Goal: Information Seeking & Learning: Understand process/instructions

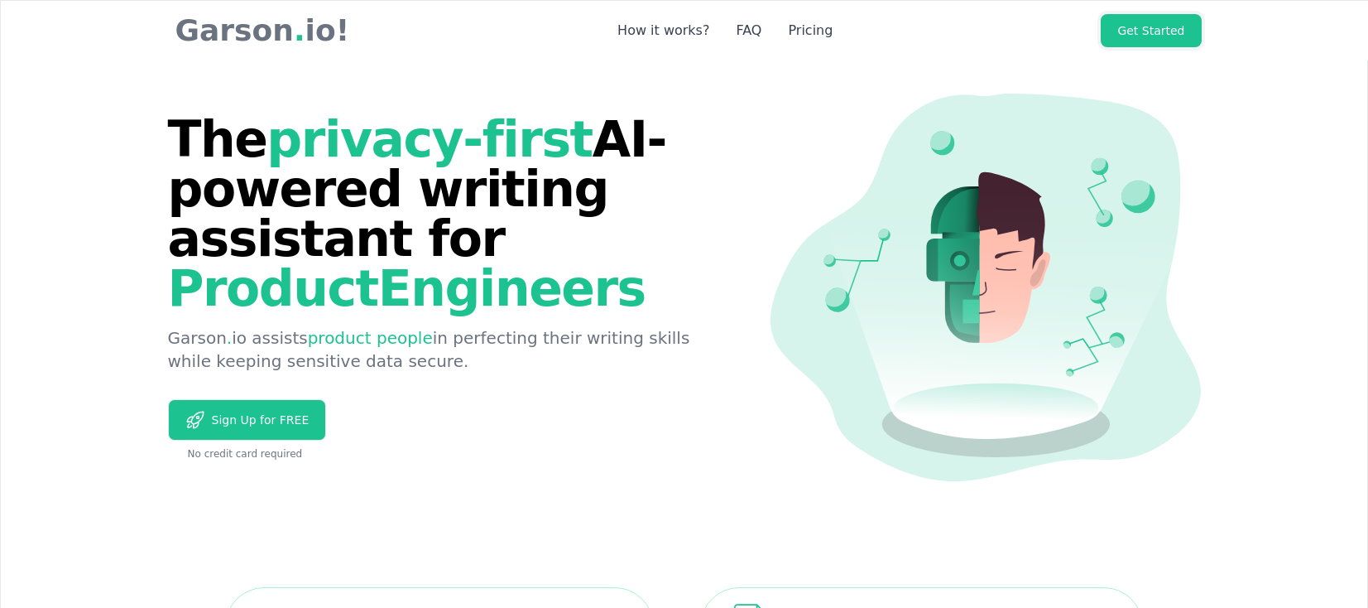
click at [1165, 27] on link "Get Started" at bounding box center [1151, 30] width 100 height 33
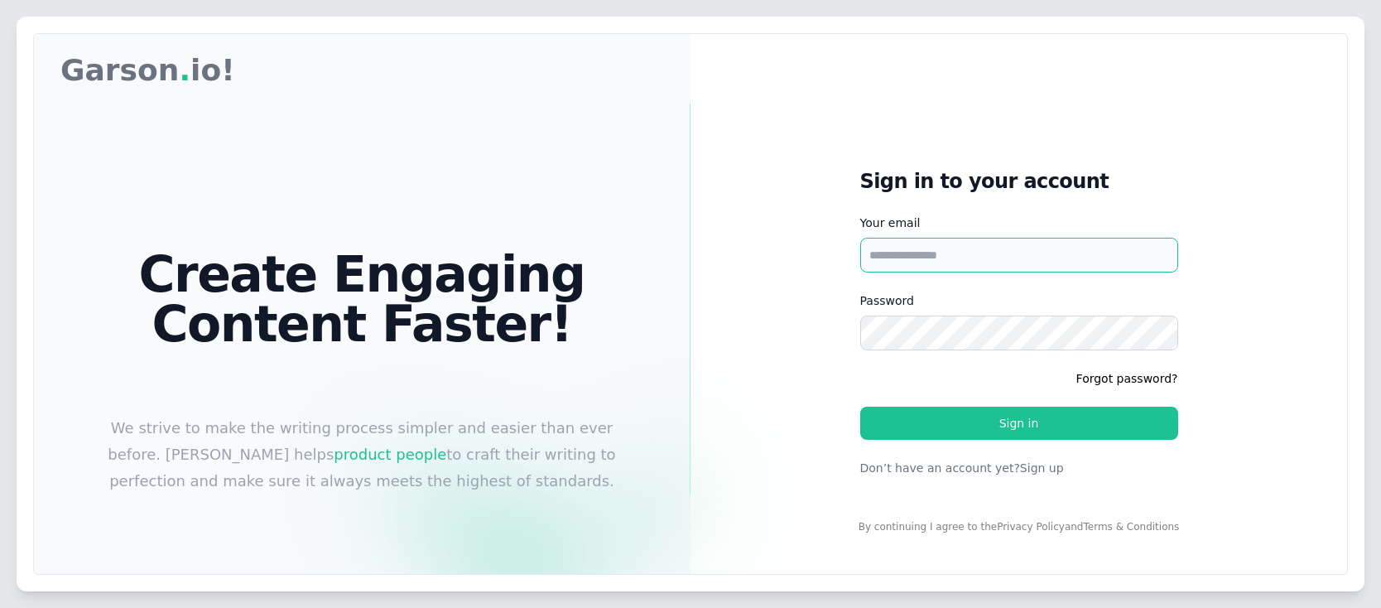
click at [948, 260] on input "Your email" at bounding box center [1019, 255] width 318 height 35
click at [973, 252] on input "Your email" at bounding box center [1019, 255] width 318 height 35
click at [913, 250] on input "Your email" at bounding box center [1019, 255] width 318 height 35
click at [906, 252] on input "Your email" at bounding box center [1019, 255] width 318 height 35
click at [944, 252] on input "Your email" at bounding box center [1019, 255] width 318 height 35
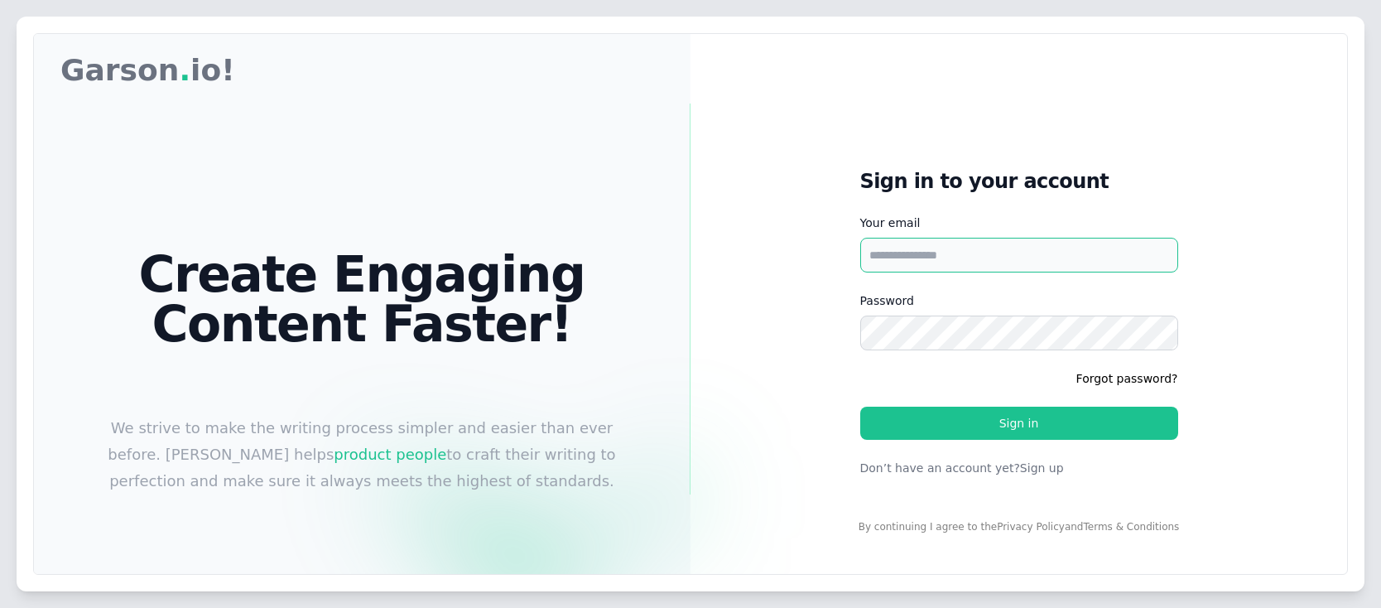
click at [953, 250] on input "Your email" at bounding box center [1019, 255] width 318 height 35
type input "**********"
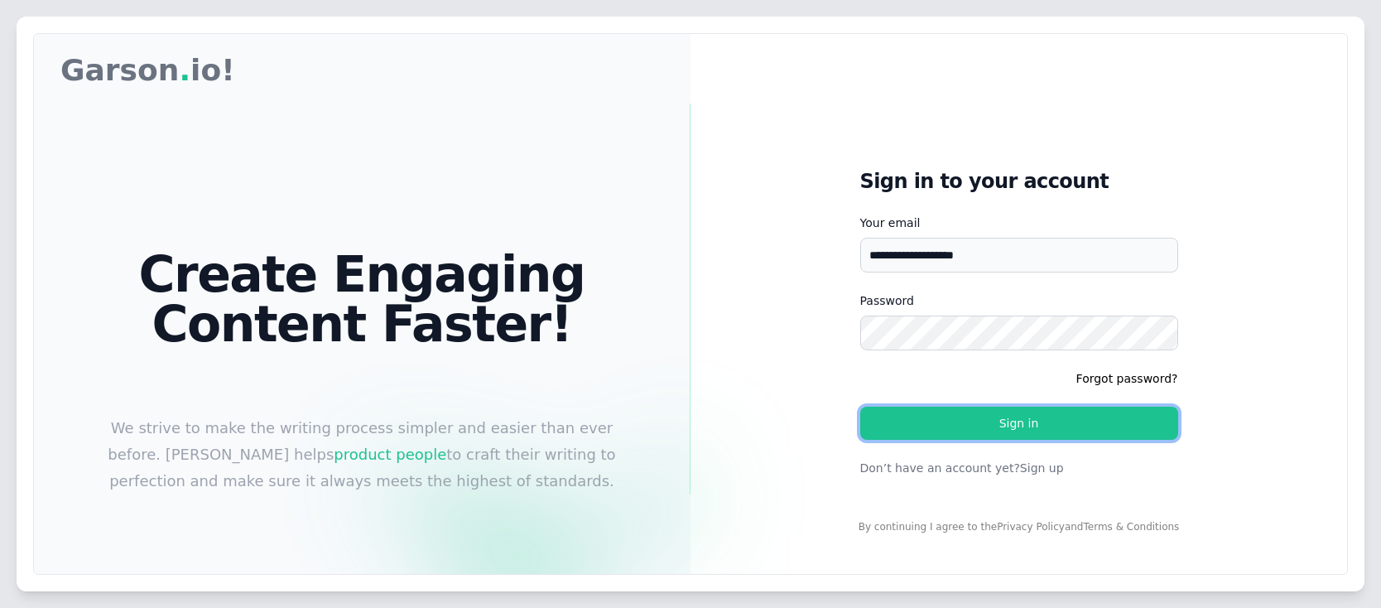
click at [1000, 416] on button "Sign in" at bounding box center [1019, 422] width 318 height 33
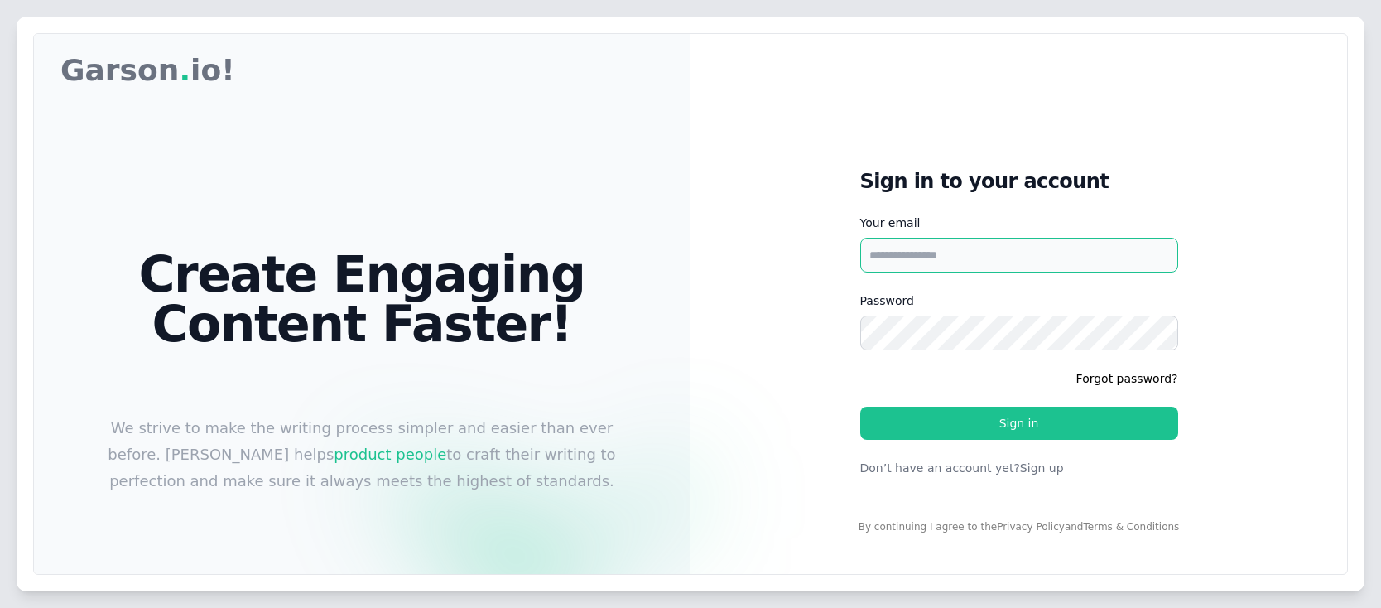
type input "**********"
click at [824, 345] on div "**********" at bounding box center [690, 338] width 1313 height 608
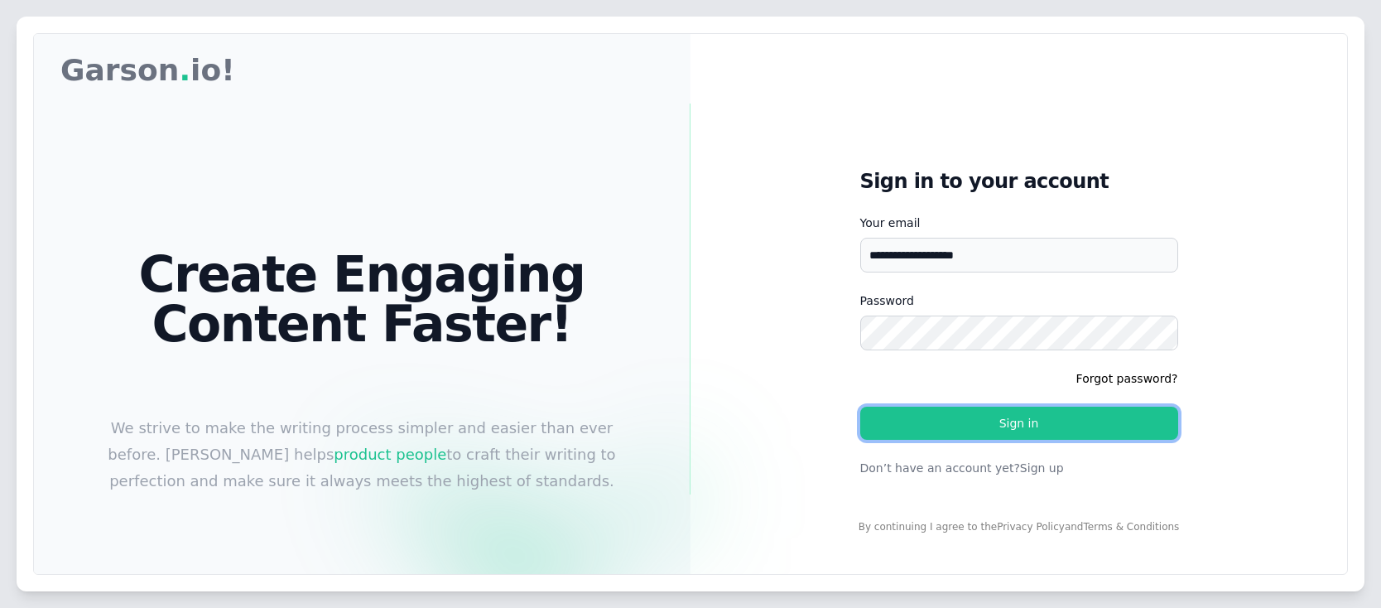
click at [1011, 431] on button "Sign in" at bounding box center [1019, 422] width 318 height 33
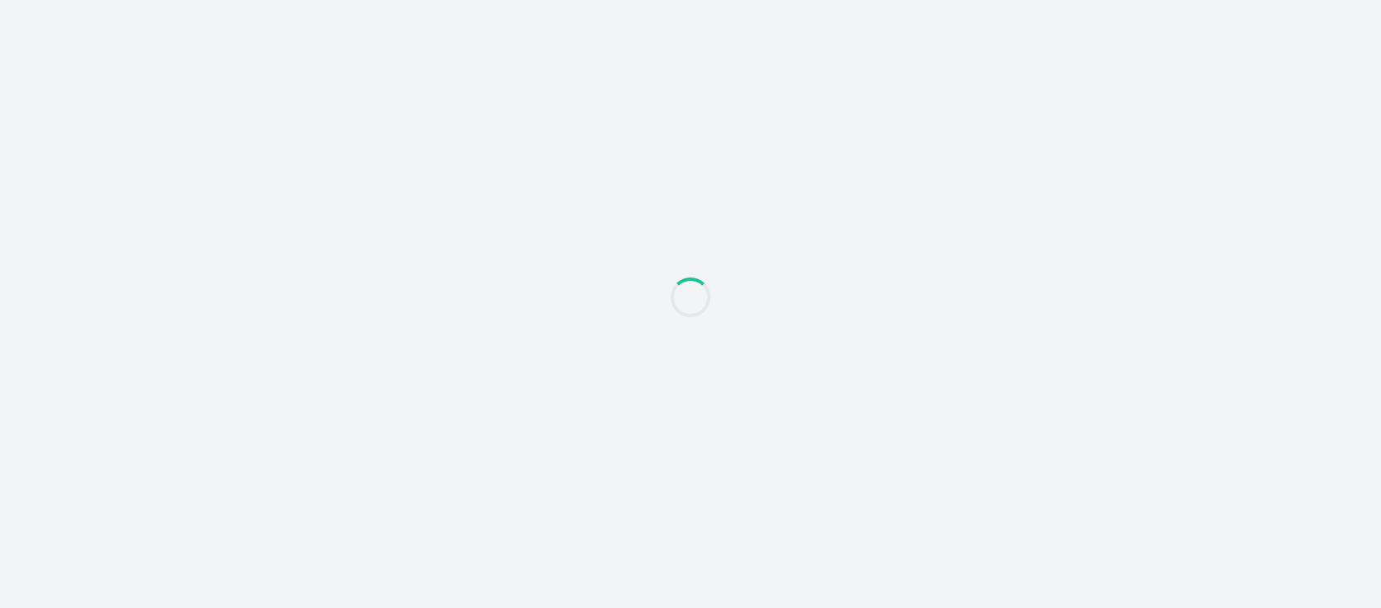
click at [752, 189] on div at bounding box center [690, 304] width 1381 height 608
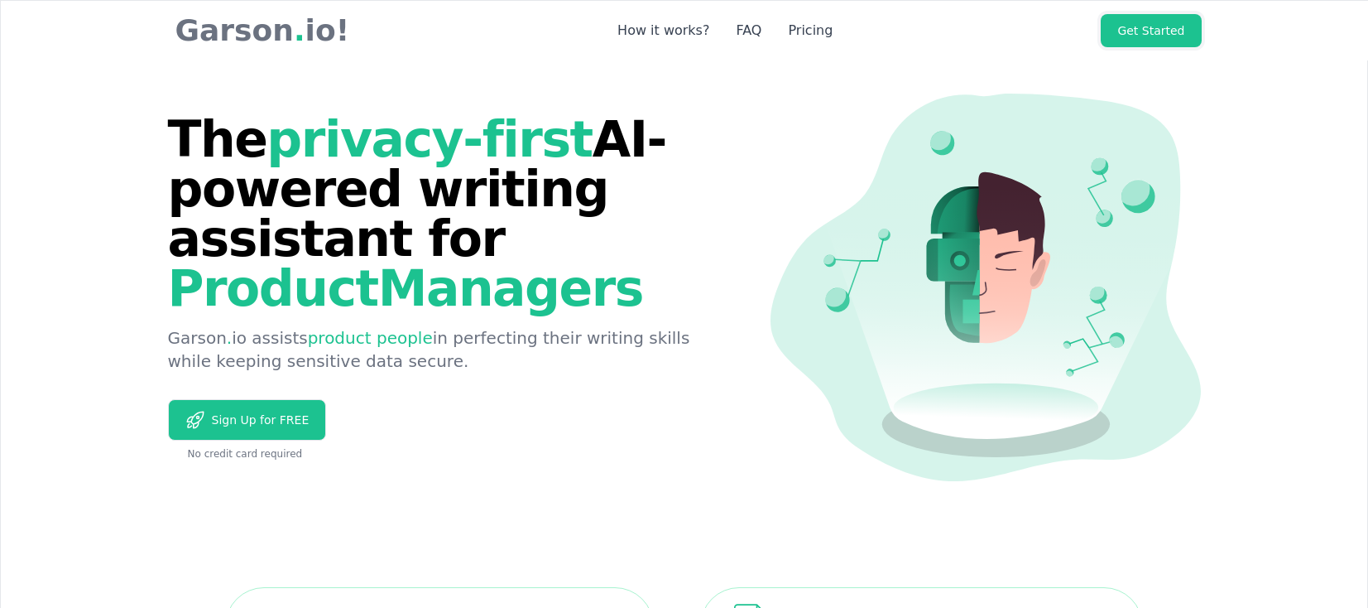
click at [1159, 33] on link "Get Started" at bounding box center [1151, 30] width 100 height 33
click at [1154, 32] on link "Get Started" at bounding box center [1151, 30] width 100 height 33
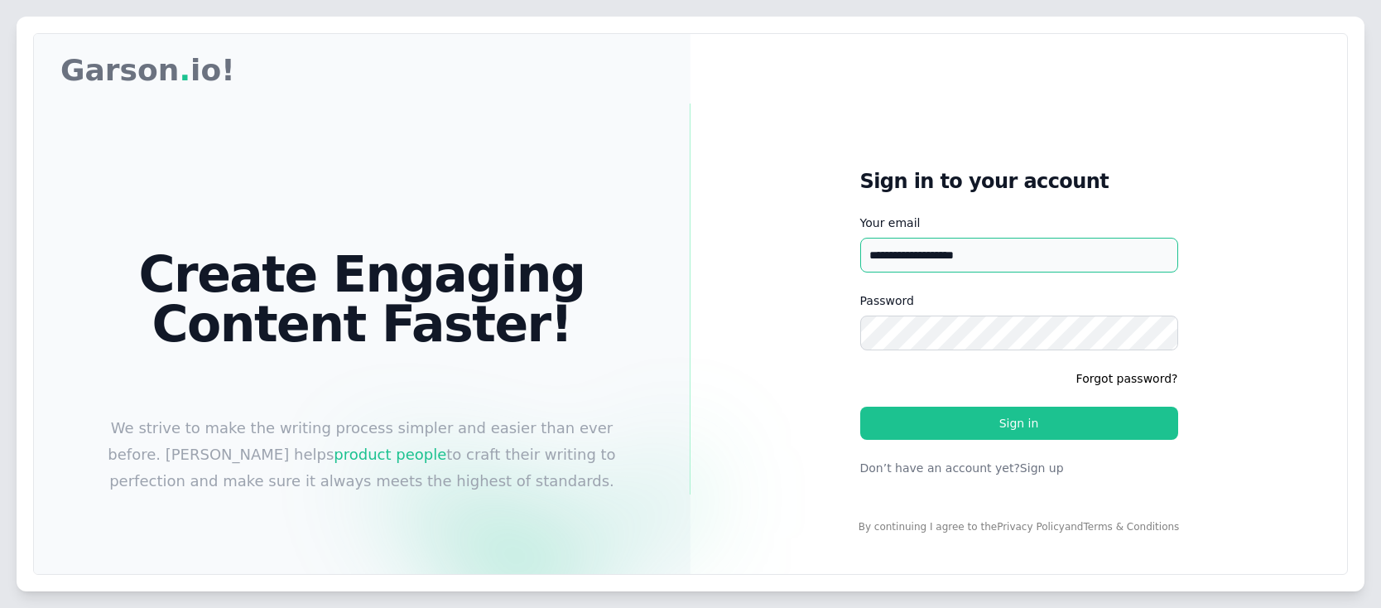
click at [988, 257] on input "**********" at bounding box center [1019, 255] width 318 height 35
drag, startPoint x: 1012, startPoint y: 257, endPoint x: 788, endPoint y: 273, distance: 224.9
click at [790, 274] on div "**********" at bounding box center [690, 338] width 1313 height 608
click at [999, 250] on input "**********" at bounding box center [1019, 255] width 318 height 35
drag, startPoint x: 998, startPoint y: 256, endPoint x: 843, endPoint y: 250, distance: 155.7
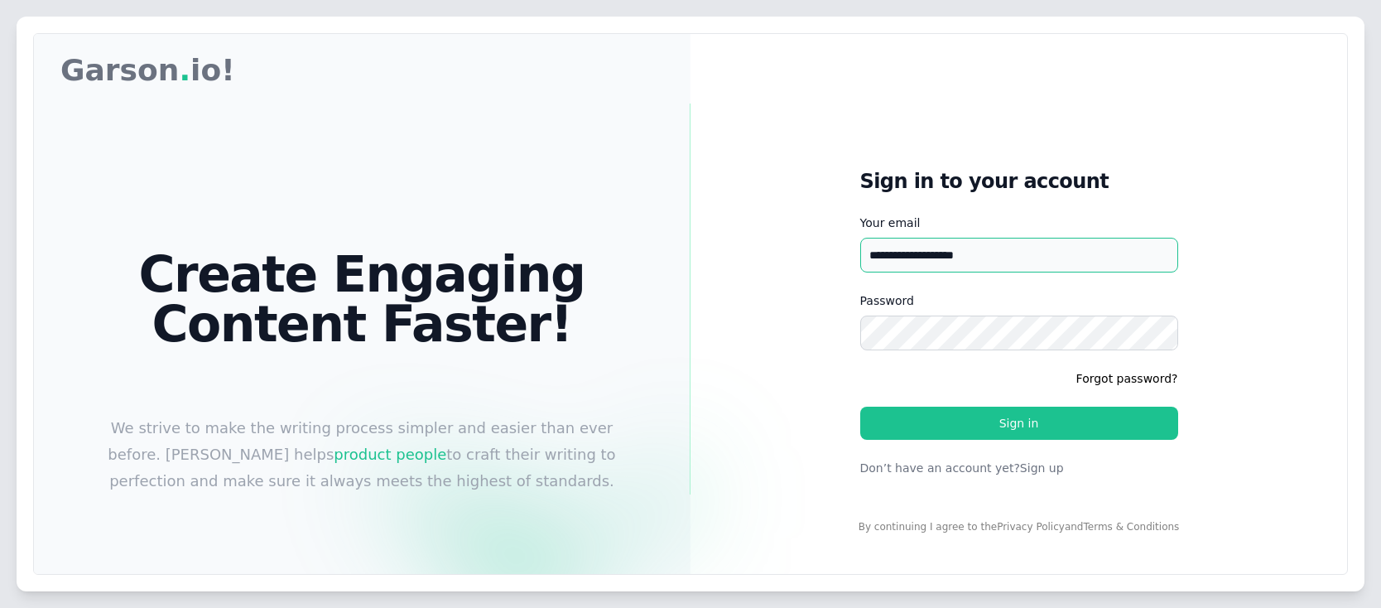
click at [843, 250] on div "**********" at bounding box center [690, 338] width 1313 height 608
click at [942, 261] on input "**********" at bounding box center [1019, 255] width 318 height 35
click at [944, 259] on input "**********" at bounding box center [1019, 255] width 318 height 35
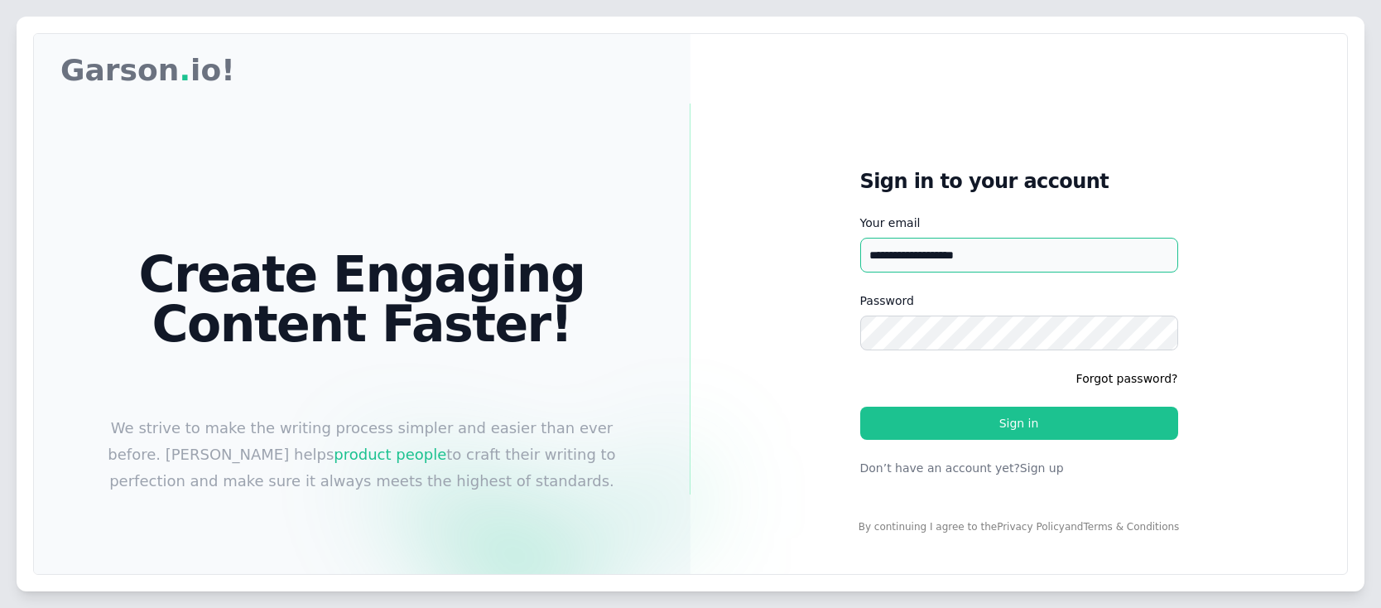
click at [944, 259] on input "**********" at bounding box center [1019, 255] width 318 height 35
type input "**********"
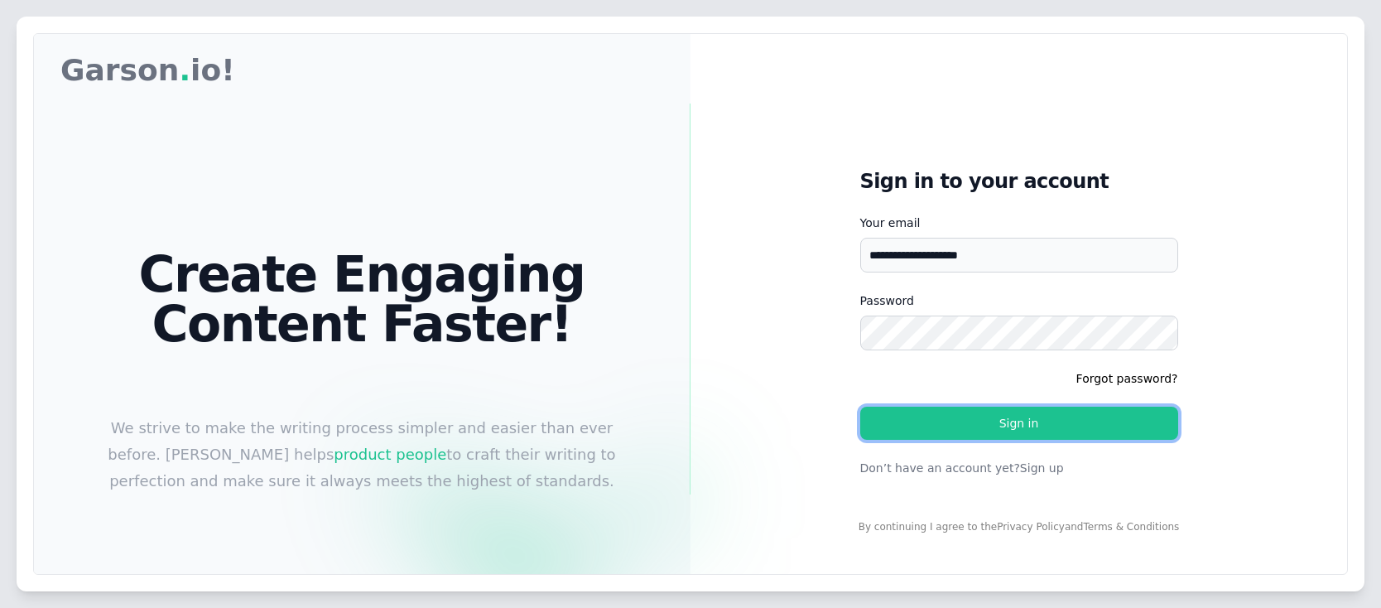
click at [1025, 429] on button "Sign in" at bounding box center [1019, 422] width 318 height 33
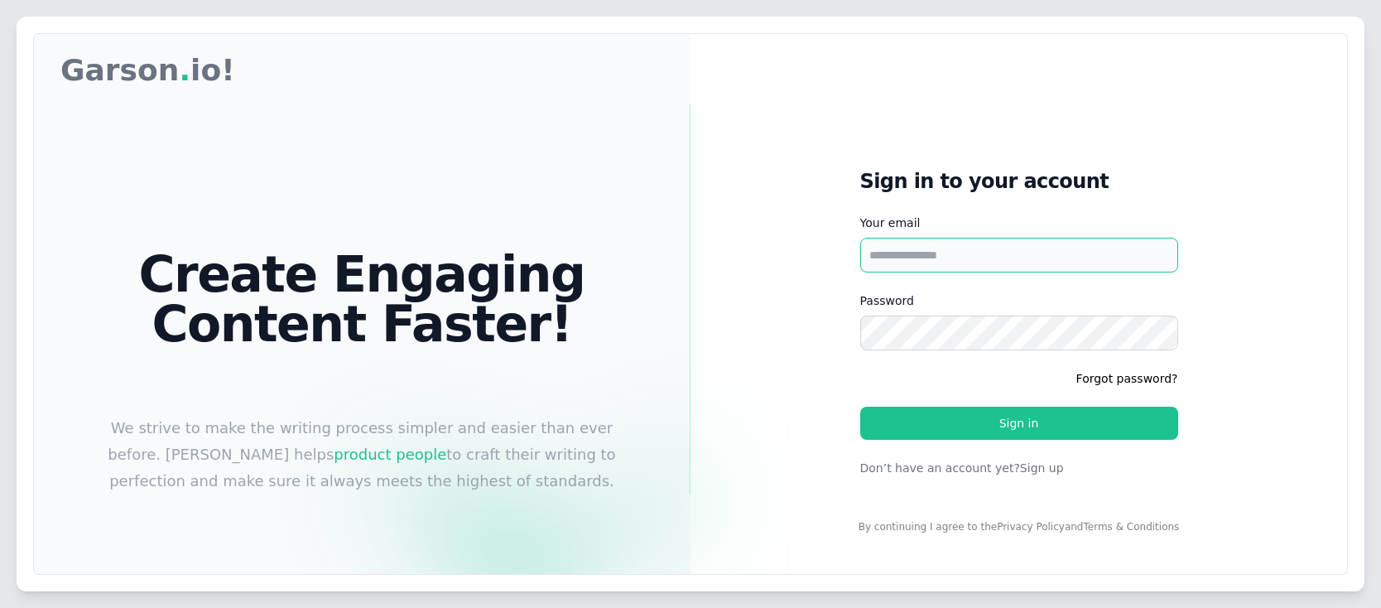
type input "**********"
drag, startPoint x: 932, startPoint y: 256, endPoint x: 876, endPoint y: 257, distance: 56.3
click at [876, 257] on input "**********" at bounding box center [1019, 255] width 318 height 35
click at [1072, 155] on div "**********" at bounding box center [1019, 322] width 371 height 361
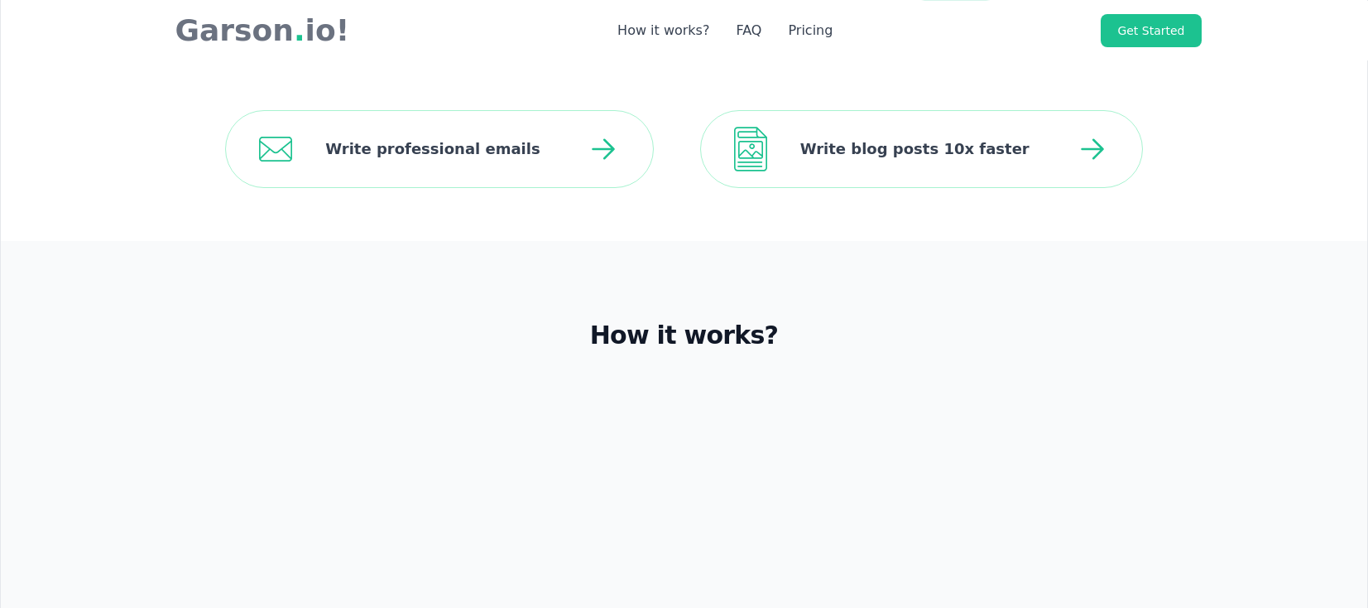
scroll to position [497, 0]
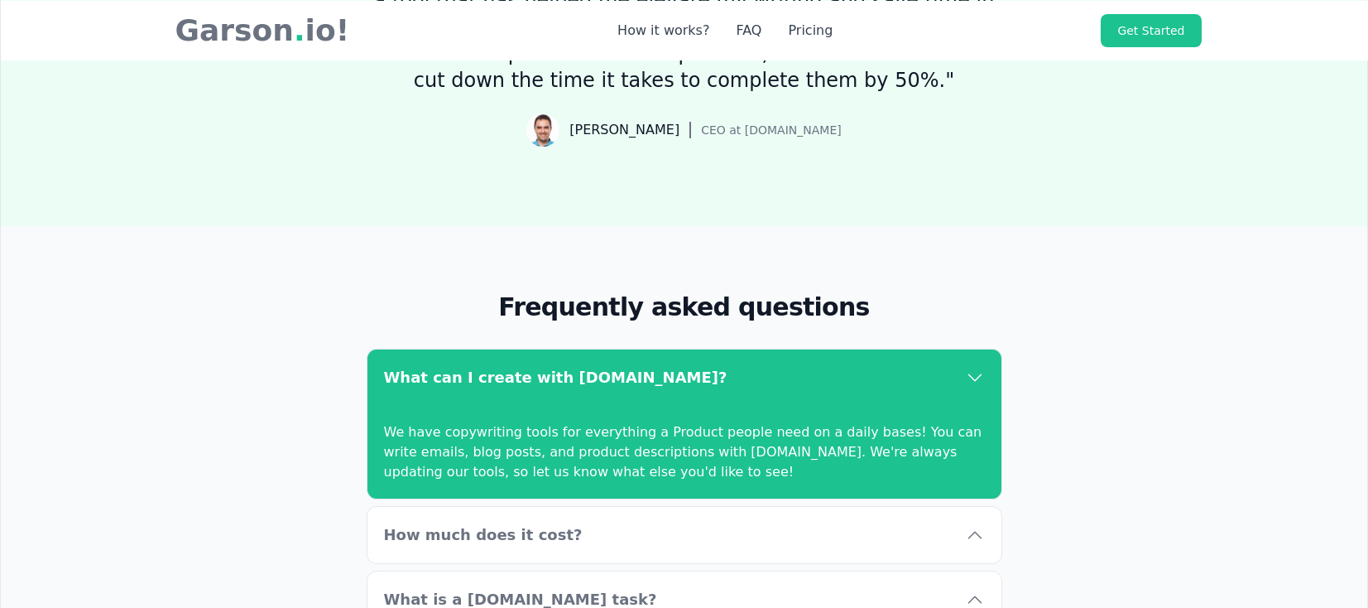
scroll to position [5869, 0]
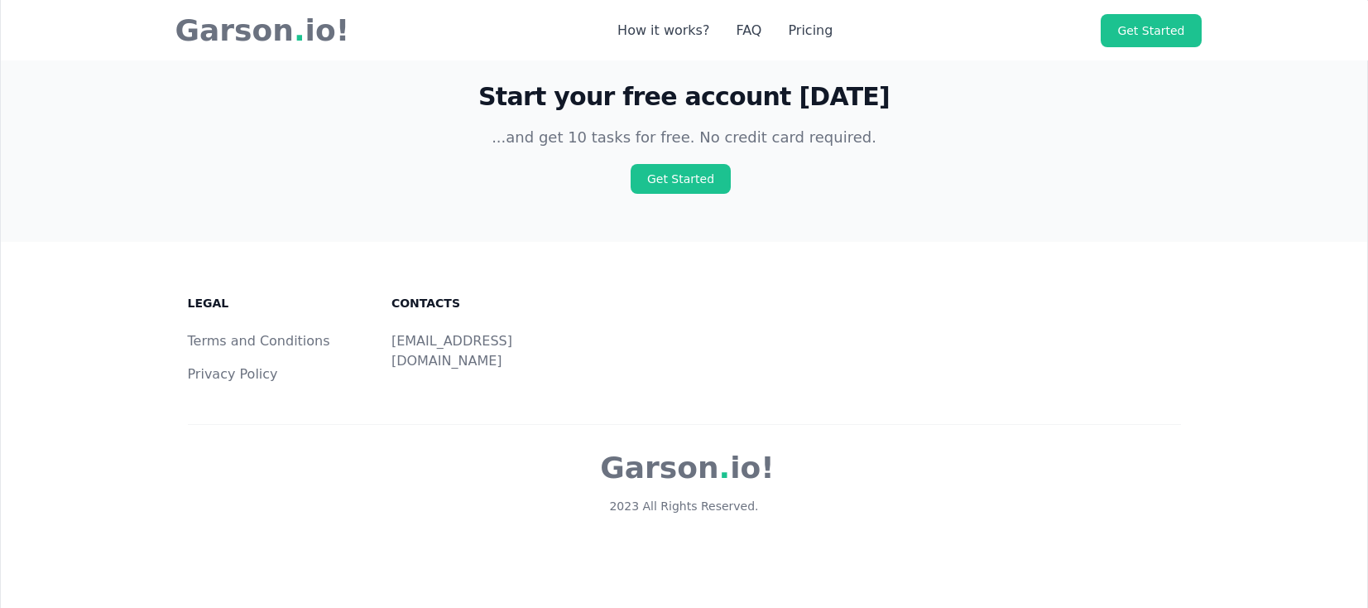
click at [237, 333] on link "Terms and Conditions" at bounding box center [259, 341] width 142 height 16
click at [234, 366] on link "Privacy Policy" at bounding box center [233, 374] width 90 height 16
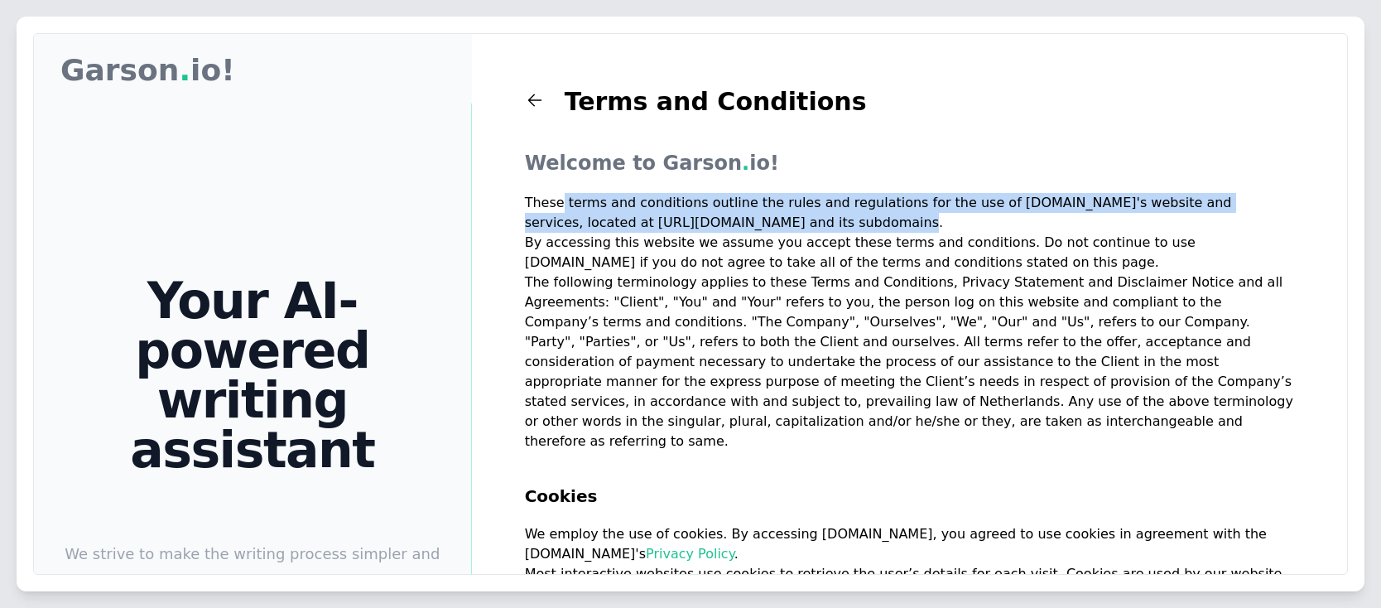
drag, startPoint x: 585, startPoint y: 207, endPoint x: 972, endPoint y: 217, distance: 386.7
click at [972, 217] on p "These terms and conditions outline the rules and regulations for the use of Gar…" at bounding box center [909, 213] width 769 height 40
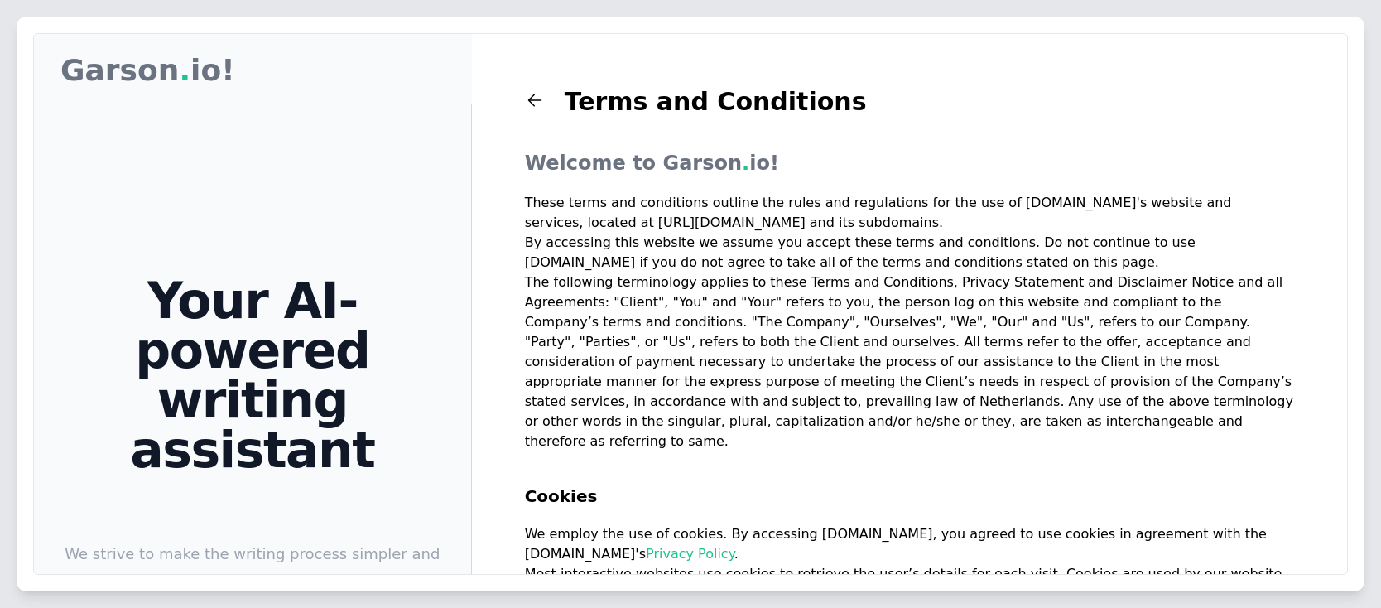
click at [1068, 241] on p "By accessing this website we assume you accept these terms and conditions. Do n…" at bounding box center [909, 253] width 769 height 40
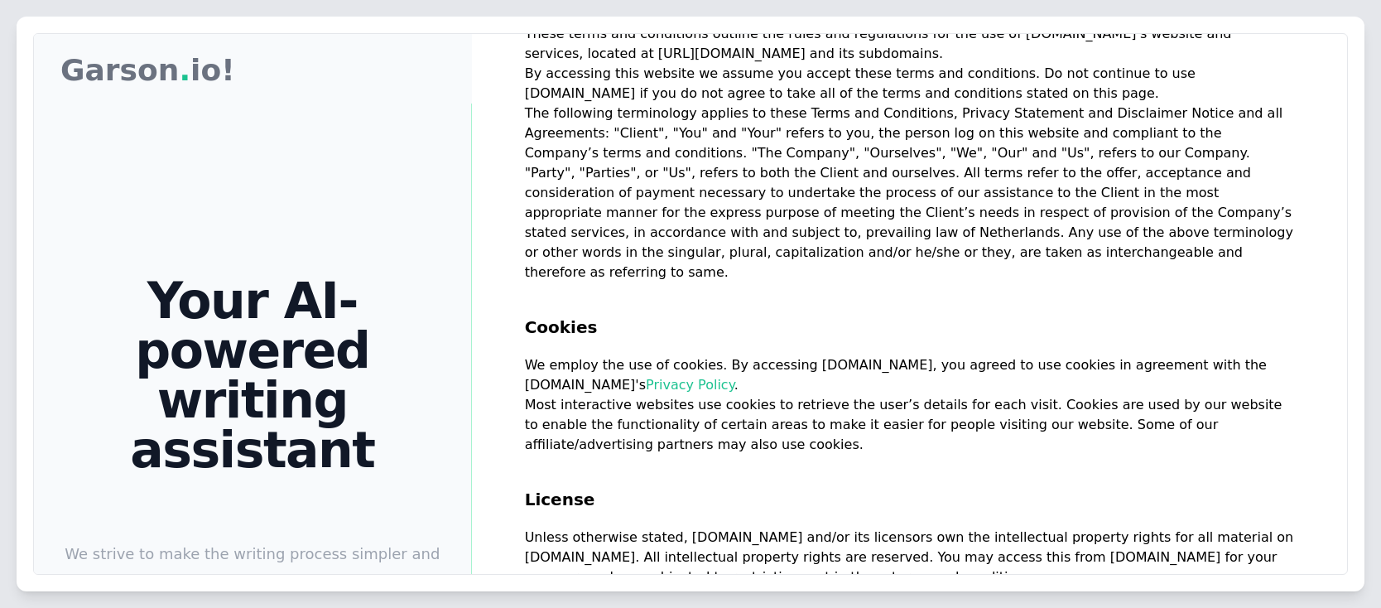
scroll to position [199, 0]
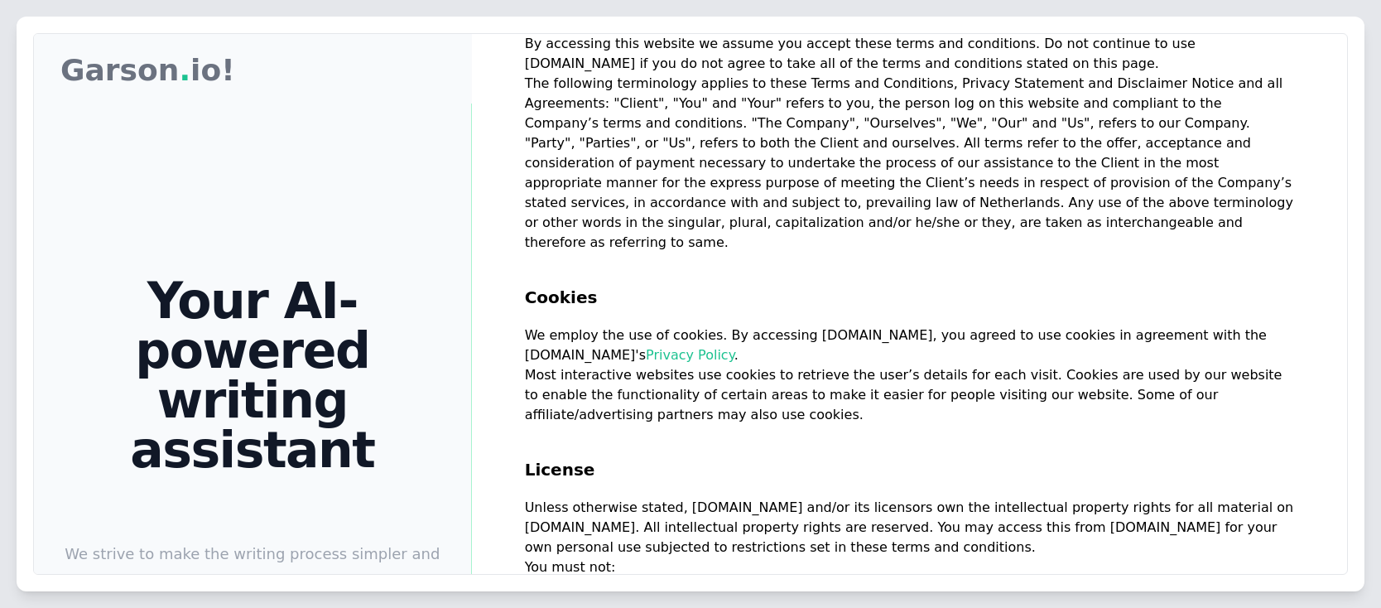
click at [965, 397] on p "Most interactive websites use cookies to retrieve the user’s details for each v…" at bounding box center [909, 395] width 769 height 60
click at [913, 252] on h2 "Cookies" at bounding box center [909, 288] width 769 height 73
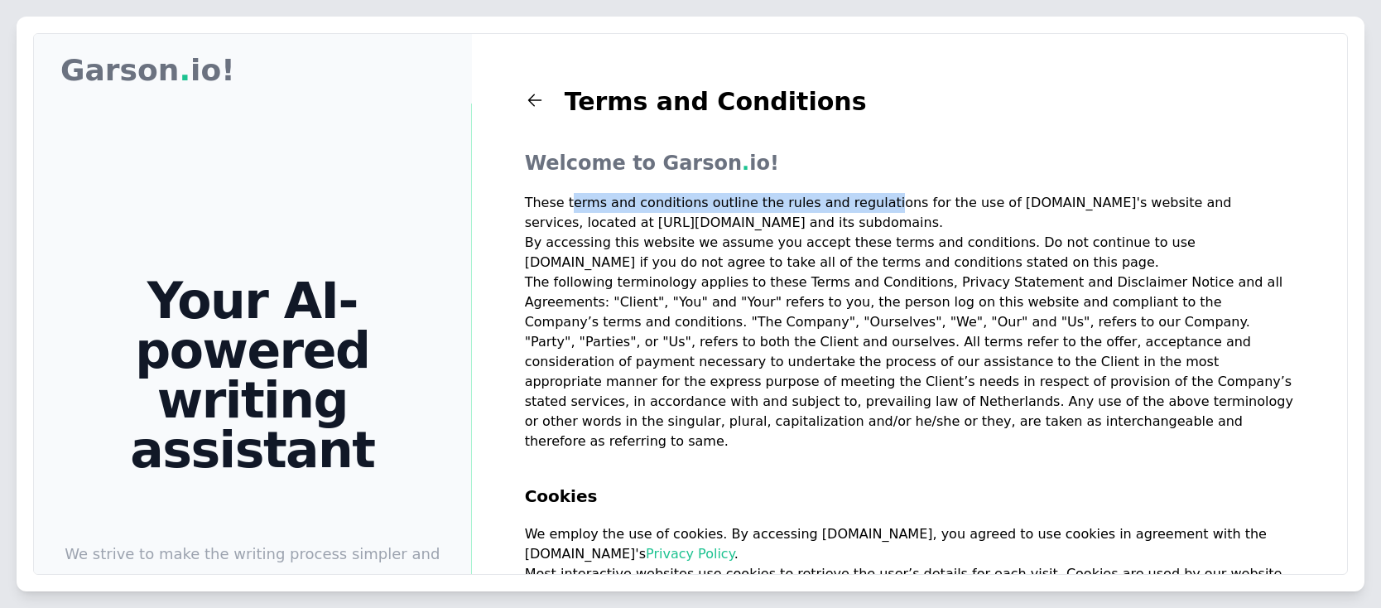
drag, startPoint x: 675, startPoint y: 207, endPoint x: 866, endPoint y: 208, distance: 190.4
click at [866, 208] on p "These terms and conditions outline the rules and regulations for the use of Gar…" at bounding box center [909, 213] width 769 height 40
click at [949, 210] on p "These terms and conditions outline the rules and regulations for the use of Gar…" at bounding box center [909, 213] width 769 height 40
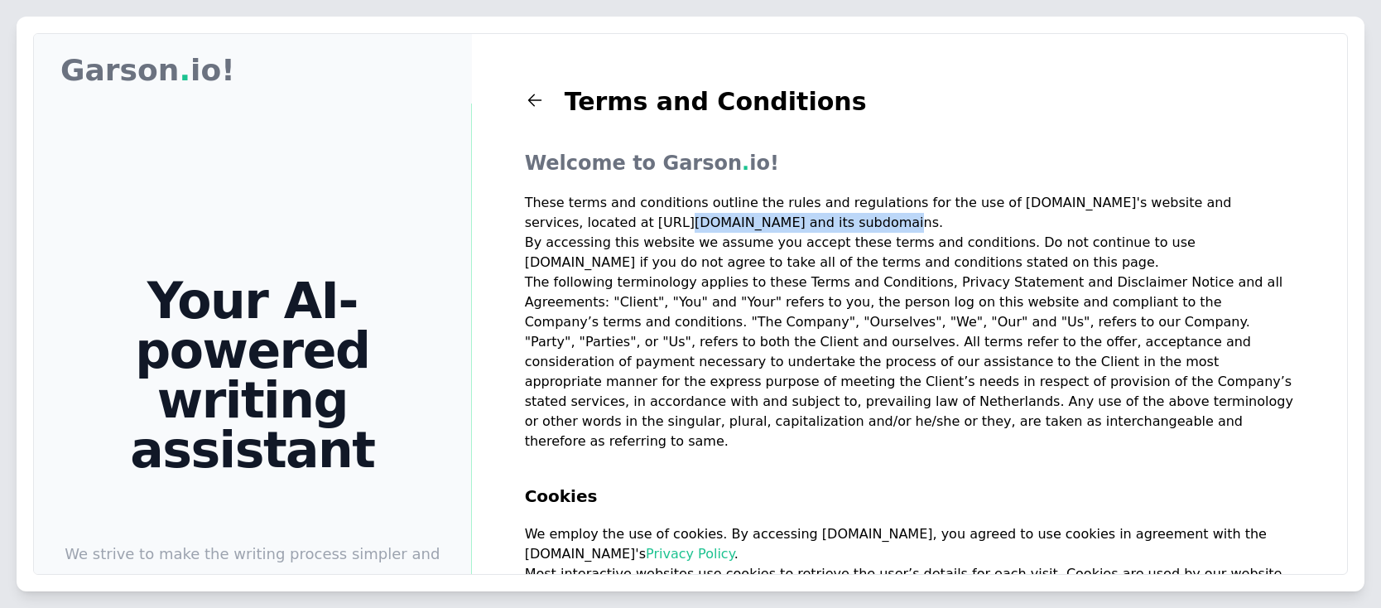
drag, startPoint x: 569, startPoint y: 217, endPoint x: 752, endPoint y: 229, distance: 184.2
click at [752, 229] on p "These terms and conditions outline the rules and regulations for the use of Gar…" at bounding box center [909, 213] width 769 height 40
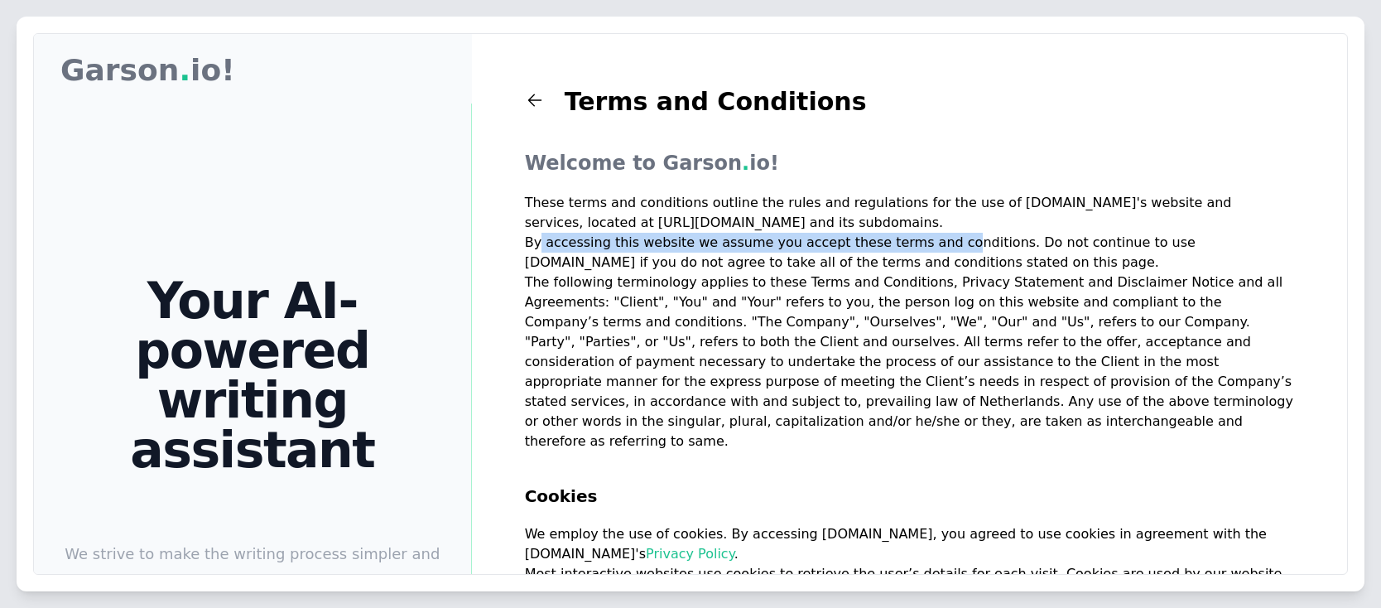
drag, startPoint x: 566, startPoint y: 245, endPoint x: 930, endPoint y: 250, distance: 363.4
click at [930, 250] on p "By accessing this website we assume you accept these terms and conditions. Do n…" at bounding box center [909, 253] width 769 height 40
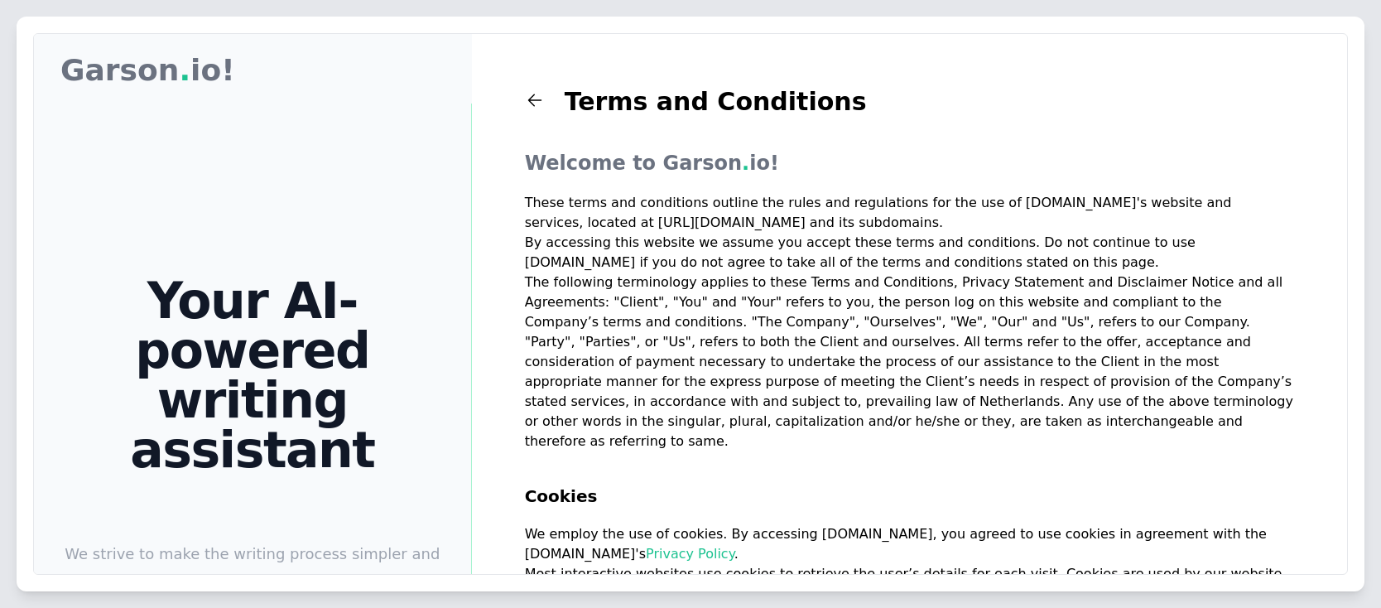
click at [944, 246] on p "By accessing this website we assume you accept these terms and conditions. Do n…" at bounding box center [909, 253] width 769 height 40
drag, startPoint x: 805, startPoint y: 242, endPoint x: 984, endPoint y: 248, distance: 178.9
click at [984, 248] on p "By accessing this website we assume you accept these terms and conditions. Do n…" at bounding box center [909, 253] width 769 height 40
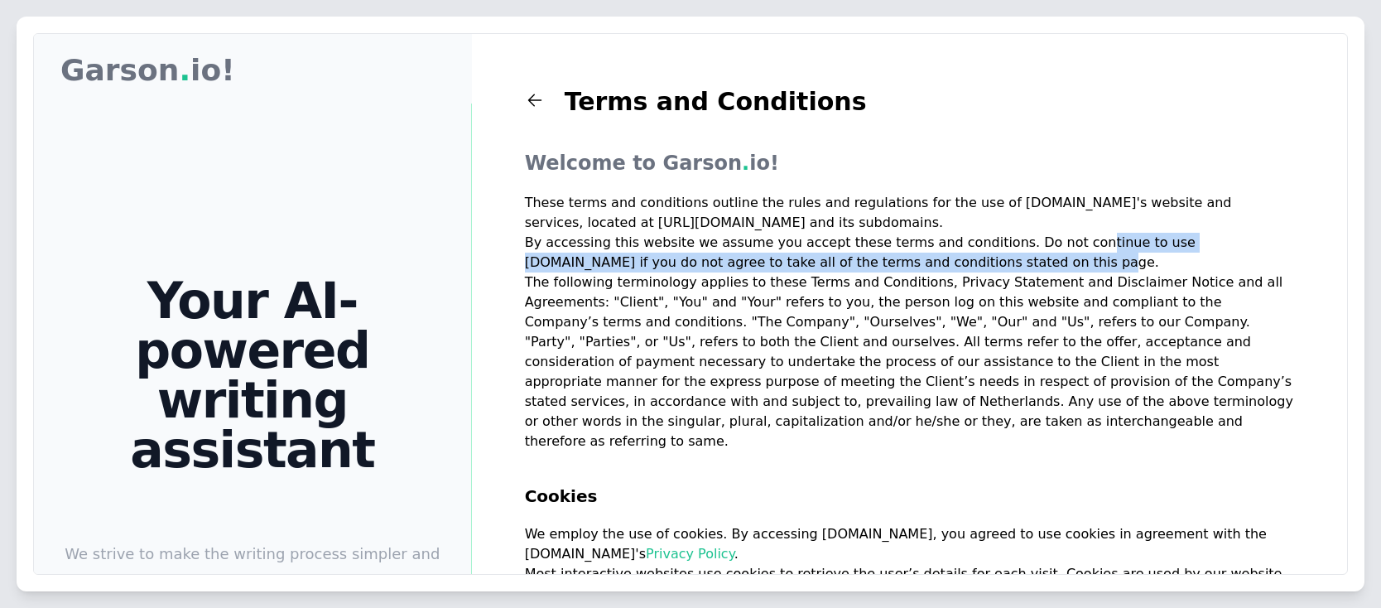
drag, startPoint x: 1031, startPoint y: 246, endPoint x: 1277, endPoint y: 263, distance: 246.5
click at [1277, 263] on p "By accessing this website we assume you accept these terms and conditions. Do n…" at bounding box center [909, 253] width 769 height 40
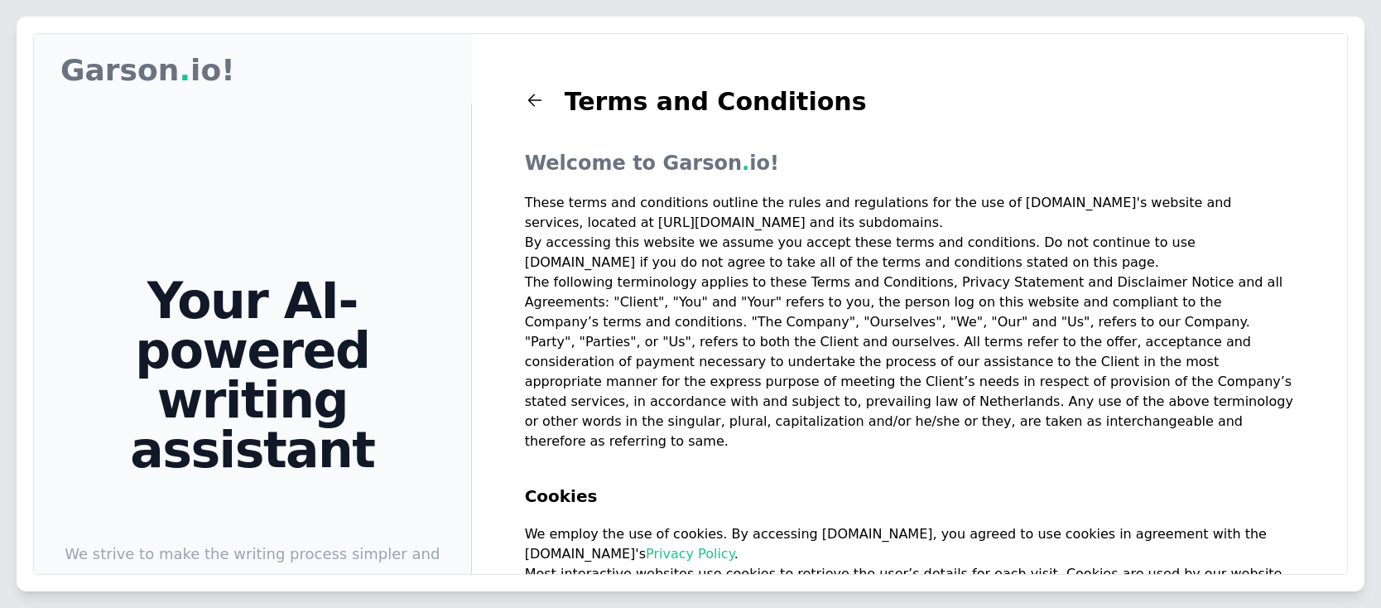
click at [918, 283] on p "The following terminology applies to these Terms and Conditions, Privacy Statem…" at bounding box center [909, 361] width 769 height 179
drag, startPoint x: 544, startPoint y: 299, endPoint x: 1231, endPoint y: 289, distance: 687.1
click at [1231, 289] on p "The following terminology applies to these Terms and Conditions, Privacy Statem…" at bounding box center [909, 361] width 769 height 179
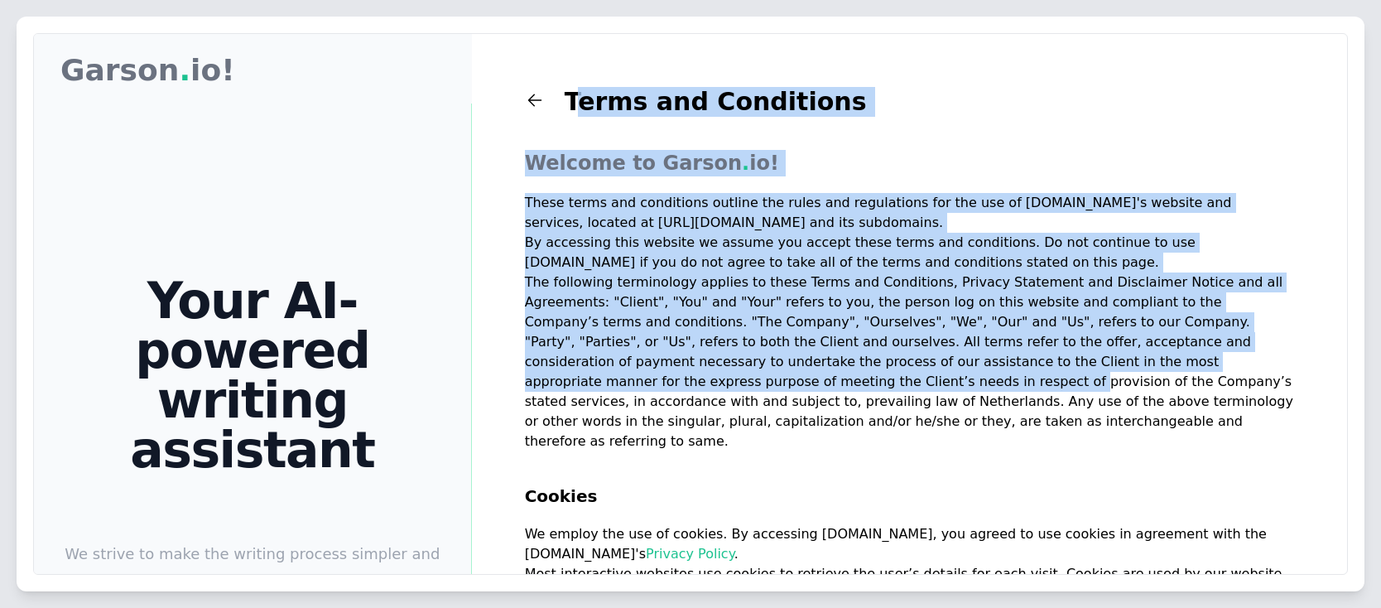
drag, startPoint x: 624, startPoint y: 344, endPoint x: 1253, endPoint y: 352, distance: 629.2
click at [1253, 352] on div "Garson Garson . io! Your AI-powered writing assistant We strive to make the wri…" at bounding box center [690, 439] width 1313 height 811
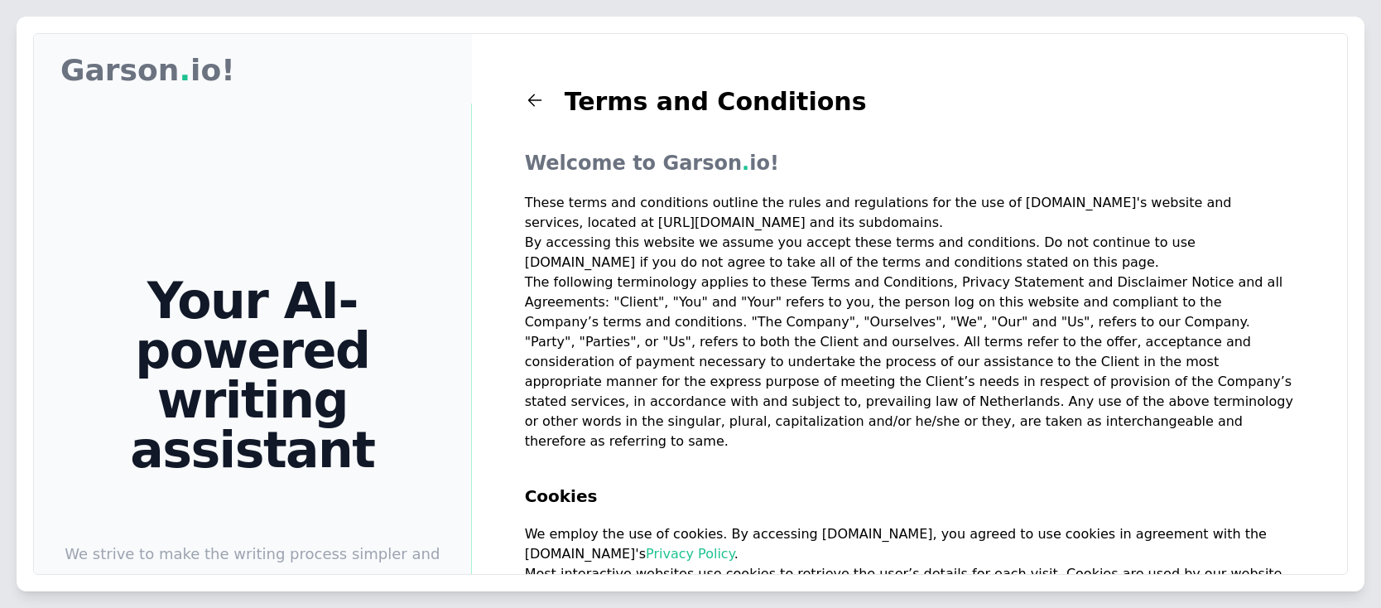
click at [1004, 419] on p "The following terminology applies to these Terms and Conditions, Privacy Statem…" at bounding box center [909, 361] width 769 height 179
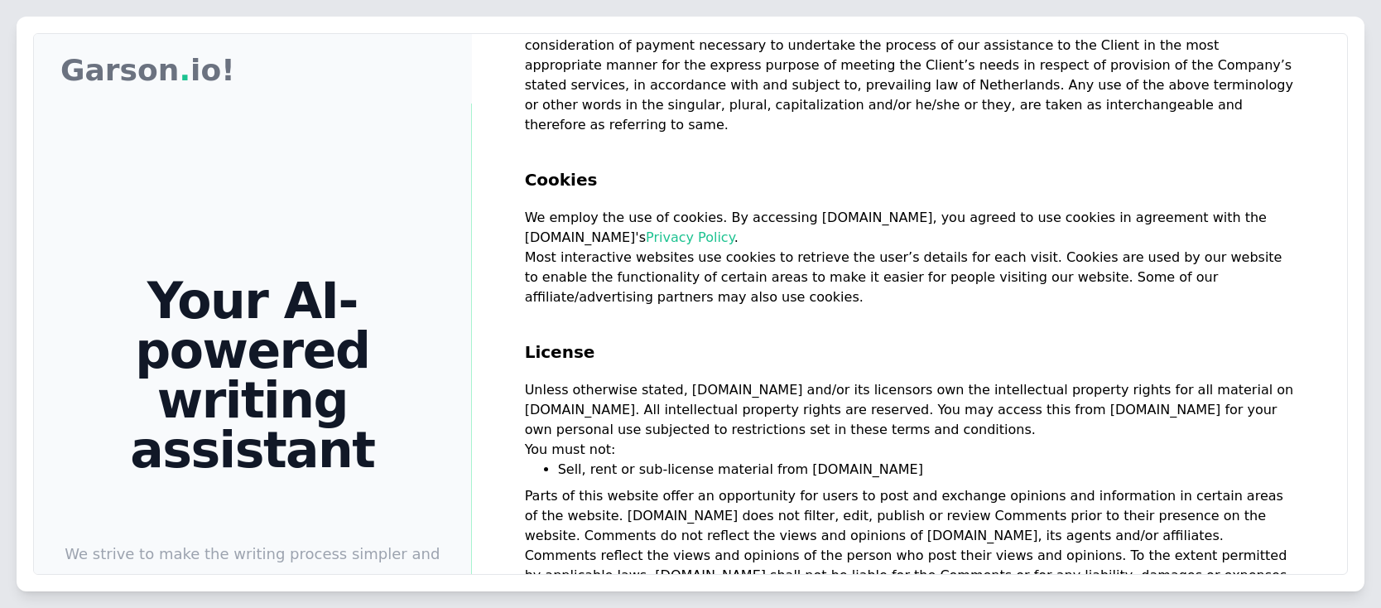
scroll to position [397, 0]
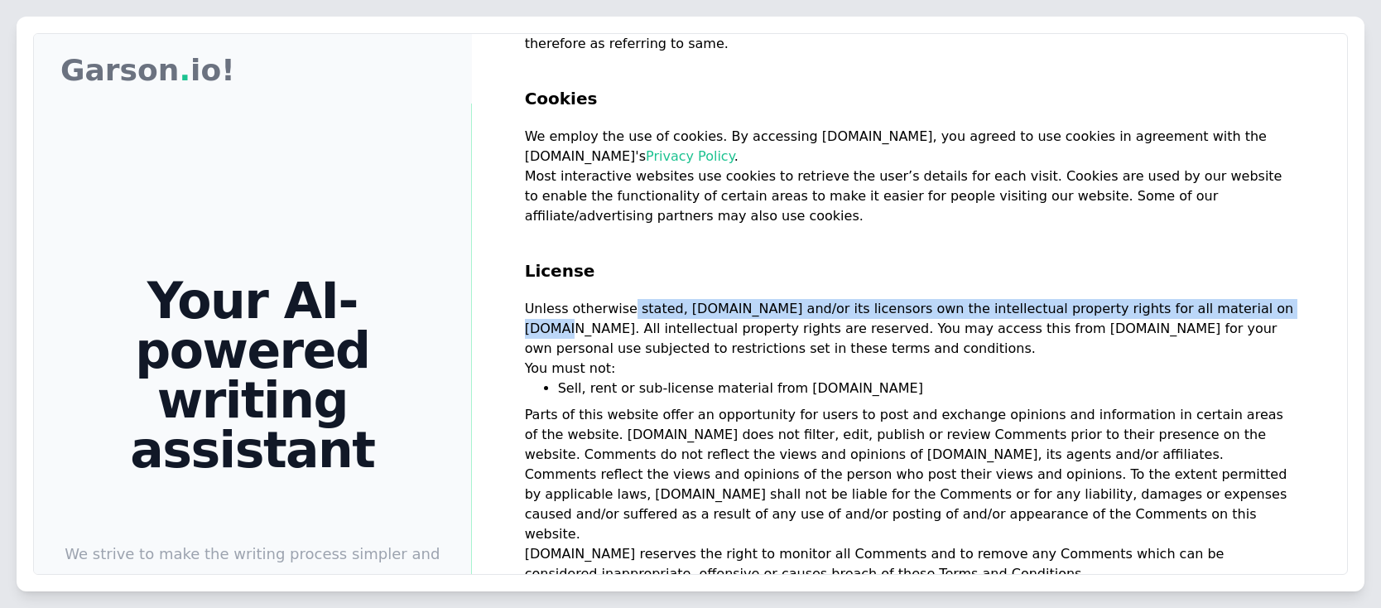
drag, startPoint x: 693, startPoint y: 287, endPoint x: 1222, endPoint y: 287, distance: 528.9
click at [1223, 299] on p "Unless otherwise stated, Garson.io and/or its licensors own the intellectual pr…" at bounding box center [909, 329] width 769 height 60
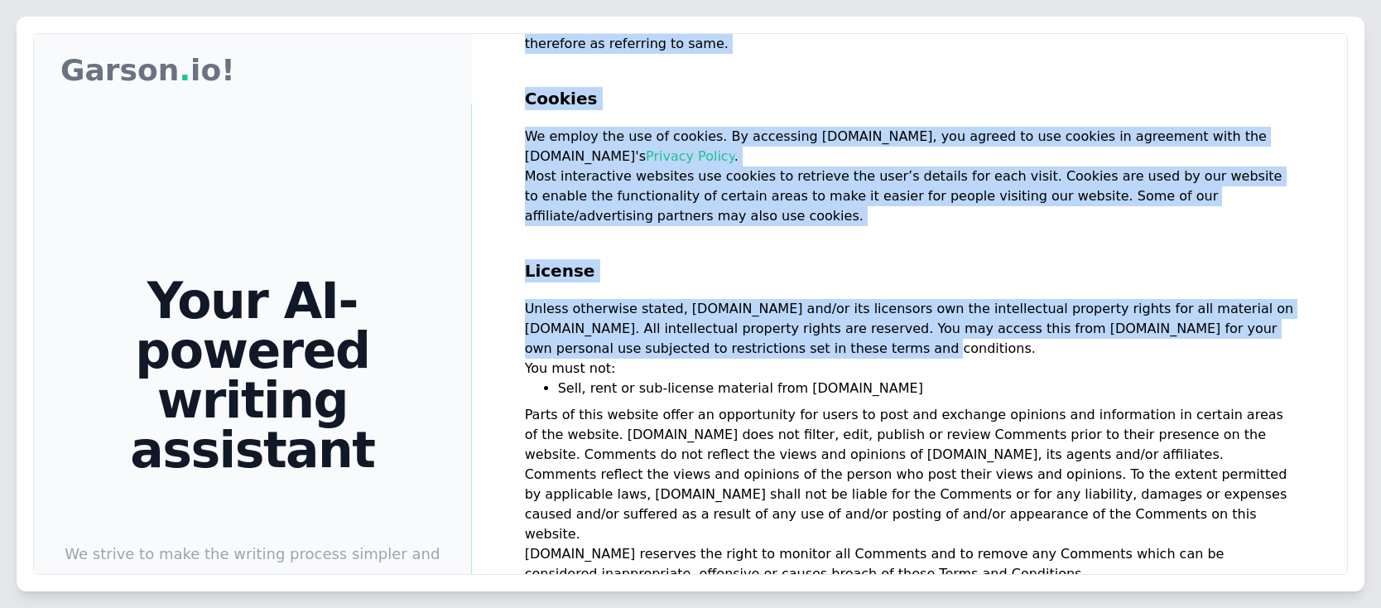
drag, startPoint x: 532, startPoint y: 322, endPoint x: 898, endPoint y: 321, distance: 365.9
click at [898, 321] on div "Garson Garson . io! Your AI-powered writing assistant We strive to make the wri…" at bounding box center [690, 439] width 1313 height 811
click at [898, 321] on p "Unless otherwise stated, Garson.io and/or its licensors own the intellectual pr…" at bounding box center [909, 329] width 769 height 60
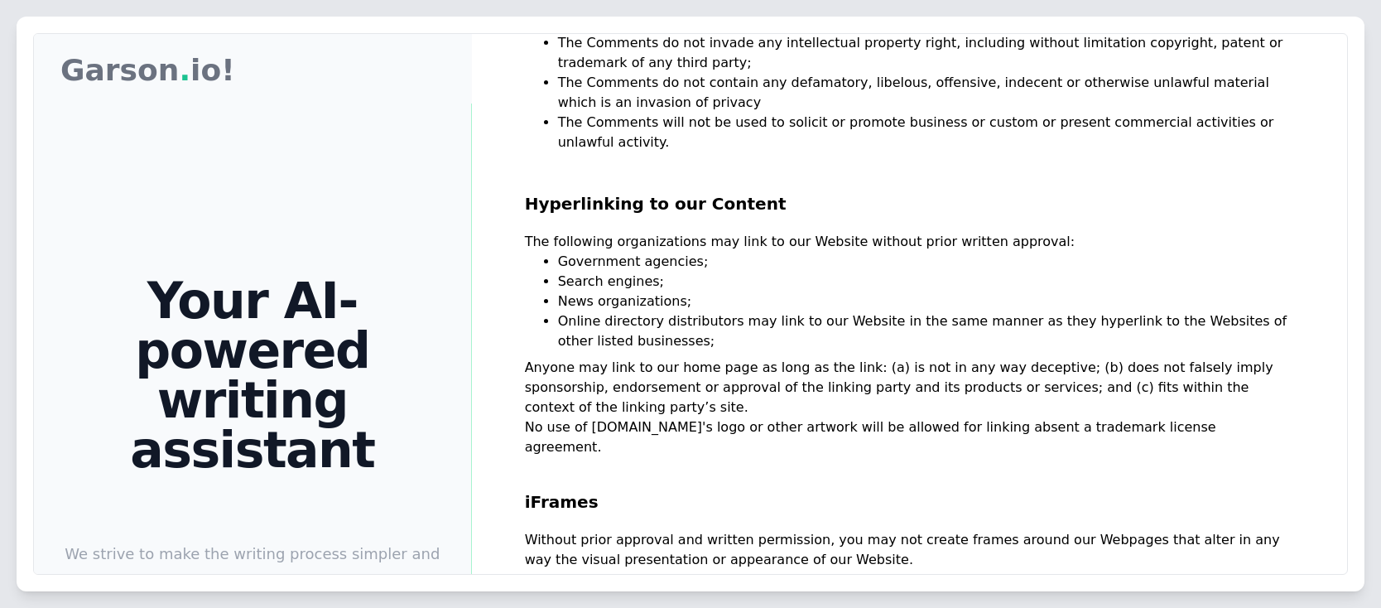
scroll to position [1291, 0]
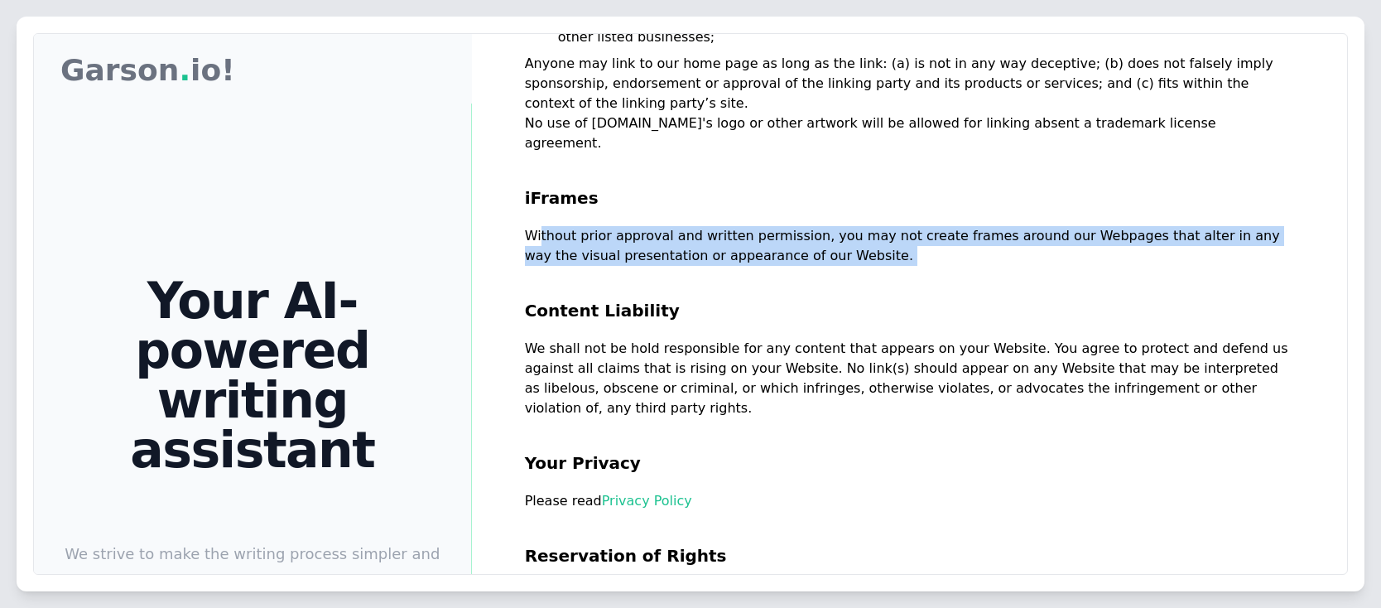
drag, startPoint x: 538, startPoint y: 164, endPoint x: 818, endPoint y: 204, distance: 282.7
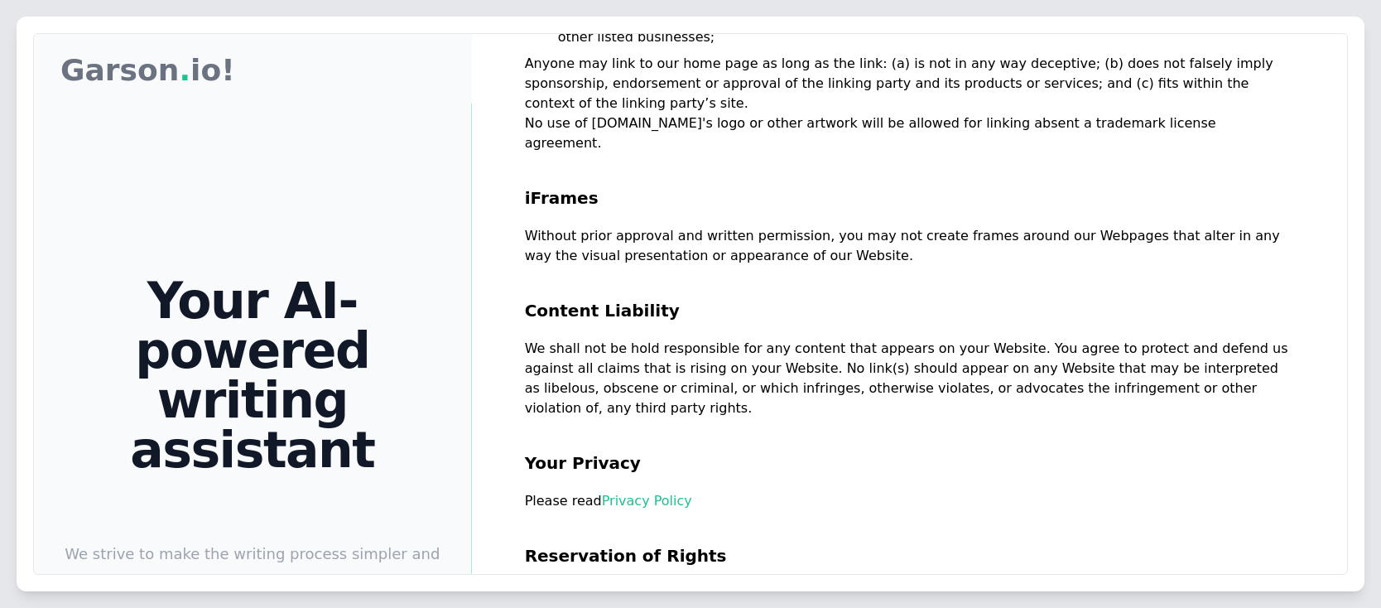
click at [573, 339] on p "We shall not be hold responsible for any content that appears on your Website. …" at bounding box center [909, 378] width 769 height 79
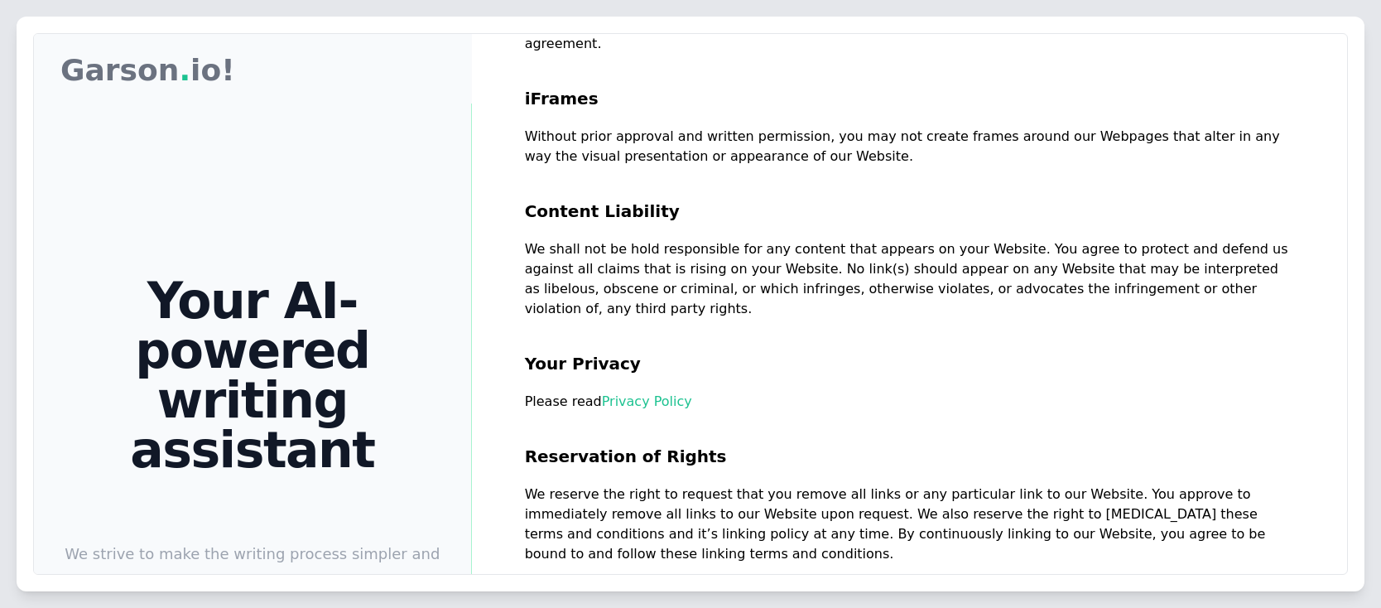
scroll to position [1589, 0]
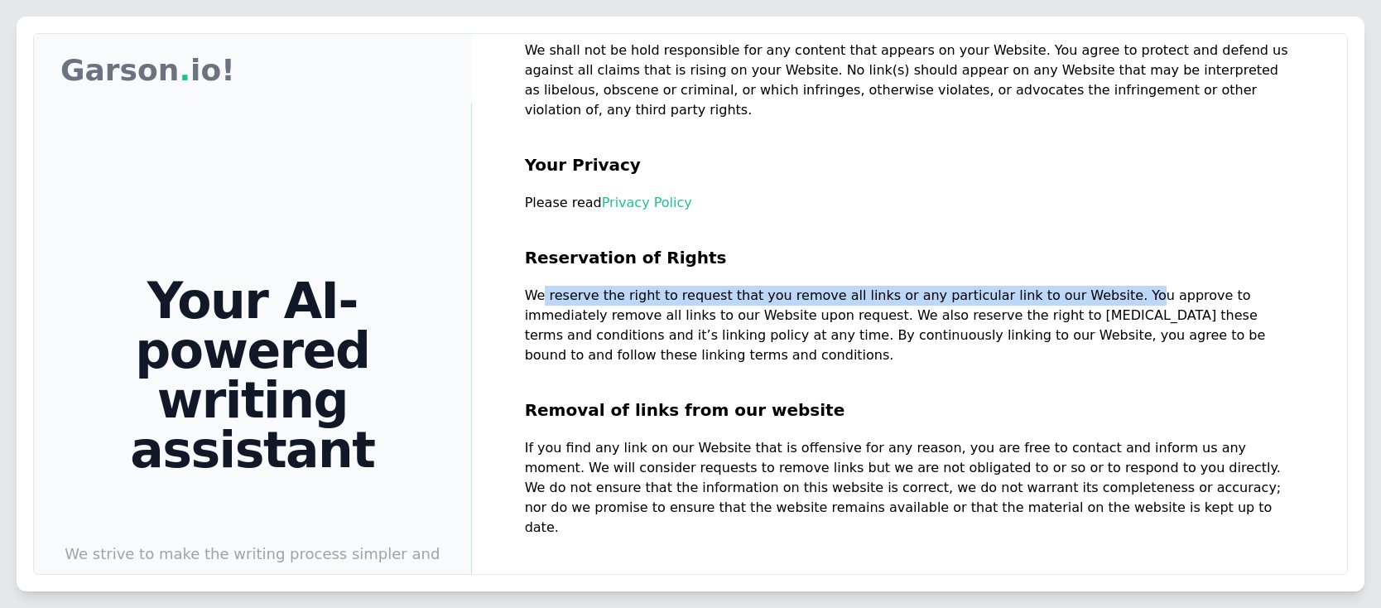
drag, startPoint x: 536, startPoint y: 196, endPoint x: 1083, endPoint y: 199, distance: 547.2
click at [1079, 286] on p "We reserve the right to request that you remove all links or any particular lin…" at bounding box center [909, 325] width 769 height 79
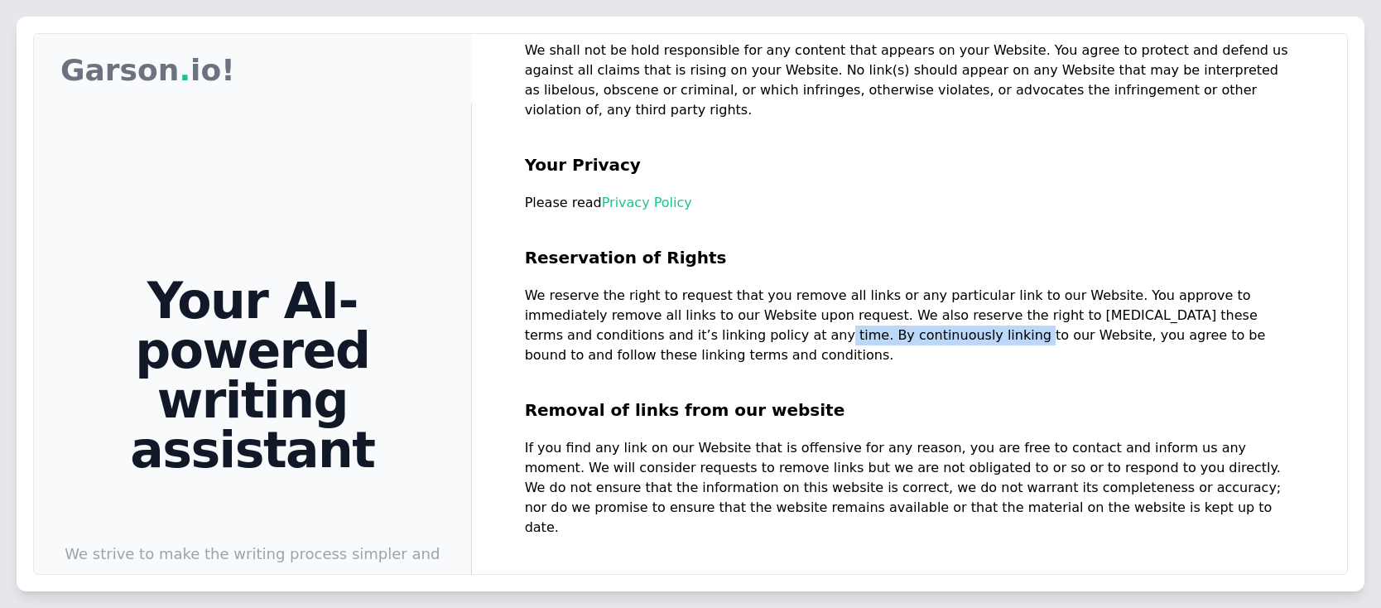
drag, startPoint x: 611, startPoint y: 234, endPoint x: 812, endPoint y: 225, distance: 201.4
click at [812, 286] on p "We reserve the right to request that you remove all links or any particular lin…" at bounding box center [909, 325] width 769 height 79
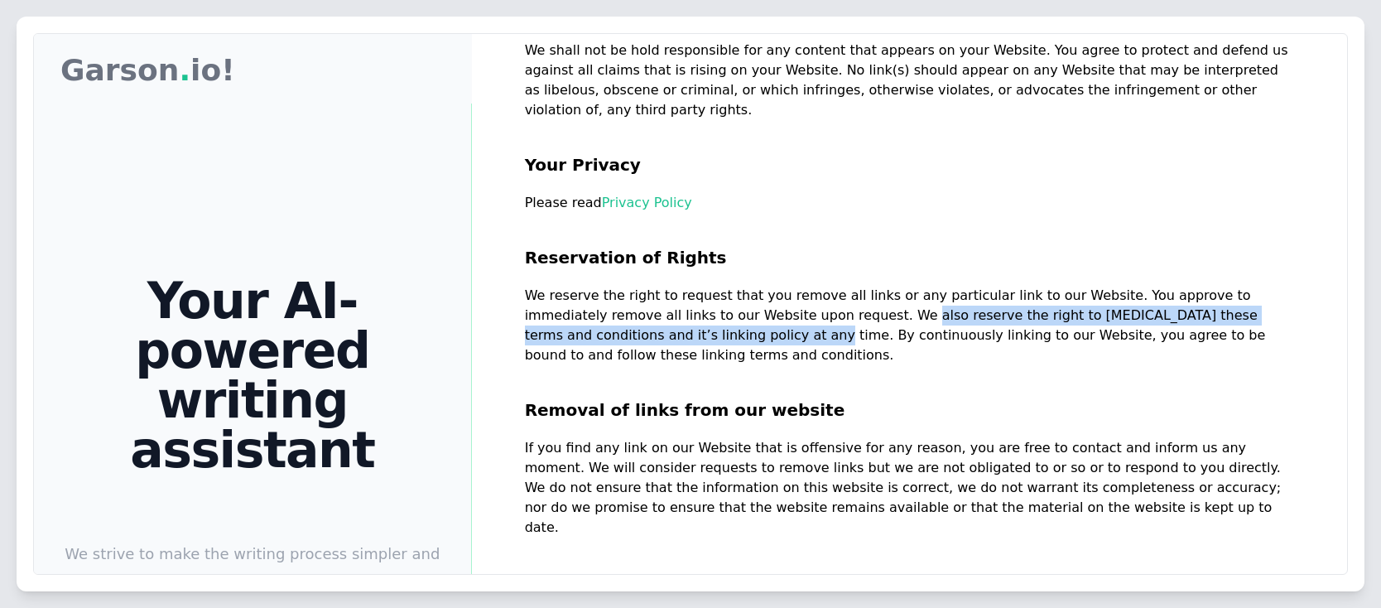
click at [911, 286] on p "We reserve the right to request that you remove all links or any particular lin…" at bounding box center [909, 325] width 769 height 79
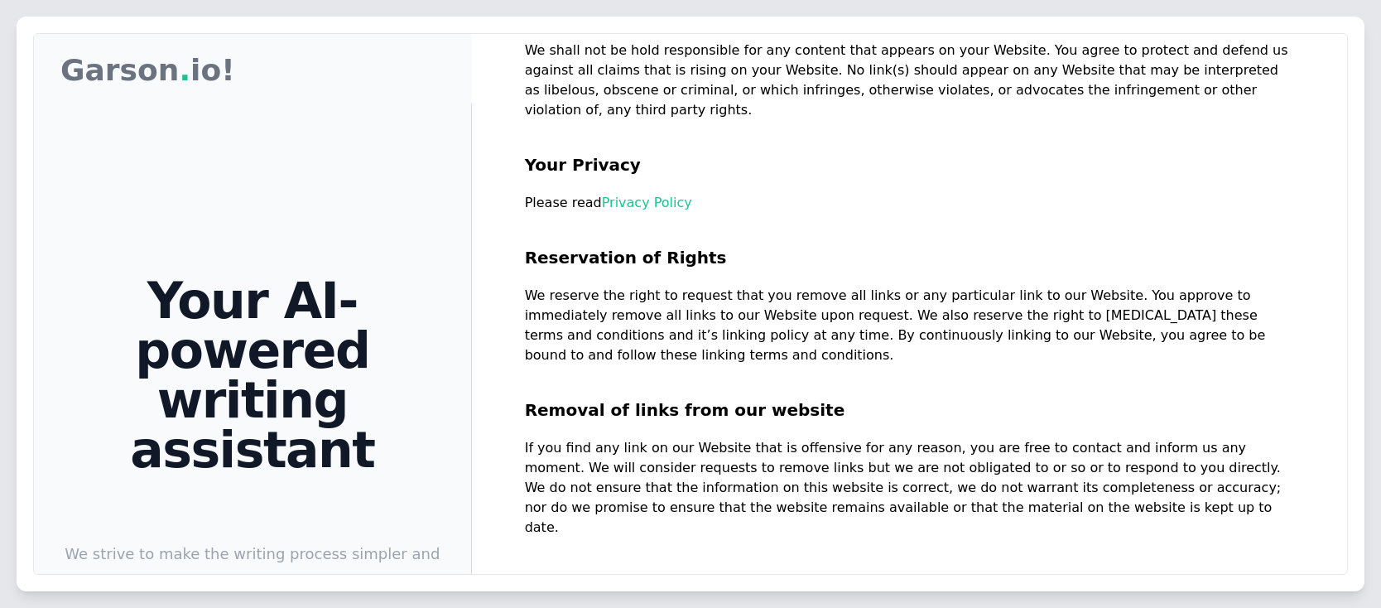
drag, startPoint x: 1095, startPoint y: 215, endPoint x: 1219, endPoint y: 214, distance: 124.2
click at [1219, 286] on p "We reserve the right to request that you remove all links or any particular lin…" at bounding box center [909, 325] width 769 height 79
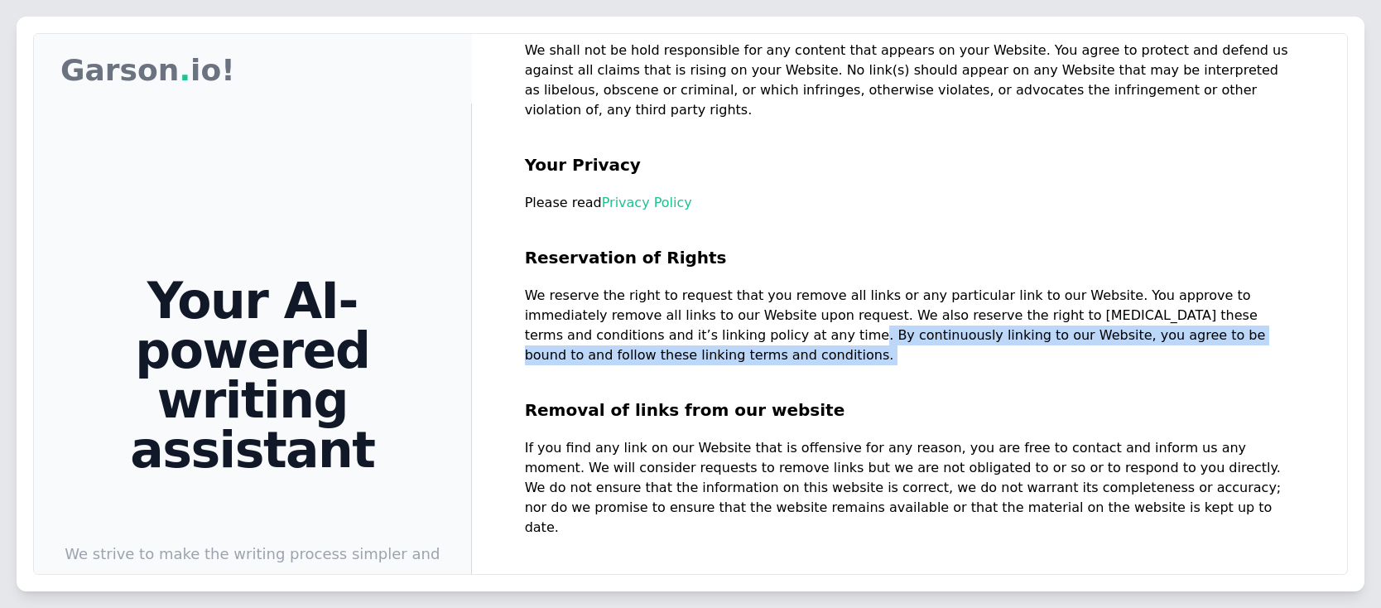
drag, startPoint x: 641, startPoint y: 238, endPoint x: 1269, endPoint y: 251, distance: 628.4
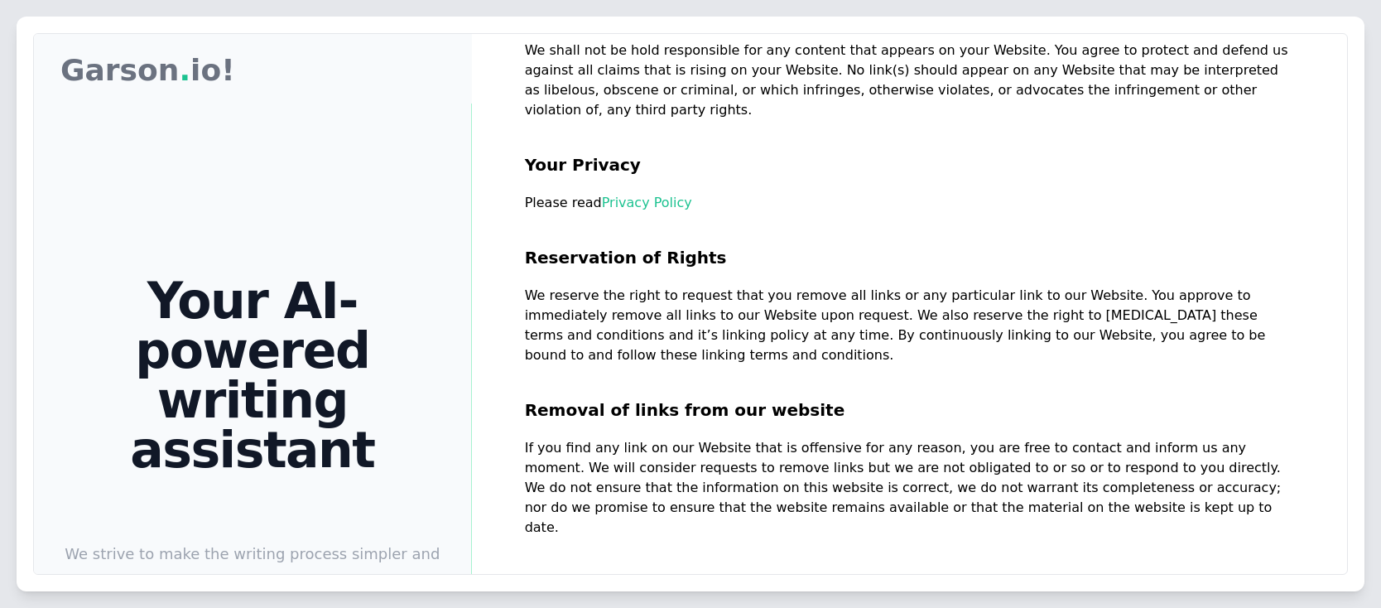
click at [823, 365] on h2 "Removal of links from our website" at bounding box center [909, 401] width 769 height 73
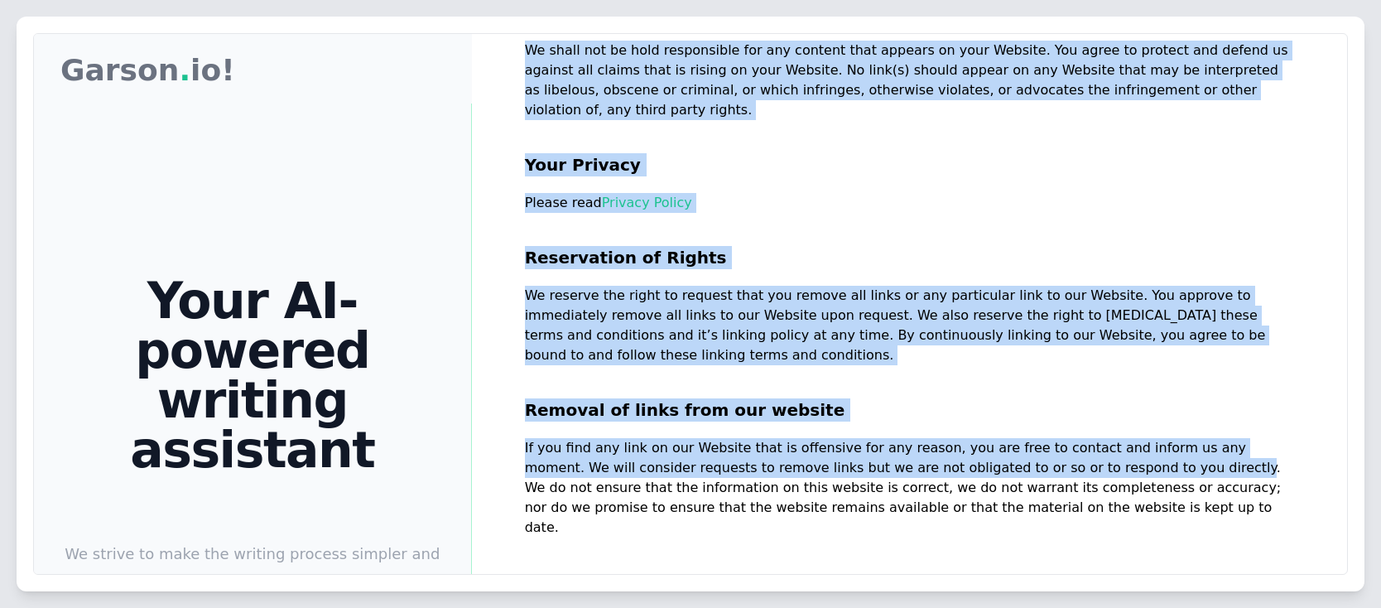
drag, startPoint x: 515, startPoint y: 328, endPoint x: 1105, endPoint y: 353, distance: 590.8
click at [1105, 353] on div "Garson Garson . io! Your AI-powered writing assistant We strive to make the wri…" at bounding box center [690, 439] width 1313 height 811
click at [1124, 438] on p "If you find any link on our Website that is offensive for any reason, you are f…" at bounding box center [909, 458] width 769 height 40
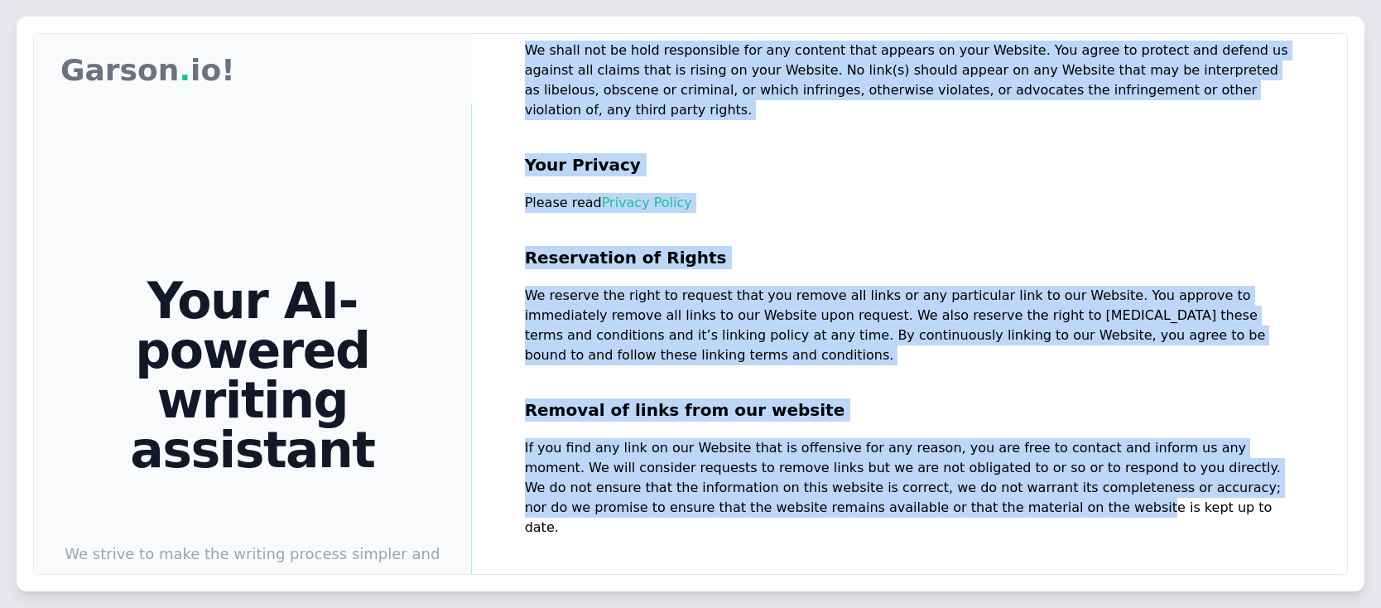
drag, startPoint x: 541, startPoint y: 371, endPoint x: 1067, endPoint y: 384, distance: 526.6
click at [1067, 384] on div "Garson Garson . io! Your AI-powered writing assistant We strive to make the wri…" at bounding box center [690, 439] width 1313 height 811
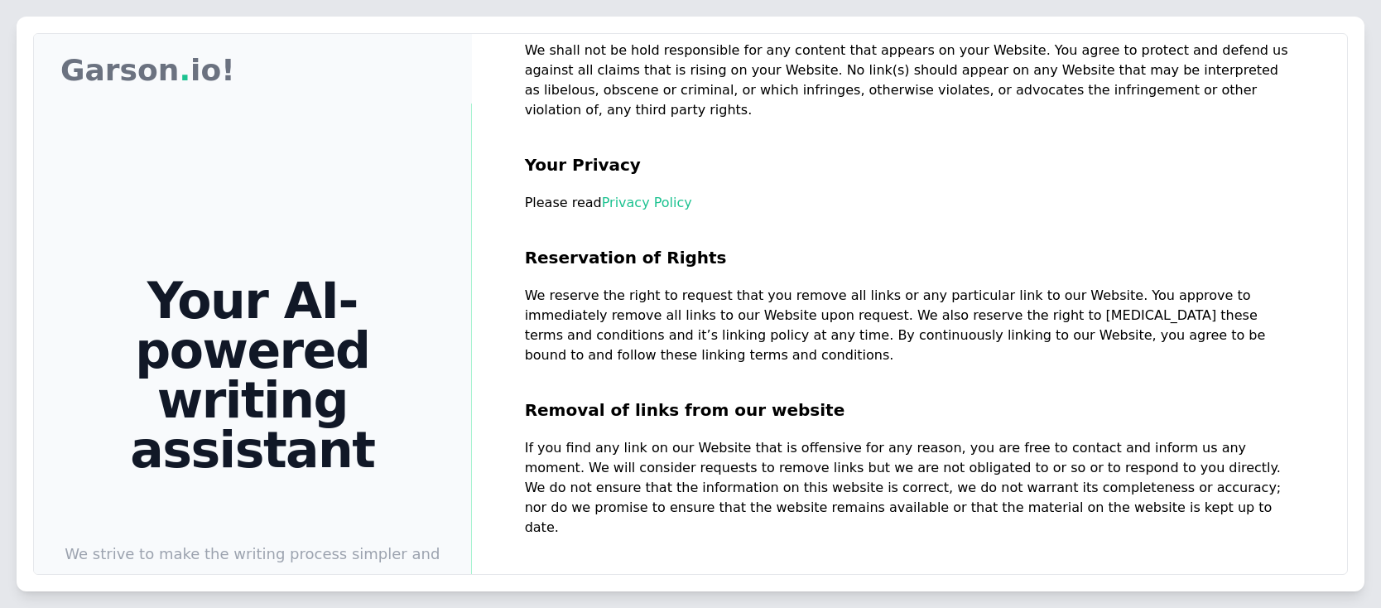
click at [1175, 478] on p "We do not ensure that the information on this website is correct, we do not war…" at bounding box center [909, 508] width 769 height 60
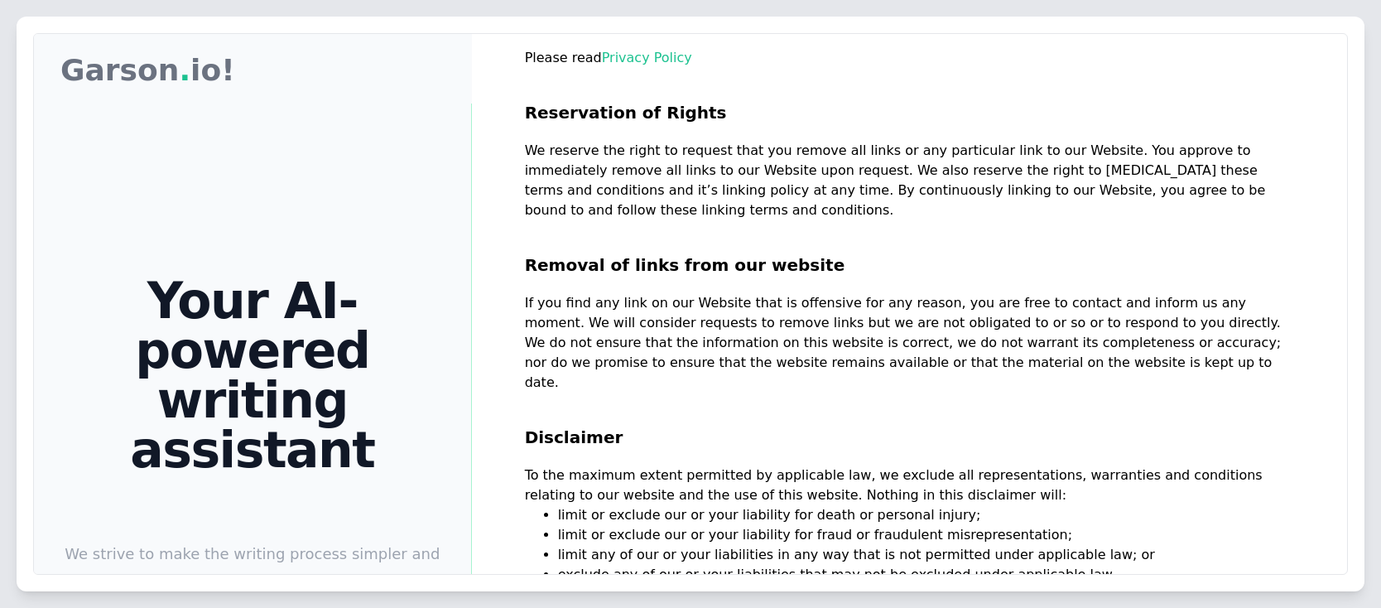
scroll to position [1790, 0]
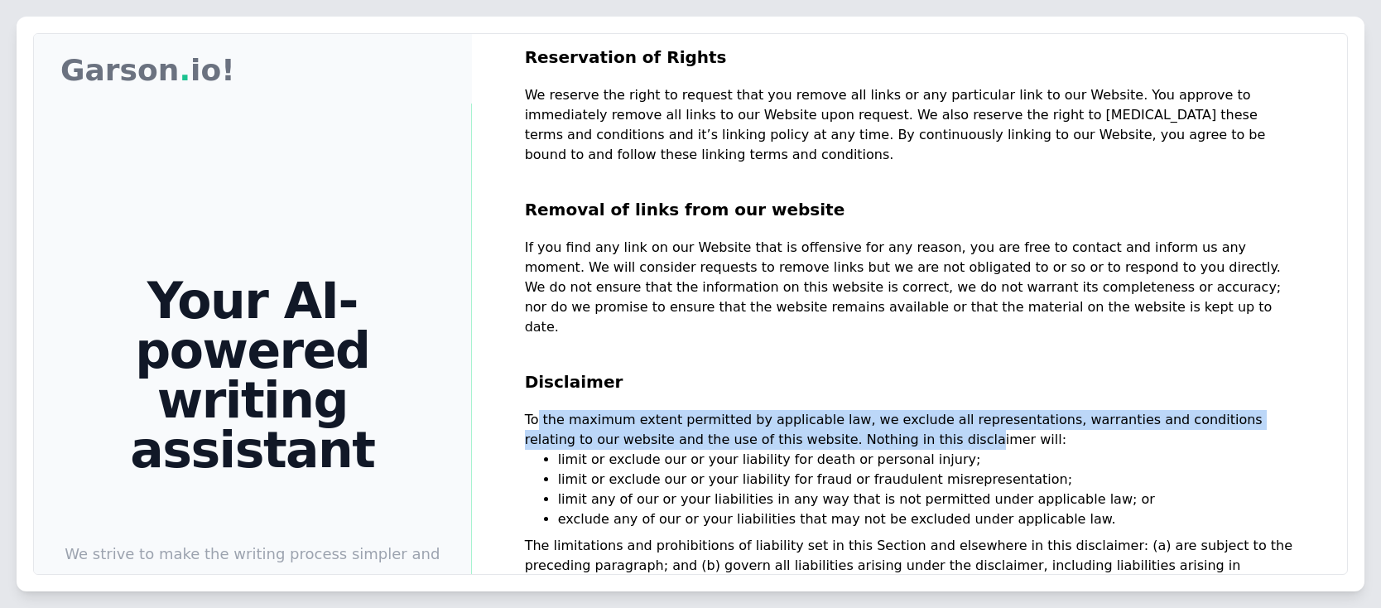
drag, startPoint x: 568, startPoint y: 276, endPoint x: 851, endPoint y: 293, distance: 283.6
click at [851, 410] on p "To the maximum extent permitted by applicable law, we exclude all representatio…" at bounding box center [909, 430] width 769 height 40
click at [854, 410] on p "To the maximum extent permitted by applicable law, we exclude all representatio…" at bounding box center [909, 430] width 769 height 40
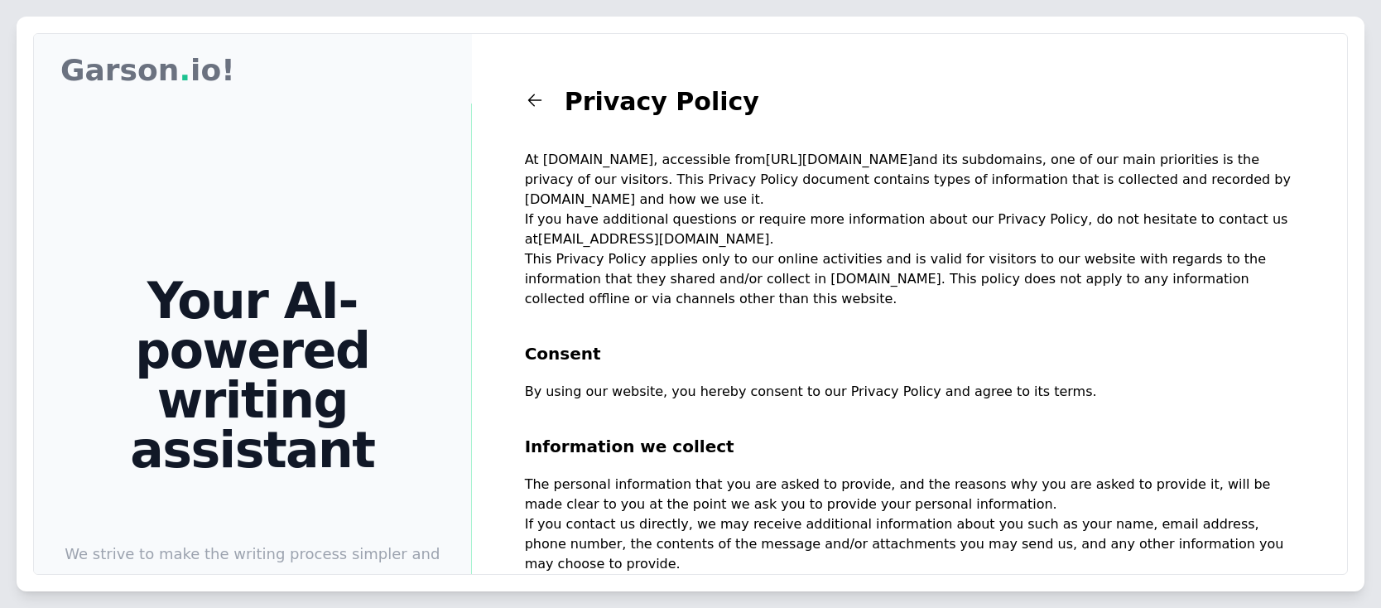
click at [1010, 103] on div "Privacy Policy" at bounding box center [909, 118] width 769 height 63
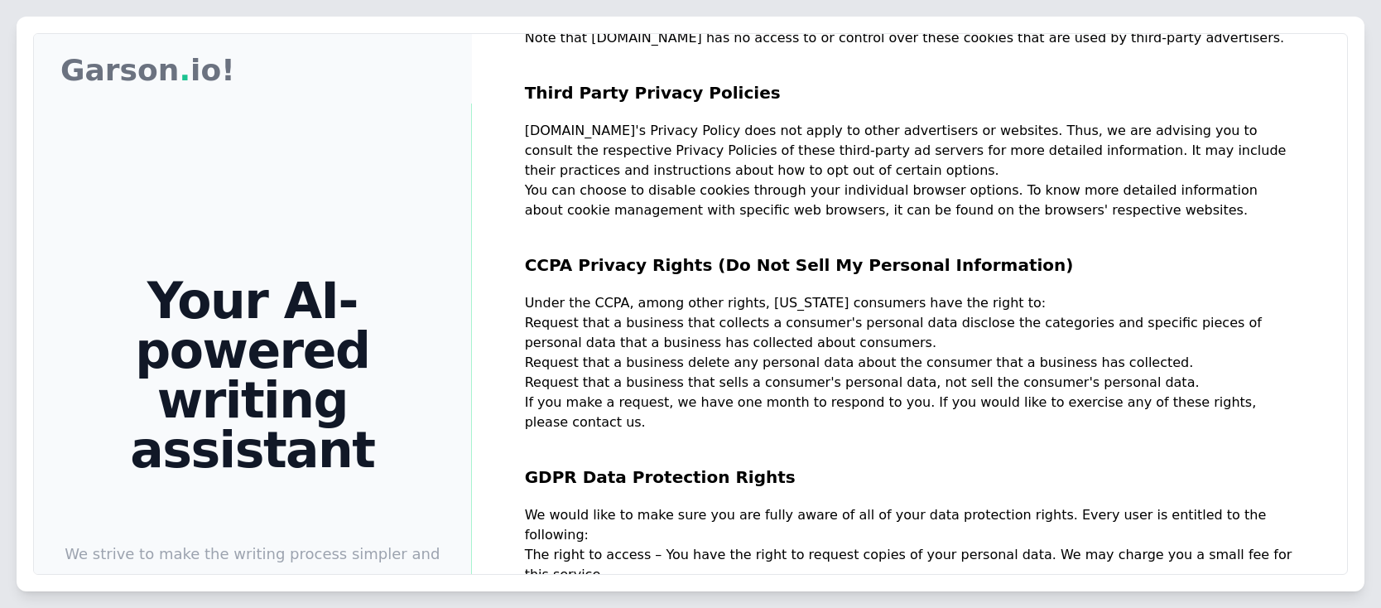
click at [940, 432] on h2 "GDPR Data Protection Rights" at bounding box center [909, 468] width 769 height 73
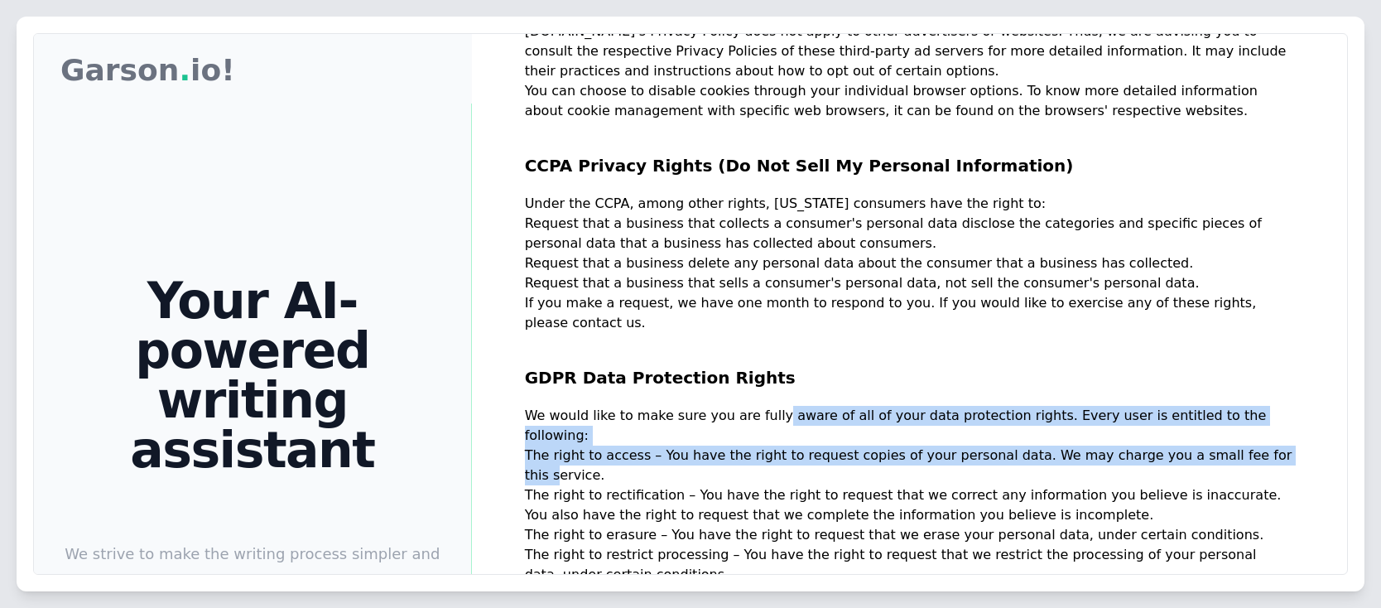
drag, startPoint x: 792, startPoint y: 280, endPoint x: 1221, endPoint y: 291, distance: 428.9
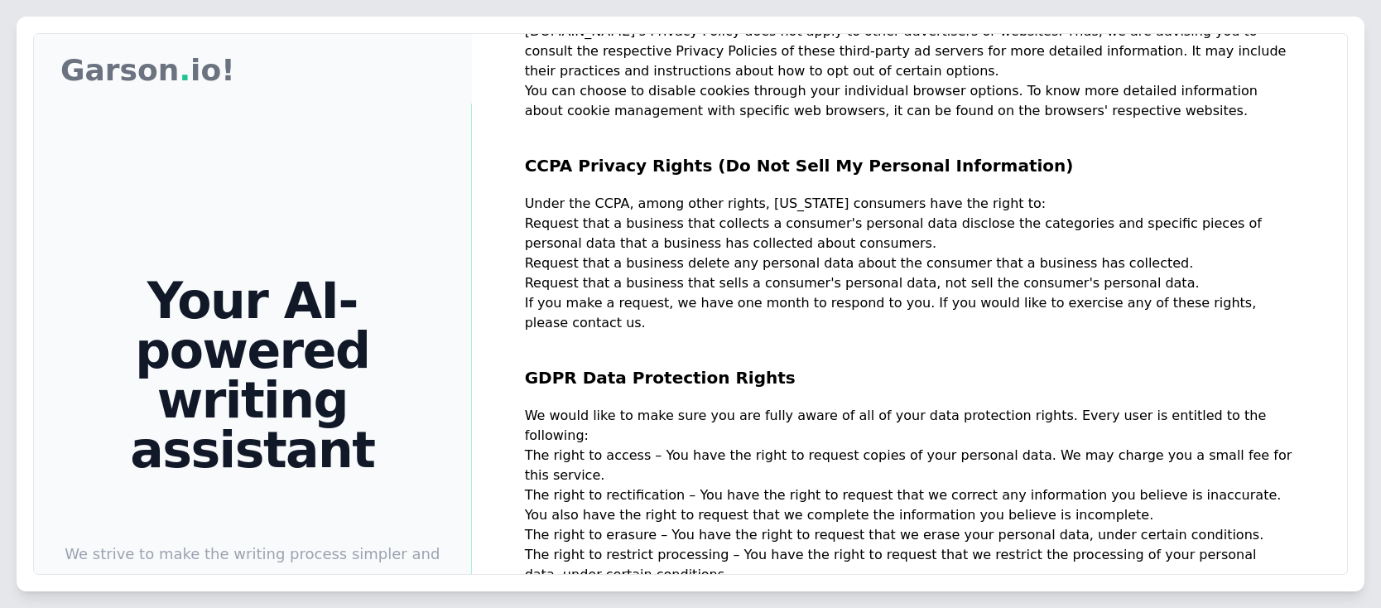
click at [1095, 333] on h2 "GDPR Data Protection Rights" at bounding box center [909, 369] width 769 height 73
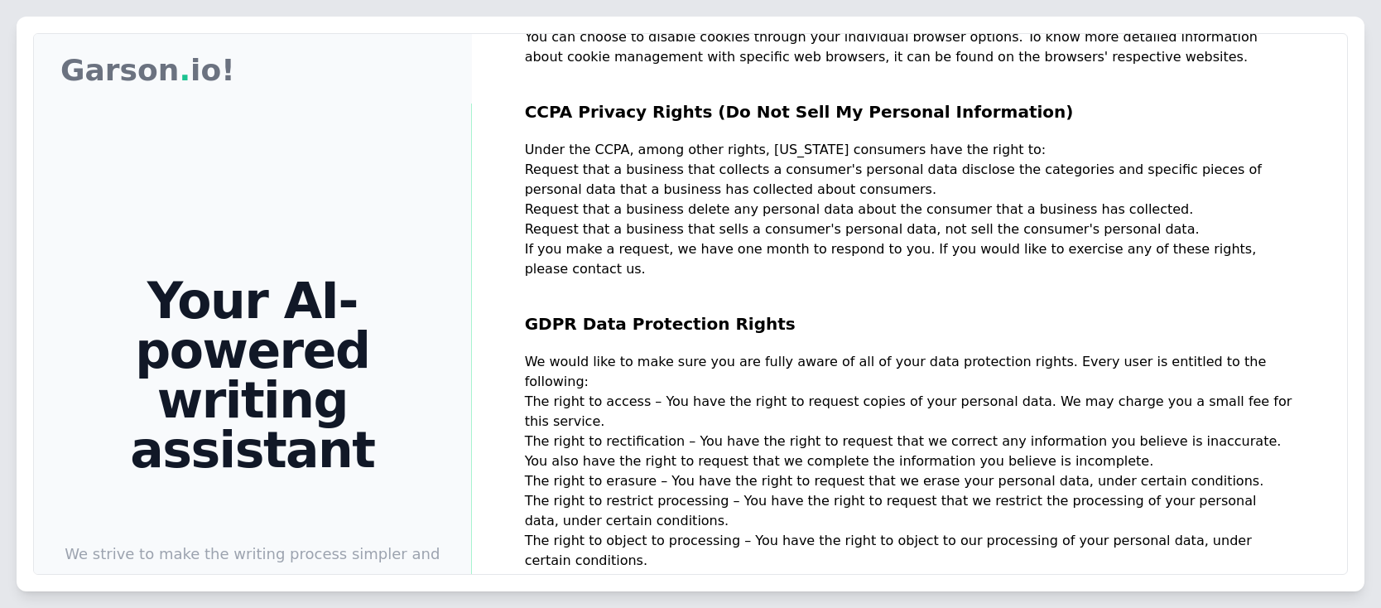
scroll to position [1654, 0]
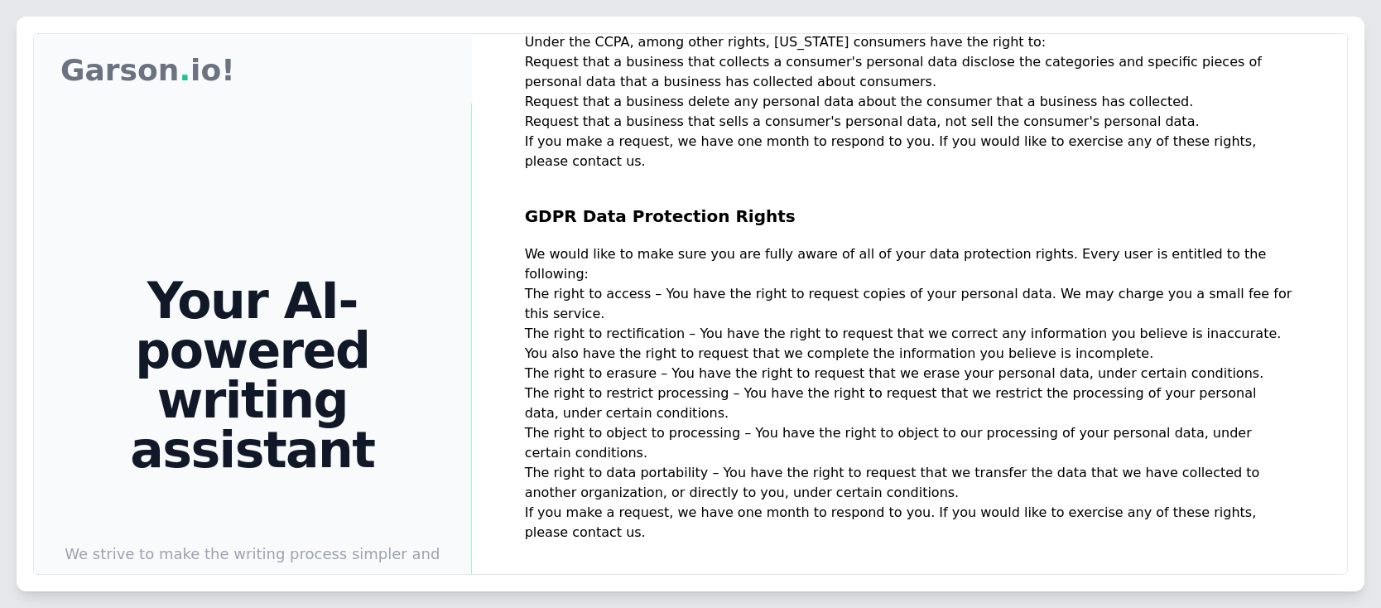
click at [843, 542] on h2 "Children's Information" at bounding box center [909, 578] width 769 height 73
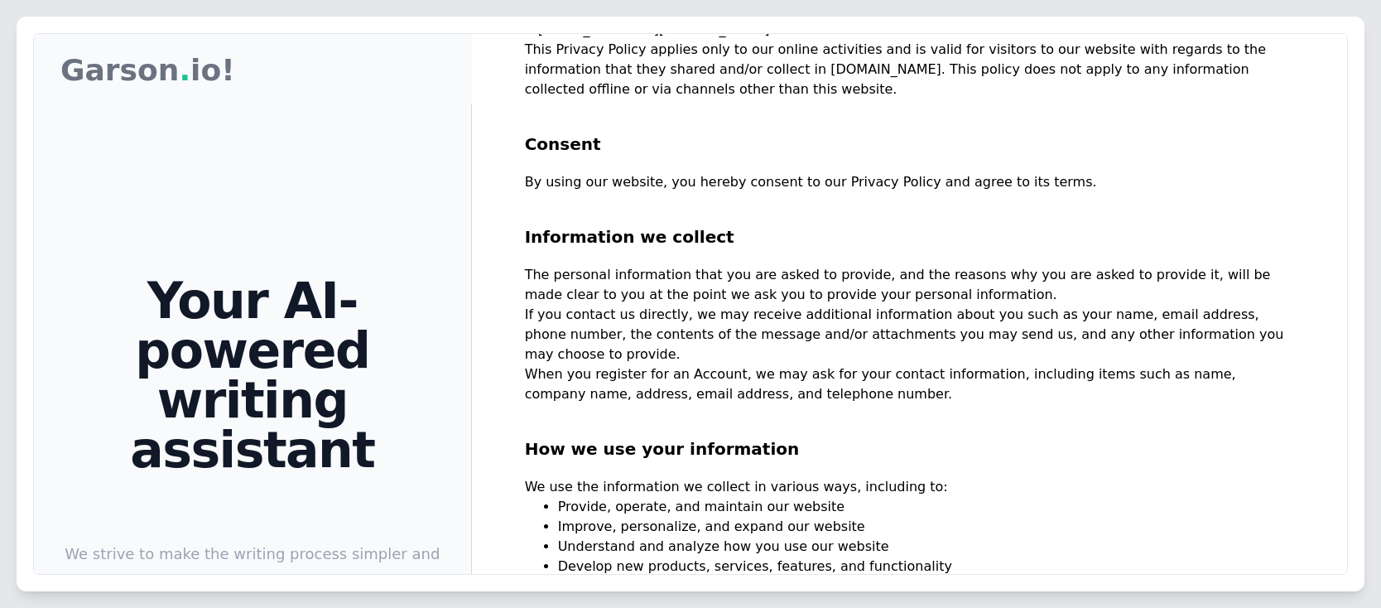
scroll to position [0, 0]
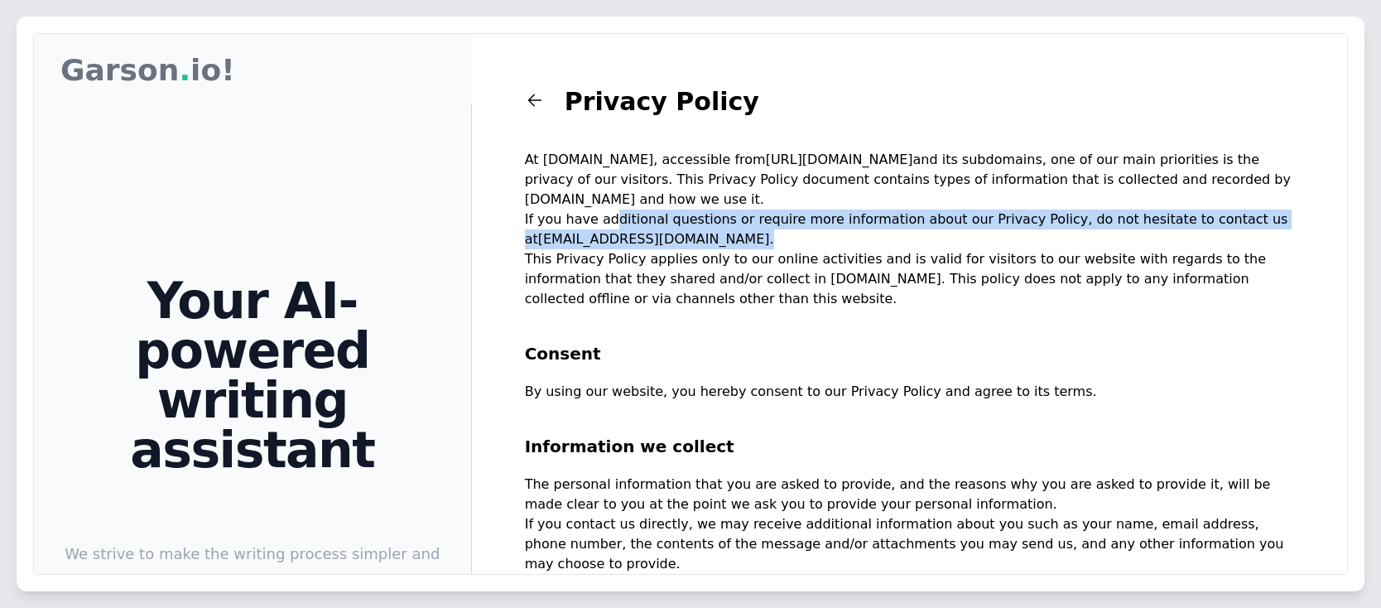
drag, startPoint x: 596, startPoint y: 209, endPoint x: 714, endPoint y: 224, distance: 119.4
click at [714, 224] on p "If you have additional questions or require more information about our Privacy …" at bounding box center [909, 229] width 769 height 40
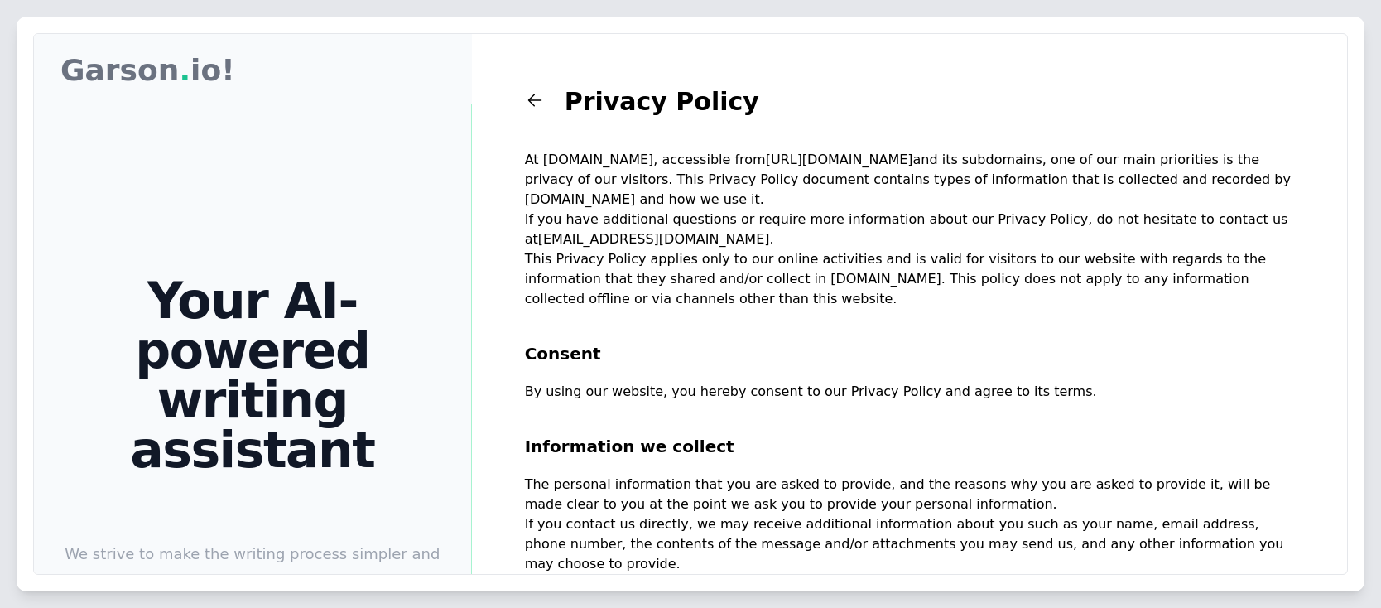
click at [720, 249] on p "This Privacy Policy applies only to our online activities and is valid for visi…" at bounding box center [909, 279] width 769 height 60
click at [566, 259] on p "This Privacy Policy applies only to our online activities and is valid for visi…" at bounding box center [909, 279] width 769 height 60
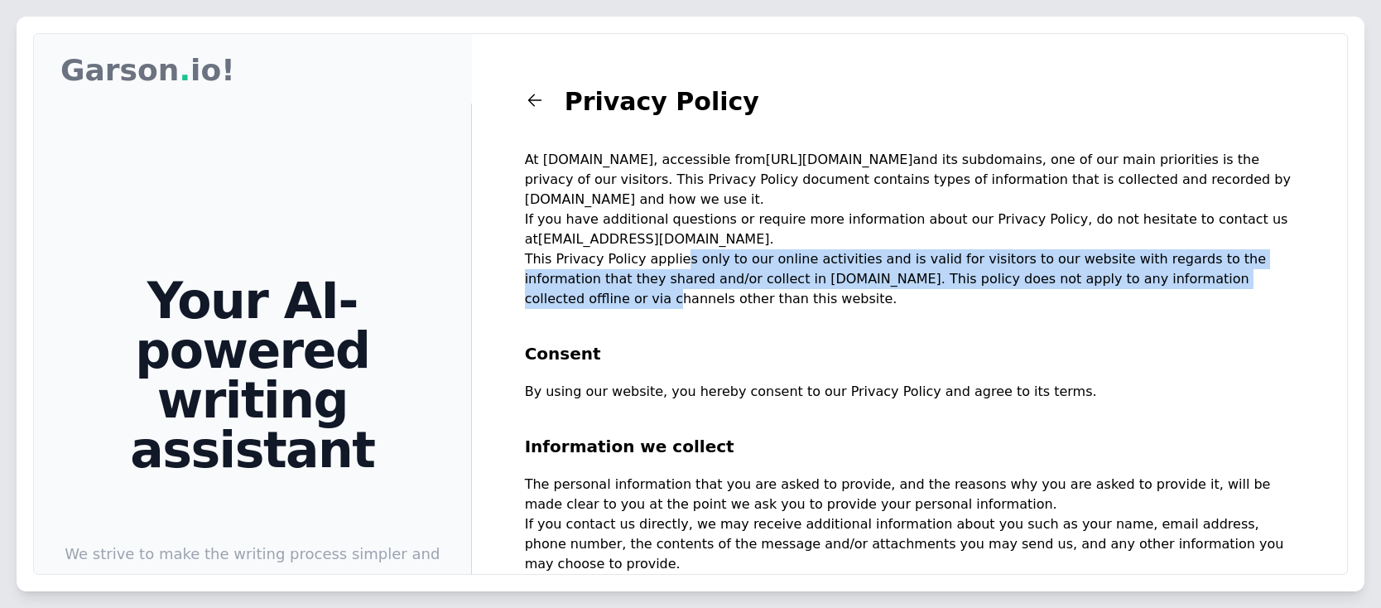
drag, startPoint x: 665, startPoint y: 245, endPoint x: 1190, endPoint y: 260, distance: 525.8
click at [1190, 260] on p "This Privacy Policy applies only to our online activities and is valid for visi…" at bounding box center [909, 279] width 769 height 60
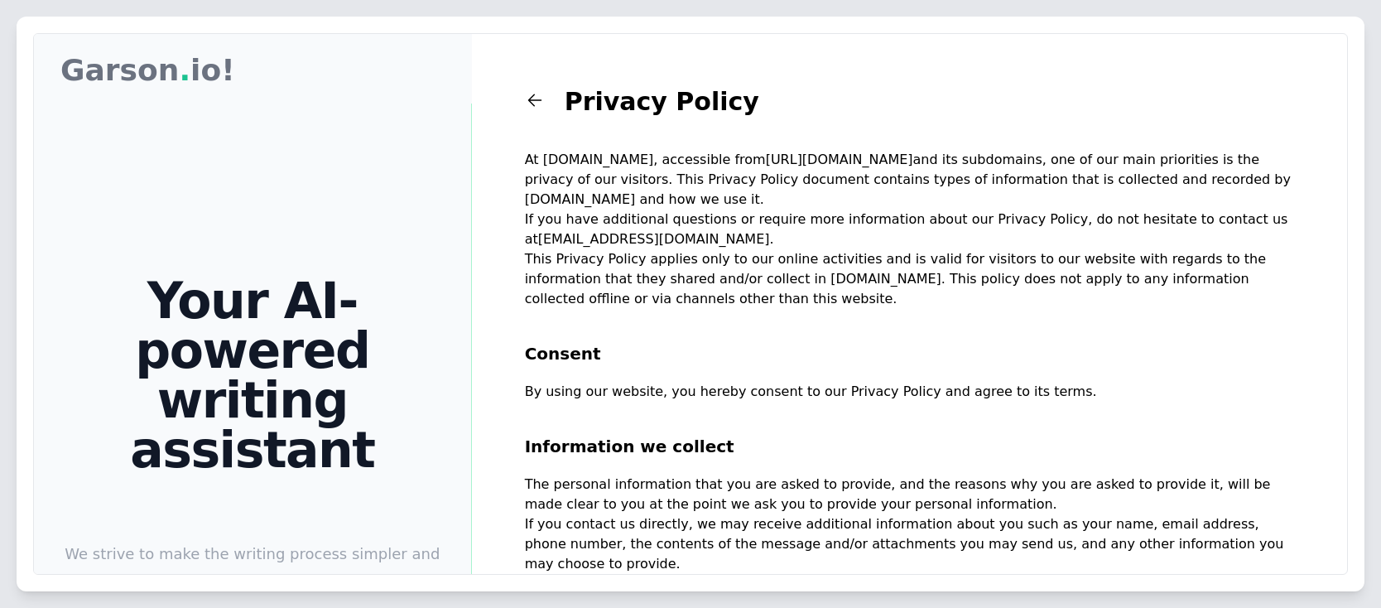
drag, startPoint x: 1172, startPoint y: 305, endPoint x: 1161, endPoint y: 308, distance: 11.9
click at [1171, 309] on h2 "Consent" at bounding box center [909, 345] width 769 height 73
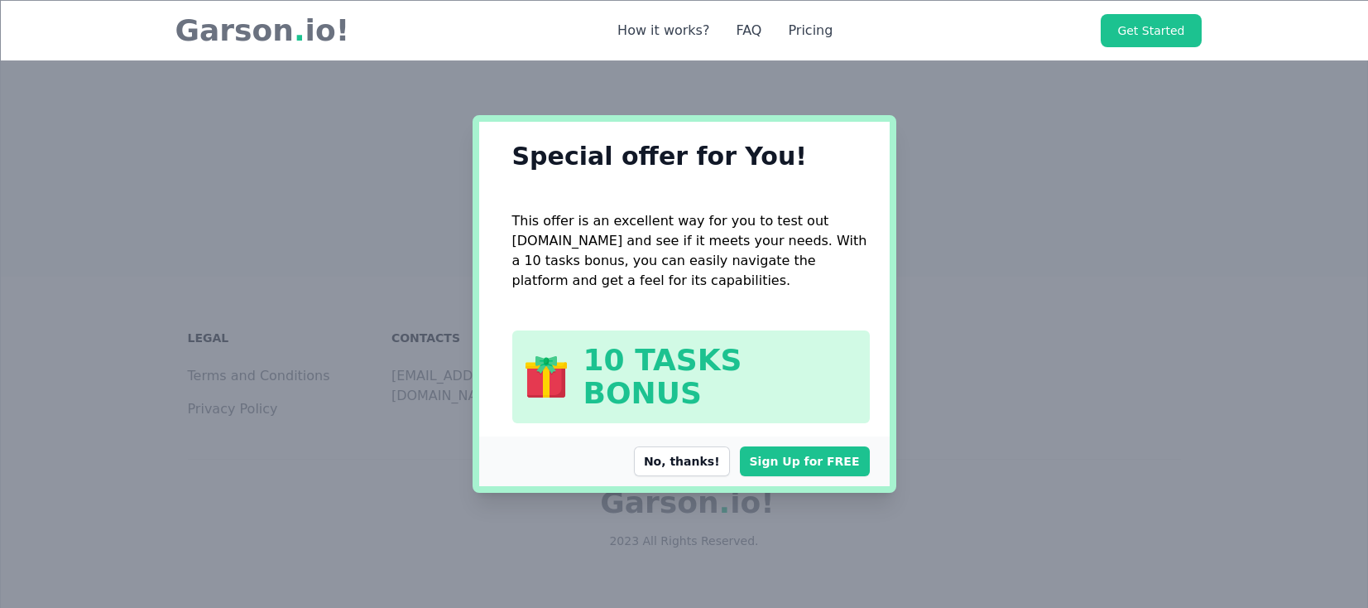
scroll to position [5869, 0]
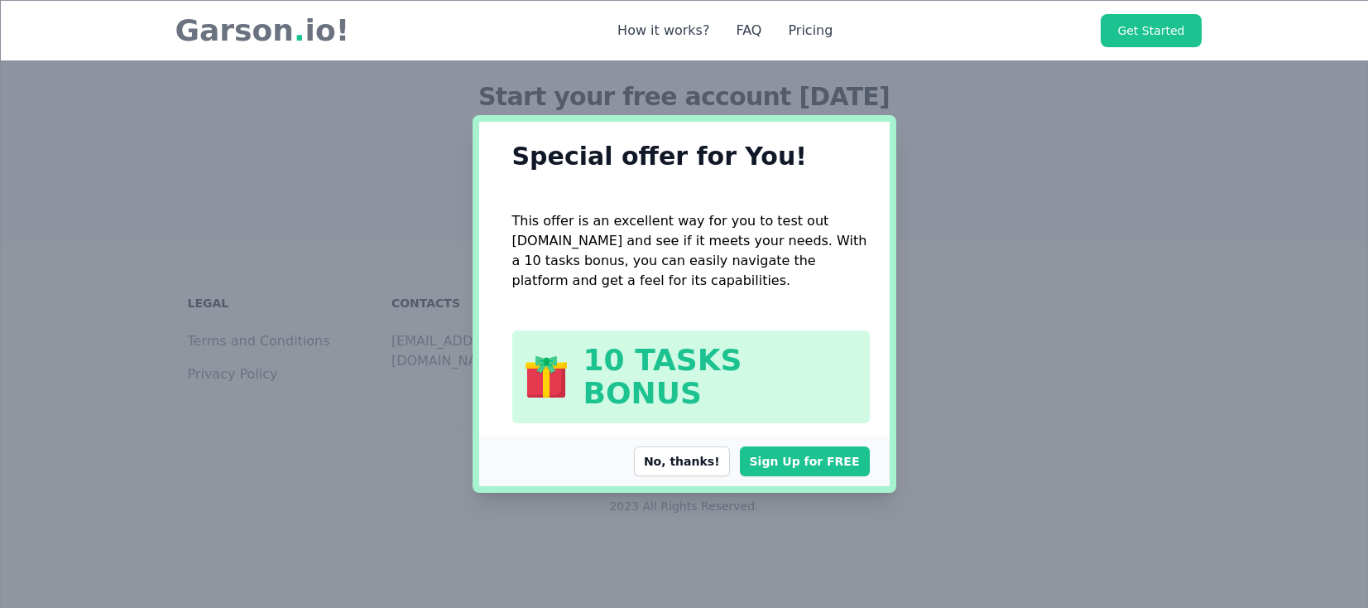
click at [702, 449] on button "No, thanks!" at bounding box center [682, 461] width 96 height 30
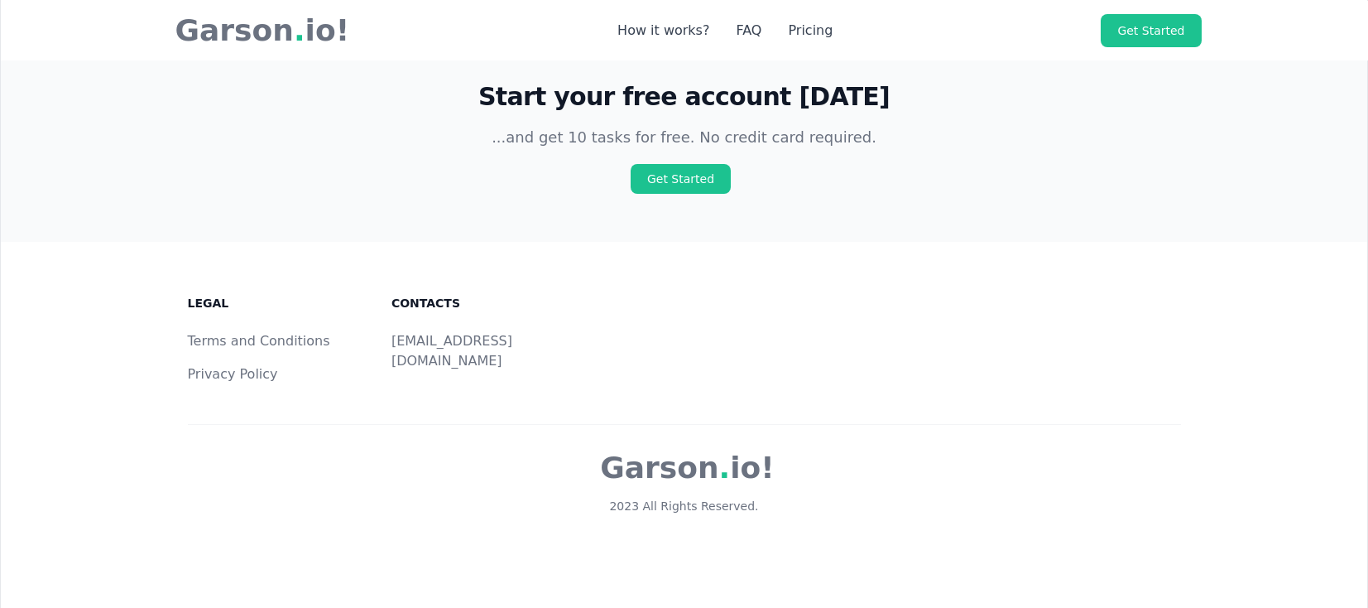
click at [240, 366] on link "Privacy Policy" at bounding box center [233, 374] width 90 height 16
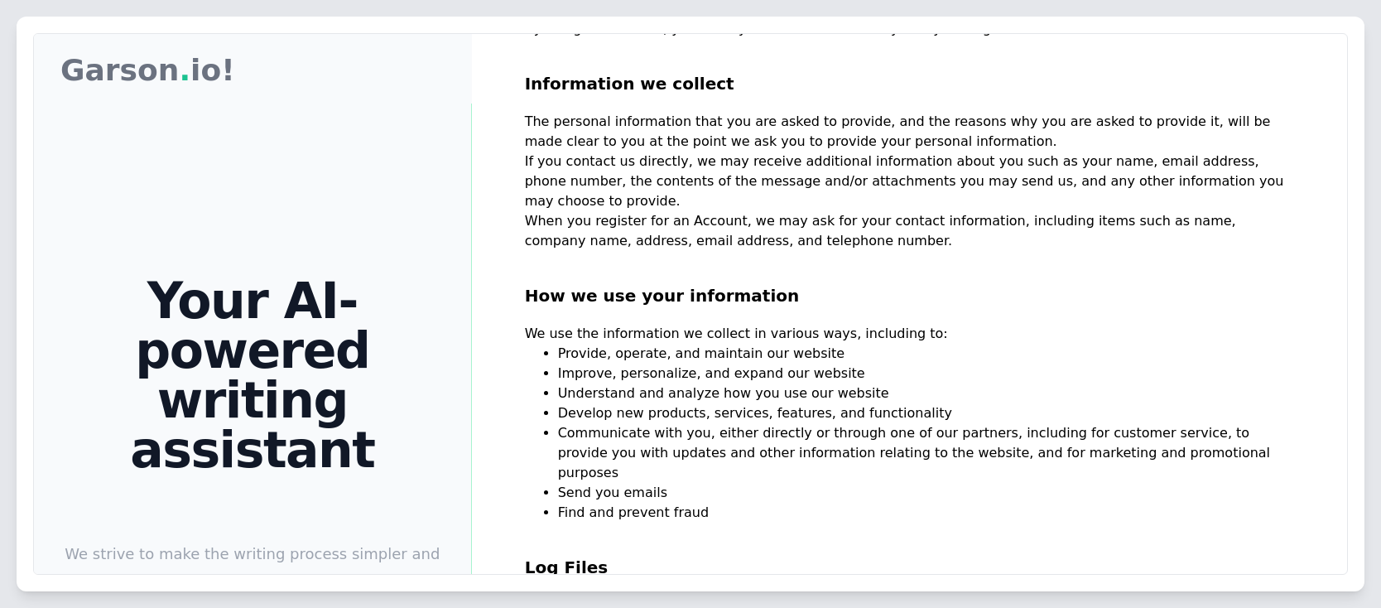
scroll to position [397, 0]
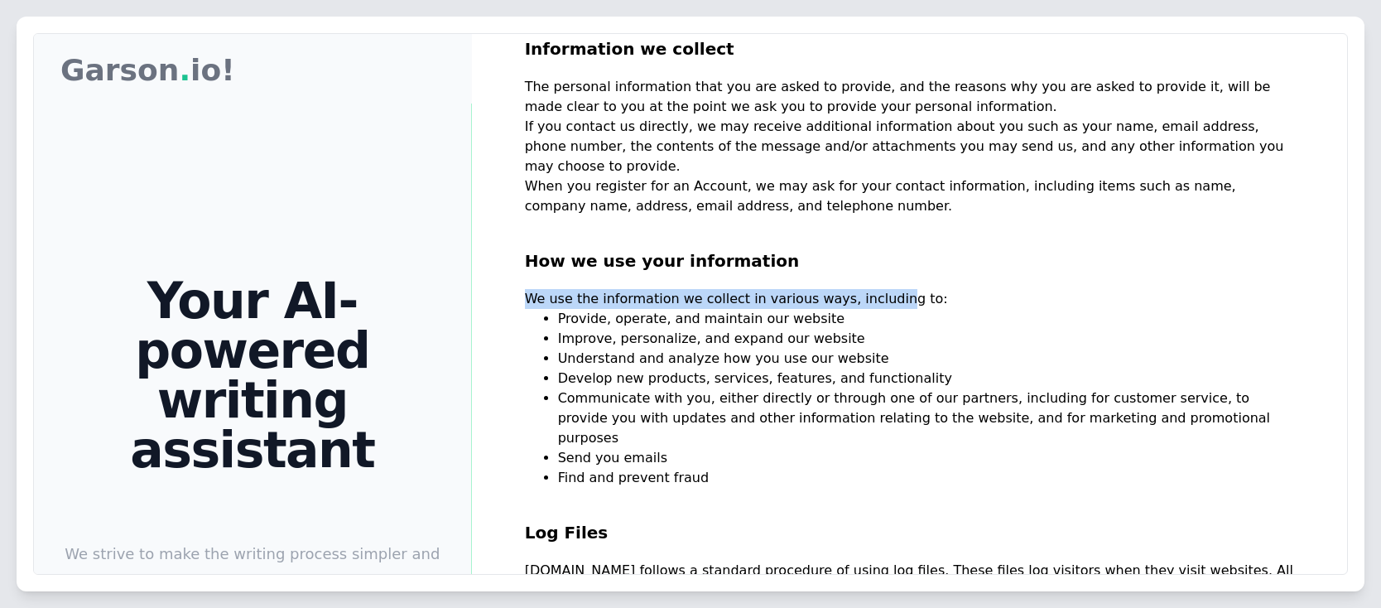
drag, startPoint x: 531, startPoint y: 257, endPoint x: 887, endPoint y: 257, distance: 355.1
click at [887, 289] on p "We use the information we collect in various ways, including to:" at bounding box center [909, 299] width 769 height 20
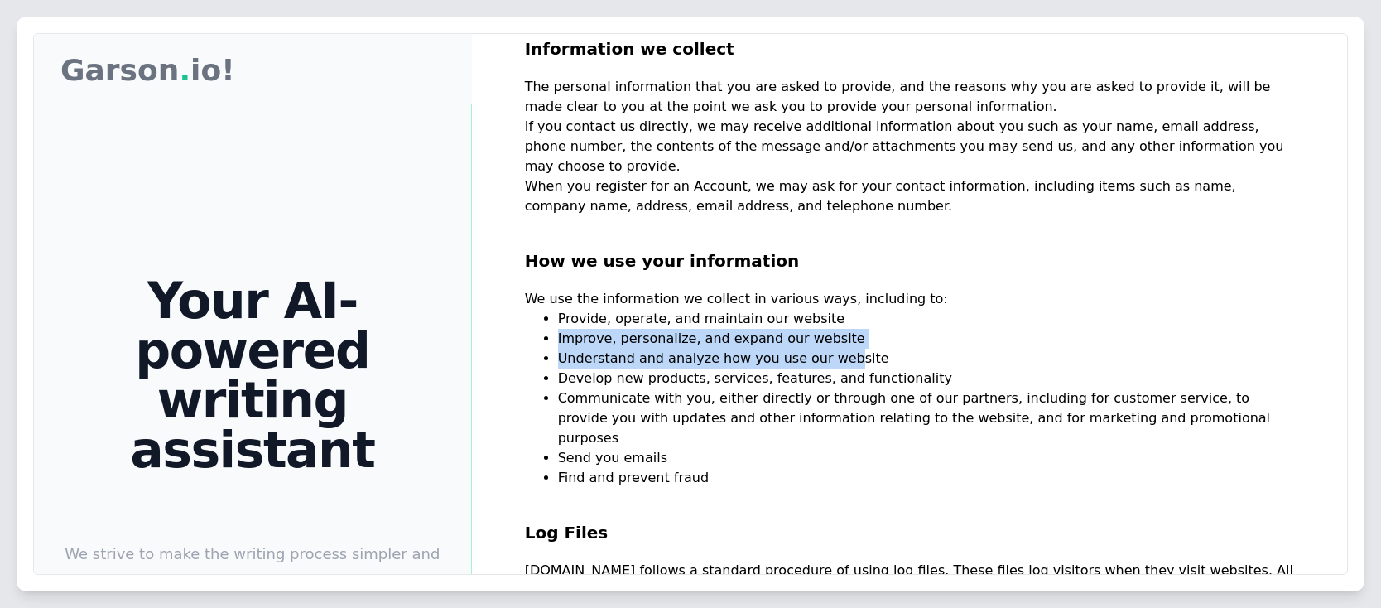
drag, startPoint x: 527, startPoint y: 304, endPoint x: 885, endPoint y: 310, distance: 357.7
click at [885, 310] on ul "Provide, operate, and maintain our website Improve, personalize, and expand our…" at bounding box center [909, 398] width 769 height 179
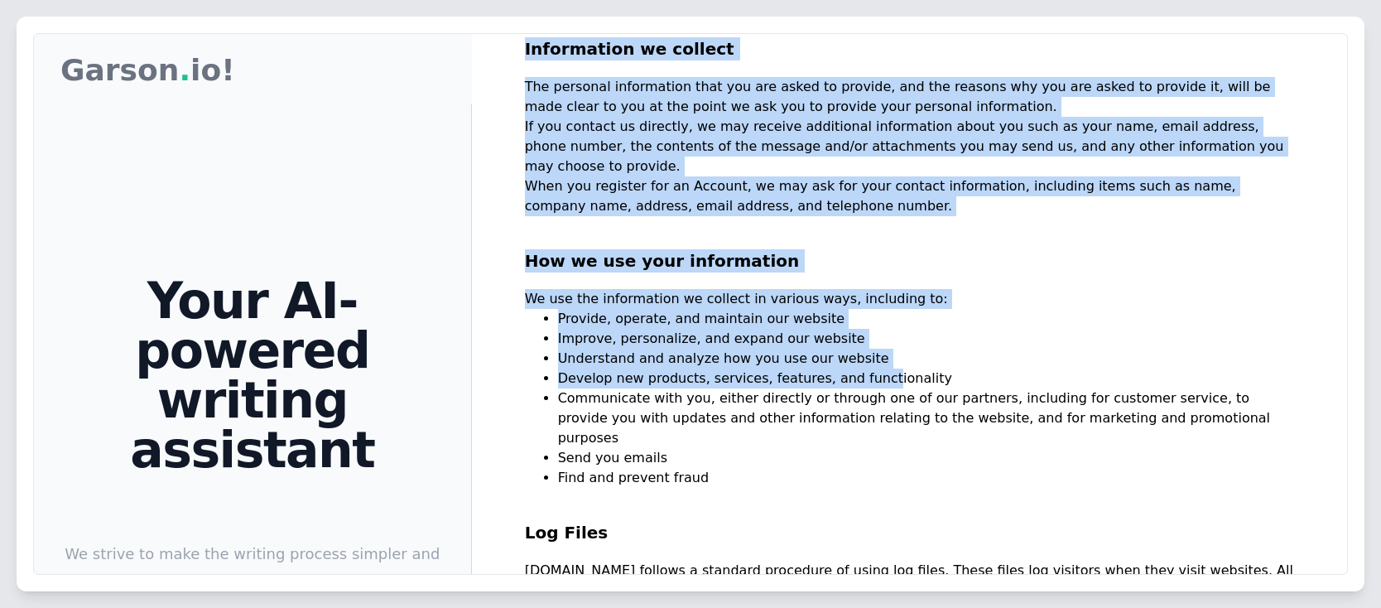
drag, startPoint x: 553, startPoint y: 334, endPoint x: 881, endPoint y: 345, distance: 328.0
click at [881, 345] on div "Garson Garson . io! Your AI-powered writing assistant We strive to make the wri…" at bounding box center [690, 439] width 1313 height 811
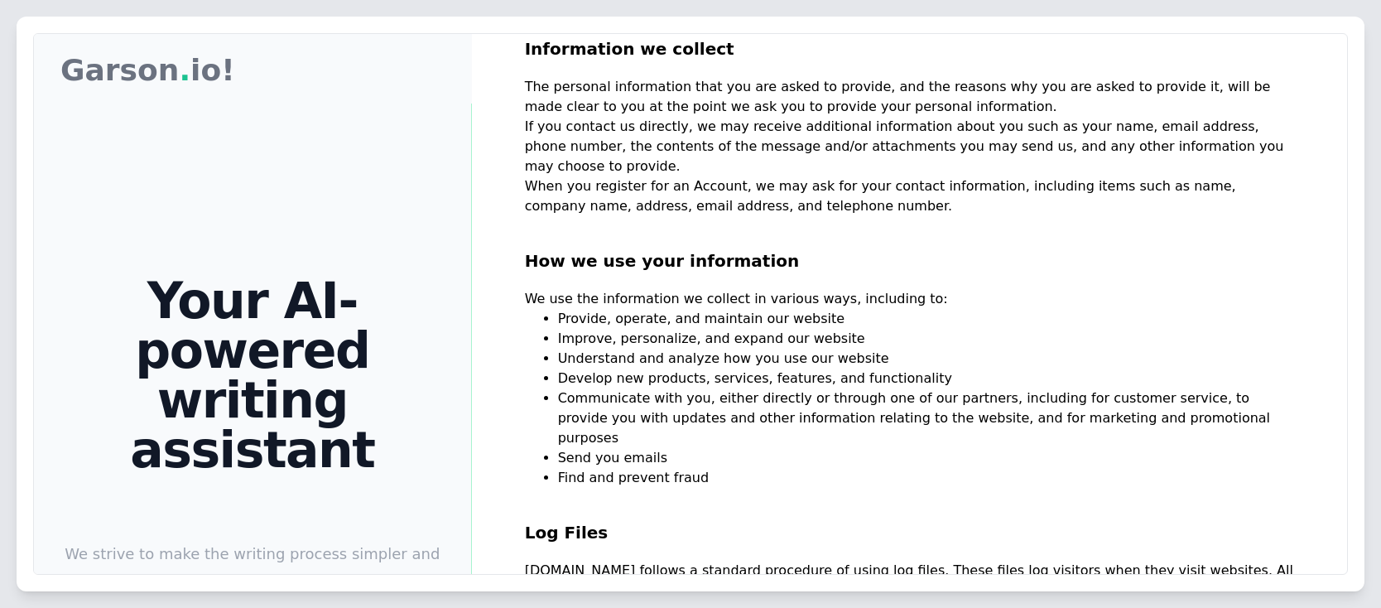
click at [665, 388] on li "Communicate with you, either directly or through one of our partners, including…" at bounding box center [926, 418] width 736 height 60
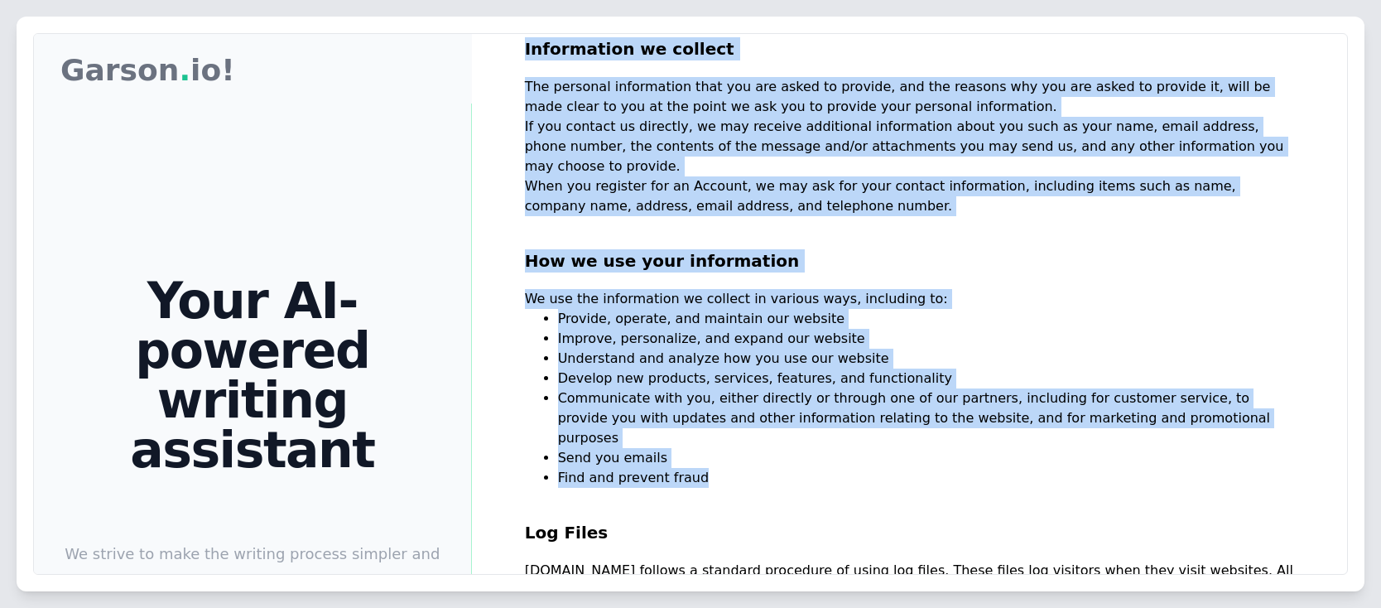
drag, startPoint x: 551, startPoint y: 401, endPoint x: 729, endPoint y: 414, distance: 178.5
click at [729, 414] on div "Garson Garson . io! Your AI-powered writing assistant We strive to make the wri…" at bounding box center [690, 439] width 1313 height 811
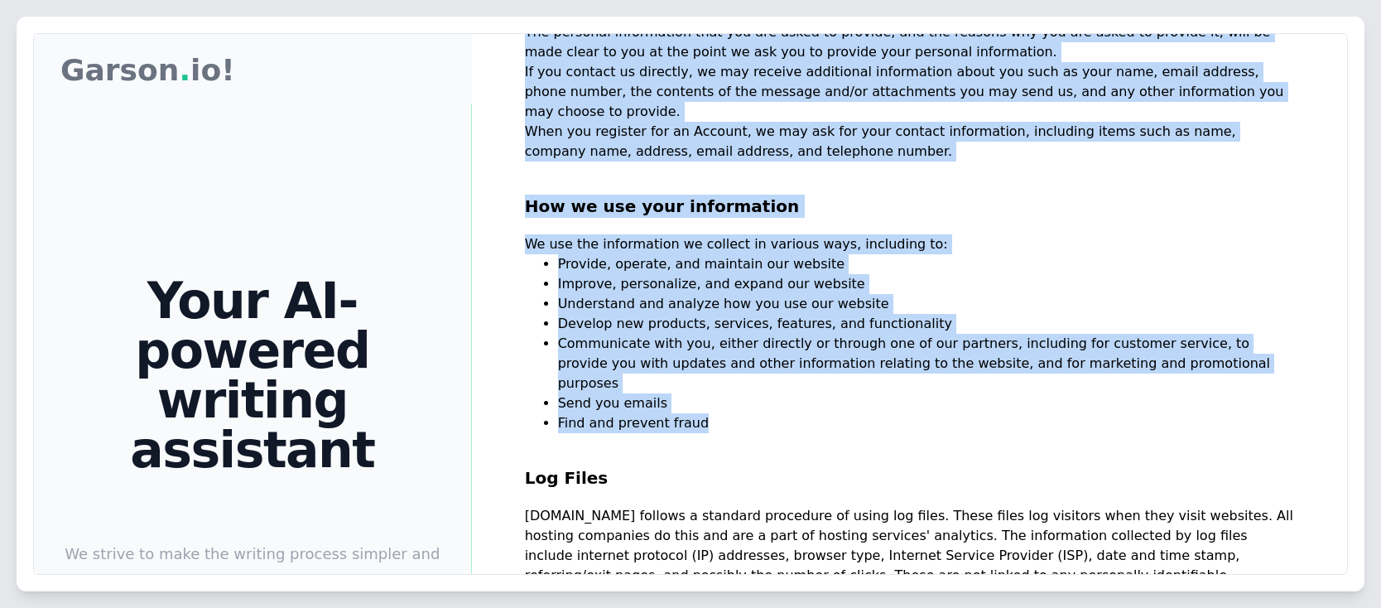
scroll to position [497, 0]
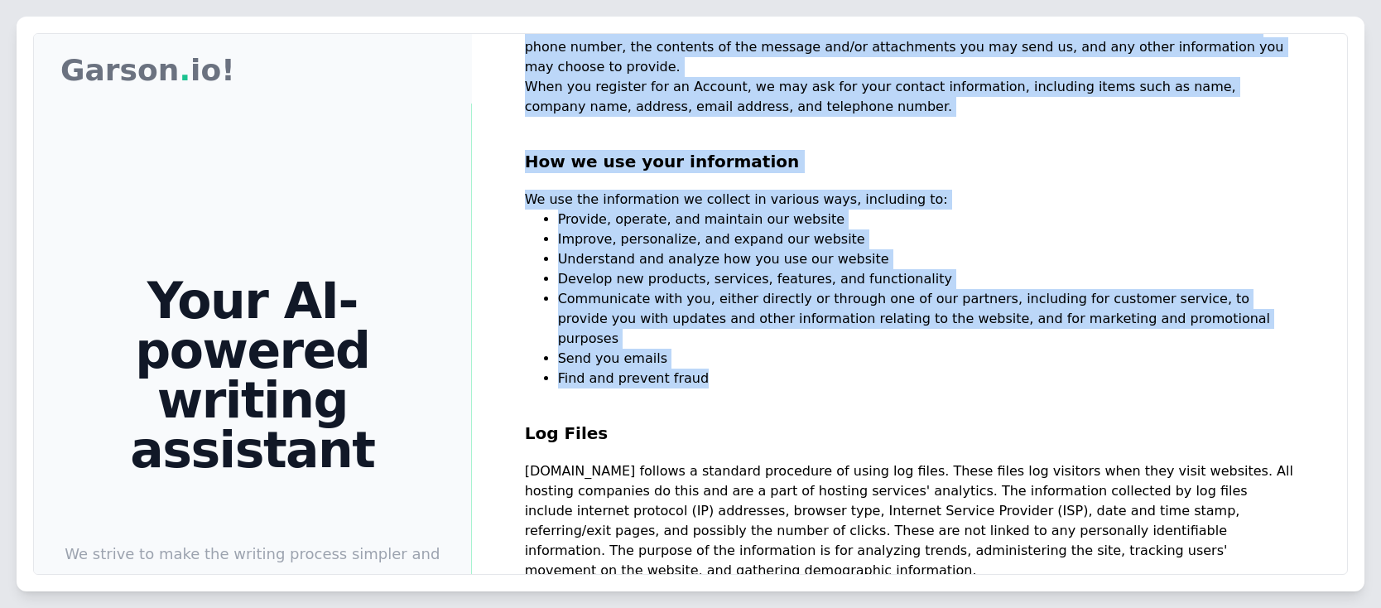
click at [707, 368] on li "Find and prevent fraud" at bounding box center [926, 378] width 736 height 20
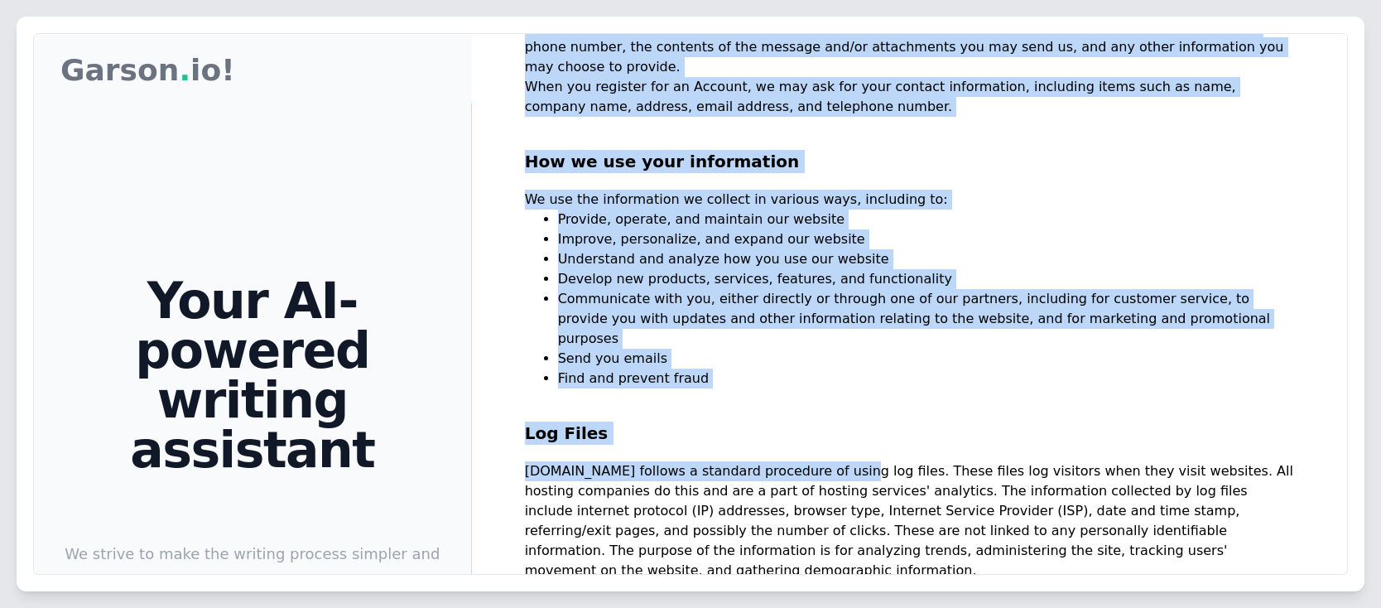
drag, startPoint x: 550, startPoint y: 416, endPoint x: 824, endPoint y: 413, distance: 273.2
click at [824, 413] on div "Garson Garson . io! Your AI-powered writing assistant We strive to make the wri…" at bounding box center [690, 439] width 1313 height 811
click at [882, 388] on h2 "Log Files" at bounding box center [909, 424] width 769 height 73
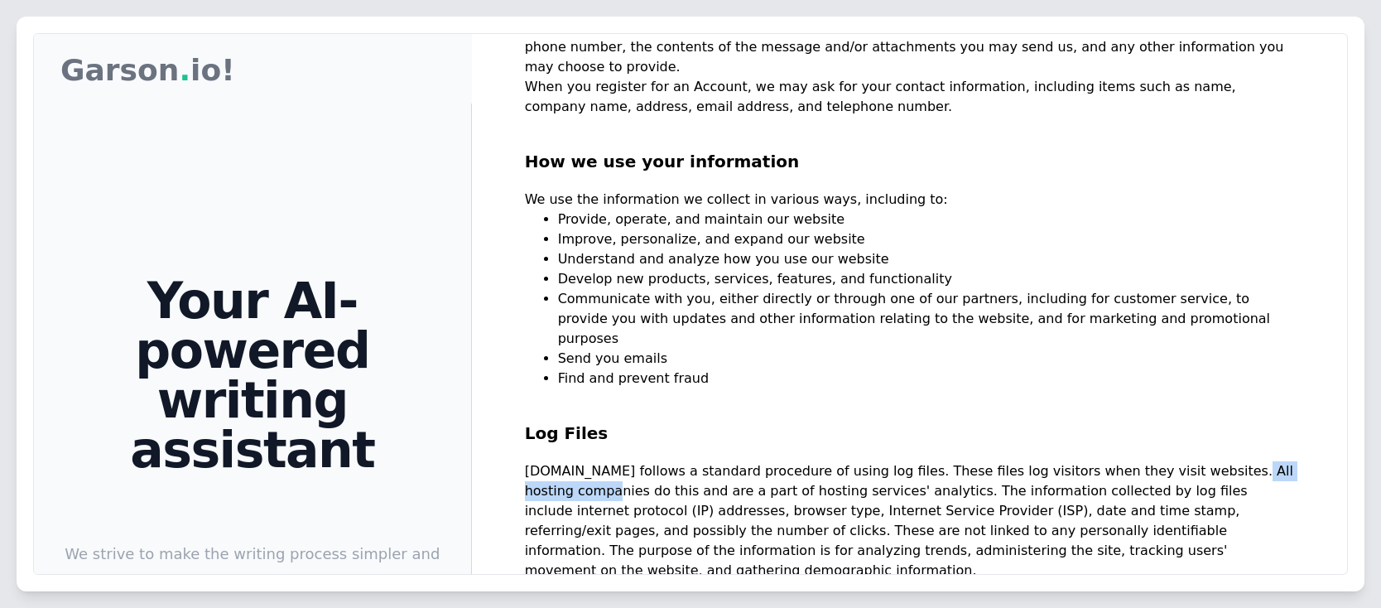
drag, startPoint x: 1210, startPoint y: 410, endPoint x: 1276, endPoint y: 410, distance: 66.2
click at [1276, 461] on p "Garson.io follows a standard procedure of using log files. These files log visi…" at bounding box center [909, 520] width 769 height 119
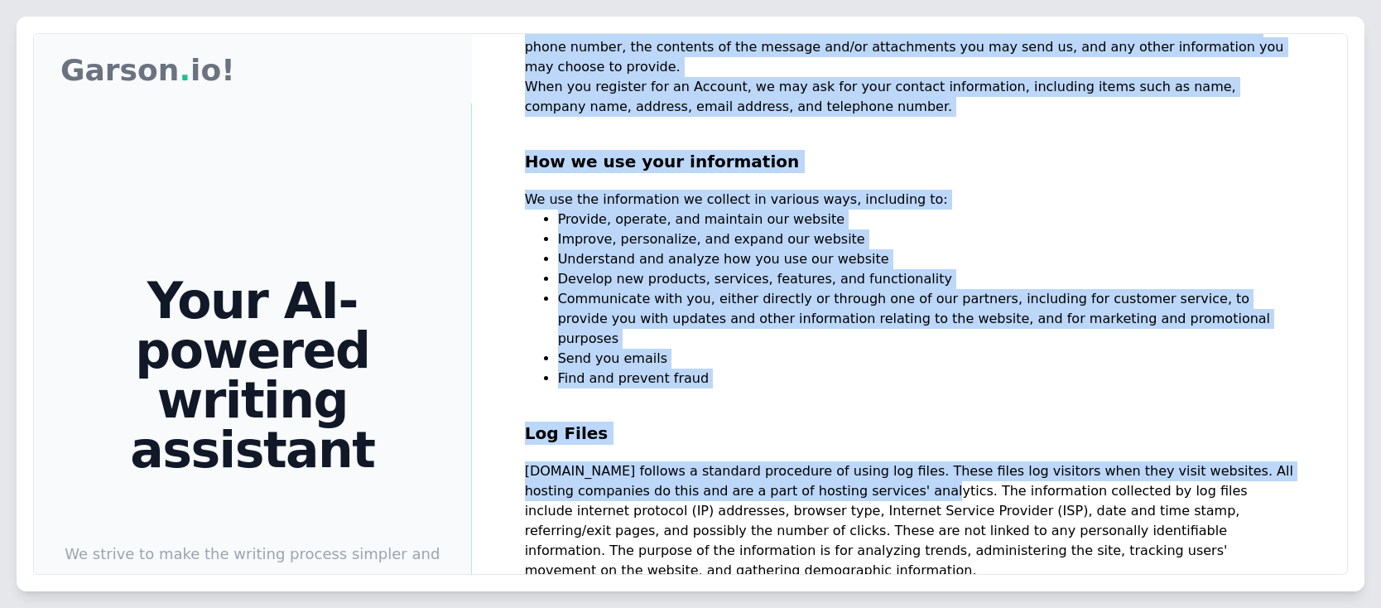
drag, startPoint x: 601, startPoint y: 436, endPoint x: 826, endPoint y: 429, distance: 225.3
click at [810, 434] on div "Garson Garson . io! Your AI-powered writing assistant We strive to make the wri…" at bounding box center [690, 439] width 1313 height 811
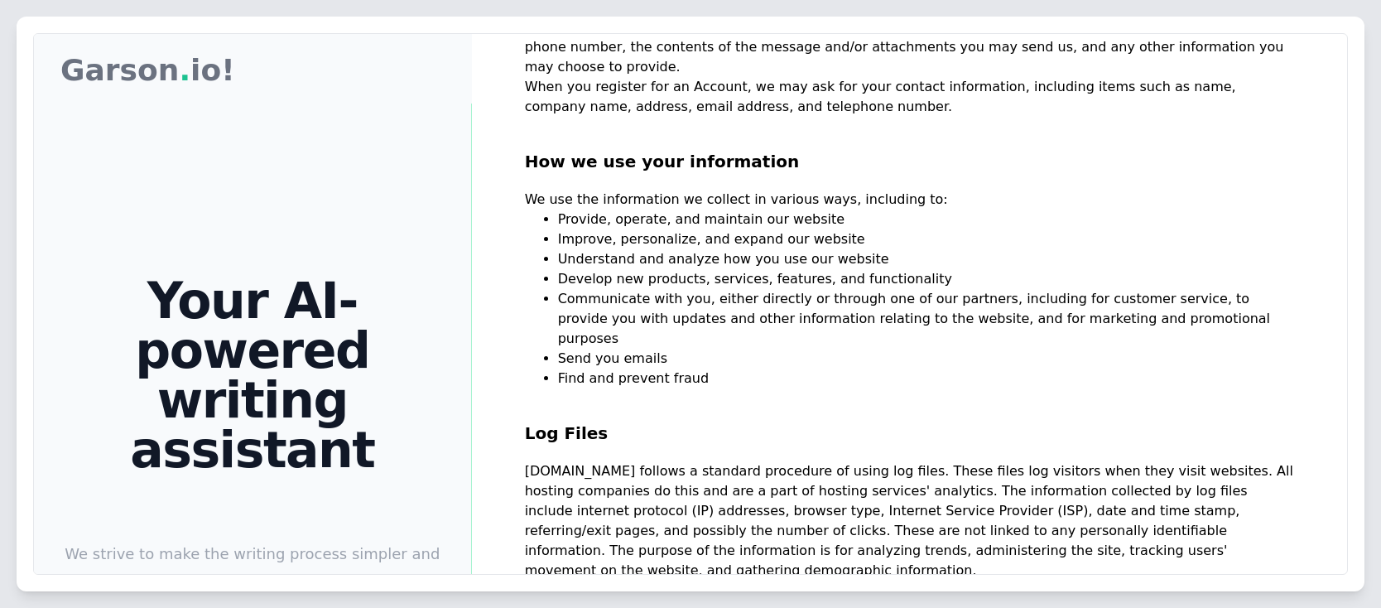
click at [849, 461] on p "Garson.io follows a standard procedure of using log files. These files log visi…" at bounding box center [909, 520] width 769 height 119
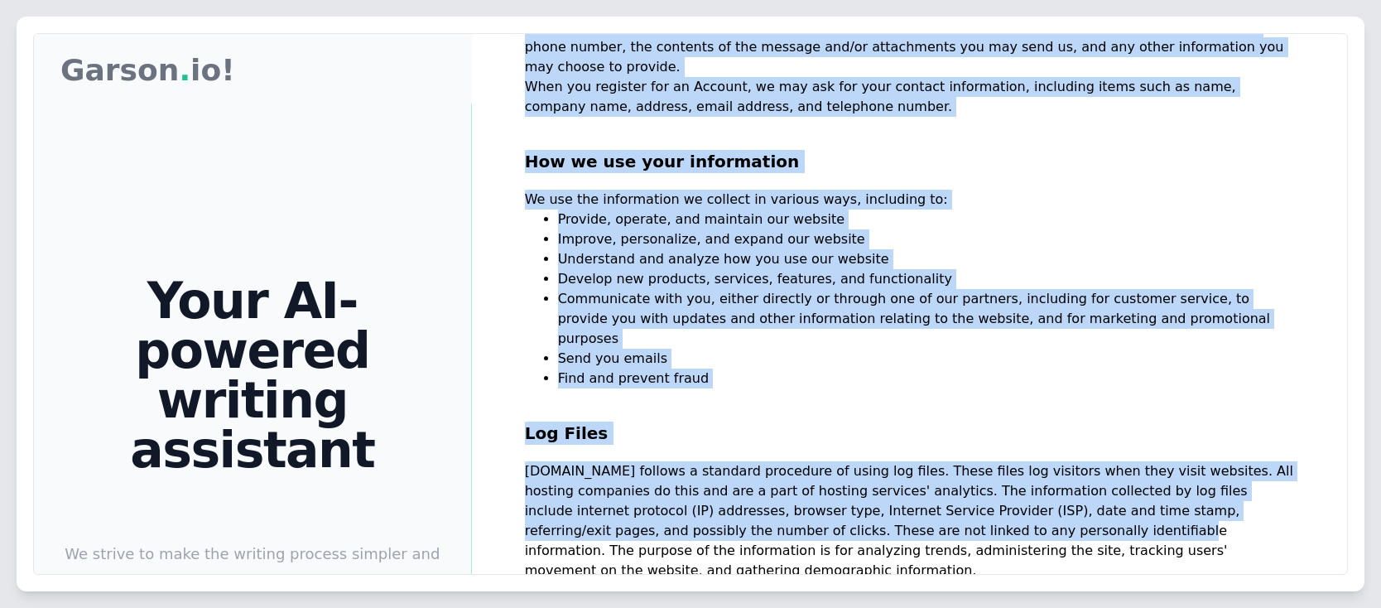
drag, startPoint x: 523, startPoint y: 445, endPoint x: 784, endPoint y: 463, distance: 261.3
click at [784, 463] on div "Garson Garson . io! Your AI-powered writing assistant We strive to make the wri…" at bounding box center [690, 439] width 1313 height 811
click at [776, 388] on h2 "Log Files" at bounding box center [909, 424] width 769 height 73
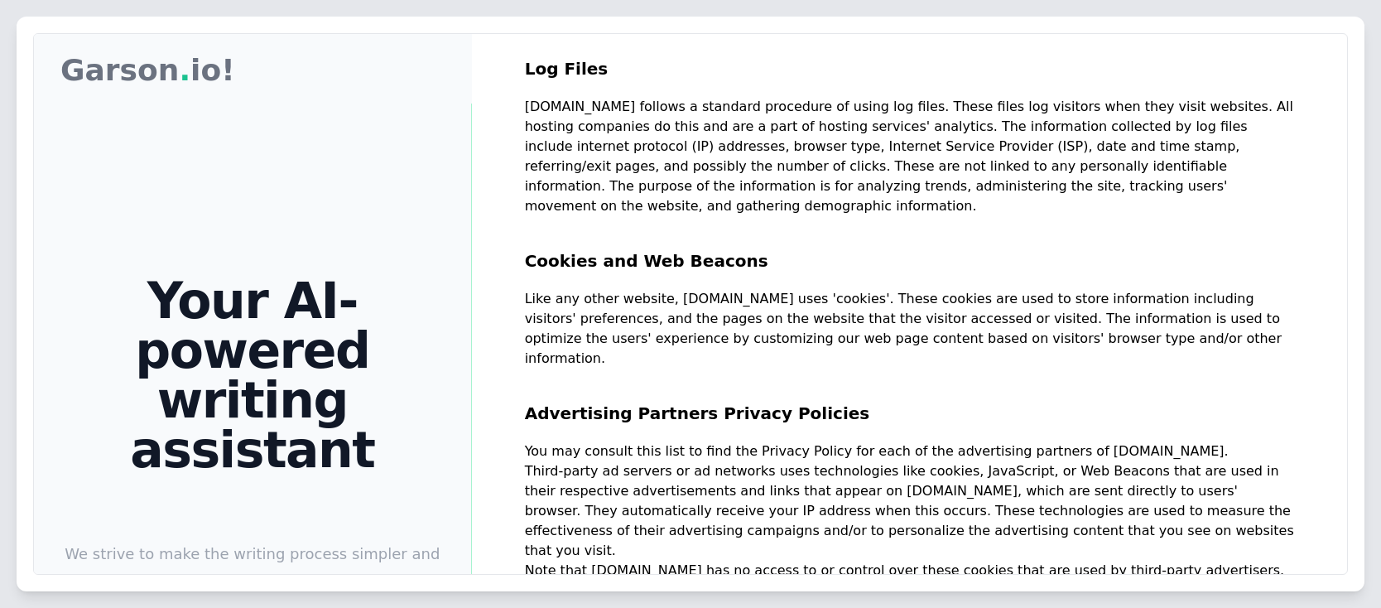
scroll to position [993, 0]
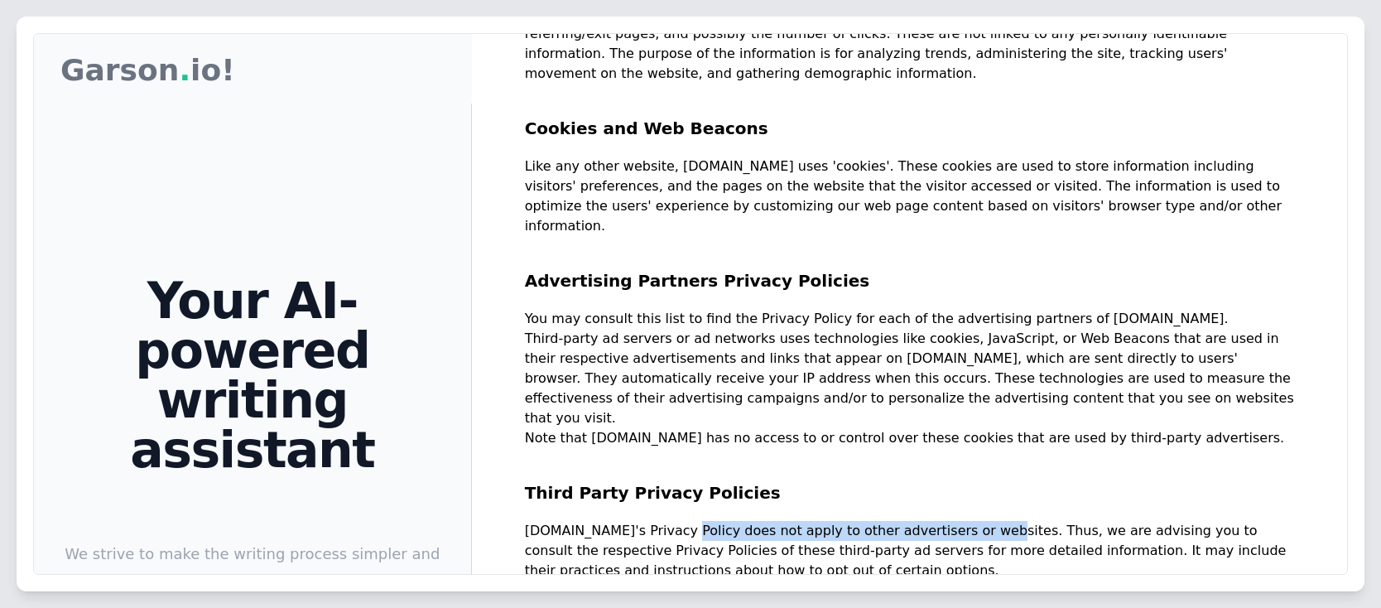
drag, startPoint x: 656, startPoint y: 419, endPoint x: 941, endPoint y: 414, distance: 285.6
click at [941, 521] on p "Garson.io's Privacy Policy does not apply to other advertisers or websites. Thu…" at bounding box center [909, 551] width 769 height 60
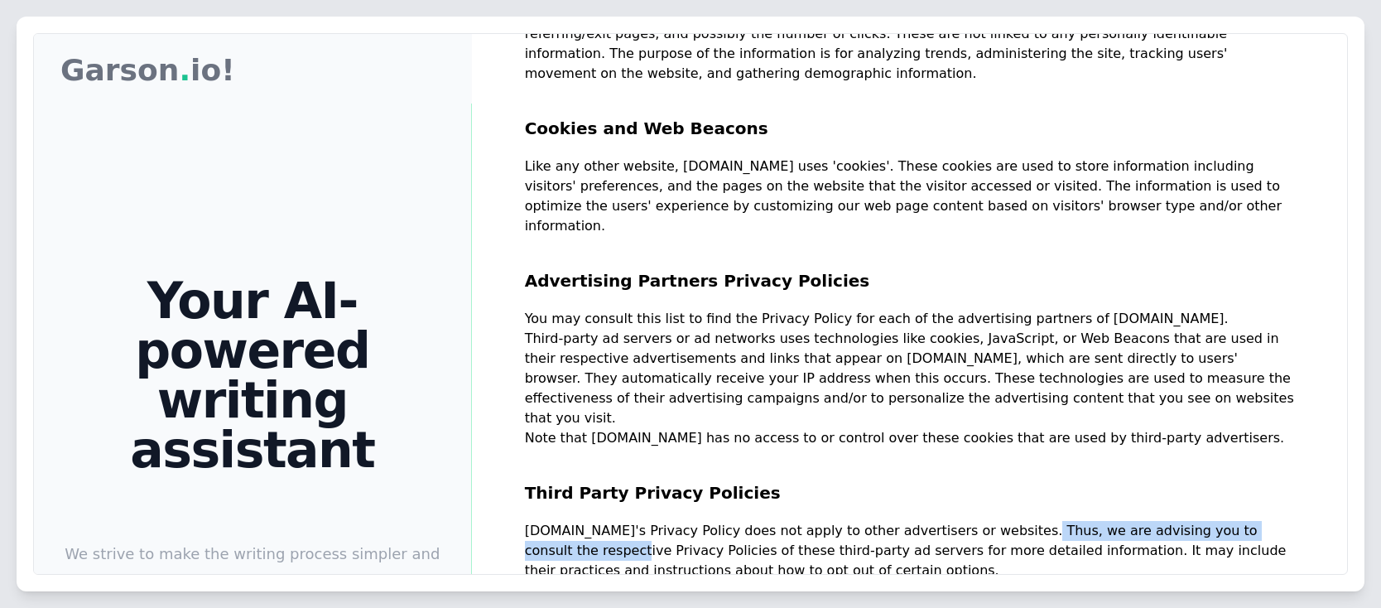
drag, startPoint x: 968, startPoint y: 413, endPoint x: 1266, endPoint y: 416, distance: 298.0
click at [1266, 521] on p "Garson.io's Privacy Policy does not apply to other advertisers or websites. Thu…" at bounding box center [909, 551] width 769 height 60
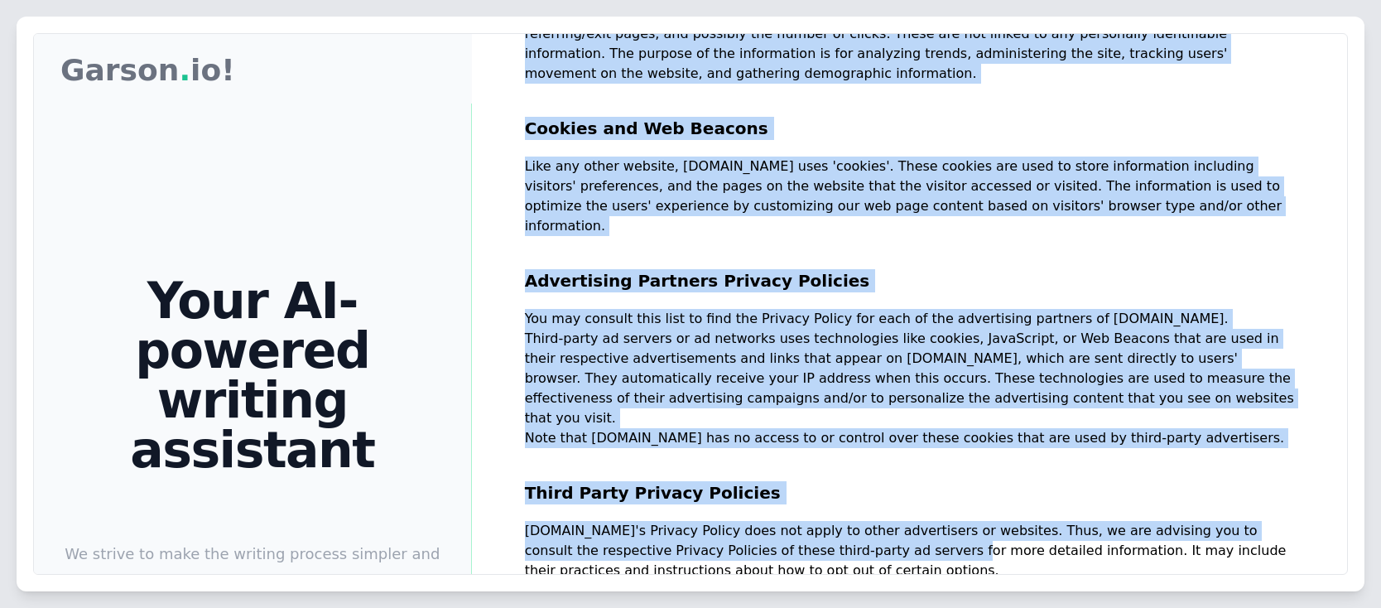
drag, startPoint x: 555, startPoint y: 441, endPoint x: 829, endPoint y: 437, distance: 273.2
click at [829, 437] on div "Garson Garson . io! Your AI-powered writing assistant We strive to make the wri…" at bounding box center [690, 439] width 1313 height 811
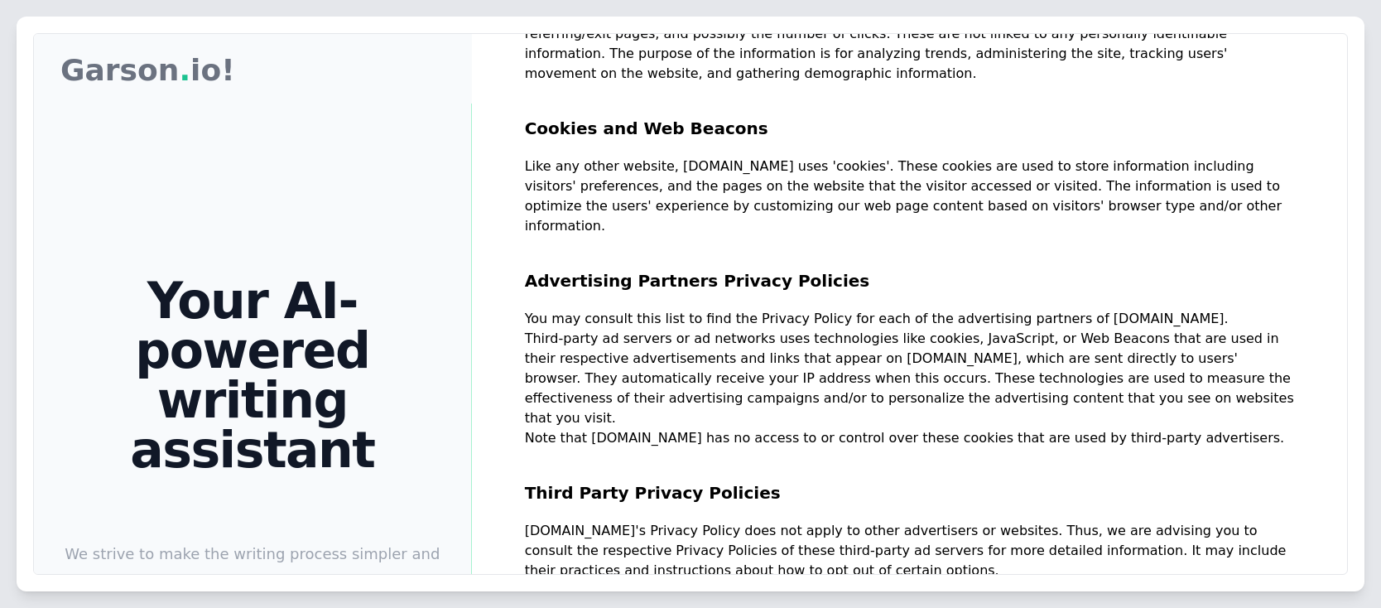
click at [896, 521] on p "Garson.io's Privacy Policy does not apply to other advertisers or websites. Thu…" at bounding box center [909, 551] width 769 height 60
drag, startPoint x: 994, startPoint y: 433, endPoint x: 1175, endPoint y: 434, distance: 181.3
click at [1175, 521] on p "Garson.io's Privacy Policy does not apply to other advertisers or websites. Thu…" at bounding box center [909, 551] width 769 height 60
click at [938, 580] on p "You can choose to disable cookies through your individual browser options. To k…" at bounding box center [909, 600] width 769 height 40
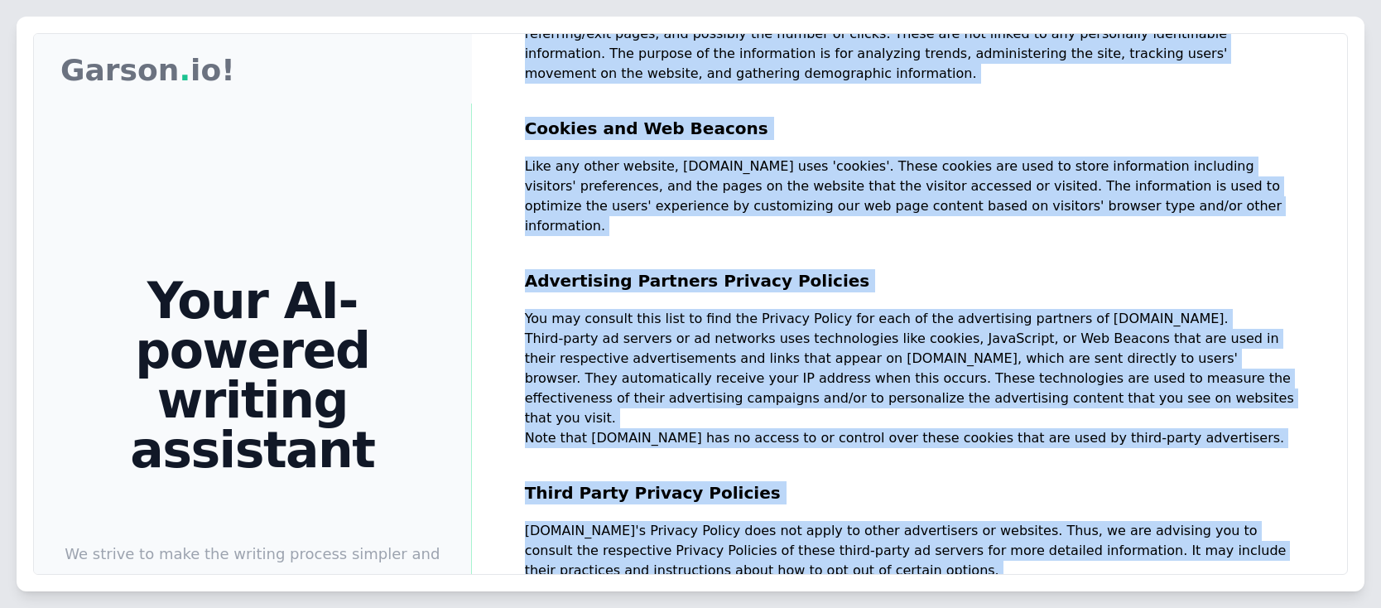
drag, startPoint x: 536, startPoint y: 475, endPoint x: 1127, endPoint y: 513, distance: 593.1
click at [1127, 513] on div "Garson Garson . io! Your AI-powered writing assistant We strive to make the wri…" at bounding box center [690, 439] width 1313 height 811
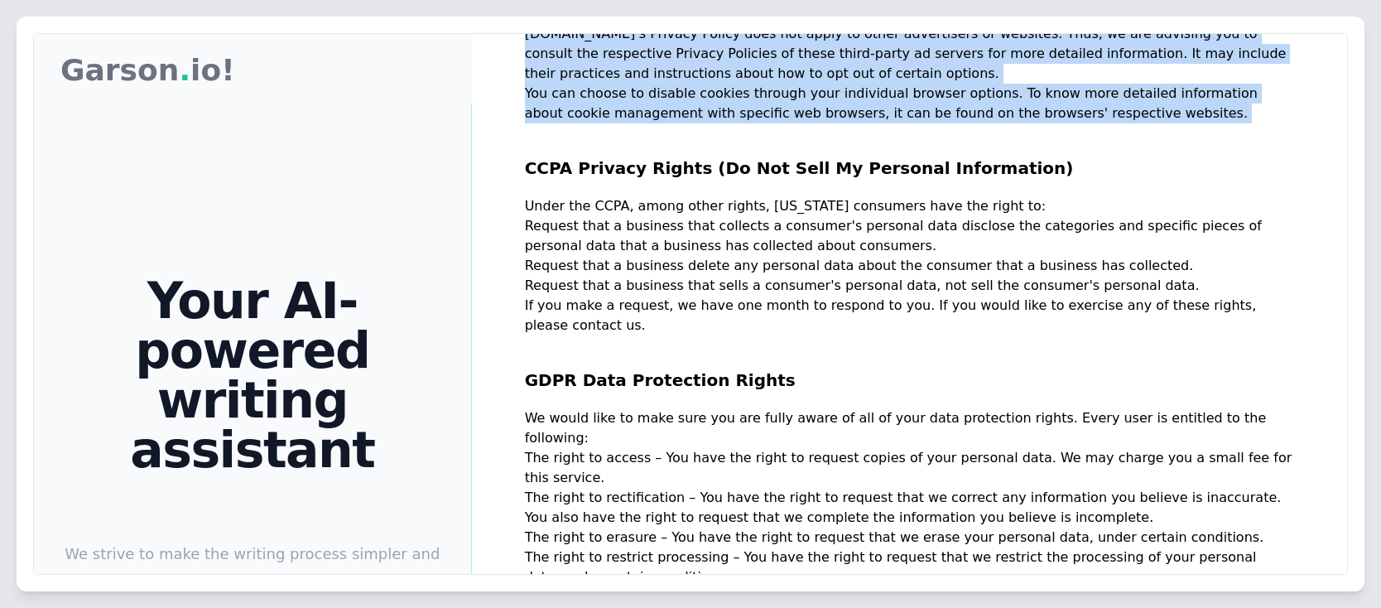
scroll to position [1654, 0]
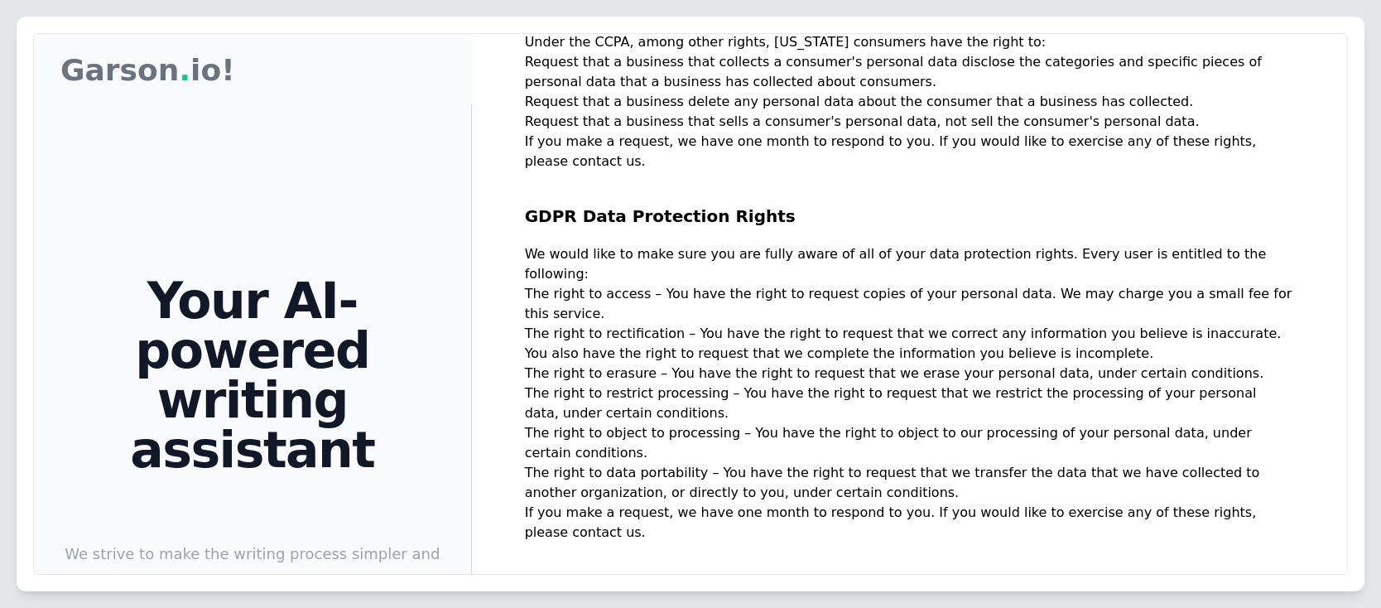
click at [733, 324] on p "The right to rectification – You have the right to request that we correct any …" at bounding box center [909, 344] width 769 height 40
drag, startPoint x: 193, startPoint y: 447, endPoint x: 468, endPoint y: 469, distance: 275.7
click at [468, 469] on div "Your AI-powered writing assistant We strive to make the writing process simpler…" at bounding box center [252, 474] width 437 height 742
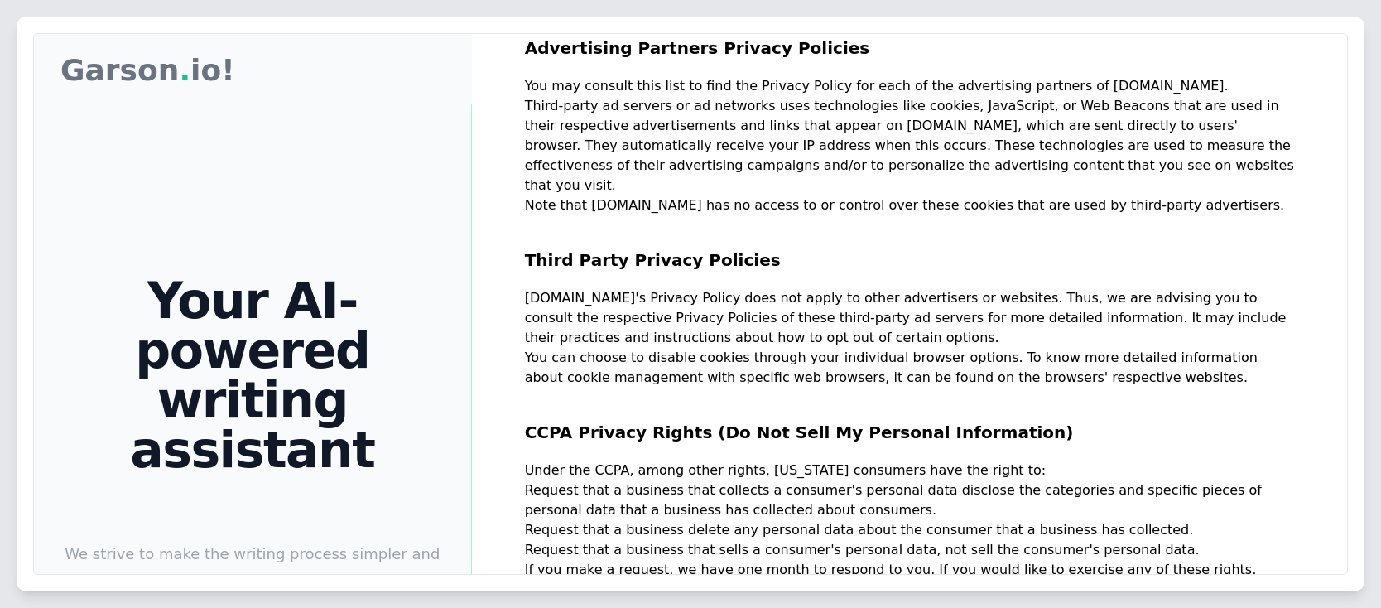
scroll to position [1058, 0]
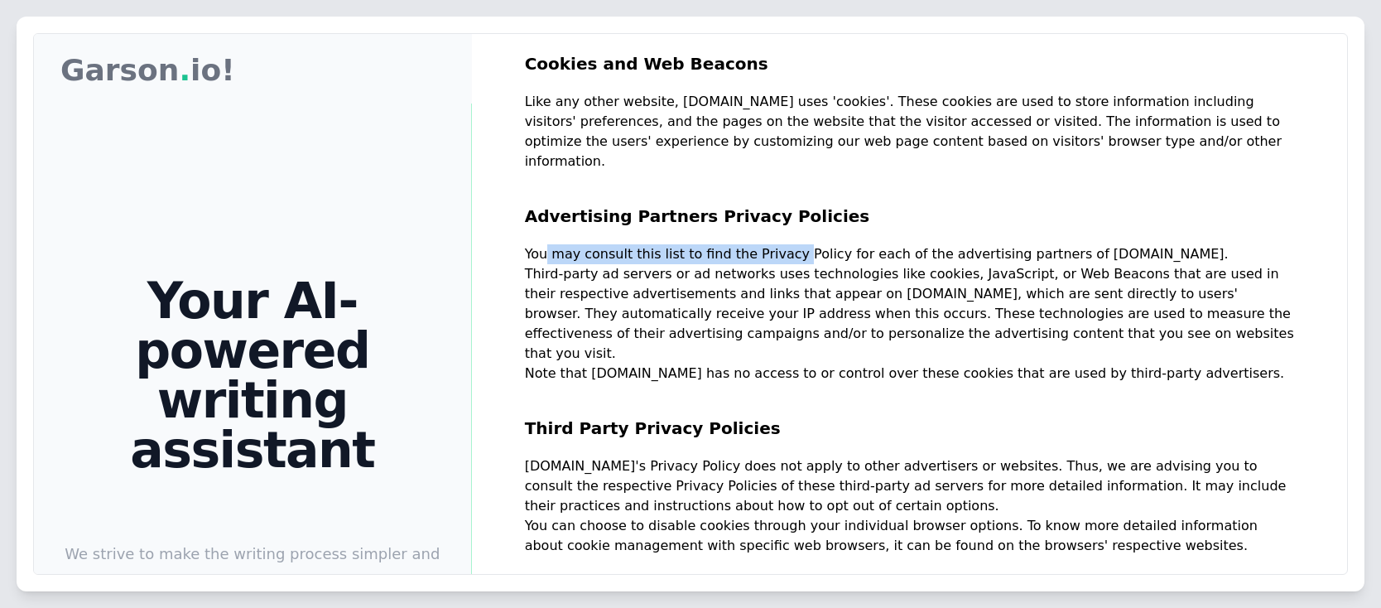
drag, startPoint x: 541, startPoint y: 162, endPoint x: 778, endPoint y: 161, distance: 236.7
click at [778, 244] on p "You may consult this list to find the Privacy Policy for each of the advertisin…" at bounding box center [909, 254] width 769 height 20
click at [668, 264] on p "Third-party ad servers or ad networks uses technologies like cookies, JavaScrip…" at bounding box center [909, 313] width 769 height 99
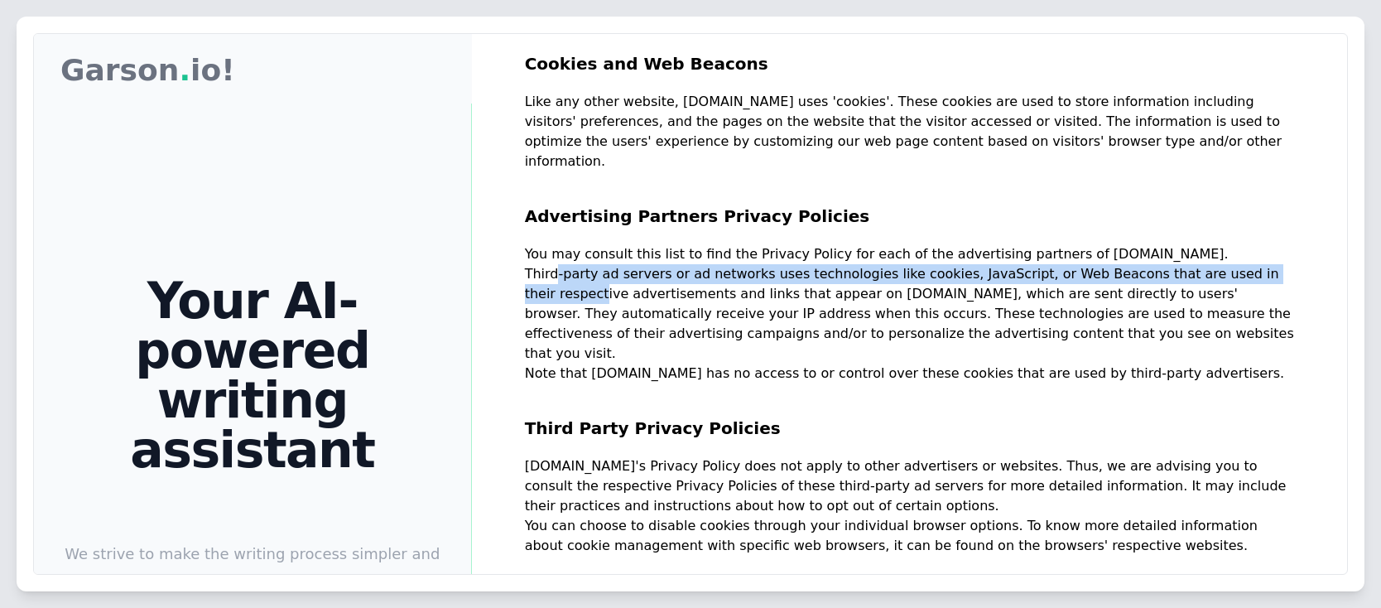
drag, startPoint x: 546, startPoint y: 177, endPoint x: 1257, endPoint y: 177, distance: 710.2
click at [1257, 264] on p "Third-party ad servers or ad networks uses technologies like cookies, JavaScrip…" at bounding box center [909, 313] width 769 height 99
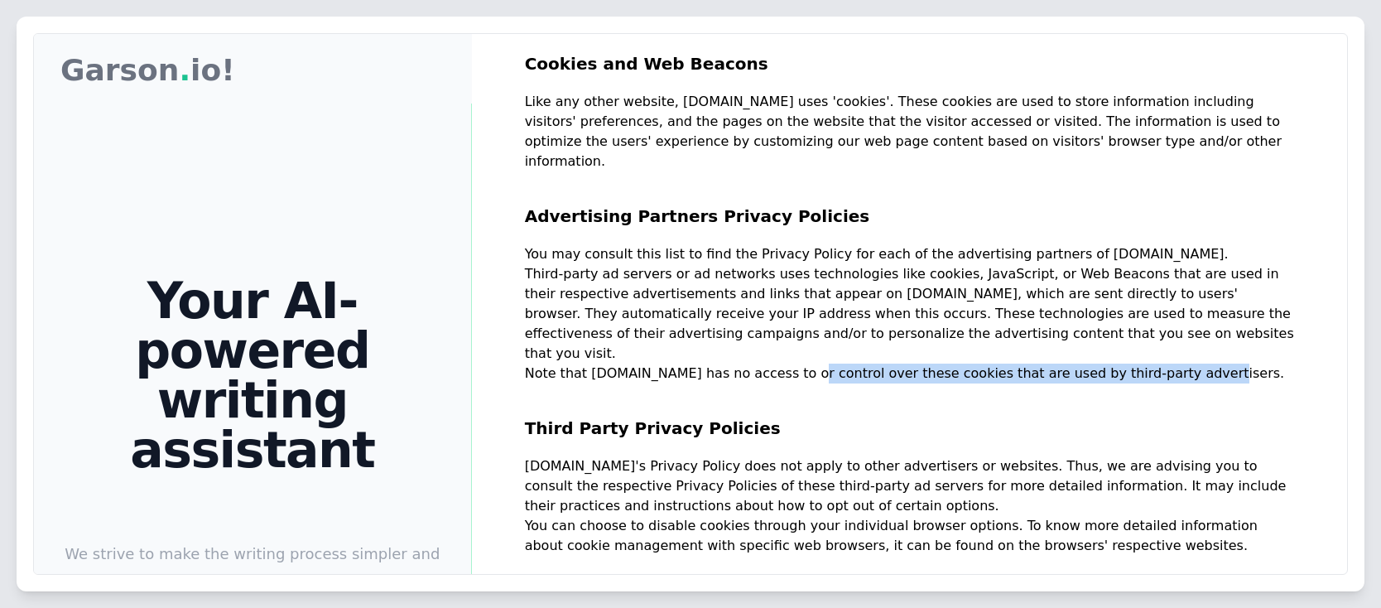
drag, startPoint x: 760, startPoint y: 247, endPoint x: 1139, endPoint y: 263, distance: 379.5
click at [1139, 363] on p "Note that Garson.io has no access to or control over these cookies that are use…" at bounding box center [909, 373] width 769 height 20
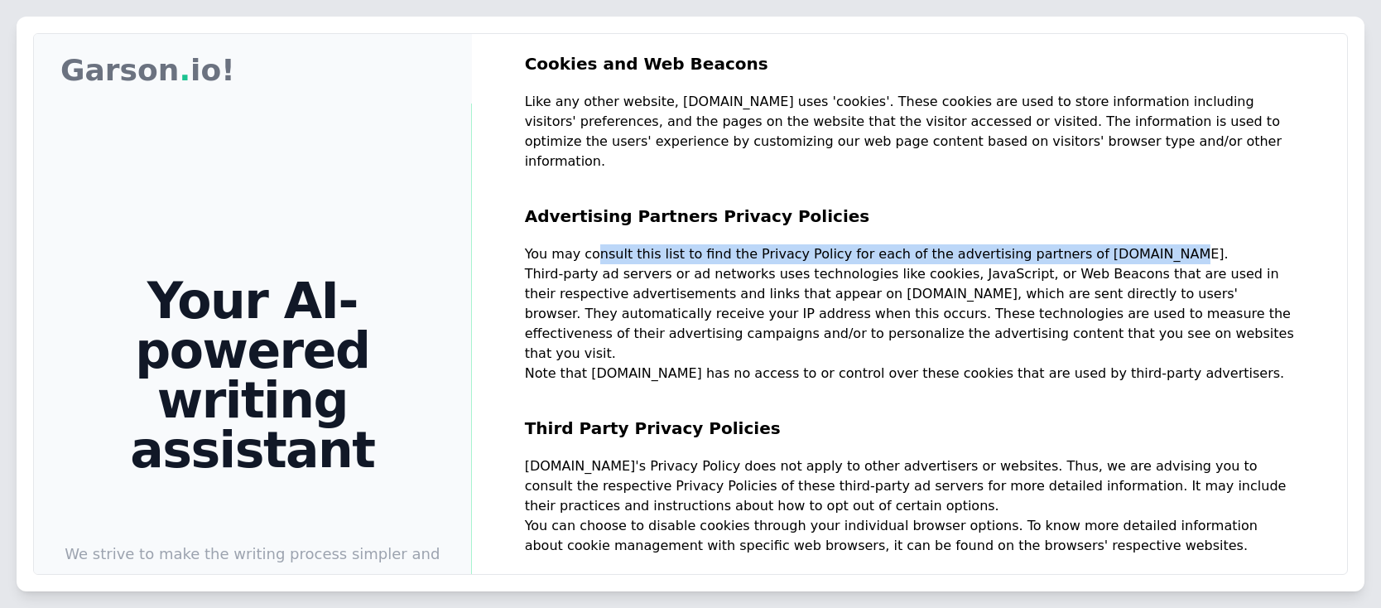
drag, startPoint x: 581, startPoint y: 157, endPoint x: 1115, endPoint y: 164, distance: 534.0
click at [1115, 244] on p "You may consult this list to find the Privacy Policy for each of the advertisin…" at bounding box center [909, 254] width 769 height 20
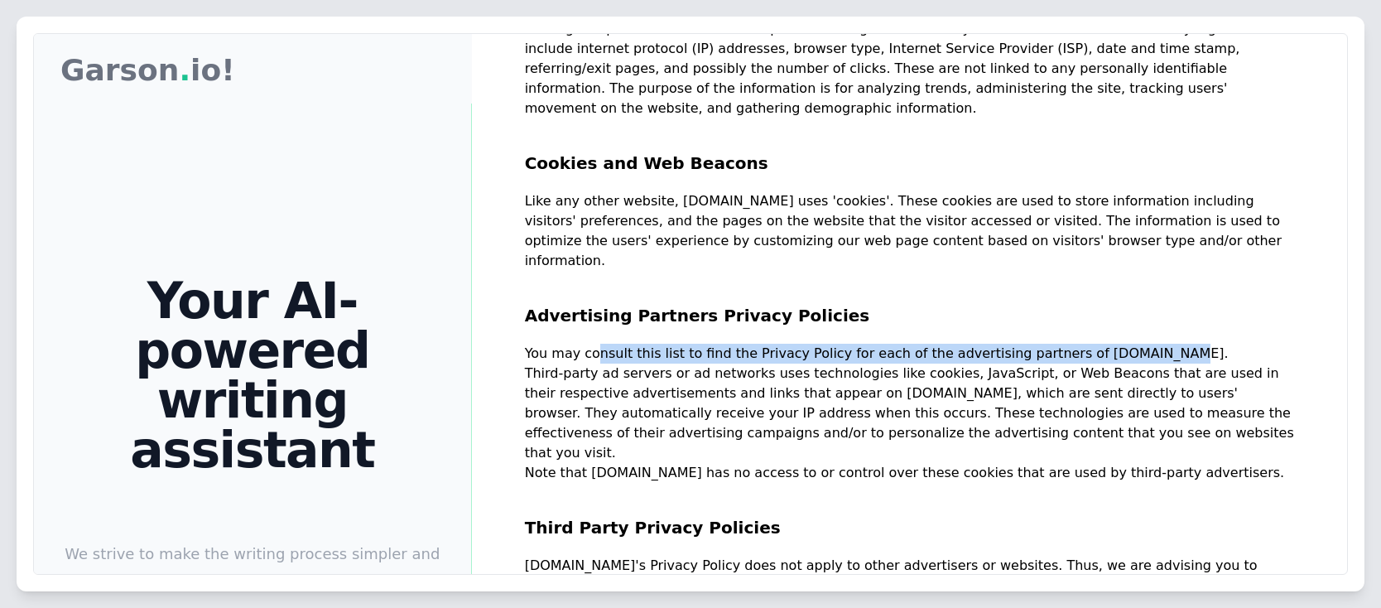
scroll to position [859, 0]
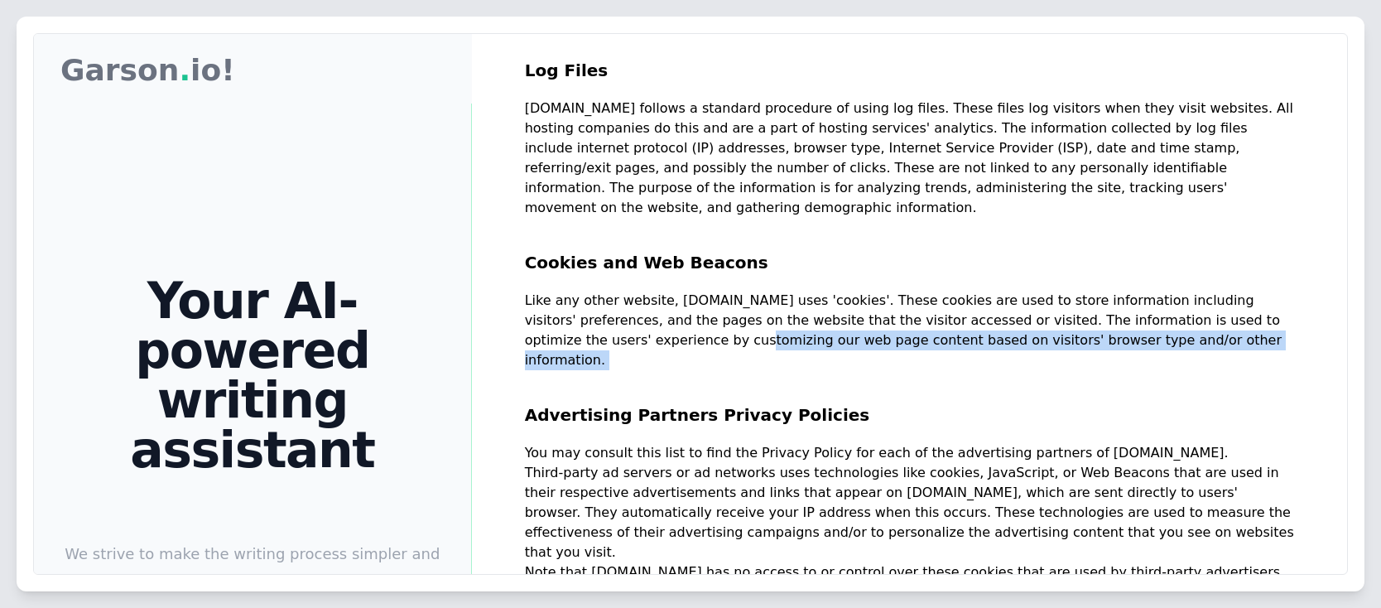
drag, startPoint x: 568, startPoint y: 259, endPoint x: 1069, endPoint y: 274, distance: 501.9
click at [1069, 274] on div "Privacy Policy At Garson.io, accessible from https://garson.io and its subdomai…" at bounding box center [909, 378] width 769 height 2301
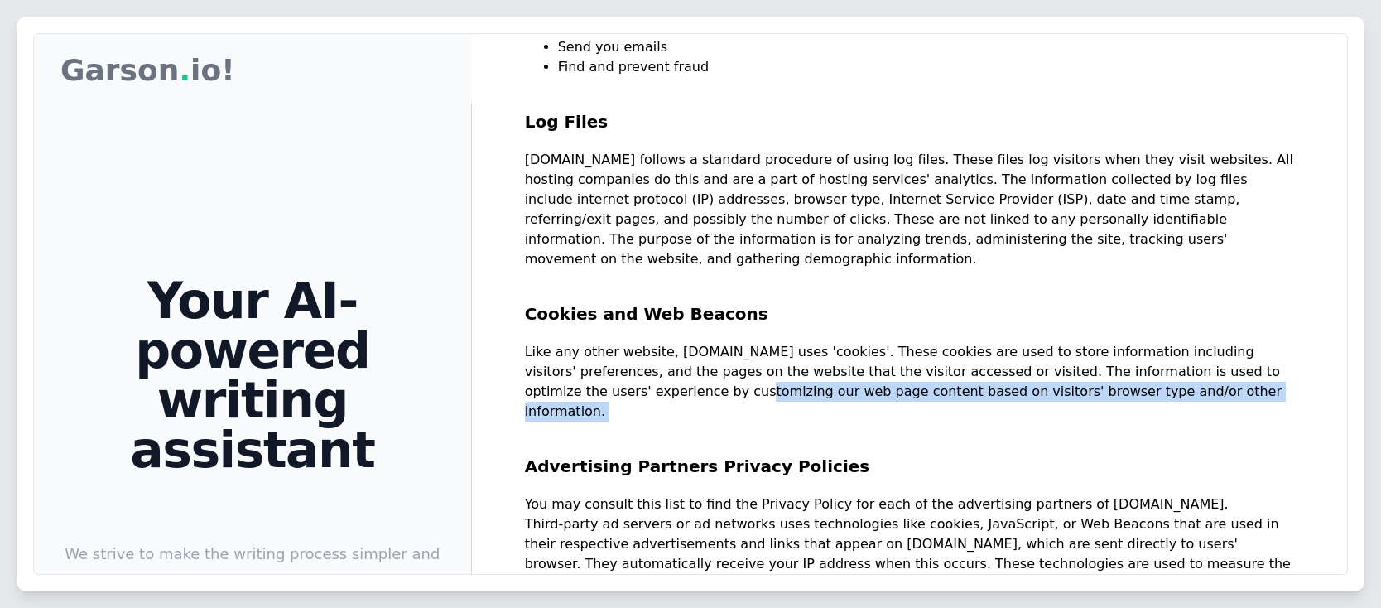
scroll to position [760, 0]
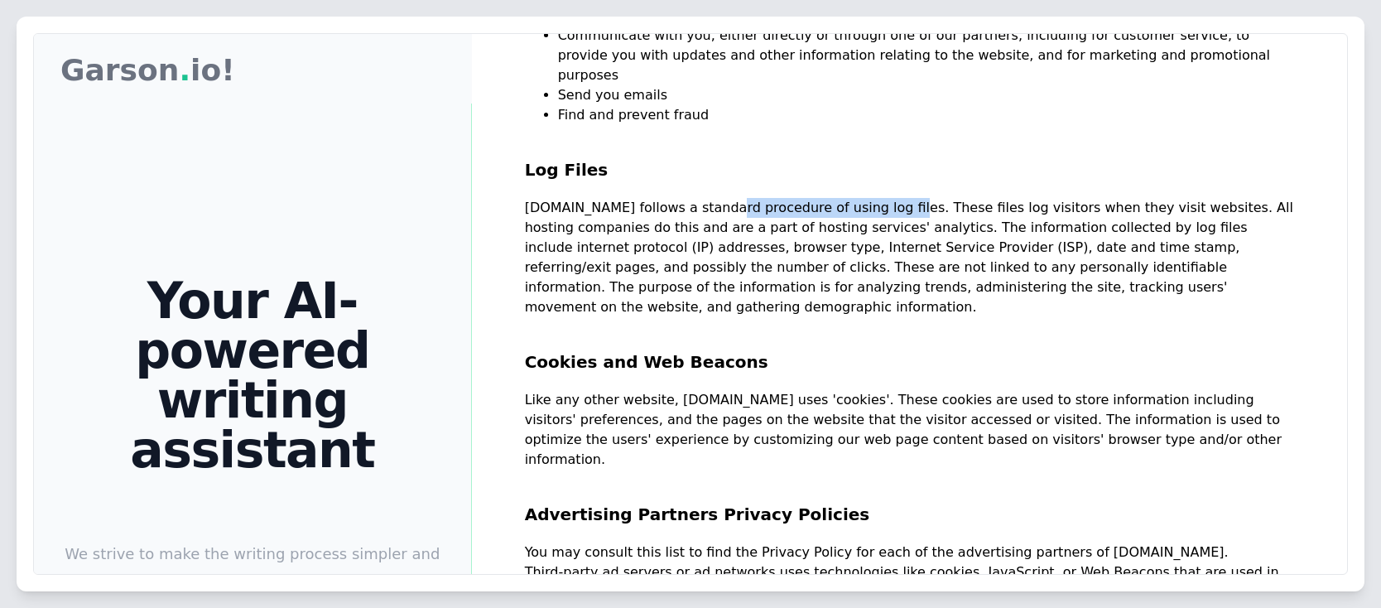
drag, startPoint x: 695, startPoint y: 147, endPoint x: 858, endPoint y: 151, distance: 163.1
click at [858, 198] on p "Garson.io follows a standard procedure of using log files. These files log visi…" at bounding box center [909, 257] width 769 height 119
drag, startPoint x: 665, startPoint y: 170, endPoint x: 816, endPoint y: 173, distance: 151.5
click at [816, 198] on p "Garson.io follows a standard procedure of using log files. These files log visi…" at bounding box center [909, 257] width 769 height 119
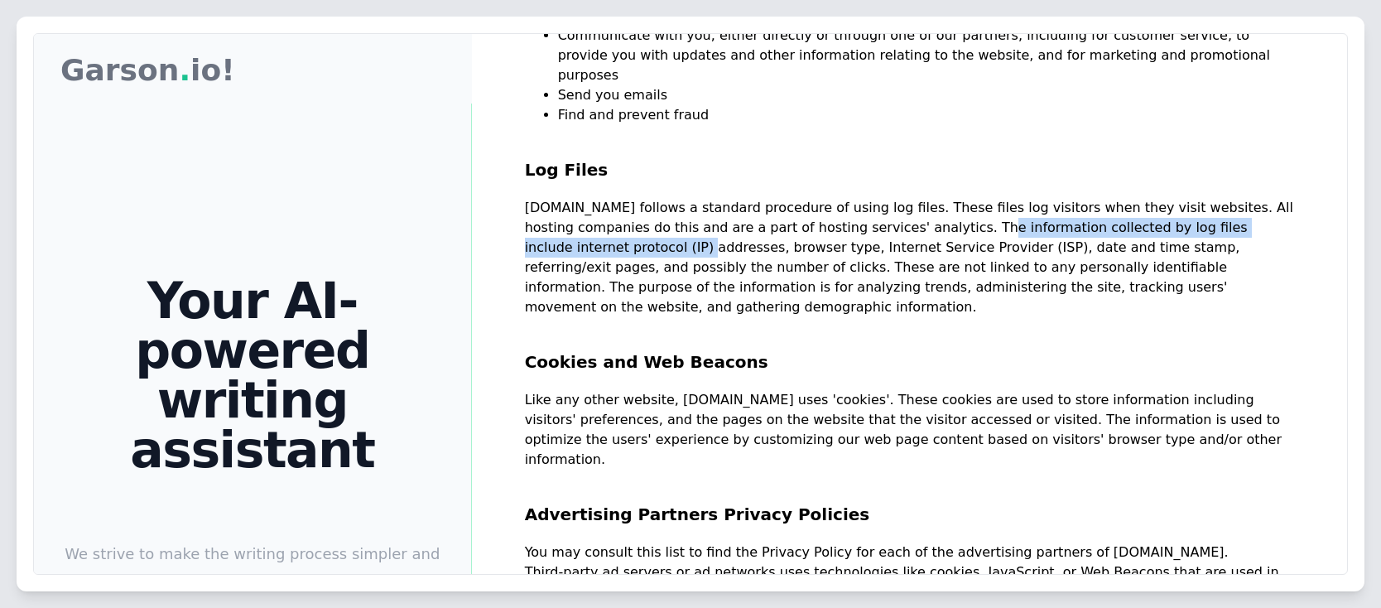
drag, startPoint x: 855, startPoint y: 166, endPoint x: 1238, endPoint y: 177, distance: 382.6
click at [1238, 198] on p "Garson.io follows a standard procedure of using log files. These files log visi…" at bounding box center [909, 257] width 769 height 119
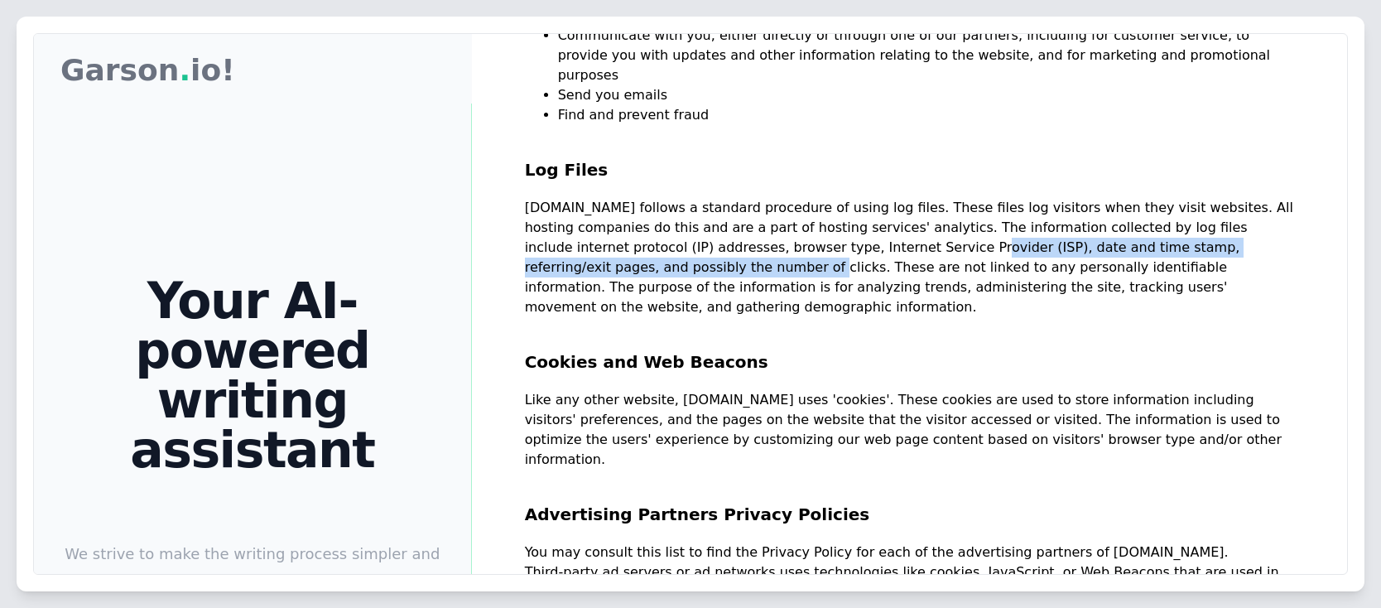
drag, startPoint x: 732, startPoint y: 187, endPoint x: 1231, endPoint y: 196, distance: 499.2
click at [1232, 198] on p "Garson.io follows a standard procedure of using log files. These files log visi…" at bounding box center [909, 257] width 769 height 119
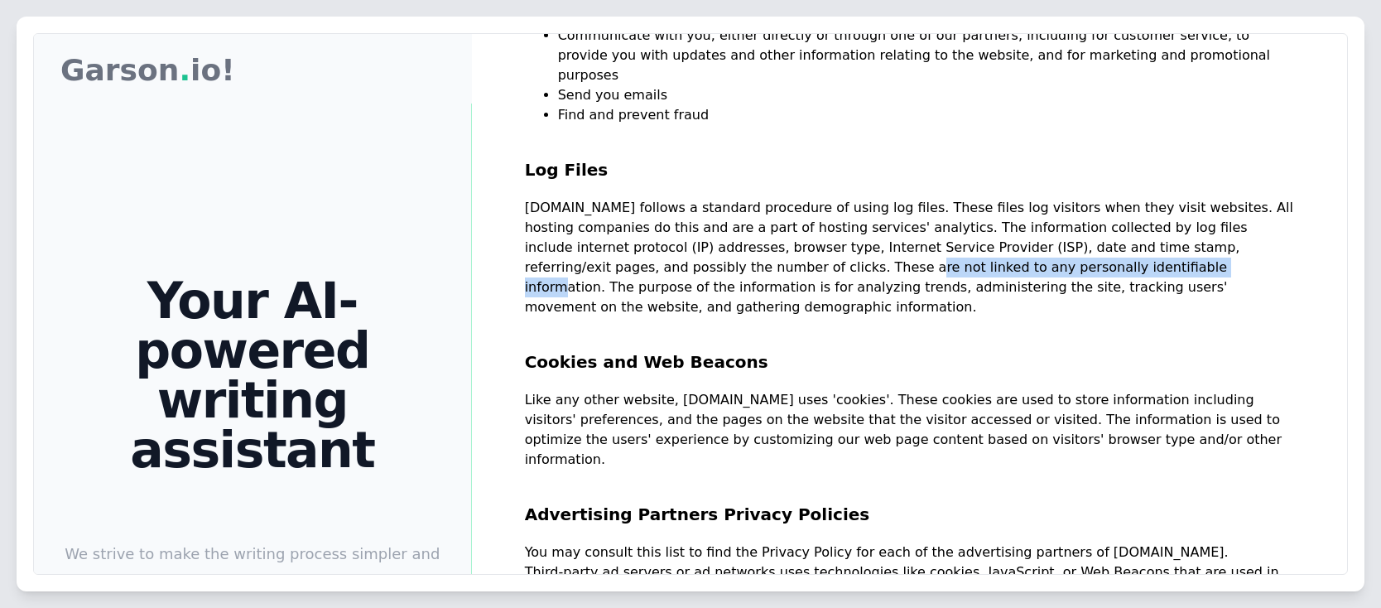
drag, startPoint x: 549, startPoint y: 206, endPoint x: 838, endPoint y: 210, distance: 288.9
click at [838, 210] on p "Garson.io follows a standard procedure of using log files. These files log visi…" at bounding box center [909, 257] width 769 height 119
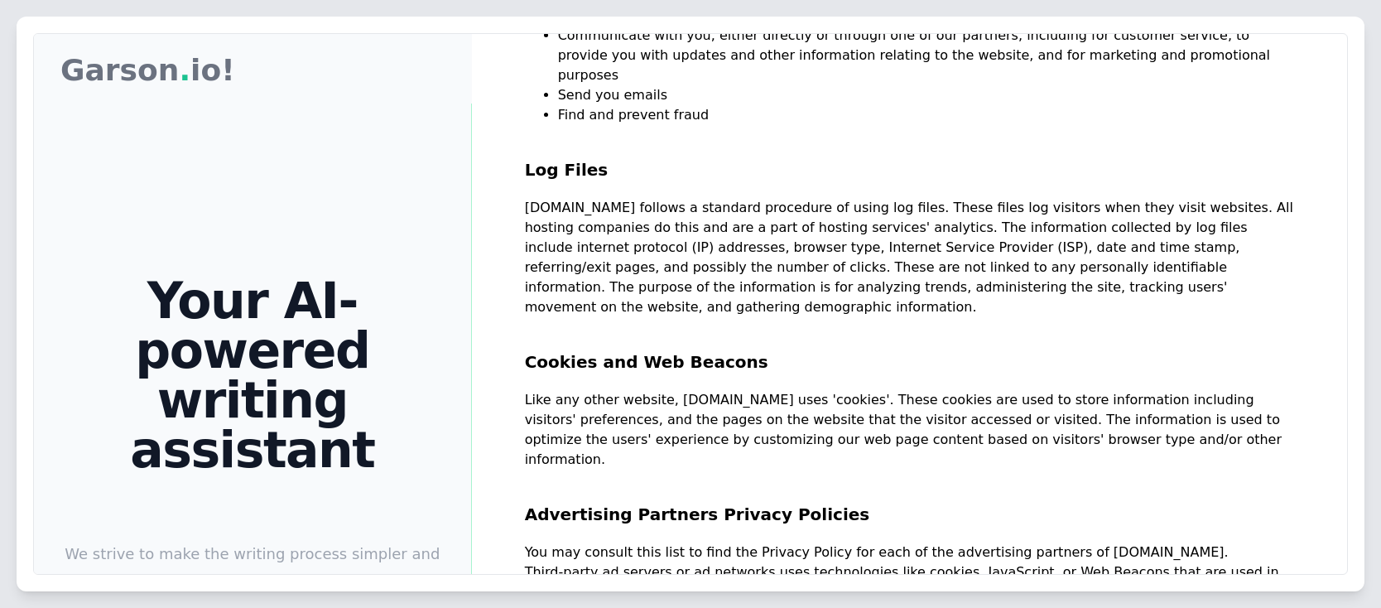
click at [893, 202] on p "Garson.io follows a standard procedure of using log files. These files log visi…" at bounding box center [909, 257] width 769 height 119
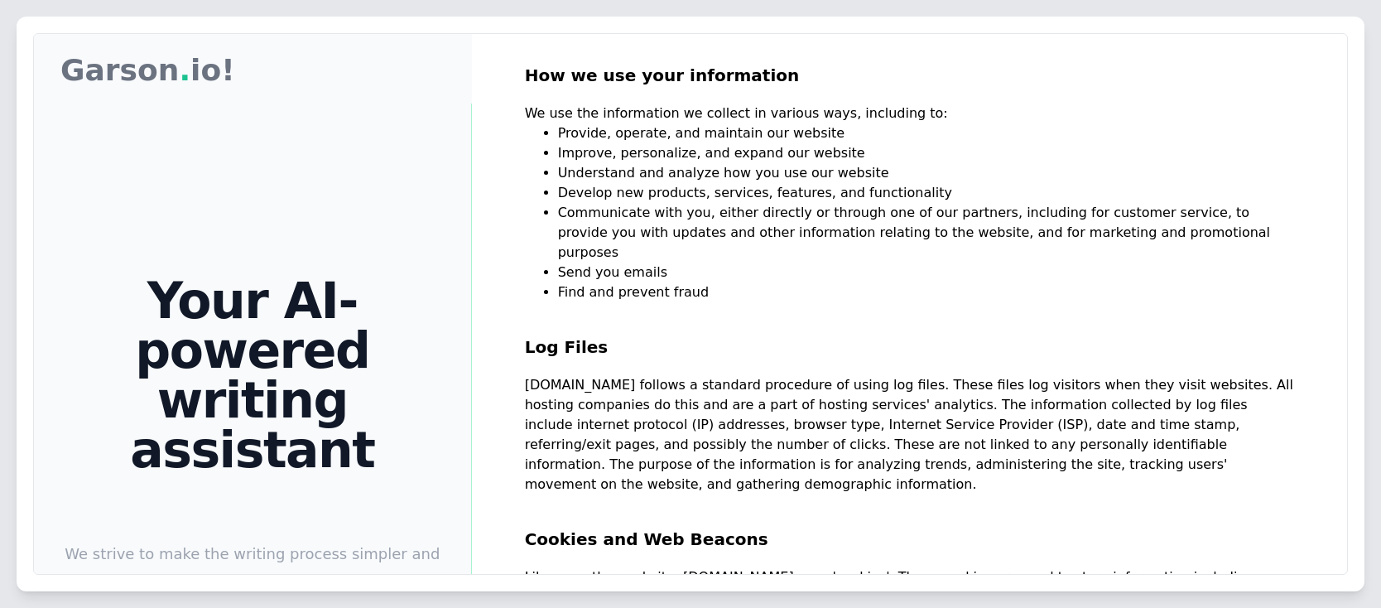
scroll to position [561, 0]
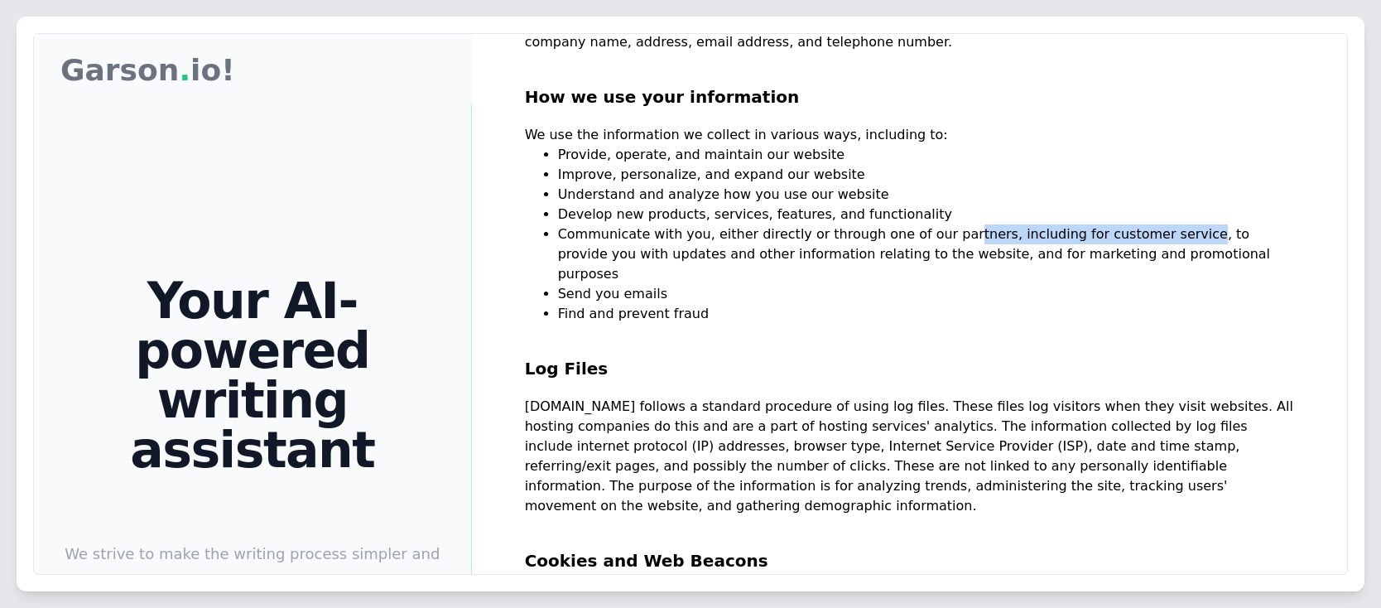
drag, startPoint x: 1010, startPoint y: 193, endPoint x: 1138, endPoint y: 196, distance: 128.3
click at [1138, 224] on li "Communicate with you, either directly or through one of our partners, including…" at bounding box center [926, 254] width 736 height 60
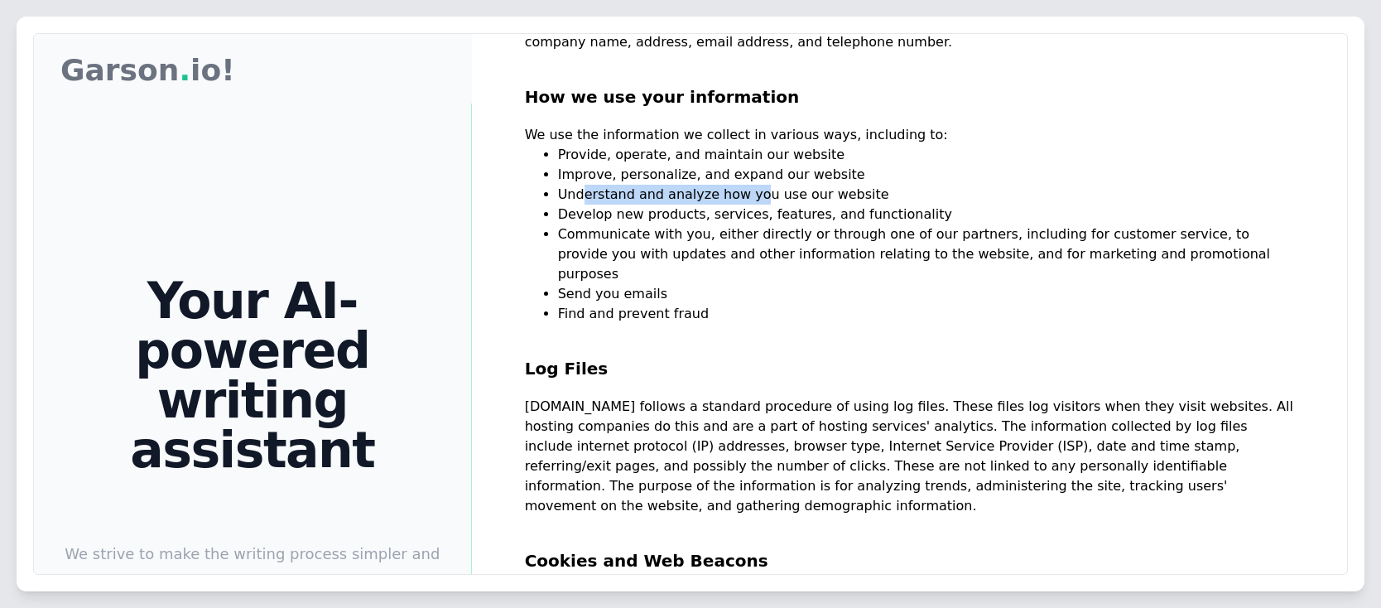
drag, startPoint x: 584, startPoint y: 151, endPoint x: 767, endPoint y: 151, distance: 183.8
click at [767, 185] on li "Understand and analyze how you use our website" at bounding box center [926, 195] width 736 height 20
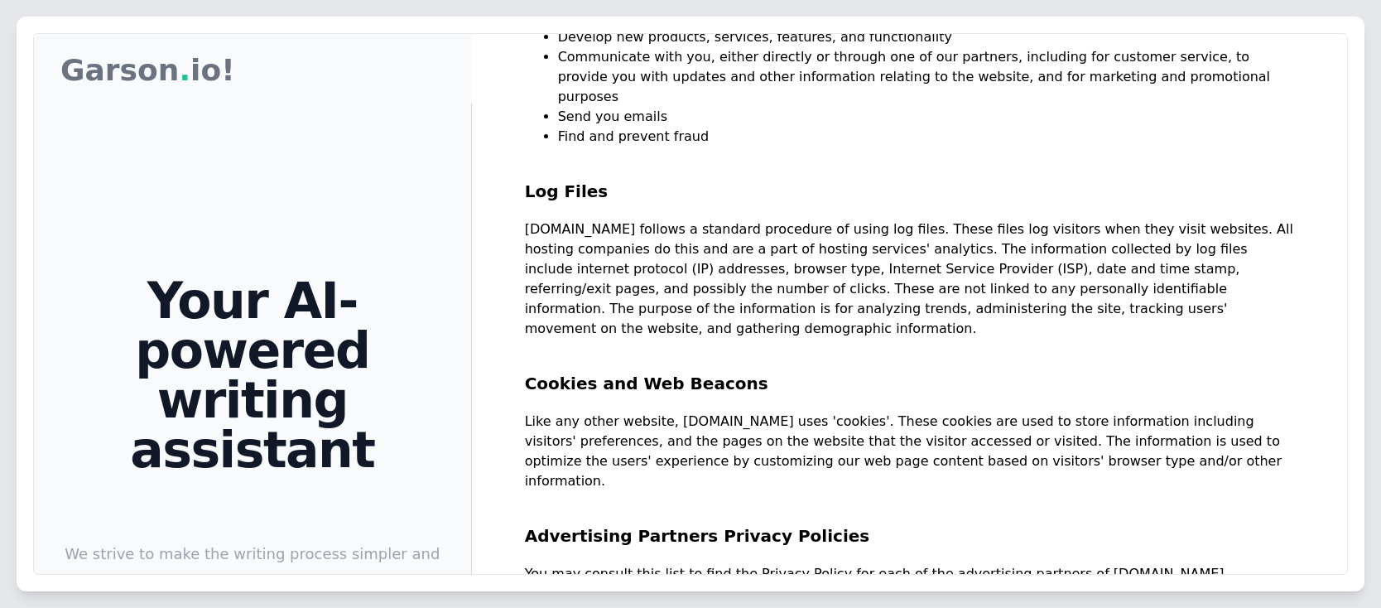
scroll to position [695, 0]
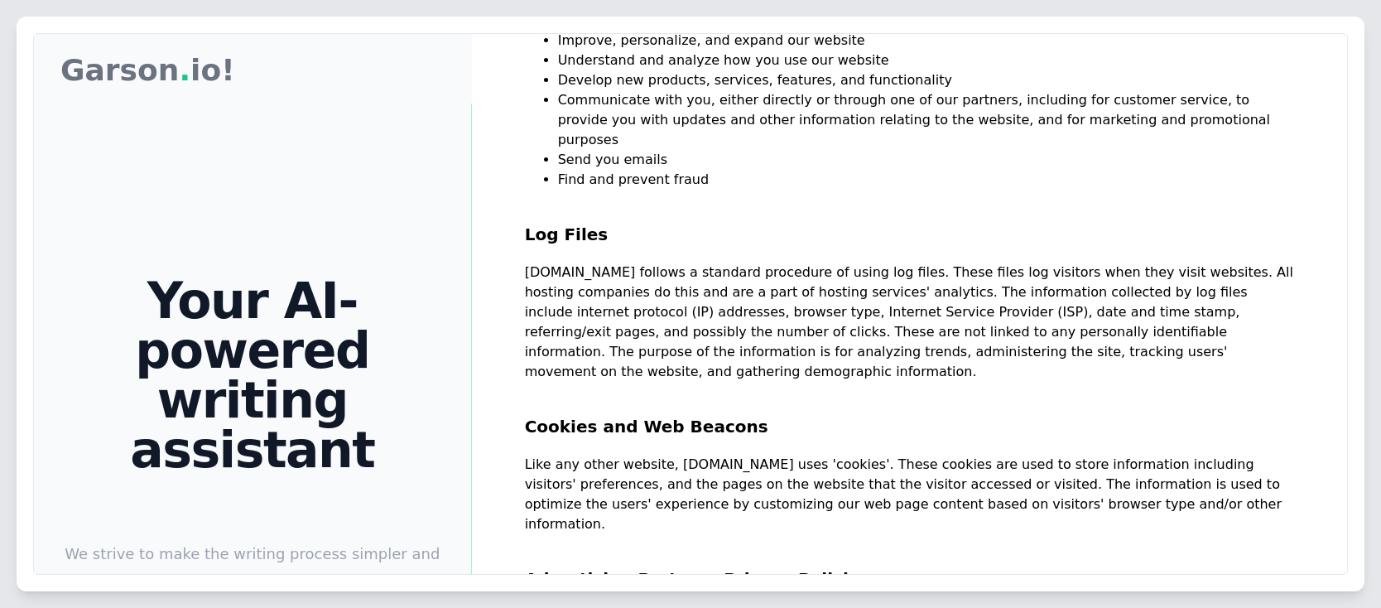
click at [964, 190] on h2 "Log Files" at bounding box center [909, 226] width 769 height 73
click at [995, 196] on h2 "Log Files" at bounding box center [909, 226] width 769 height 73
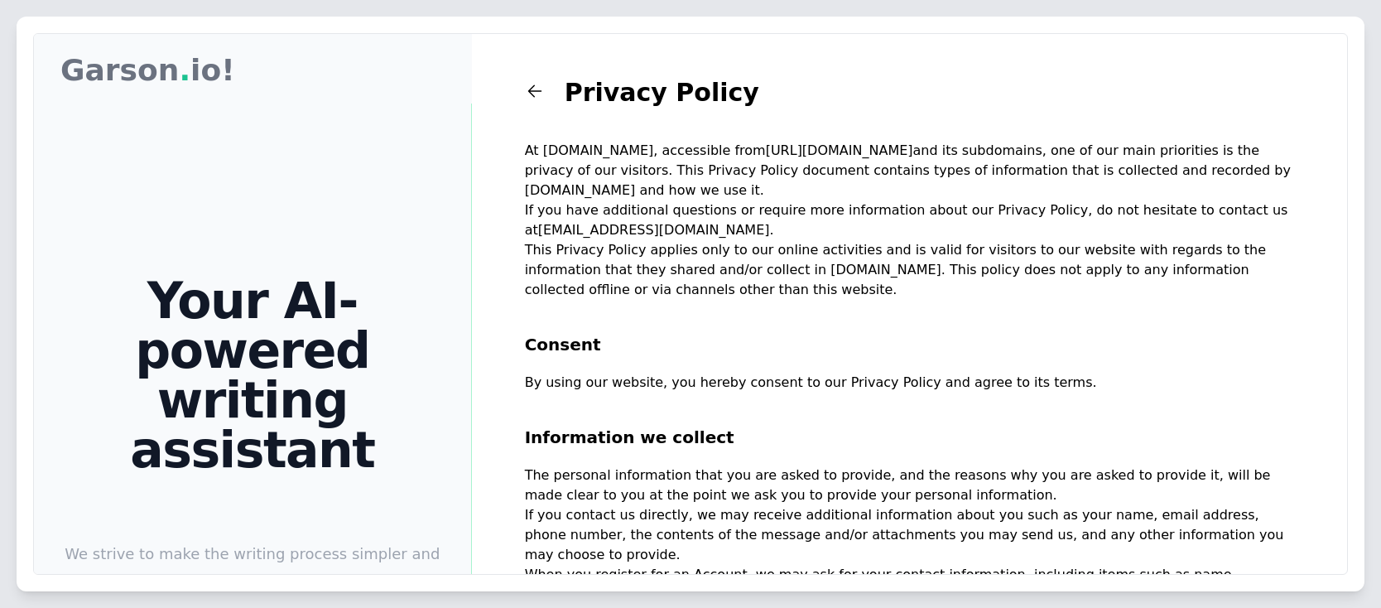
scroll to position [0, 0]
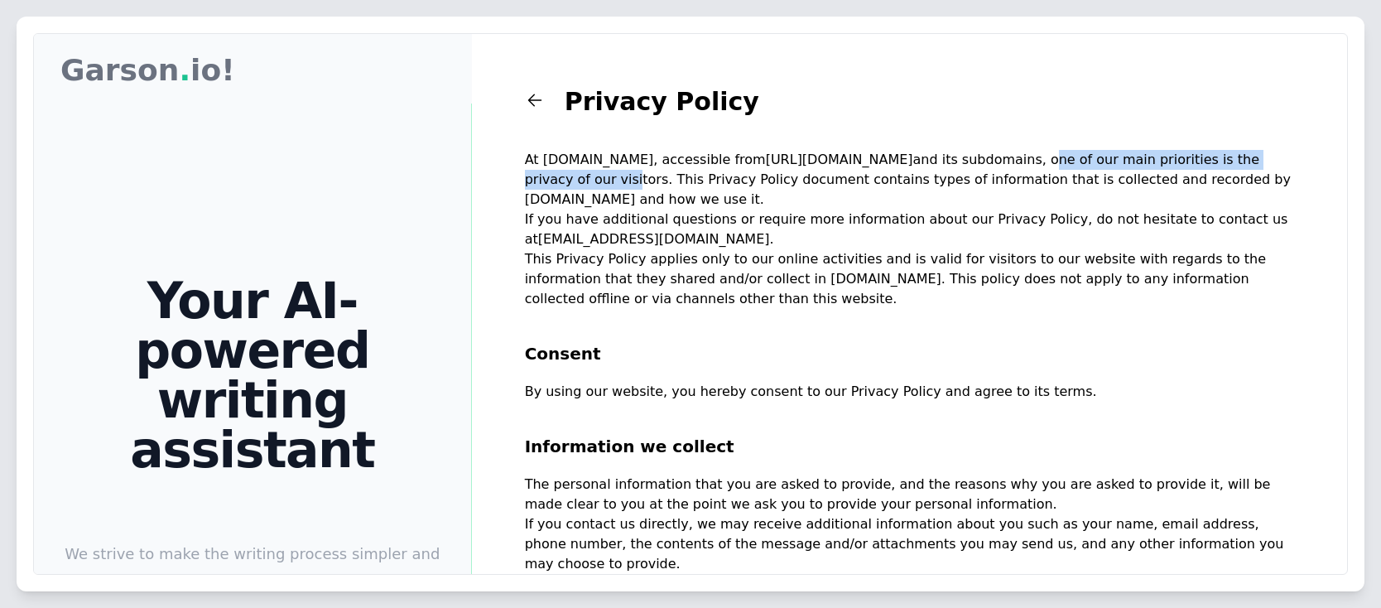
drag, startPoint x: 919, startPoint y: 161, endPoint x: 1215, endPoint y: 161, distance: 296.3
click at [1215, 161] on p "At Garson.io, accessible from https://garson.io and its subdomains, one of our …" at bounding box center [909, 180] width 769 height 60
click at [1084, 209] on p "If you have additional questions or require more information about our Privacy …" at bounding box center [909, 229] width 769 height 40
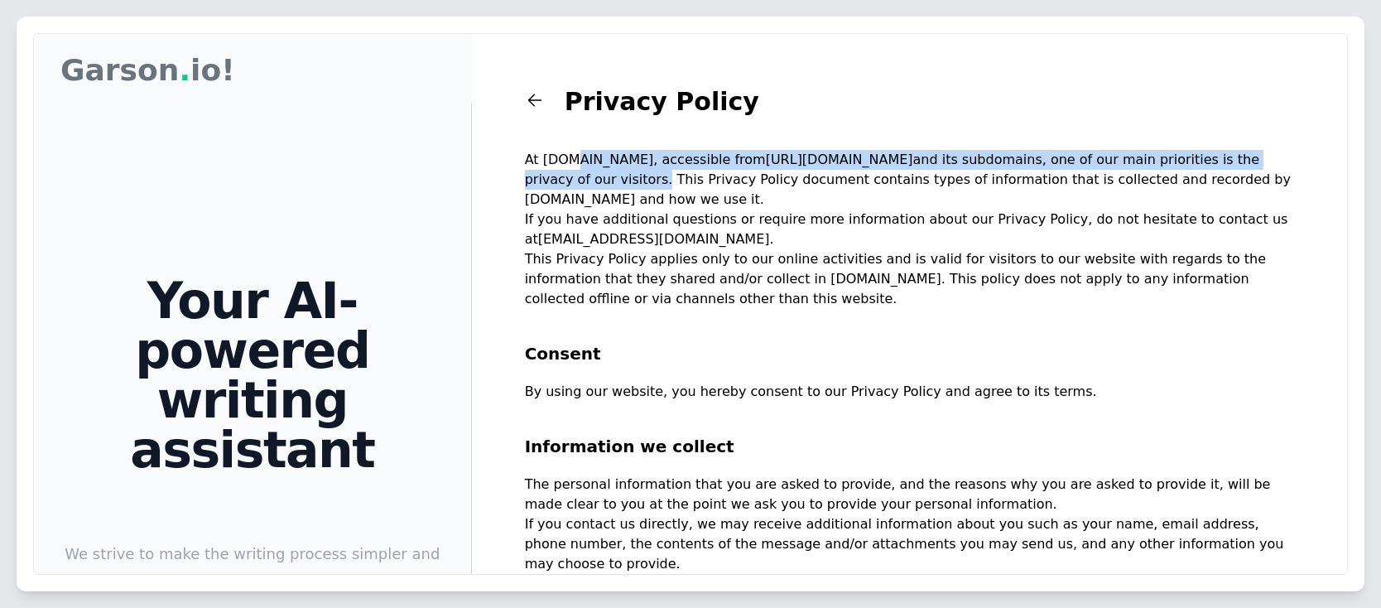
drag, startPoint x: 1229, startPoint y: 157, endPoint x: 527, endPoint y: 153, distance: 702.0
click at [527, 153] on p "At Garson.io, accessible from https://garson.io and its subdomains, one of our …" at bounding box center [909, 180] width 769 height 60
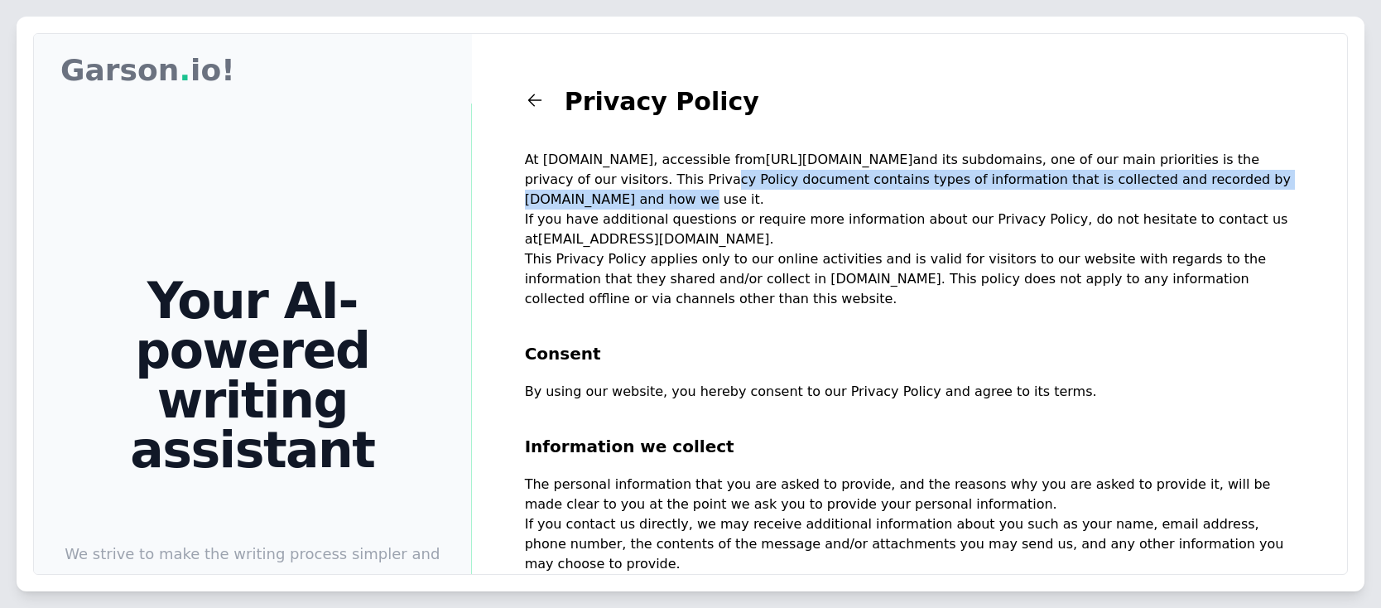
drag, startPoint x: 566, startPoint y: 186, endPoint x: 1190, endPoint y: 178, distance: 624.2
click at [1190, 178] on p "At Garson.io, accessible from https://garson.io and its subdomains, one of our …" at bounding box center [909, 180] width 769 height 60
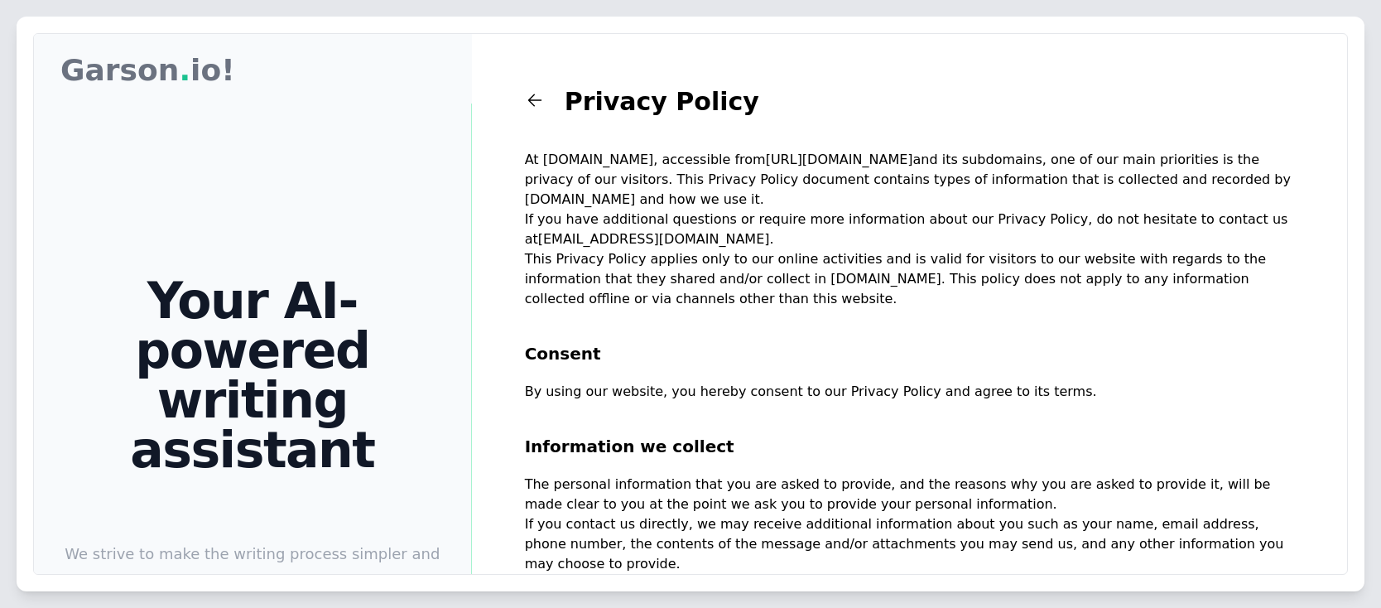
click at [576, 209] on p "If you have additional questions or require more information about our Privacy …" at bounding box center [909, 229] width 769 height 40
drag, startPoint x: 519, startPoint y: 202, endPoint x: 1227, endPoint y: 206, distance: 707.8
click at [1227, 206] on div "Privacy Policy At Garson.io, accessible from https://garson.io and its subdomai…" at bounding box center [909, 338] width 875 height 608
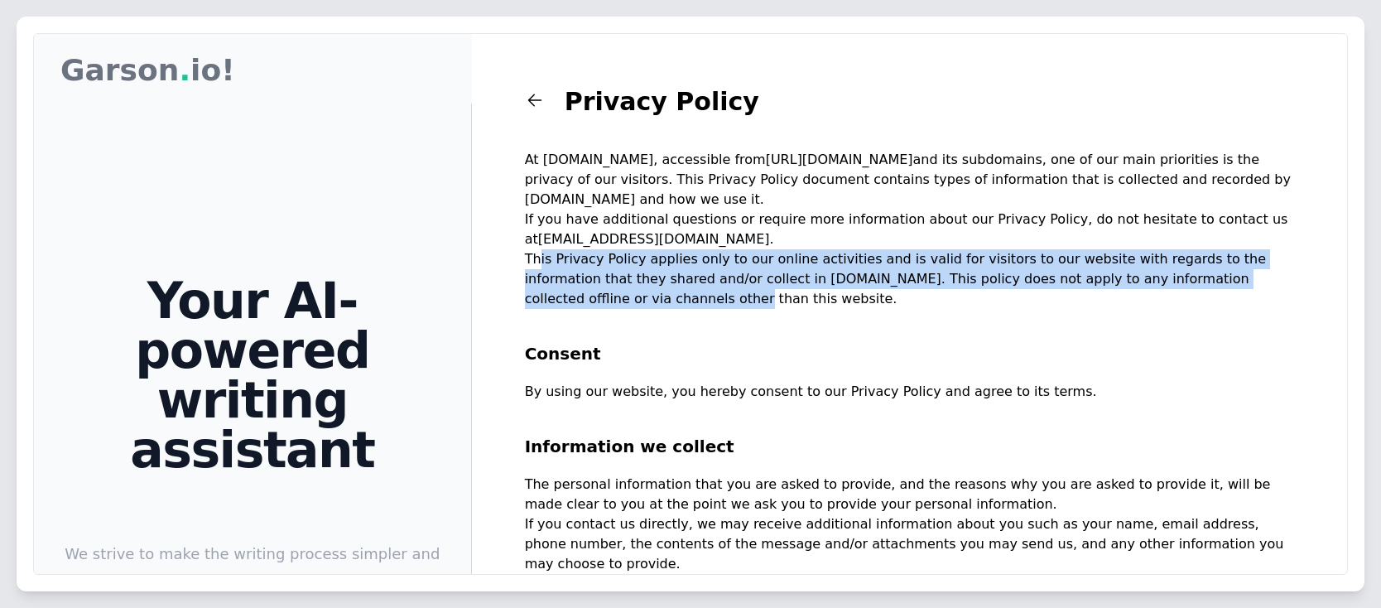
drag, startPoint x: 595, startPoint y: 240, endPoint x: 1271, endPoint y: 267, distance: 676.0
click at [1271, 267] on p "This Privacy Policy applies only to our online activities and is valid for visi…" at bounding box center [909, 279] width 769 height 60
click at [723, 262] on p "This Privacy Policy applies only to our online activities and is valid for visi…" at bounding box center [909, 279] width 769 height 60
click at [678, 251] on p "This Privacy Policy applies only to our online activities and is valid for visi…" at bounding box center [909, 279] width 769 height 60
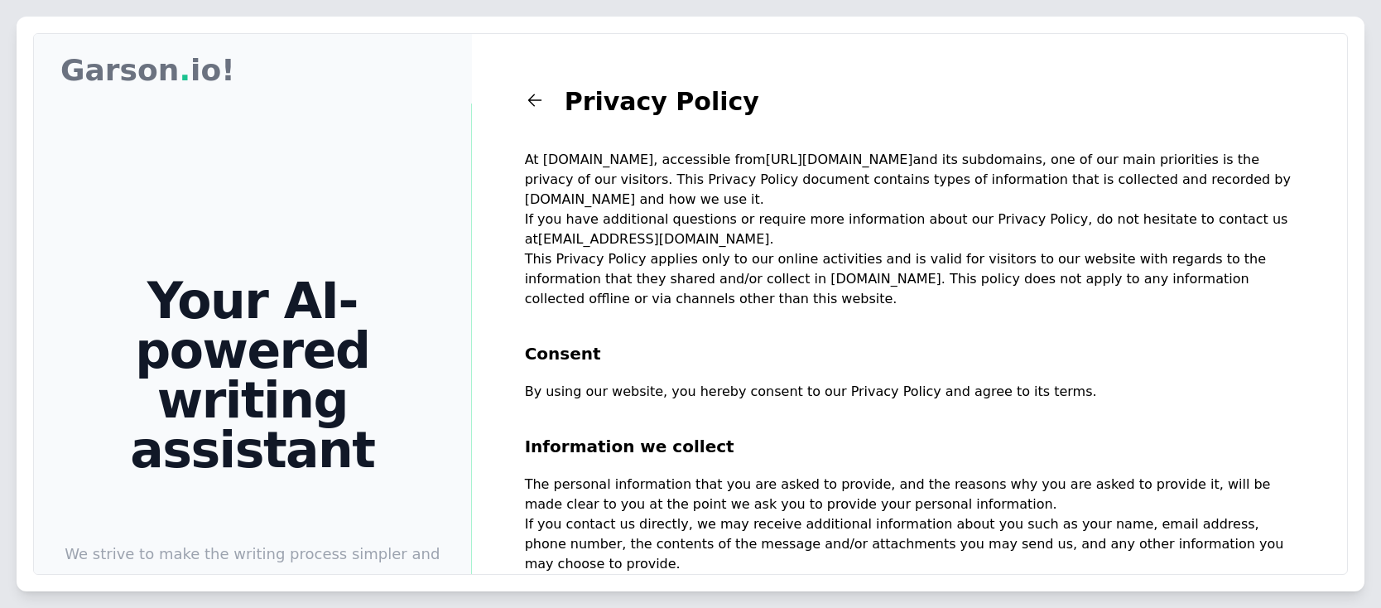
click at [722, 209] on p "If you have additional questions or require more information about our Privacy …" at bounding box center [909, 229] width 769 height 40
drag, startPoint x: 544, startPoint y: 360, endPoint x: 1056, endPoint y: 377, distance: 512.7
click at [1056, 377] on div "Garson Garson . io! Your AI-powered writing assistant We strive to make the wri…" at bounding box center [690, 439] width 1313 height 811
click at [1056, 382] on p "By using our website, you hereby consent to our Privacy Policy and agree to its…" at bounding box center [909, 392] width 769 height 20
click at [758, 309] on h2 "Consent" at bounding box center [909, 345] width 769 height 73
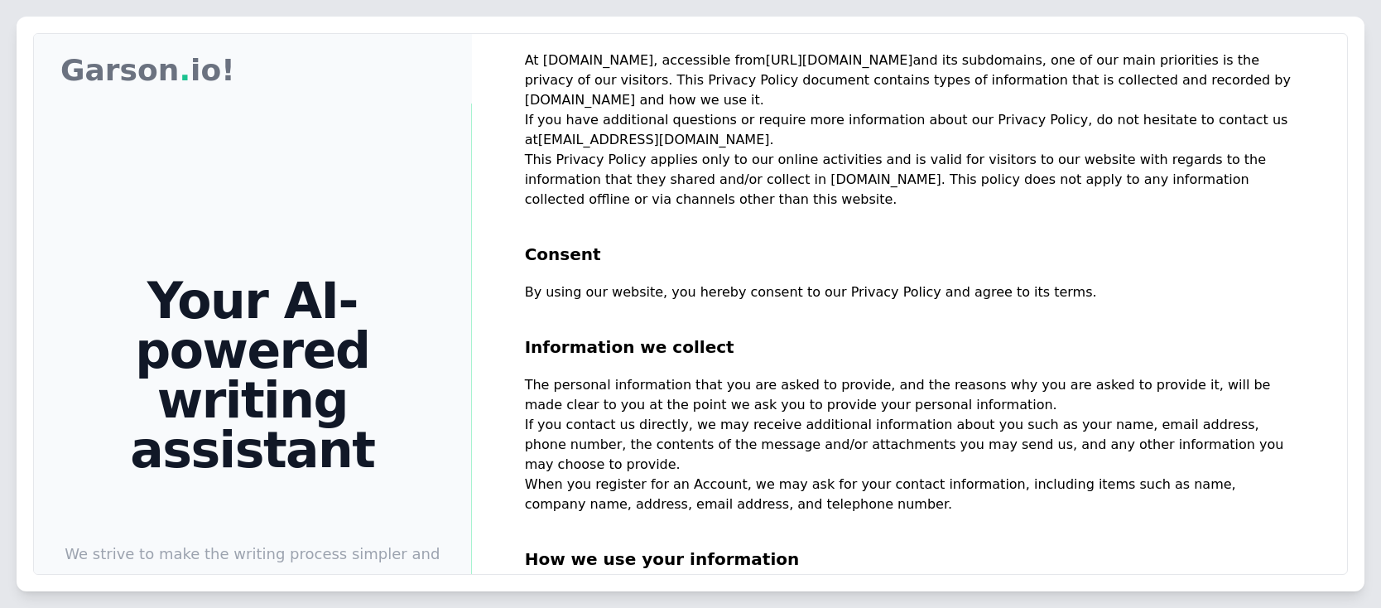
scroll to position [199, 0]
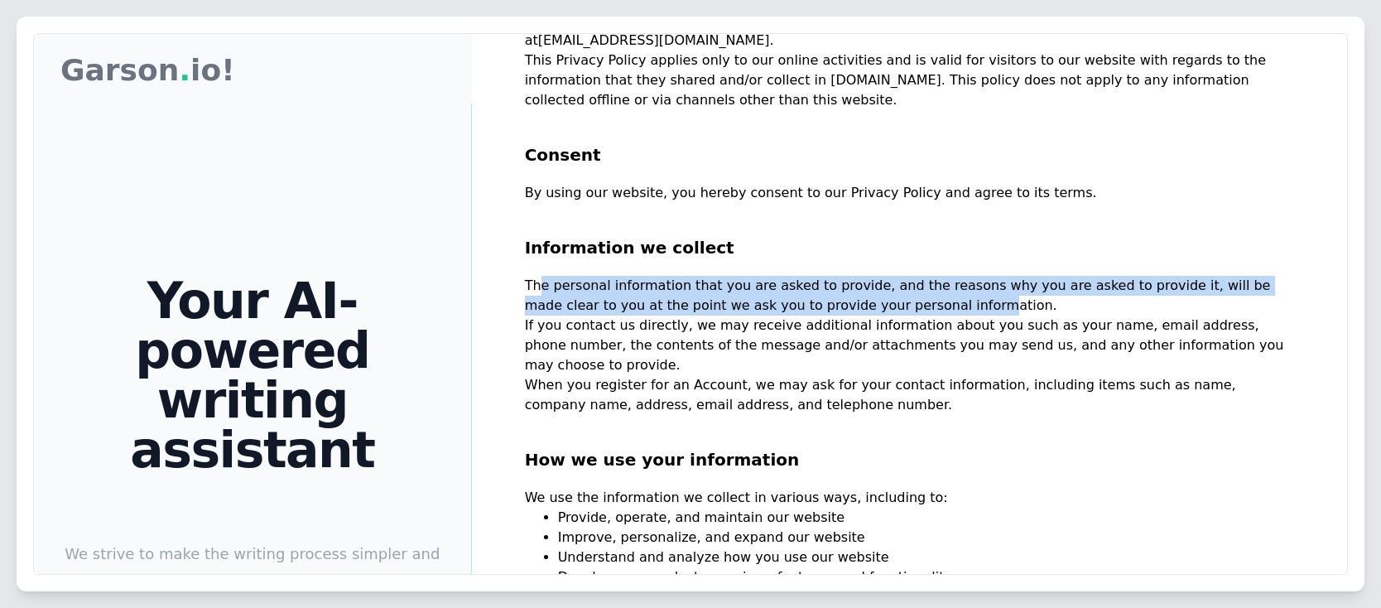
drag, startPoint x: 543, startPoint y: 272, endPoint x: 840, endPoint y: 277, distance: 297.2
click at [840, 277] on p "The personal information that you are asked to provide, and the reasons why you…" at bounding box center [909, 296] width 769 height 40
drag, startPoint x: 526, startPoint y: 308, endPoint x: 1223, endPoint y: 316, distance: 697.9
click at [1223, 316] on p "If you contact us directly, we may receive additional information about you suc…" at bounding box center [909, 345] width 769 height 60
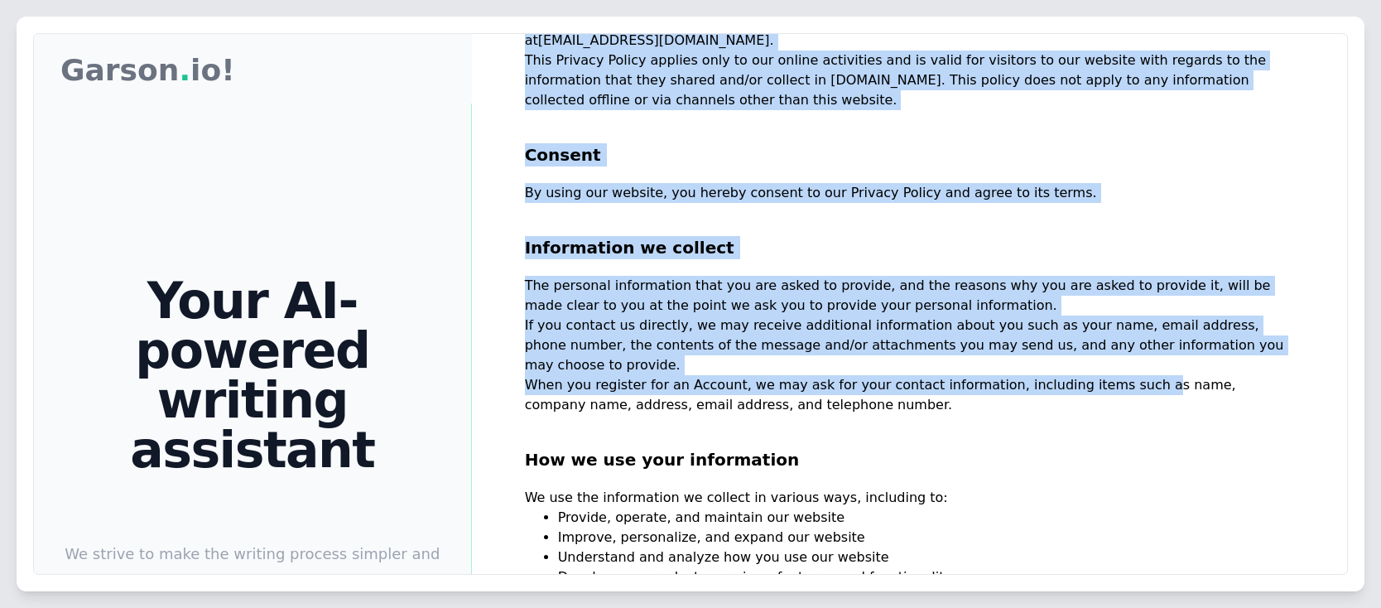
drag, startPoint x: 560, startPoint y: 352, endPoint x: 1195, endPoint y: 350, distance: 634.9
click at [1195, 350] on div "Garson Garson . io! Your AI-powered writing assistant We strive to make the wri…" at bounding box center [690, 439] width 1313 height 811
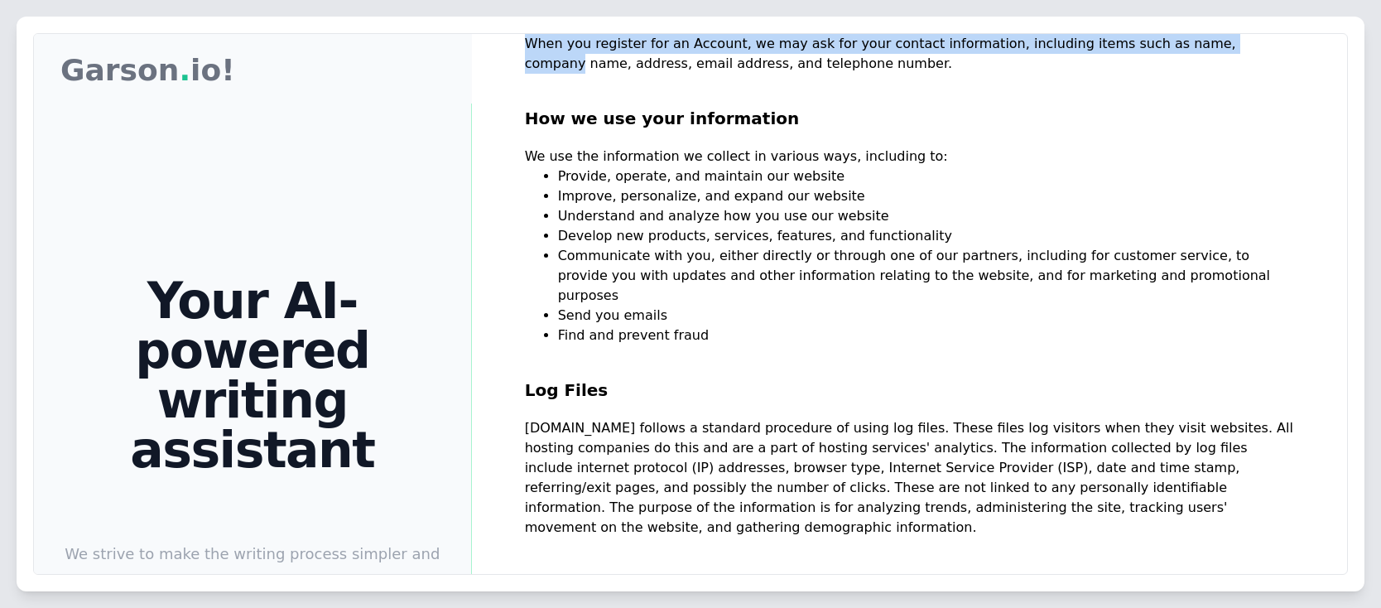
scroll to position [497, 0]
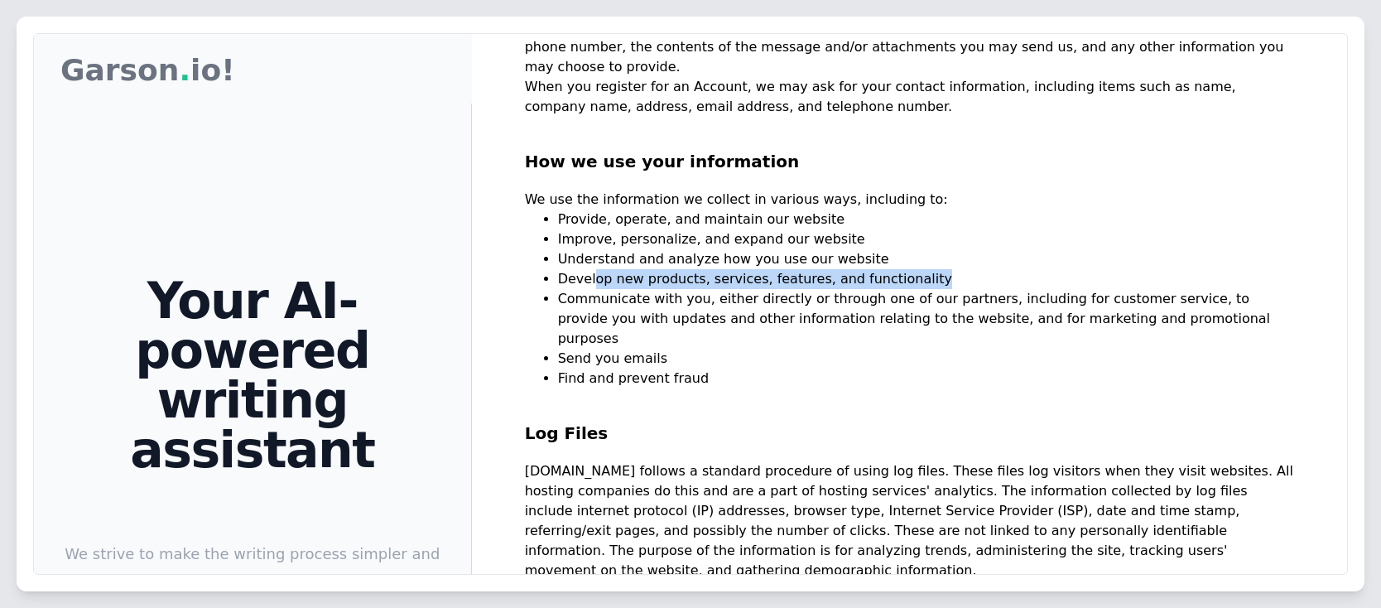
drag, startPoint x: 591, startPoint y: 244, endPoint x: 914, endPoint y: 243, distance: 322.8
click at [915, 269] on li "Develop new products, services, features, and functionality" at bounding box center [926, 279] width 736 height 20
drag, startPoint x: 605, startPoint y: 265, endPoint x: 1212, endPoint y: 281, distance: 607.0
click at [1212, 289] on li "Communicate with you, either directly or through one of our partners, including…" at bounding box center [926, 319] width 736 height 60
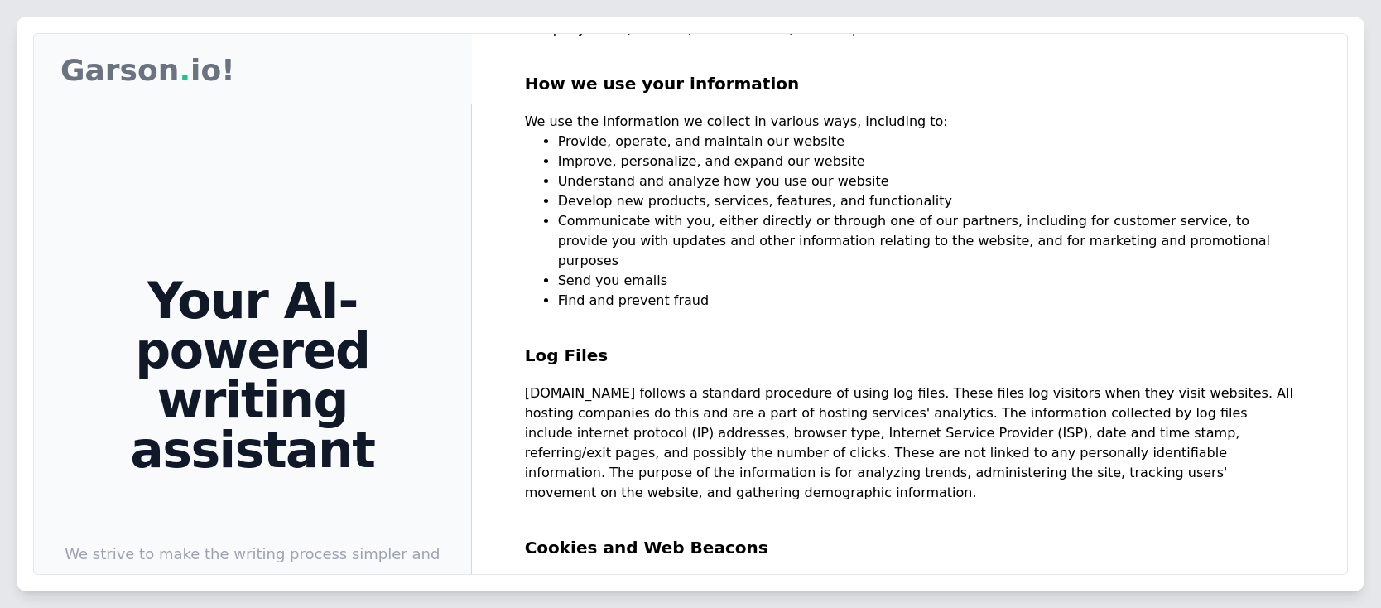
scroll to position [596, 0]
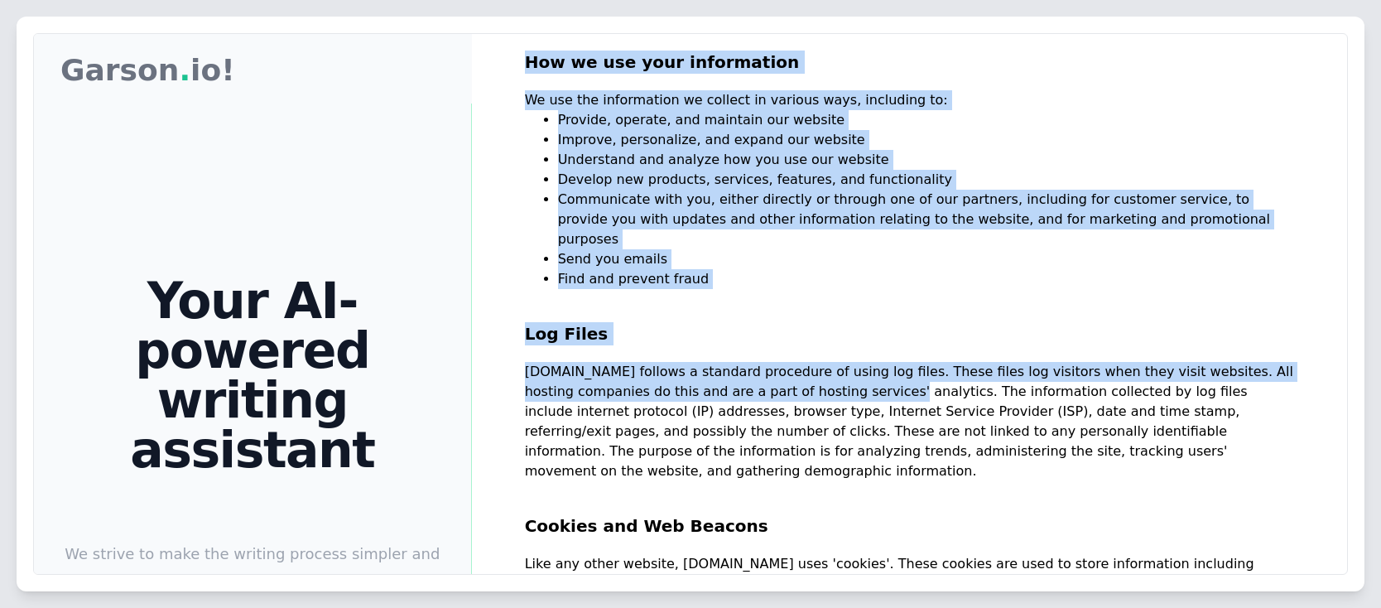
drag, startPoint x: 580, startPoint y: 327, endPoint x: 786, endPoint y: 330, distance: 206.1
click at [786, 330] on div "Garson Garson . io! Your AI-powered writing assistant We strive to make the wri…" at bounding box center [690, 439] width 1313 height 811
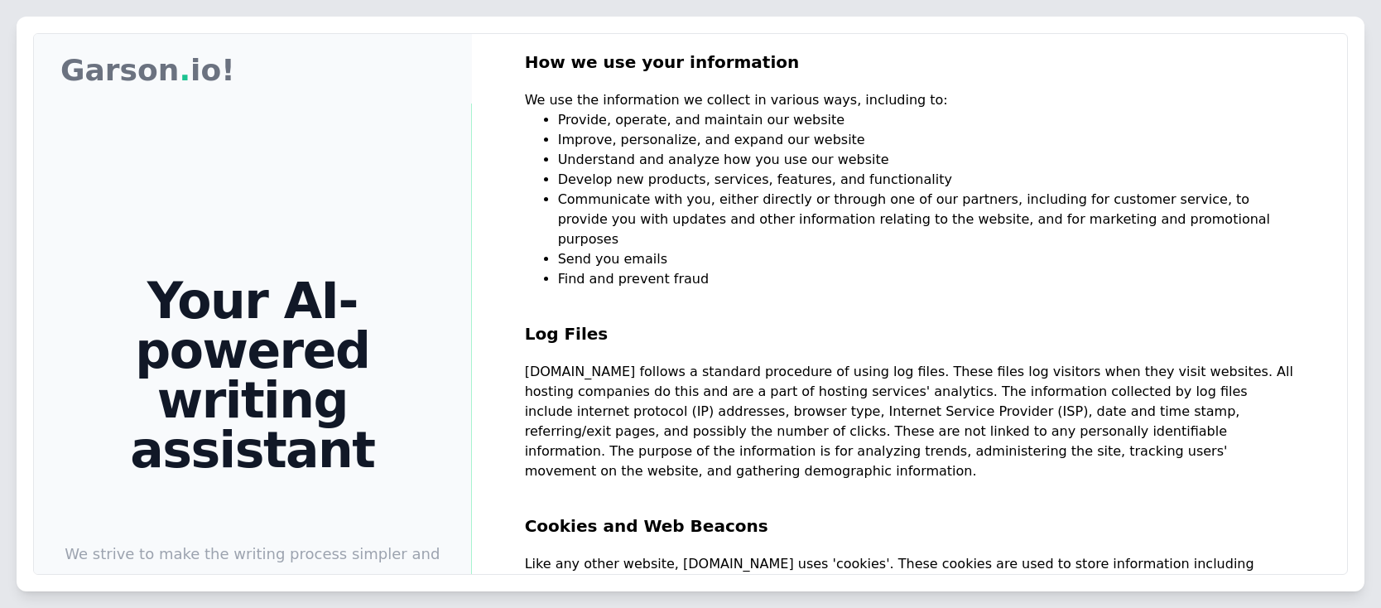
click at [813, 362] on p "Garson.io follows a standard procedure of using log files. These files log visi…" at bounding box center [909, 421] width 769 height 119
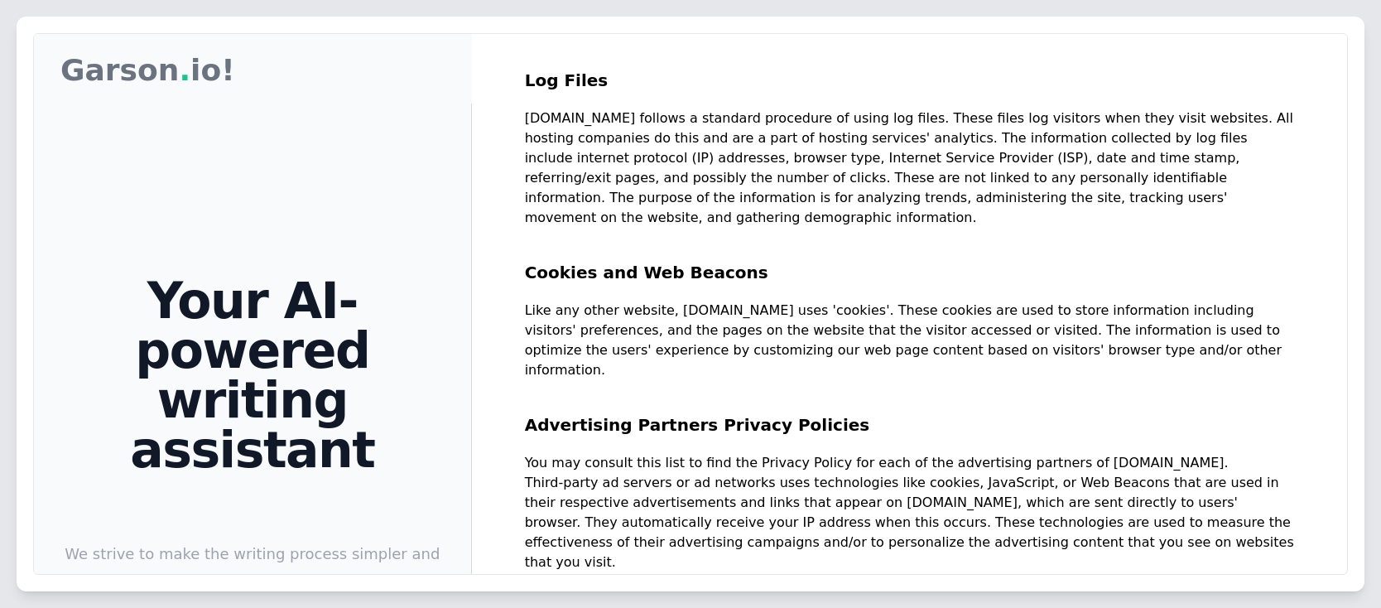
scroll to position [894, 0]
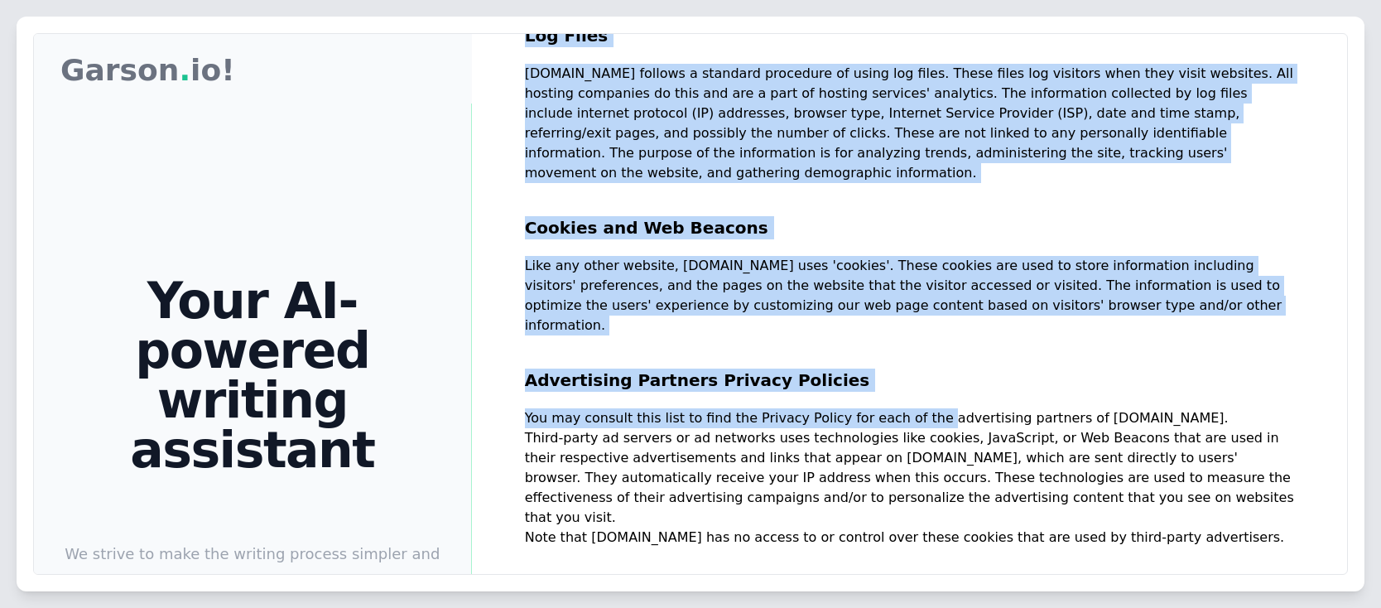
drag, startPoint x: 592, startPoint y: 326, endPoint x: 963, endPoint y: 333, distance: 370.9
click at [935, 329] on div "Garson Garson . io! Your AI-powered writing assistant We strive to make the wri…" at bounding box center [690, 439] width 1313 height 811
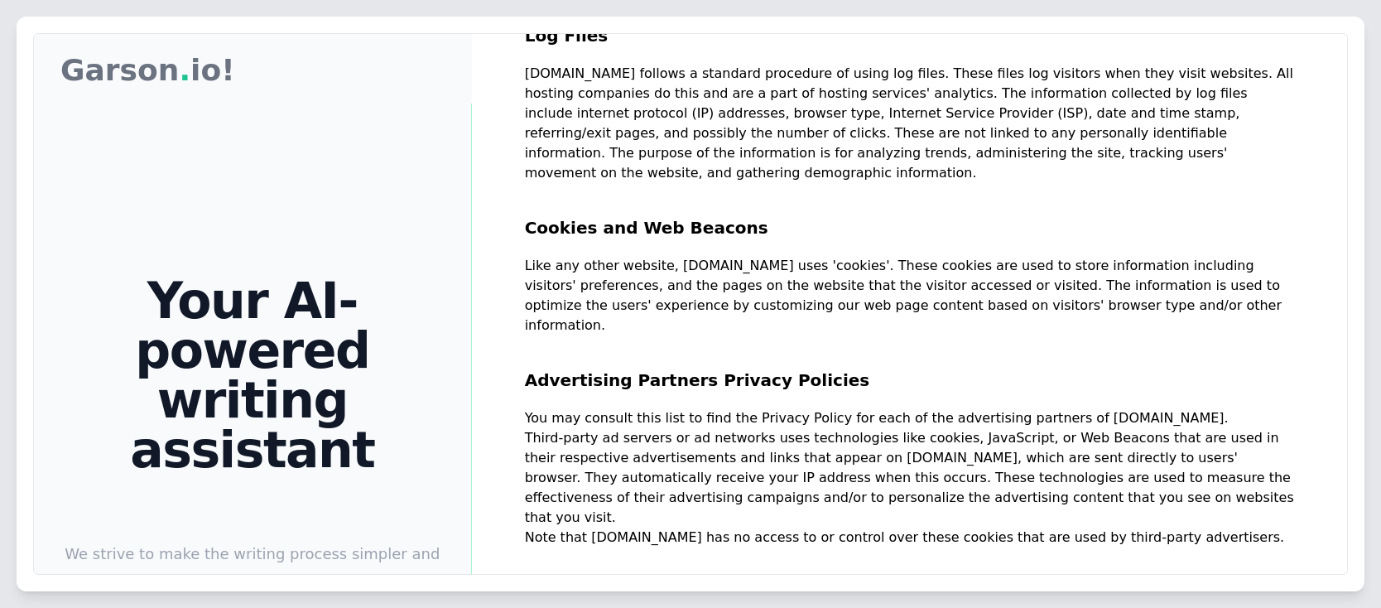
click at [965, 428] on p "Third-party ad servers or ad networks uses technologies like cookies, JavaScrip…" at bounding box center [909, 477] width 769 height 99
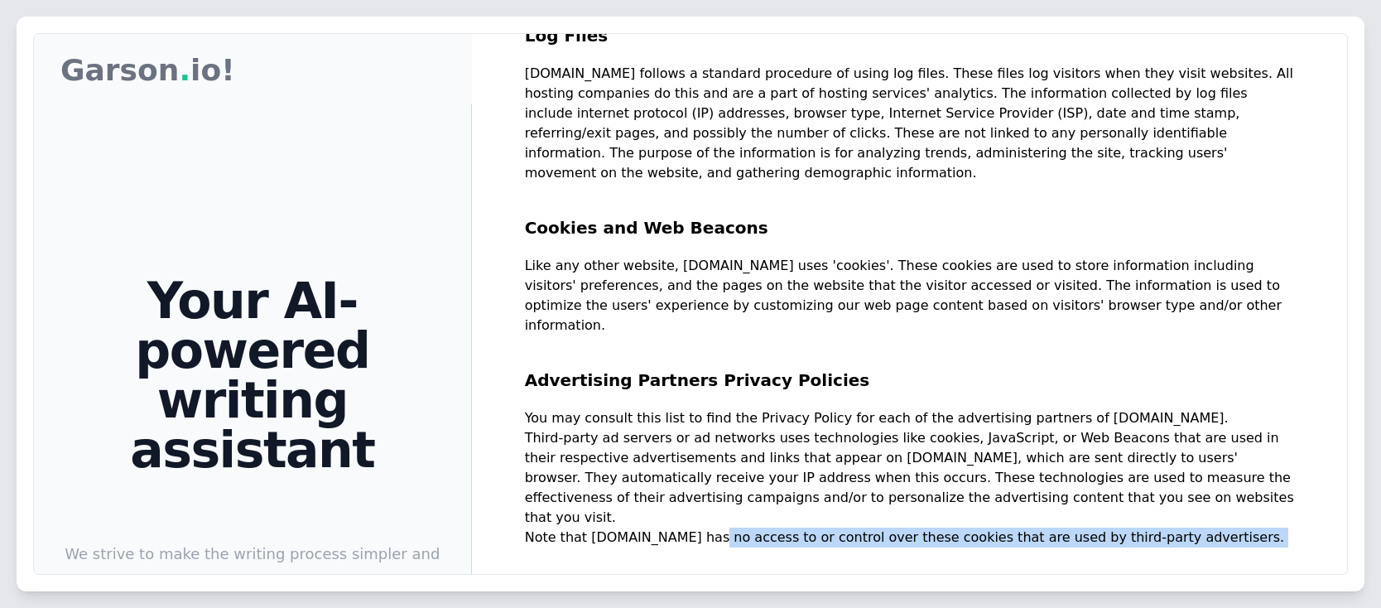
drag, startPoint x: 679, startPoint y: 421, endPoint x: 1151, endPoint y: 435, distance: 472.9
click at [1151, 435] on div "Privacy Policy At Garson.io, accessible from https://garson.io and its subdomai…" at bounding box center [909, 343] width 769 height 2301
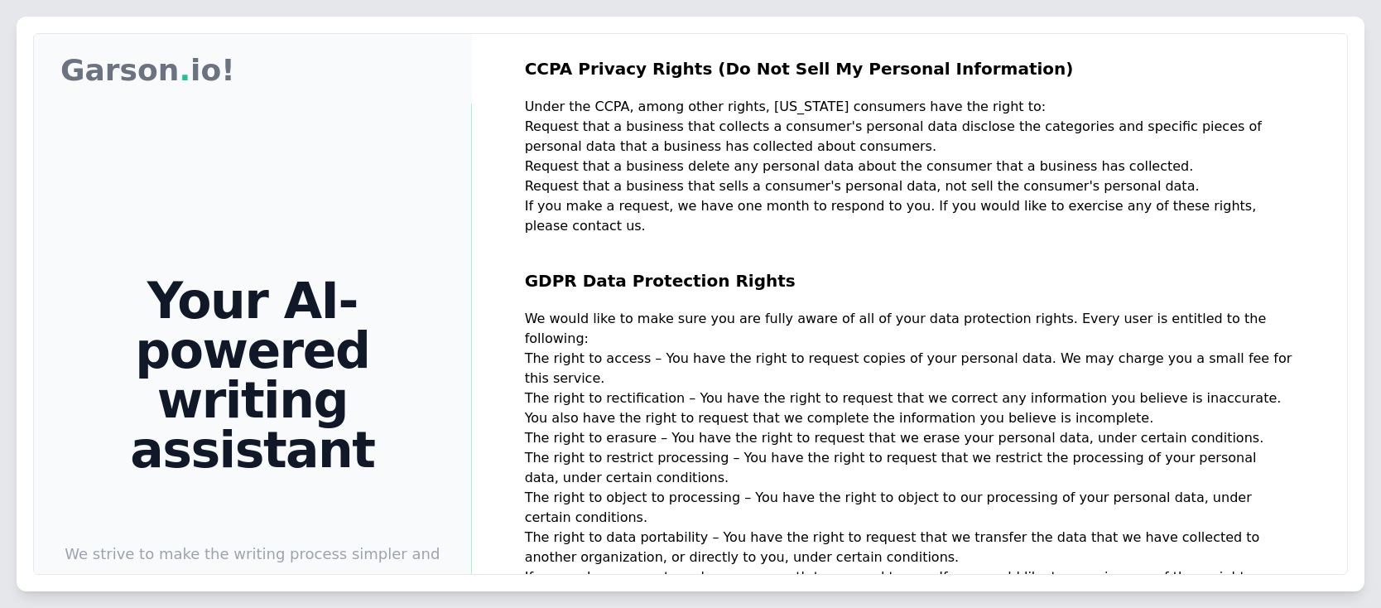
scroll to position [1391, 0]
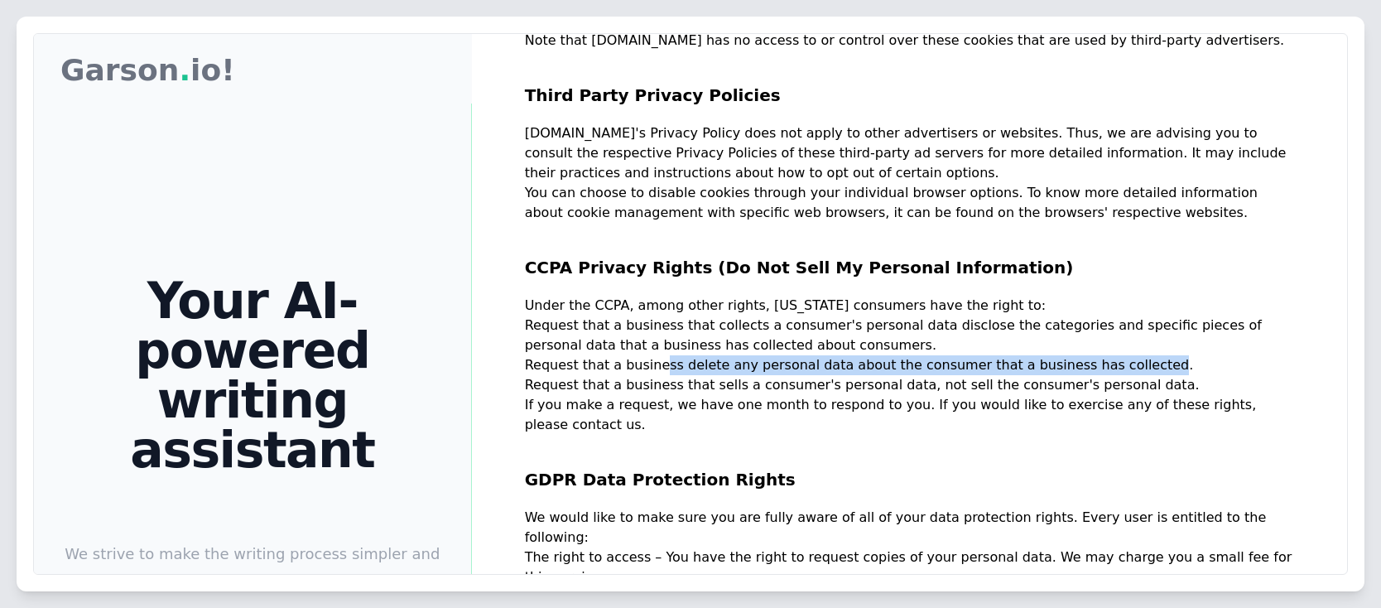
drag, startPoint x: 643, startPoint y: 247, endPoint x: 1093, endPoint y: 243, distance: 449.5
click at [1093, 355] on p "Request that a business delete any personal data about the consumer that a busi…" at bounding box center [909, 365] width 769 height 20
drag, startPoint x: 588, startPoint y: 272, endPoint x: 1119, endPoint y: 271, distance: 531.4
click at [1119, 375] on p "Request that a business that sells a consumer's personal data, not sell the con…" at bounding box center [909, 385] width 769 height 20
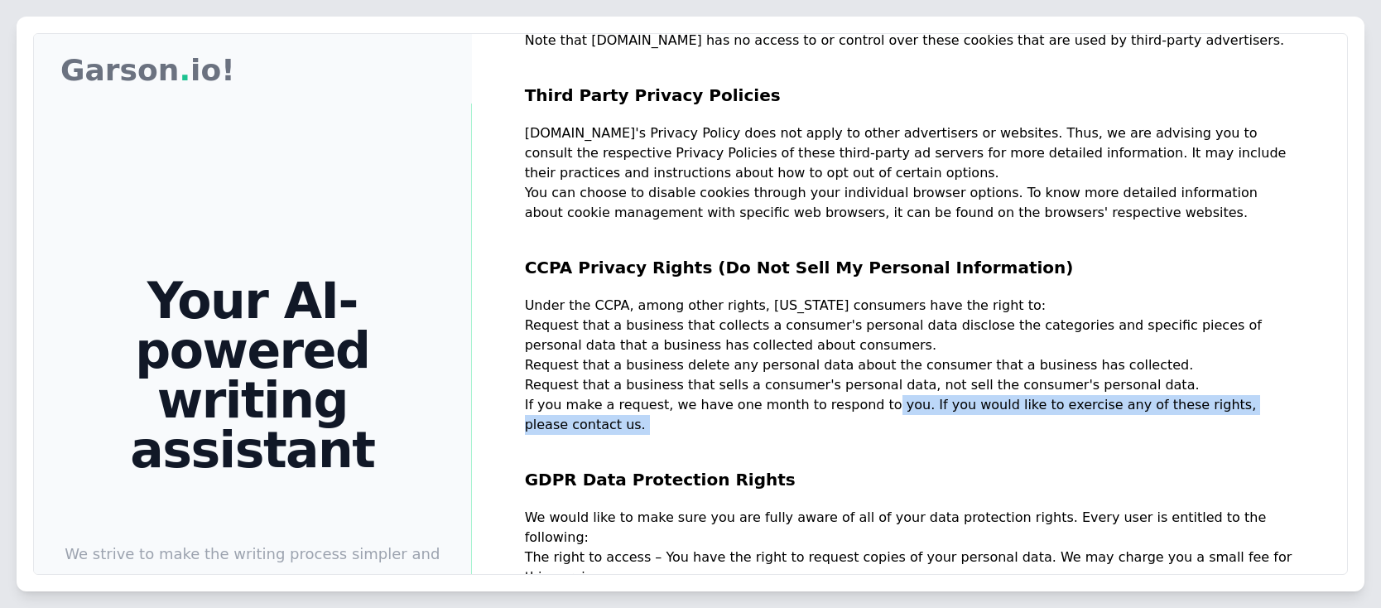
drag, startPoint x: 549, startPoint y: 296, endPoint x: 852, endPoint y: 295, distance: 303.0
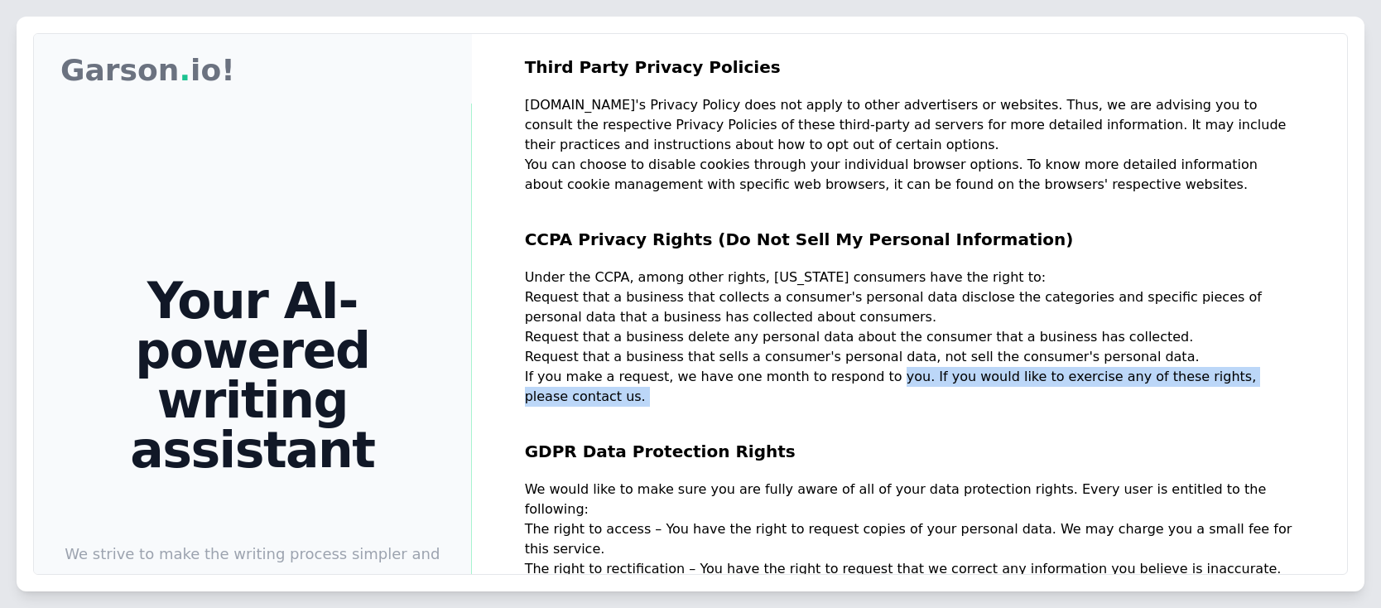
scroll to position [1093, 0]
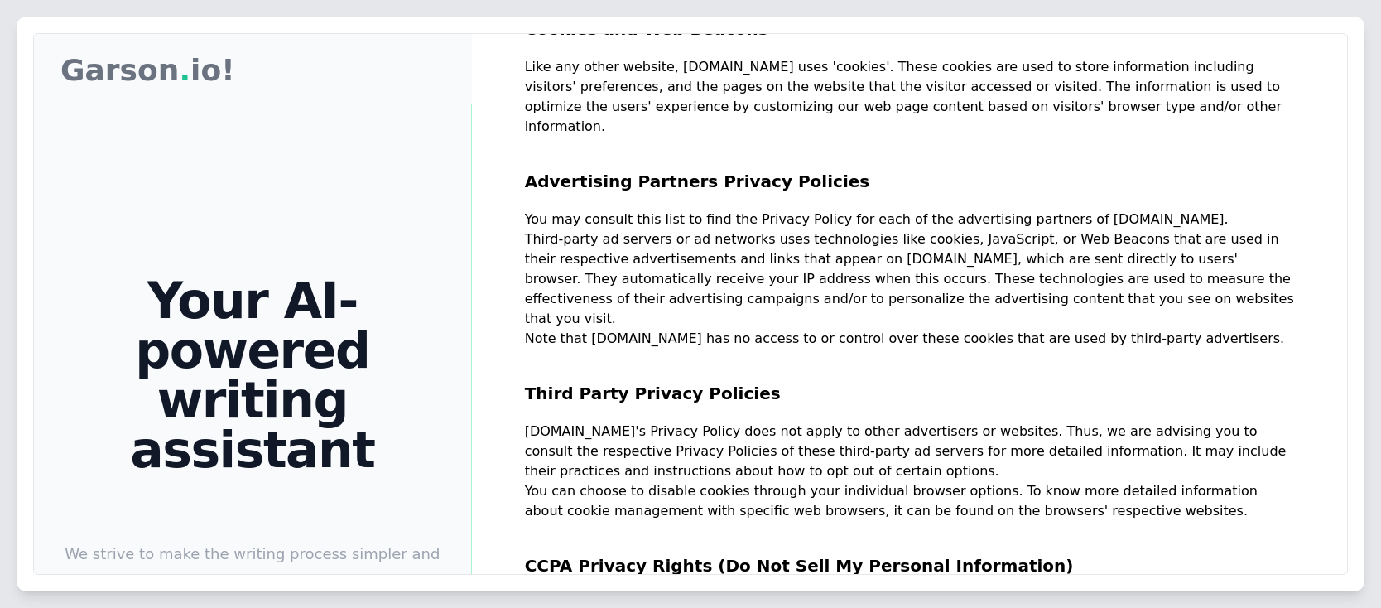
click at [905, 209] on p "You may consult this list to find the Privacy Policy for each of the advertisin…" at bounding box center [909, 219] width 769 height 20
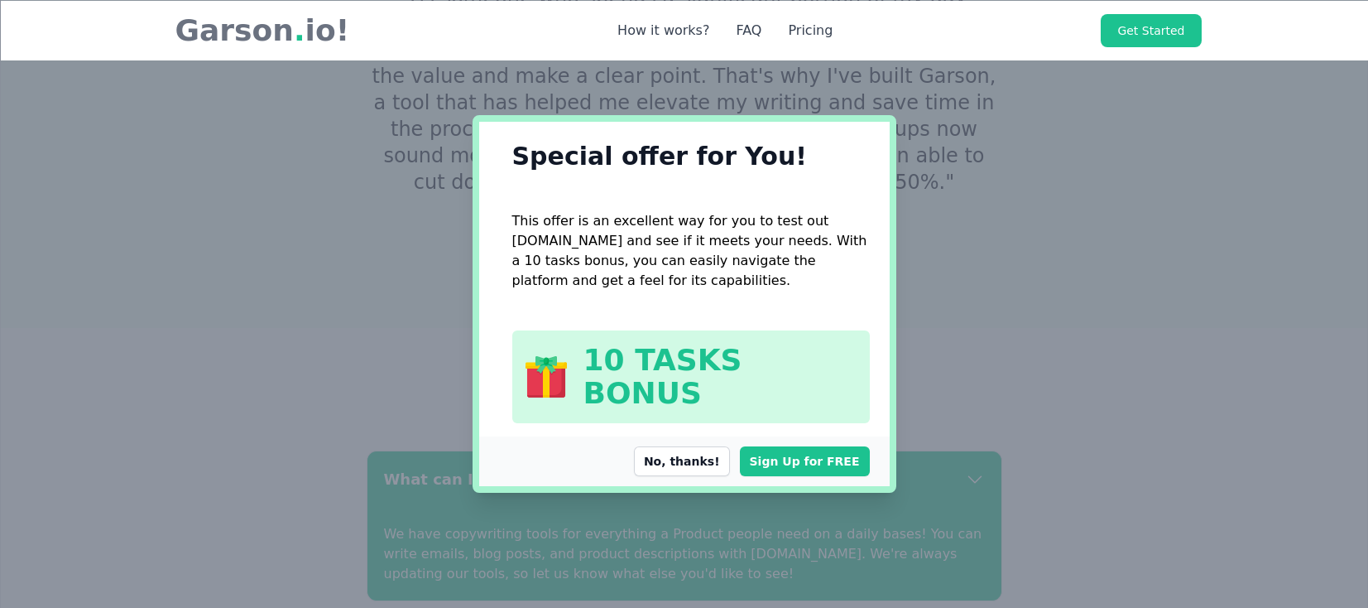
scroll to position [4470, 0]
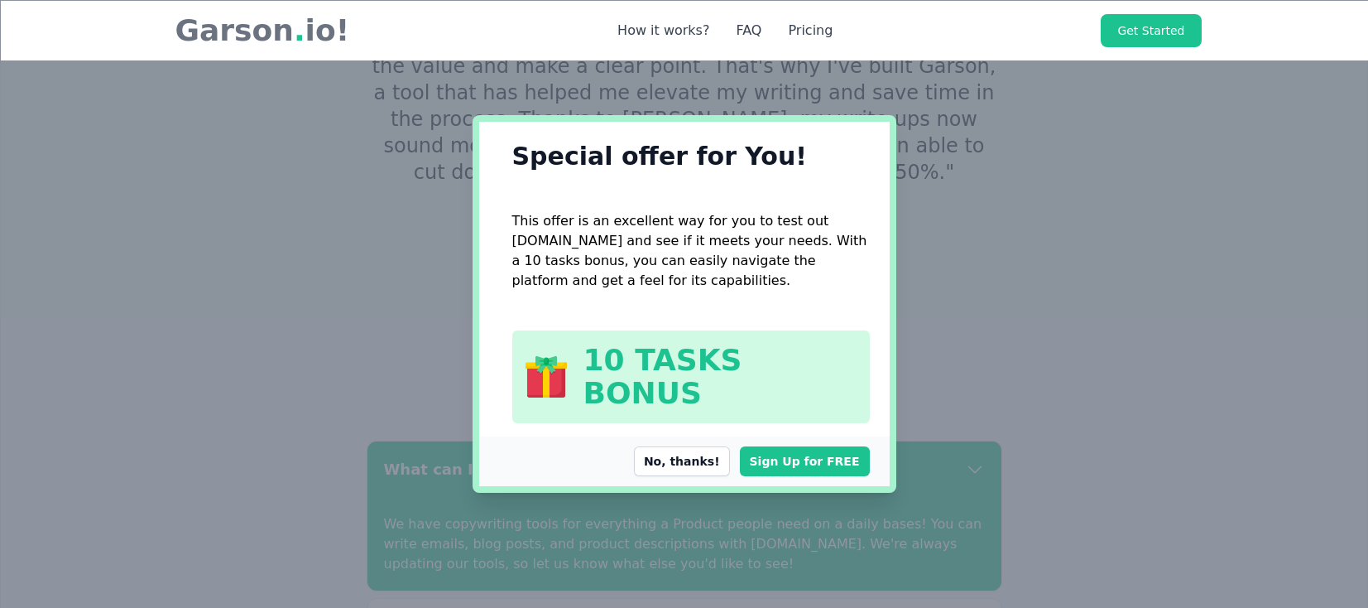
click at [730, 447] on button "No, thanks!" at bounding box center [682, 461] width 96 height 30
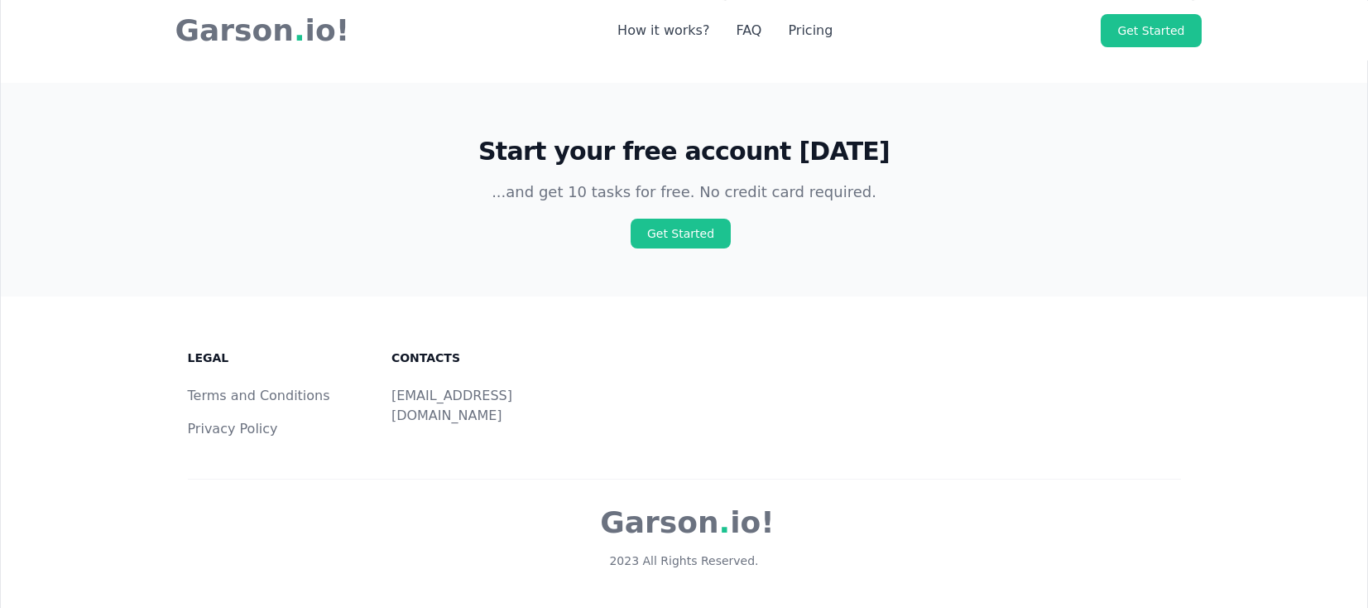
scroll to position [5861, 0]
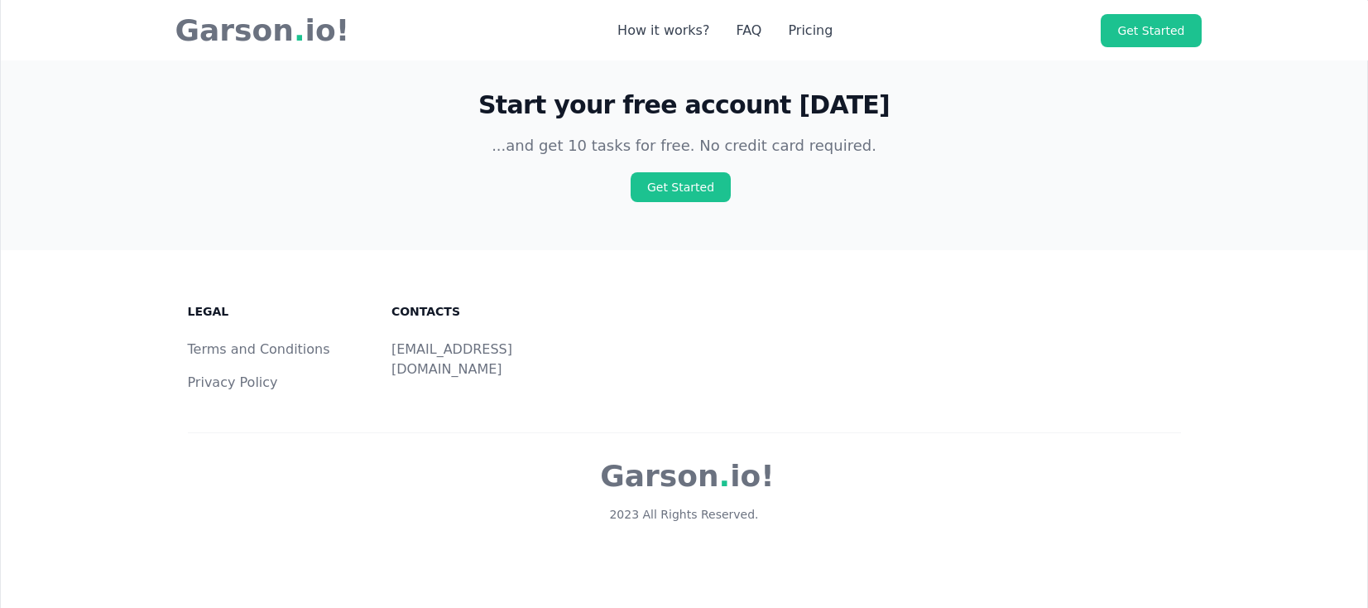
click at [255, 341] on link "Terms and Conditions" at bounding box center [259, 349] width 142 height 16
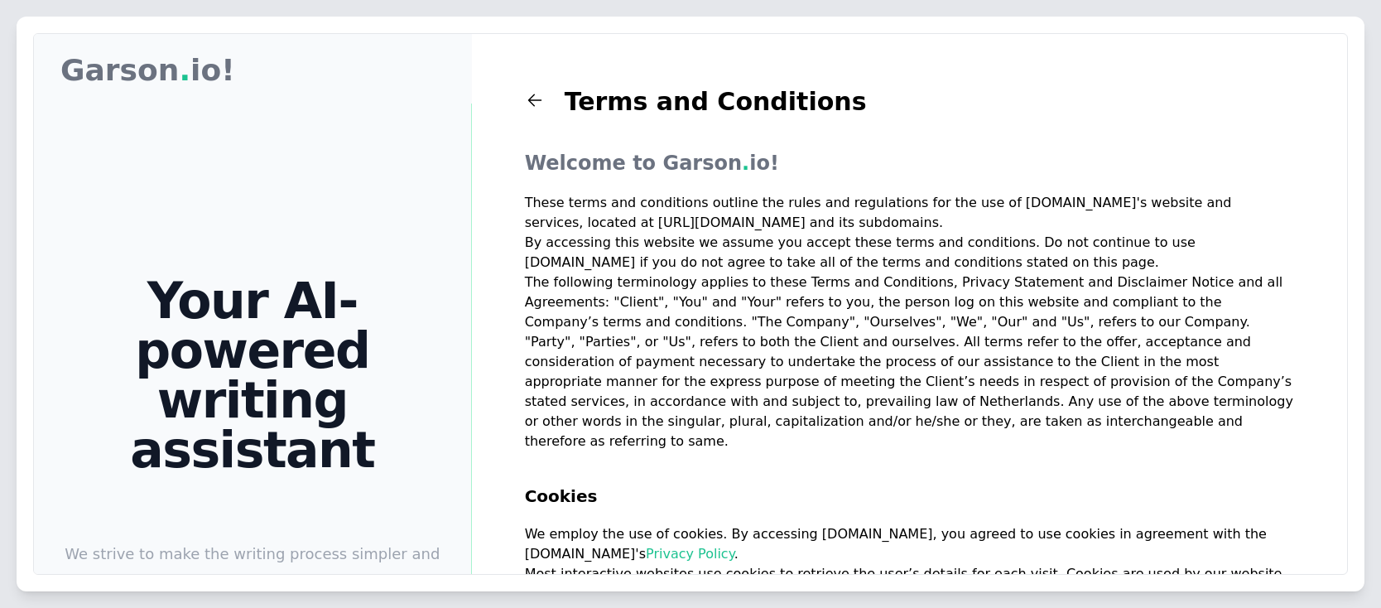
click at [417, 149] on div "Your AI-powered writing assistant We strive to make the writing process simpler…" at bounding box center [252, 474] width 384 height 742
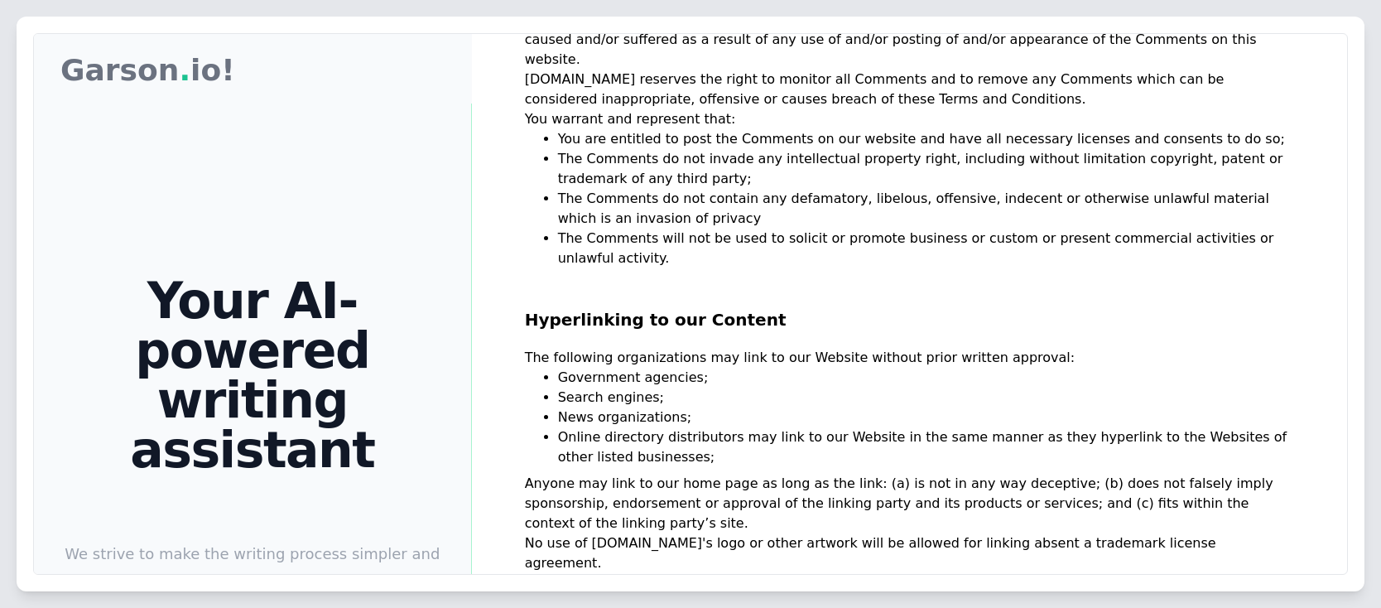
click at [827, 387] on li "Search engines;" at bounding box center [926, 397] width 736 height 20
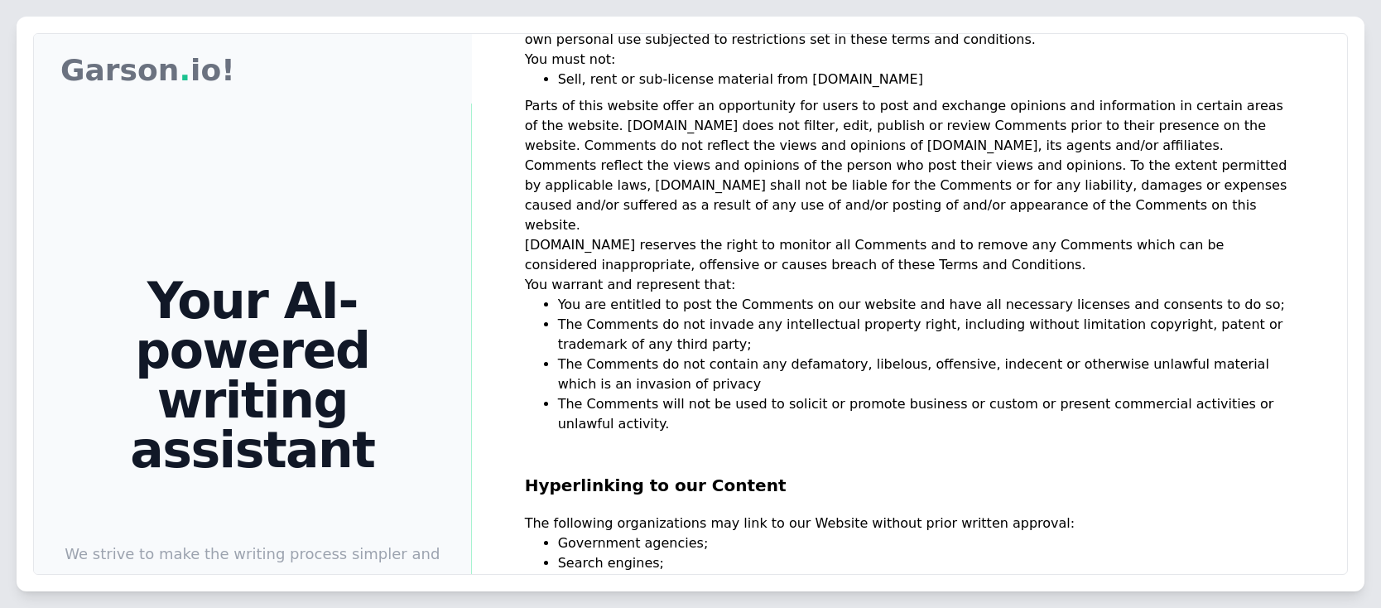
scroll to position [673, 0]
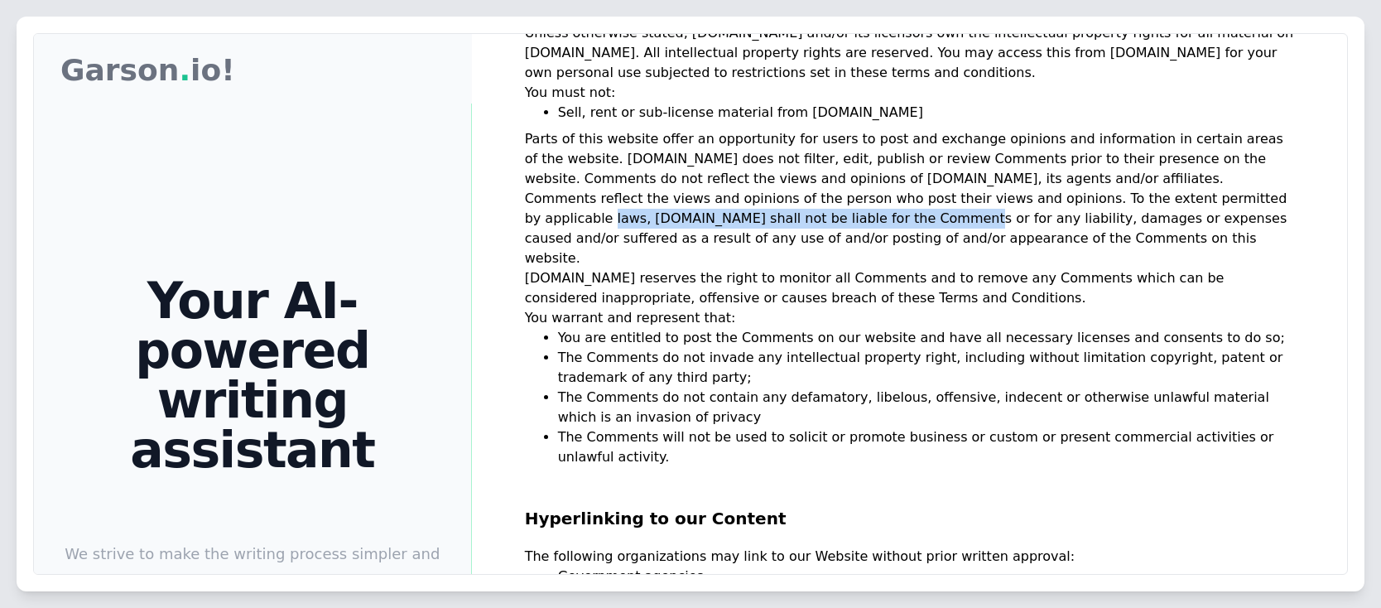
drag, startPoint x: 940, startPoint y: 181, endPoint x: 1254, endPoint y: 180, distance: 314.6
click at [1254, 180] on p "Parts of this website offer an opportunity for users to post and exchange opini…" at bounding box center [909, 198] width 769 height 139
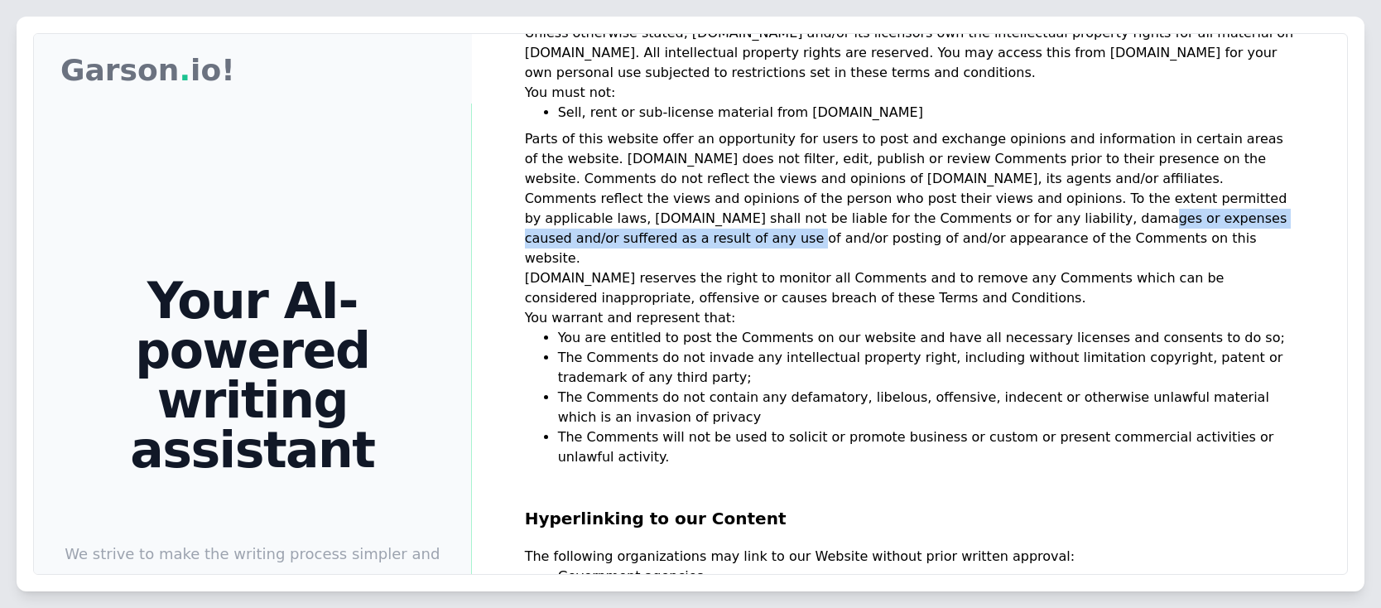
drag, startPoint x: 675, startPoint y: 204, endPoint x: 1043, endPoint y: 209, distance: 368.4
click at [1043, 209] on p "Parts of this website offer an opportunity for users to post and exchange opini…" at bounding box center [909, 198] width 769 height 139
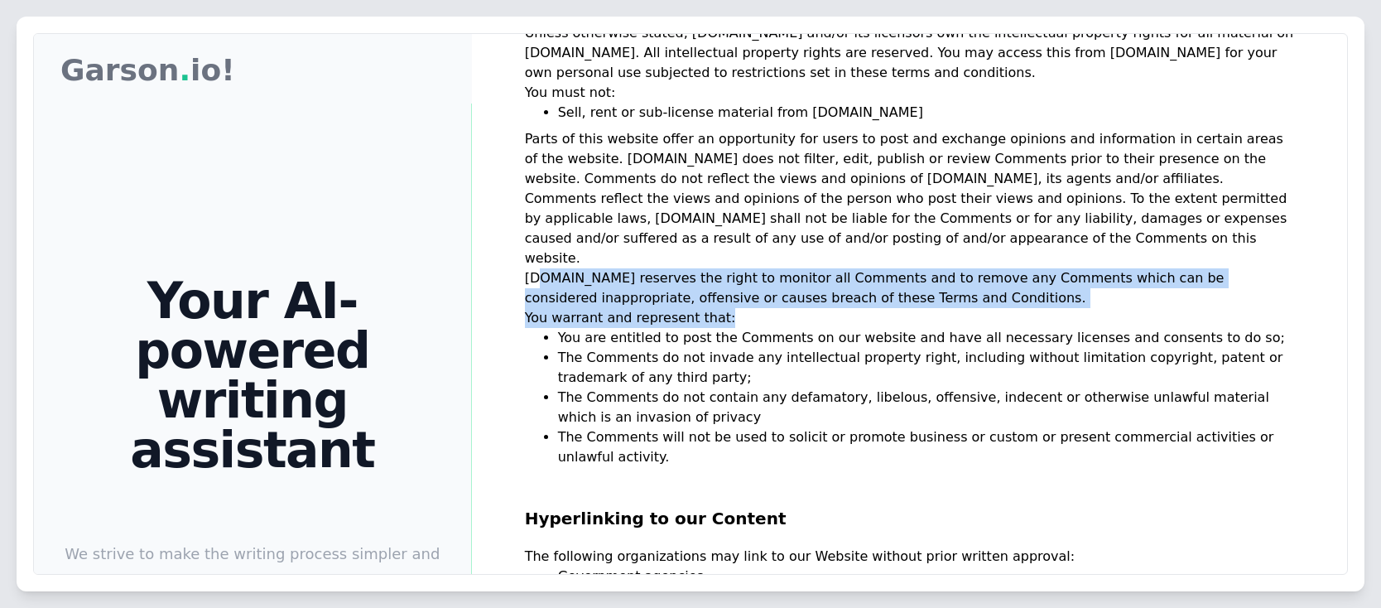
drag, startPoint x: 544, startPoint y: 238, endPoint x: 903, endPoint y: 279, distance: 361.6
click at [903, 279] on div "Terms and Conditions Welcome to Garson . io! These terms and conditions outline…" at bounding box center [909, 583] width 769 height 2338
click at [903, 308] on p "You warrant and represent that:" at bounding box center [909, 318] width 769 height 20
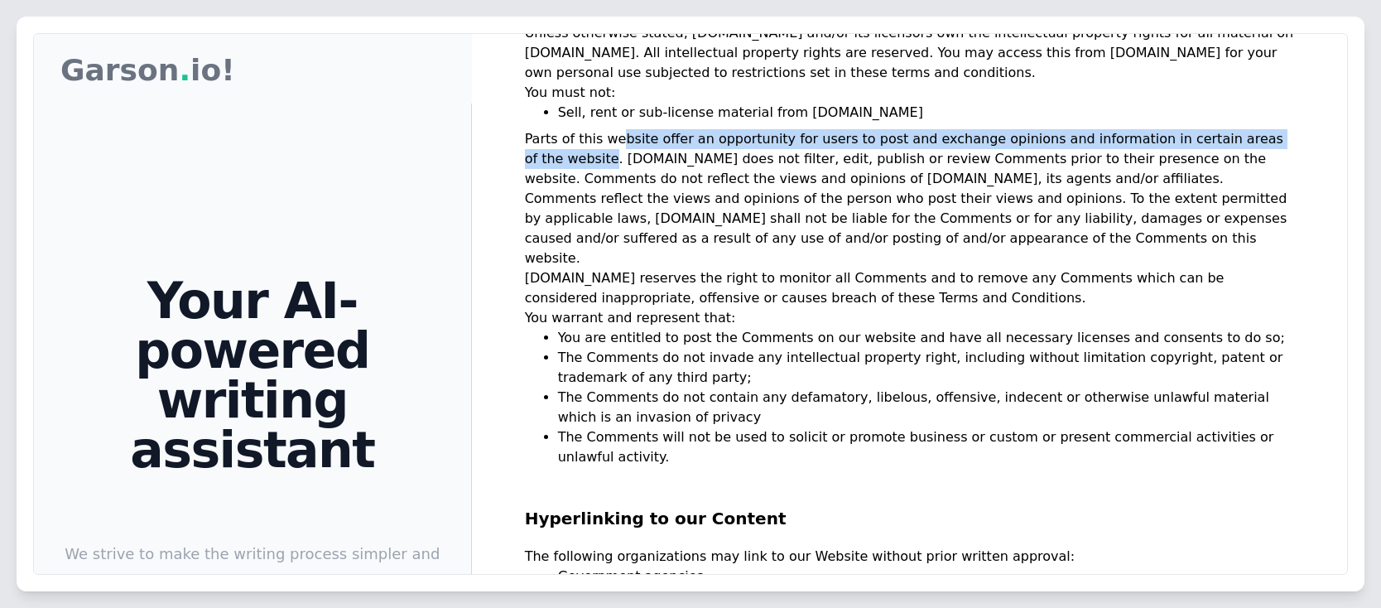
drag, startPoint x: 611, startPoint y: 123, endPoint x: 1291, endPoint y: 127, distance: 679.6
click at [1291, 127] on div "Terms and Conditions Welcome to Garson . io! These terms and conditions outline…" at bounding box center [909, 338] width 875 height 608
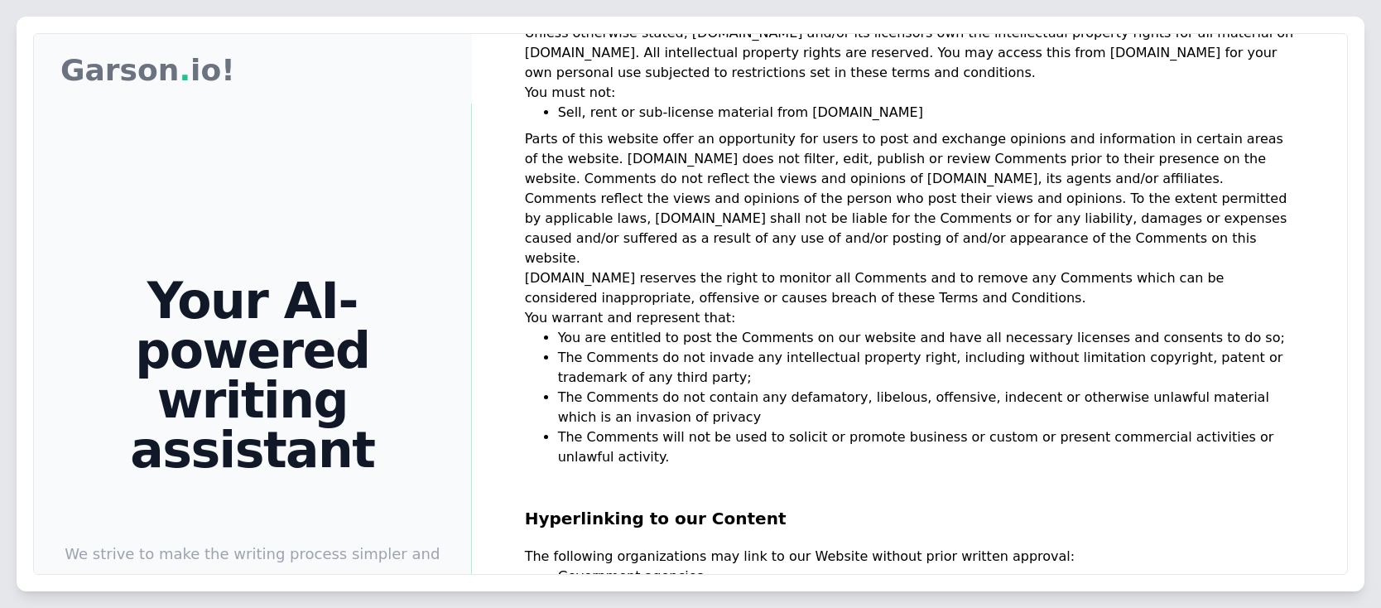
click at [962, 83] on p "You must not:" at bounding box center [909, 93] width 769 height 20
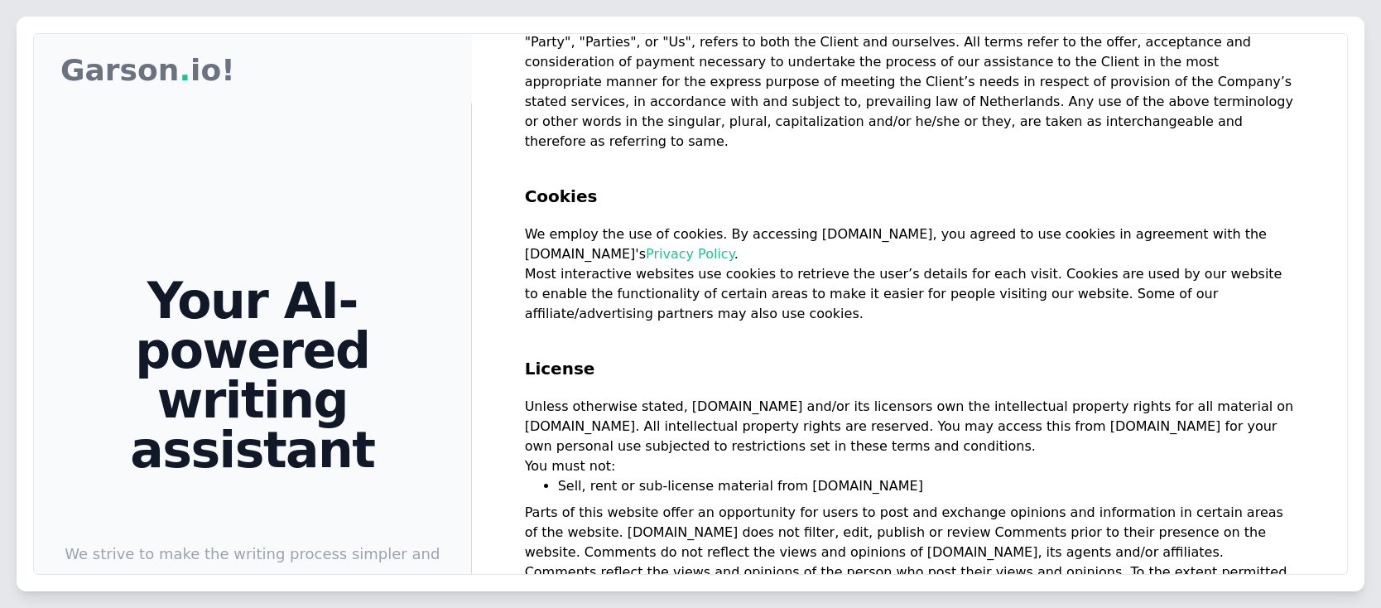
scroll to position [276, 0]
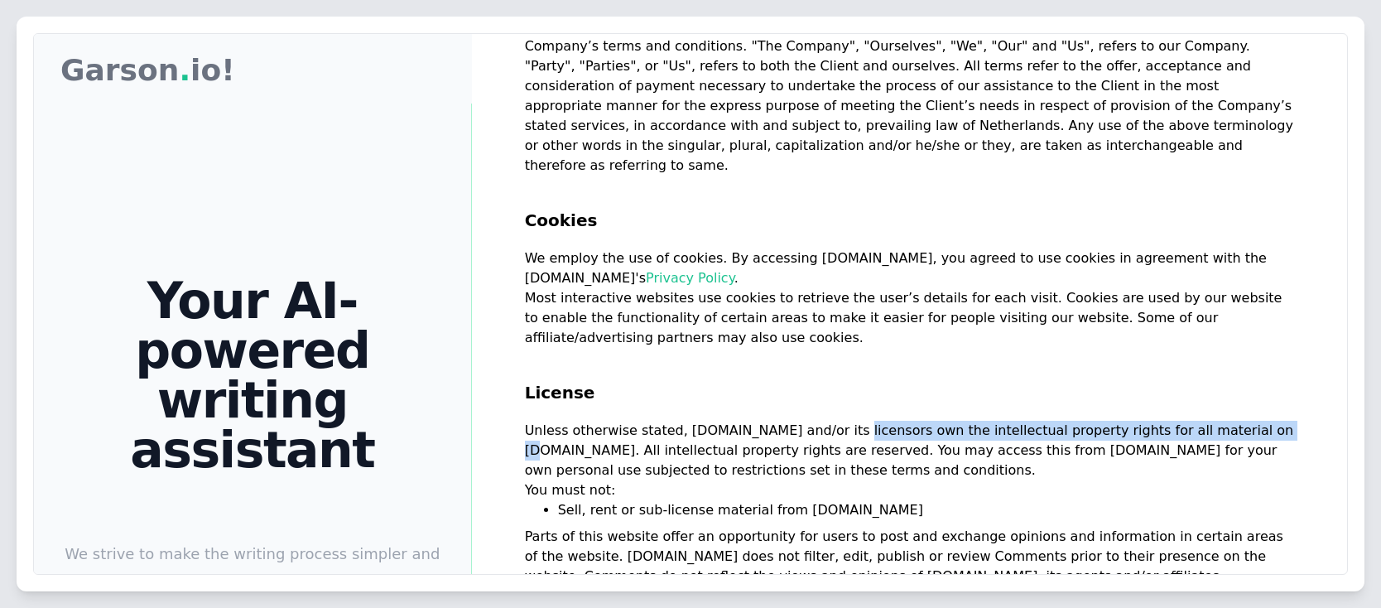
drag, startPoint x: 802, startPoint y: 411, endPoint x: 1200, endPoint y: 408, distance: 398.2
click at [1200, 421] on p "Unless otherwise stated, Garson.io and/or its licensors own the intellectual pr…" at bounding box center [909, 451] width 769 height 60
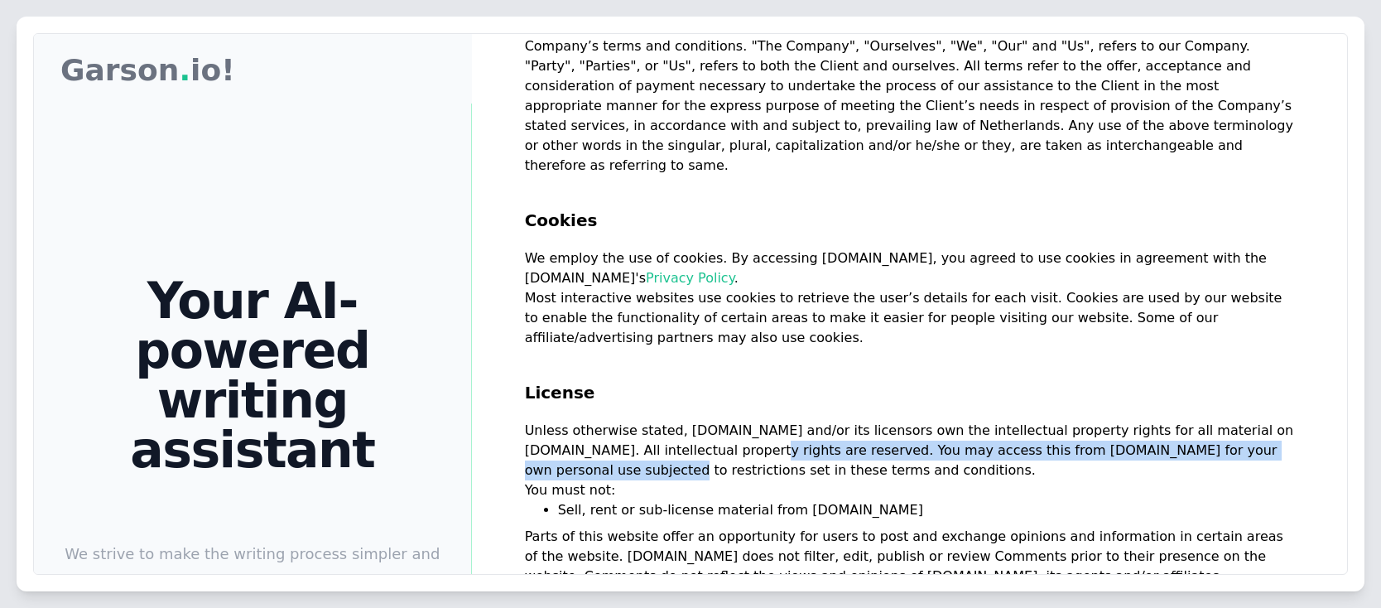
drag, startPoint x: 730, startPoint y: 435, endPoint x: 1212, endPoint y: 433, distance: 481.8
click at [1238, 438] on p "Unless otherwise stated, Garson.io and/or its licensors own the intellectual pr…" at bounding box center [909, 451] width 769 height 60
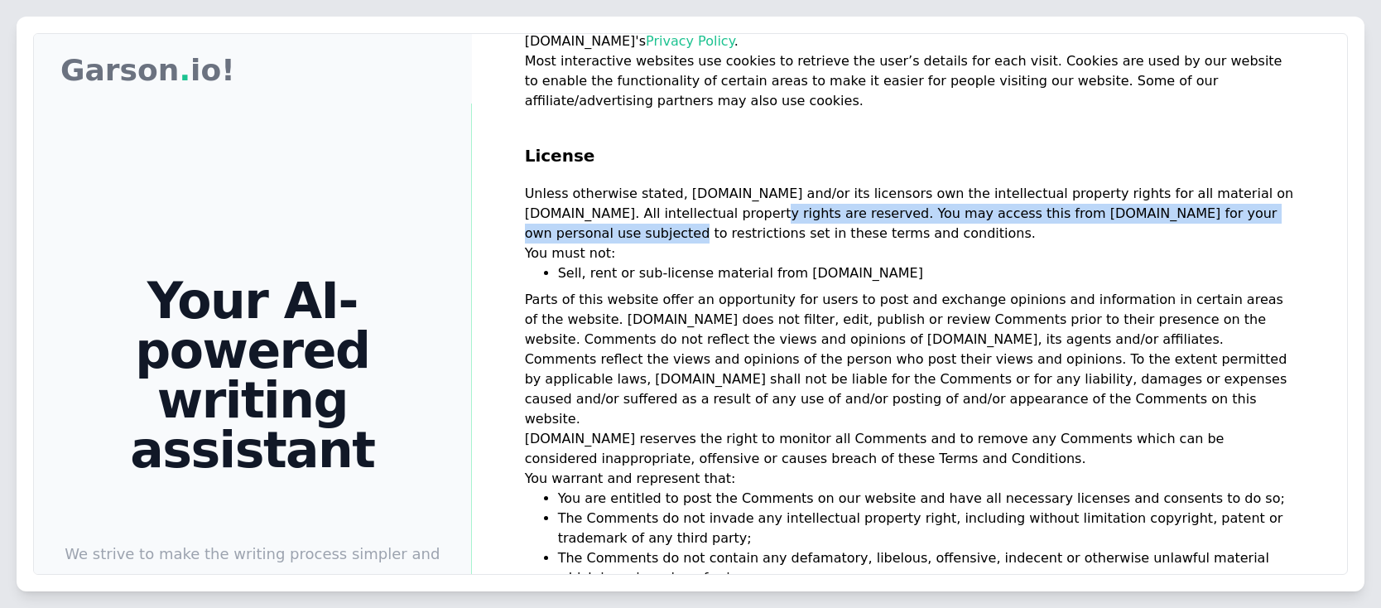
scroll to position [574, 0]
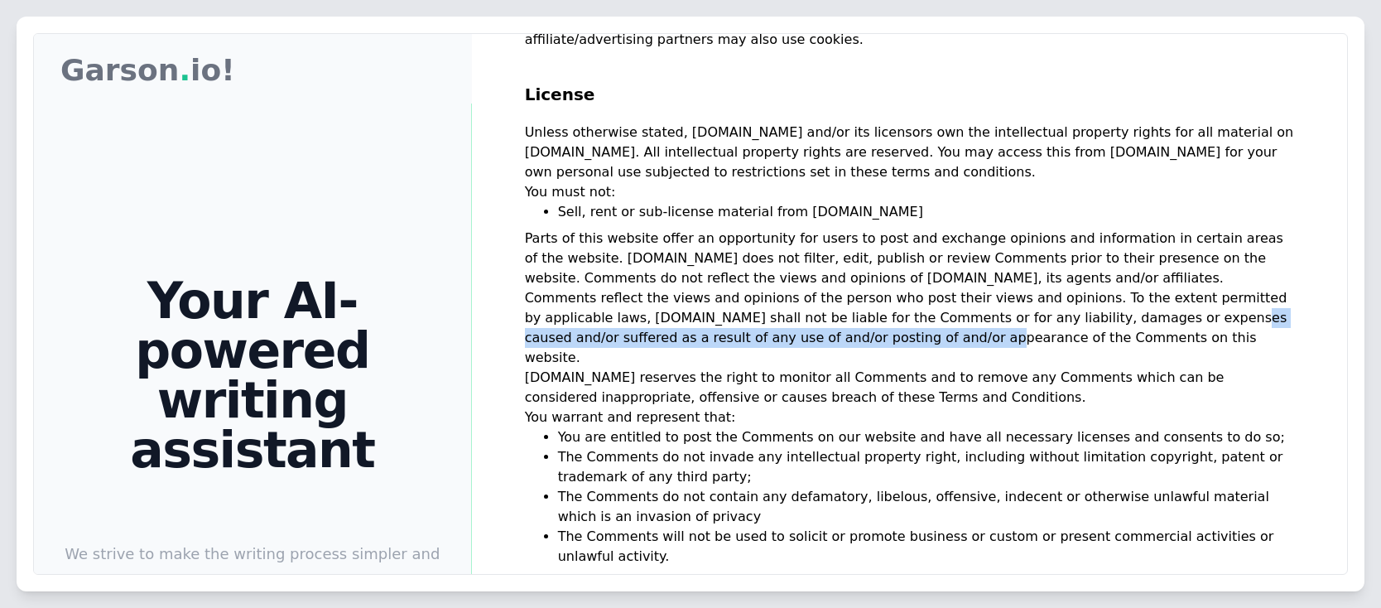
drag, startPoint x: 757, startPoint y: 299, endPoint x: 1195, endPoint y: 303, distance: 438.7
click at [1211, 303] on p "Parts of this website offer an opportunity for users to post and exchange opini…" at bounding box center [909, 297] width 769 height 139
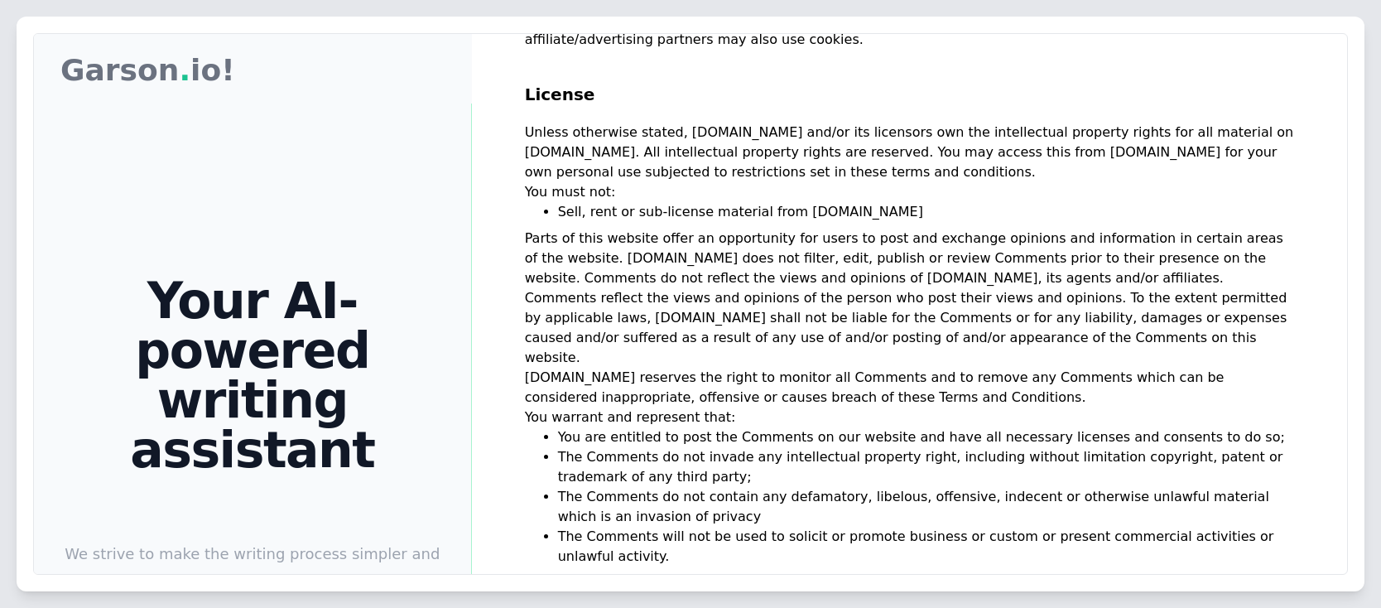
click at [709, 368] on p "Garson.io reserves the right to monitor all Comments and to remove any Comments…" at bounding box center [909, 388] width 769 height 40
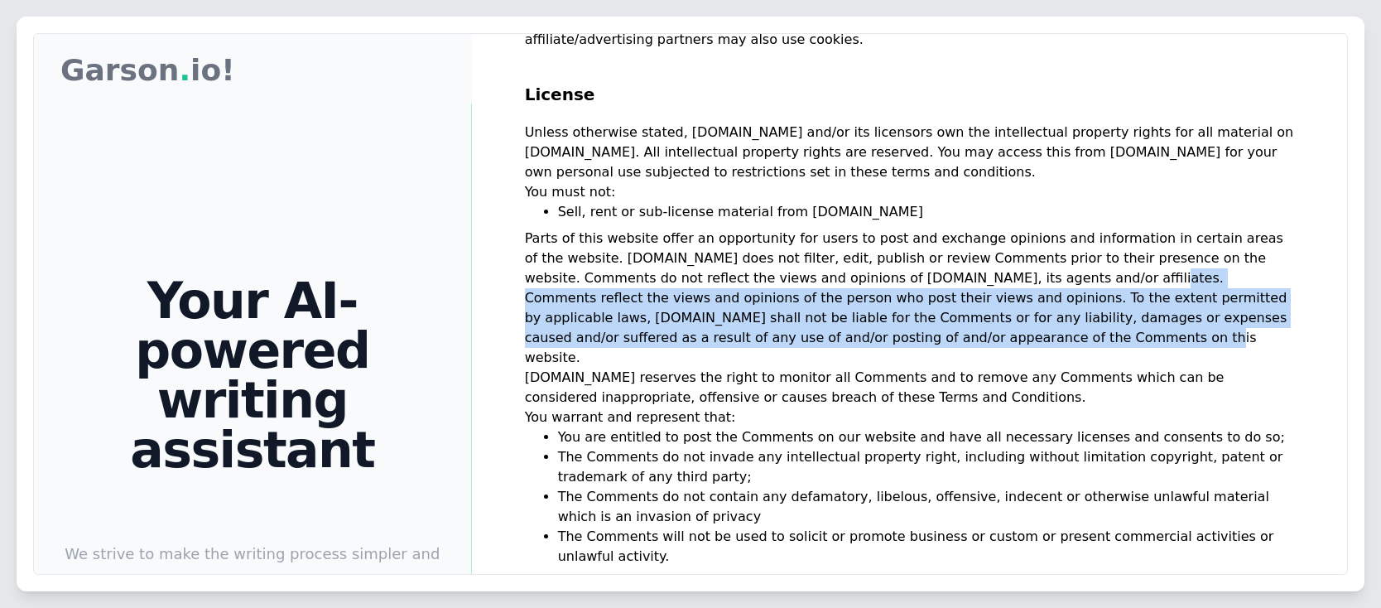
drag, startPoint x: 880, startPoint y: 258, endPoint x: 1166, endPoint y: 315, distance: 292.0
click at [1166, 315] on p "Parts of this website offer an opportunity for users to post and exchange opini…" at bounding box center [909, 297] width 769 height 139
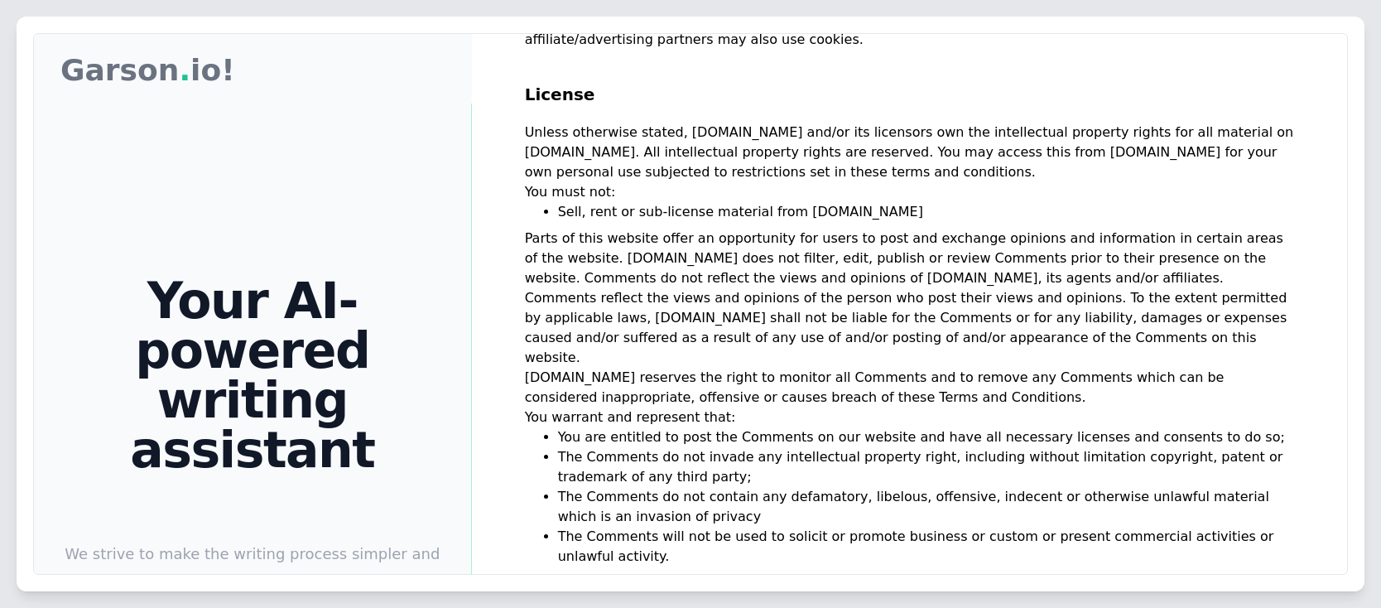
drag, startPoint x: 550, startPoint y: 384, endPoint x: 963, endPoint y: 502, distance: 428.7
click at [963, 502] on div "Garson Garson . io! Your AI-powered writing assistant We strive to make the wri…" at bounding box center [690, 439] width 1313 height 811
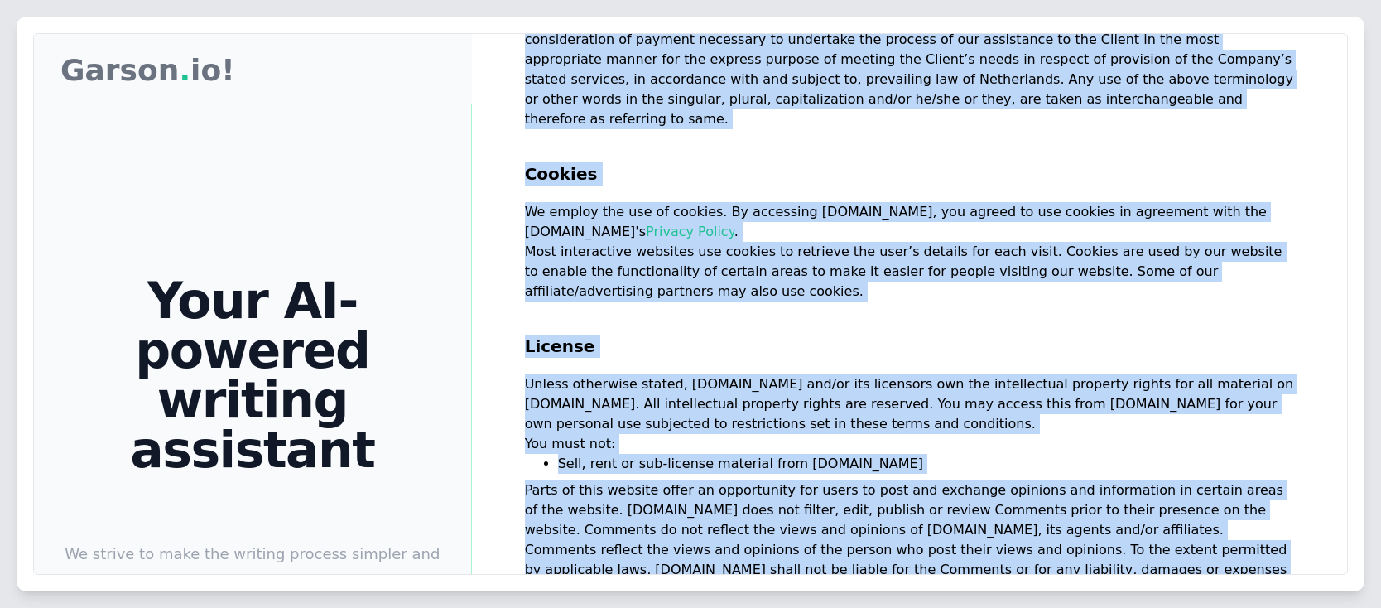
scroll to position [276, 0]
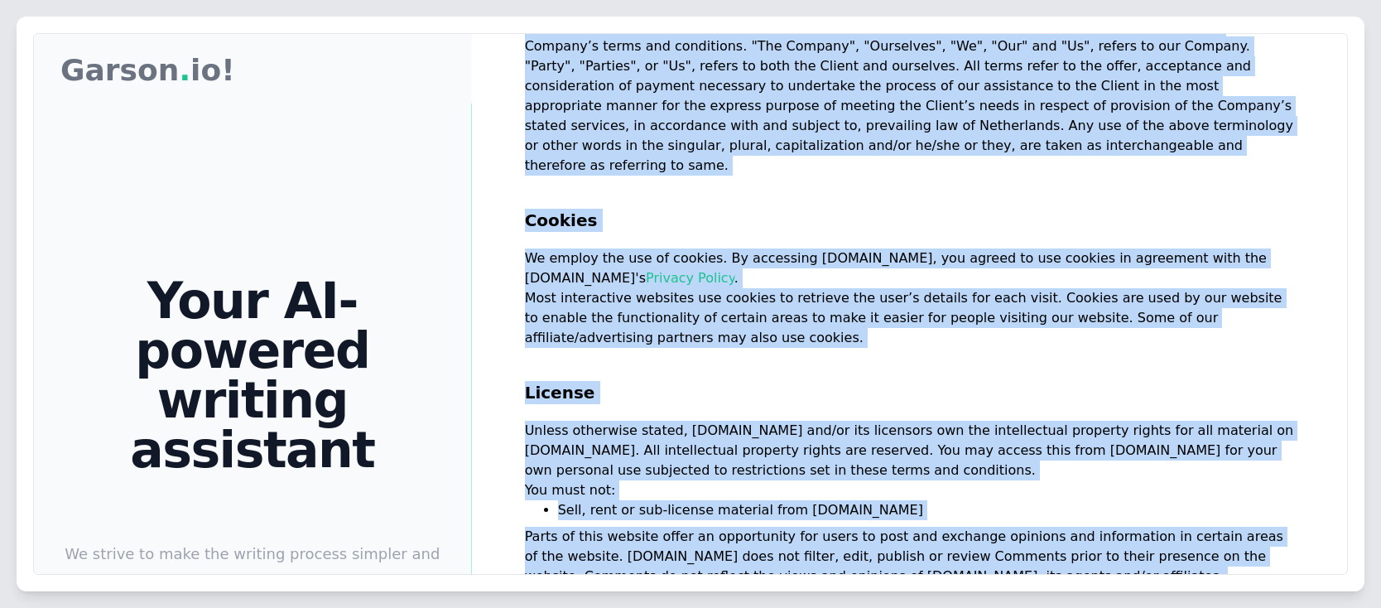
click at [847, 259] on p "We employ the use of cookies. By accessing Garson.io, you agreed to use cookies…" at bounding box center [909, 268] width 769 height 40
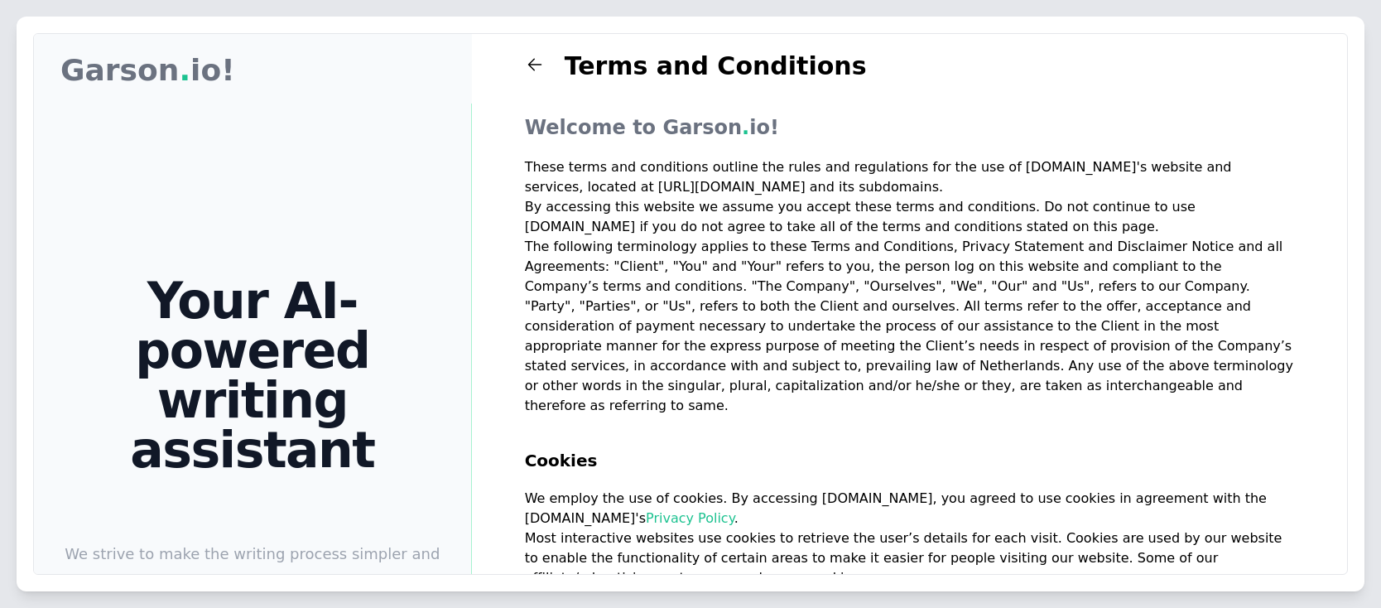
scroll to position [0, 0]
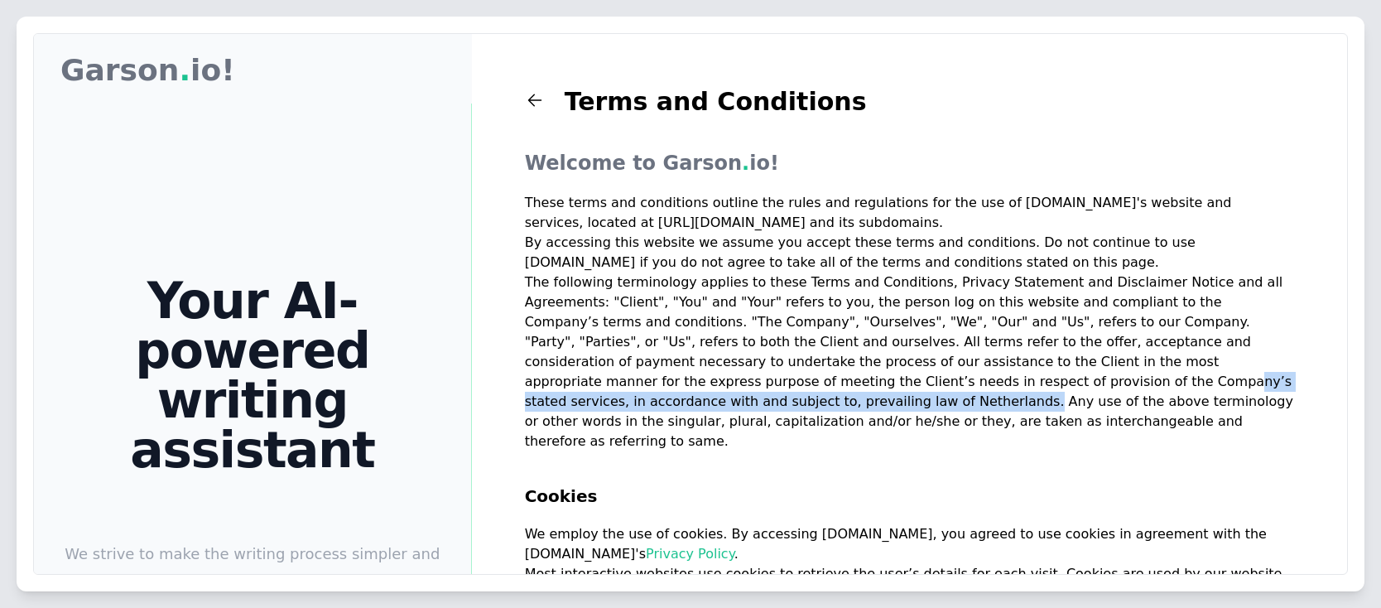
drag, startPoint x: 651, startPoint y: 382, endPoint x: 1156, endPoint y: 385, distance: 504.1
click at [1156, 385] on p "The following terminology applies to these Terms and Conditions, Privacy Statem…" at bounding box center [909, 361] width 769 height 179
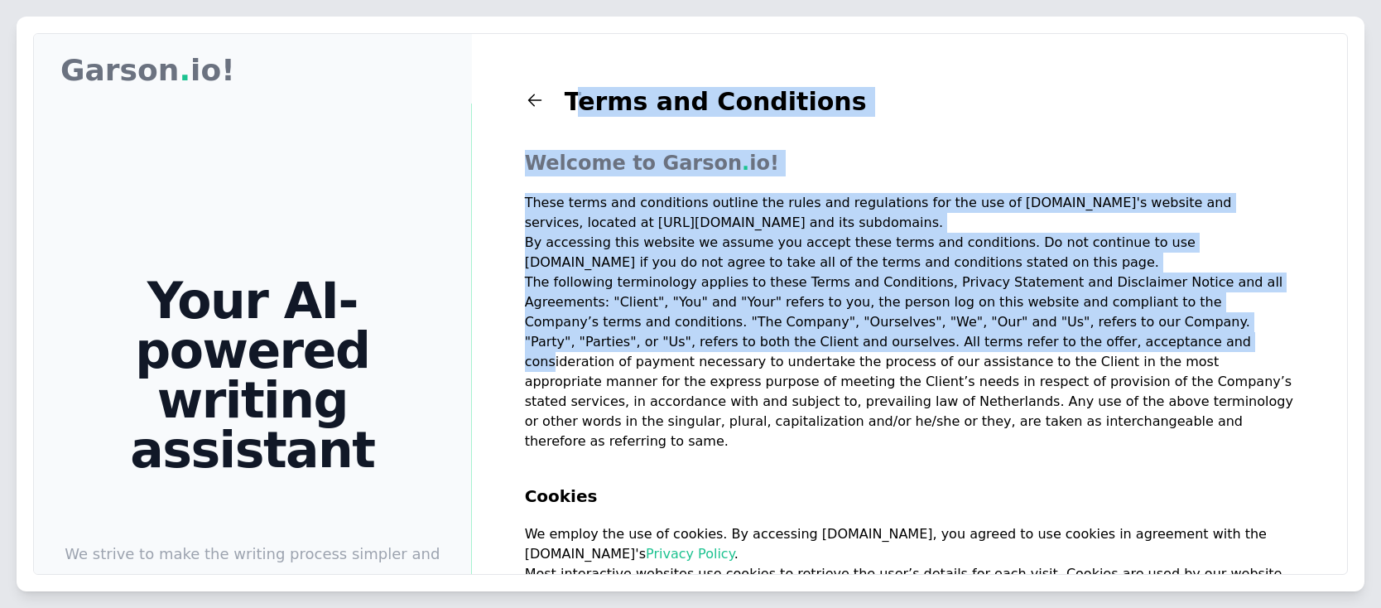
drag, startPoint x: 641, startPoint y: 344, endPoint x: 902, endPoint y: 348, distance: 261.6
click at [902, 348] on div "Garson Garson . io! Your AI-powered writing assistant We strive to make the wri…" at bounding box center [690, 439] width 1313 height 811
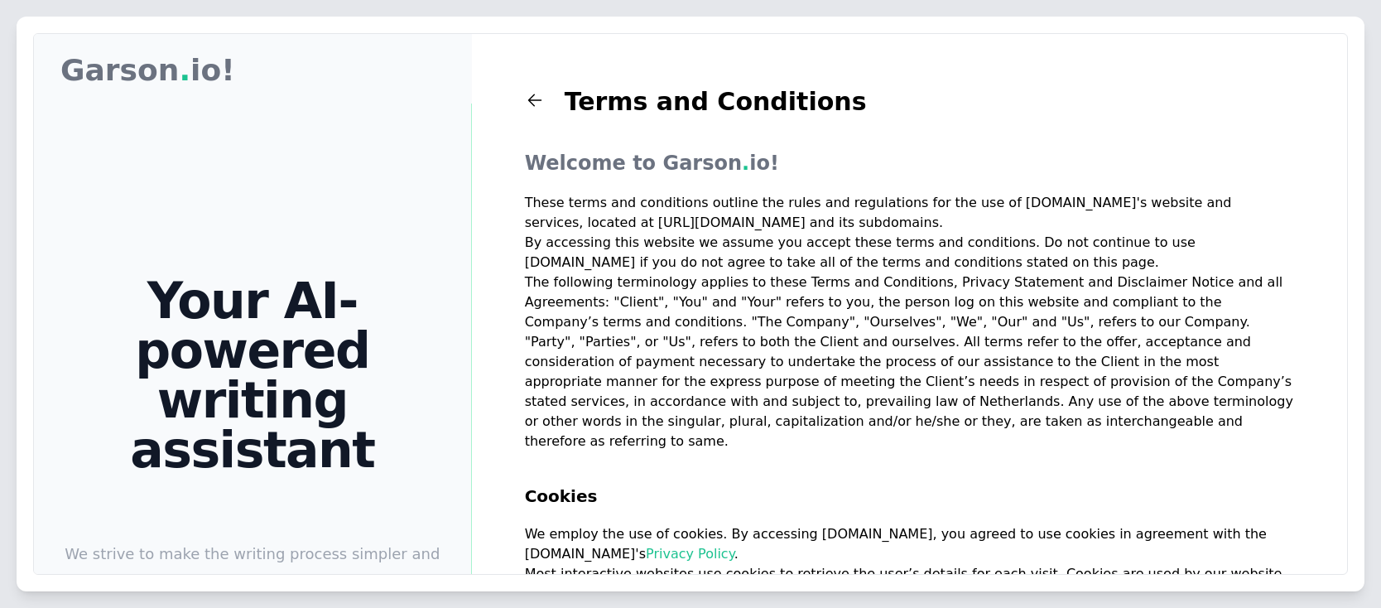
click at [931, 352] on p "The following terminology applies to these Terms and Conditions, Privacy Statem…" at bounding box center [909, 361] width 769 height 179
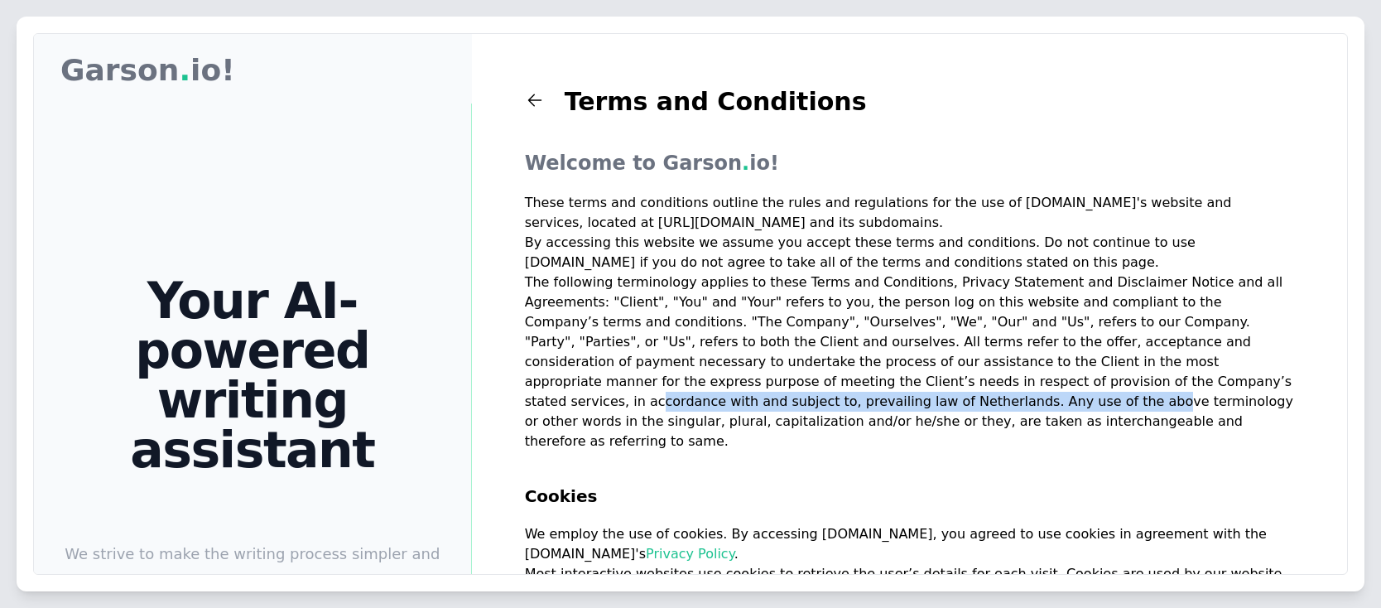
drag, startPoint x: 804, startPoint y: 387, endPoint x: 1263, endPoint y: 390, distance: 459.4
click at [1263, 390] on p "The following terminology applies to these Terms and Conditions, Privacy Statem…" at bounding box center [909, 361] width 769 height 179
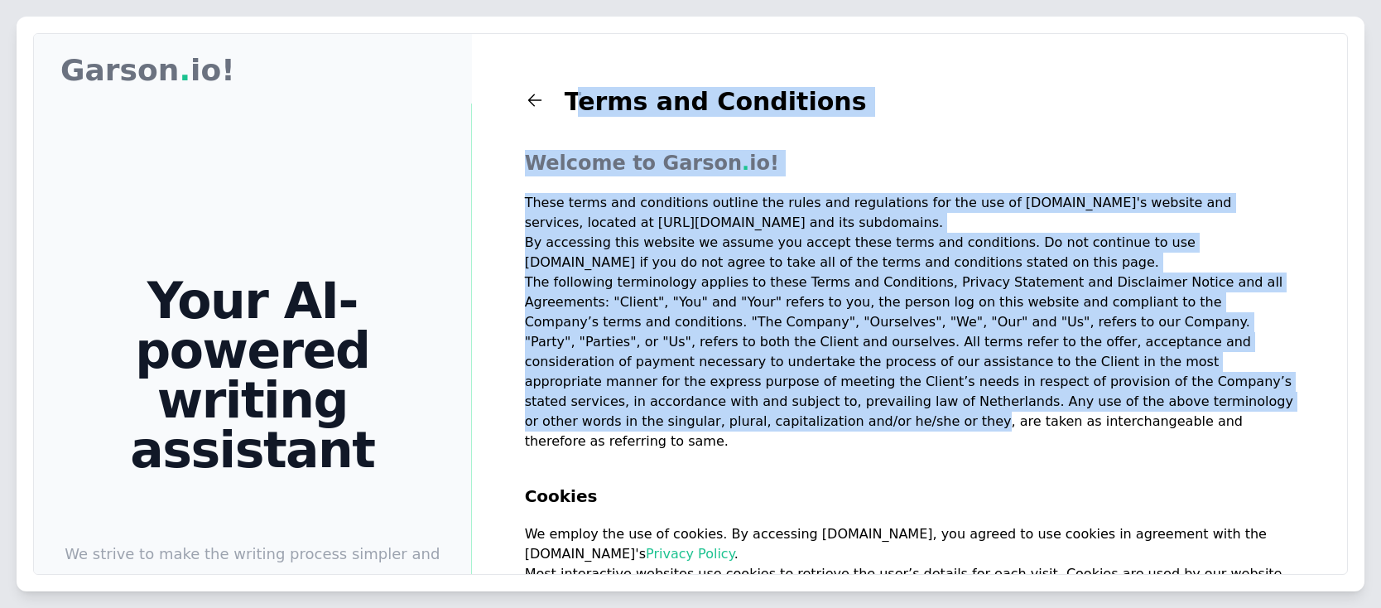
drag, startPoint x: 657, startPoint y: 403, endPoint x: 1049, endPoint y: 411, distance: 391.6
click at [1049, 411] on div "Garson Garson . io! Your AI-powered writing assistant We strive to make the wri…" at bounding box center [690, 439] width 1313 height 811
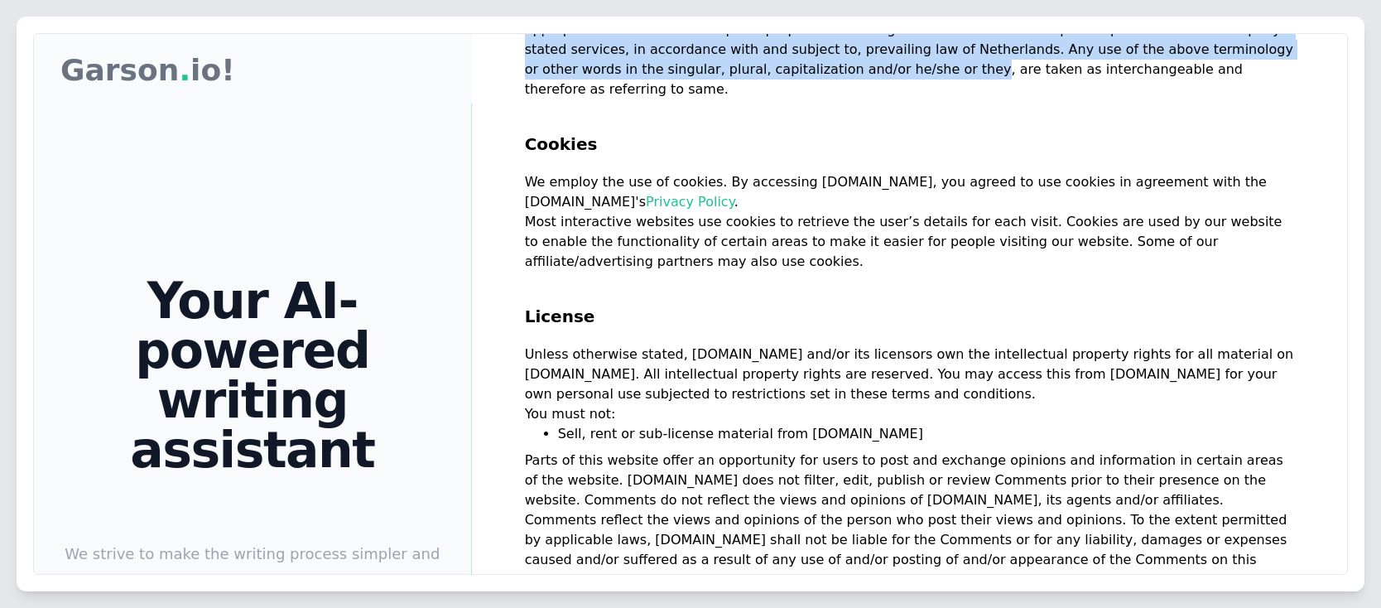
scroll to position [397, 0]
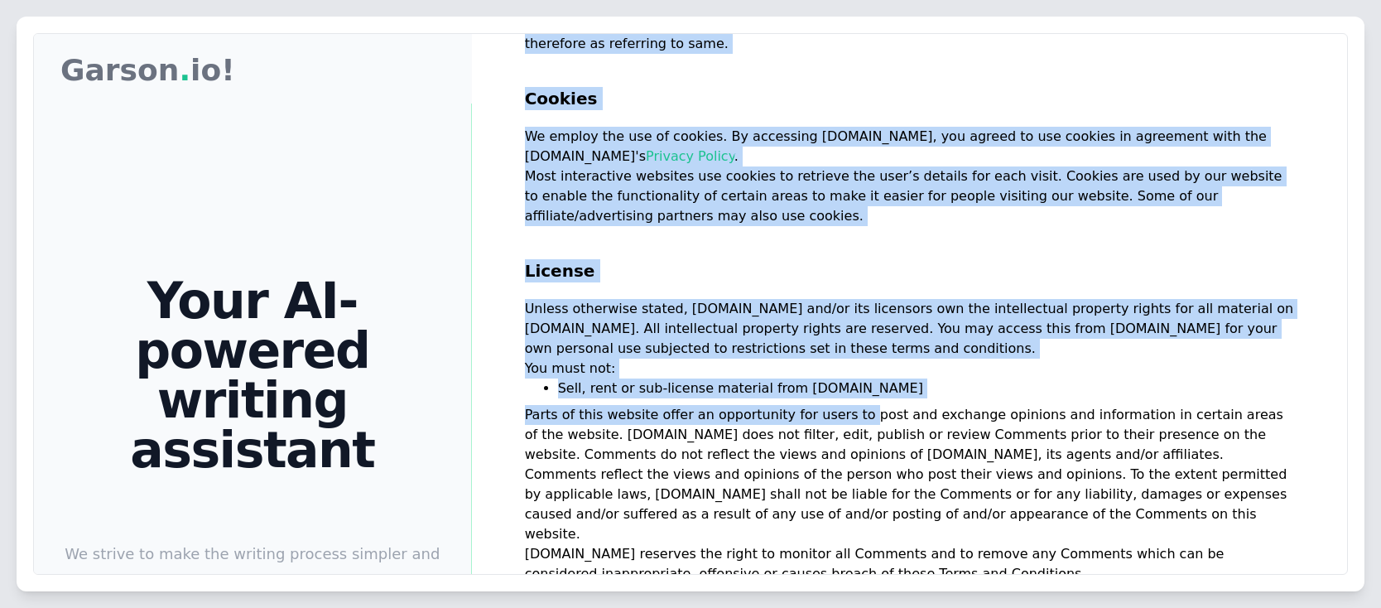
drag, startPoint x: 556, startPoint y: 398, endPoint x: 841, endPoint y: 398, distance: 284.8
click at [841, 398] on div "Garson Garson . io! Your AI-powered writing assistant We strive to make the wri…" at bounding box center [690, 439] width 1313 height 811
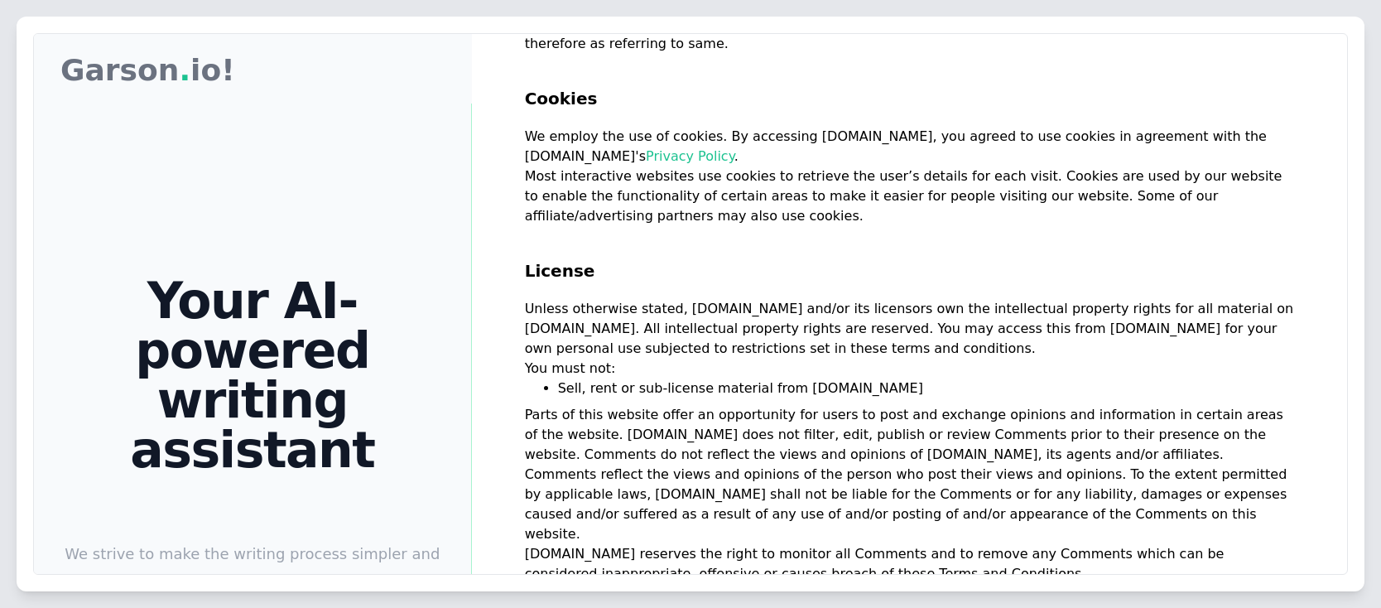
click at [918, 405] on p "Parts of this website offer an opportunity for users to post and exchange opini…" at bounding box center [909, 474] width 769 height 139
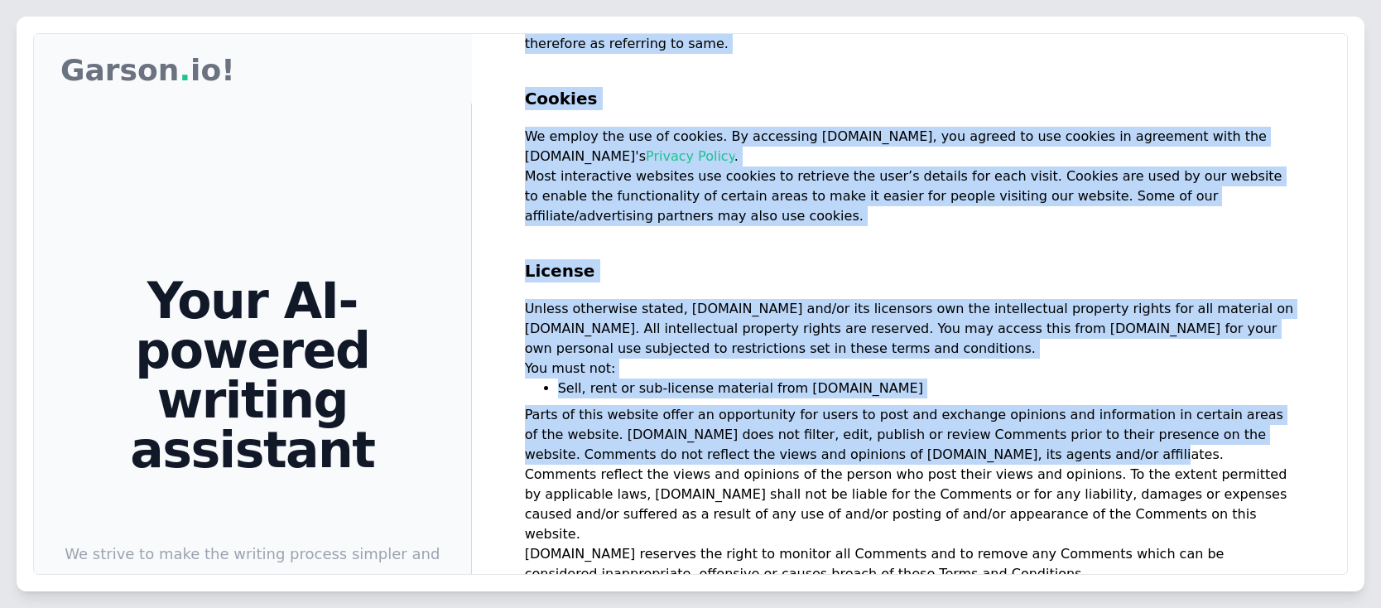
drag, startPoint x: 582, startPoint y: 440, endPoint x: 891, endPoint y: 437, distance: 308.8
click at [891, 437] on div "Garson Garson . io! Your AI-powered writing assistant We strive to make the wri…" at bounding box center [690, 439] width 1313 height 811
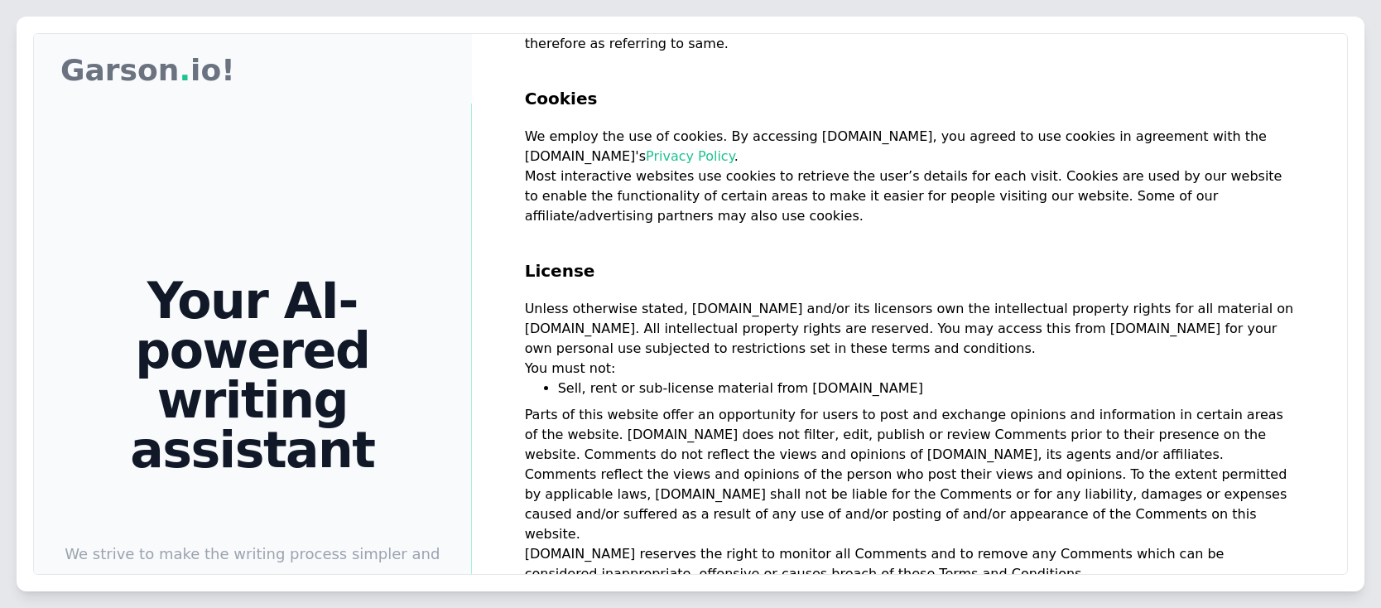
click at [940, 436] on p "Parts of this website offer an opportunity for users to post and exchange opini…" at bounding box center [909, 474] width 769 height 139
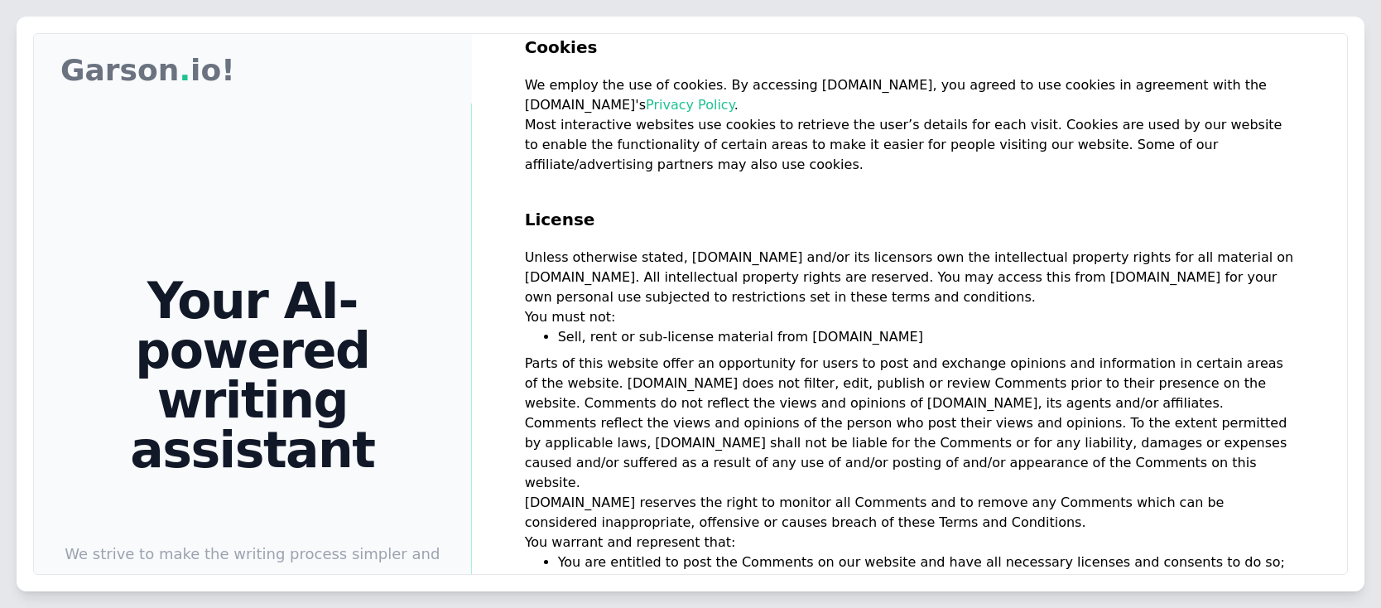
scroll to position [695, 0]
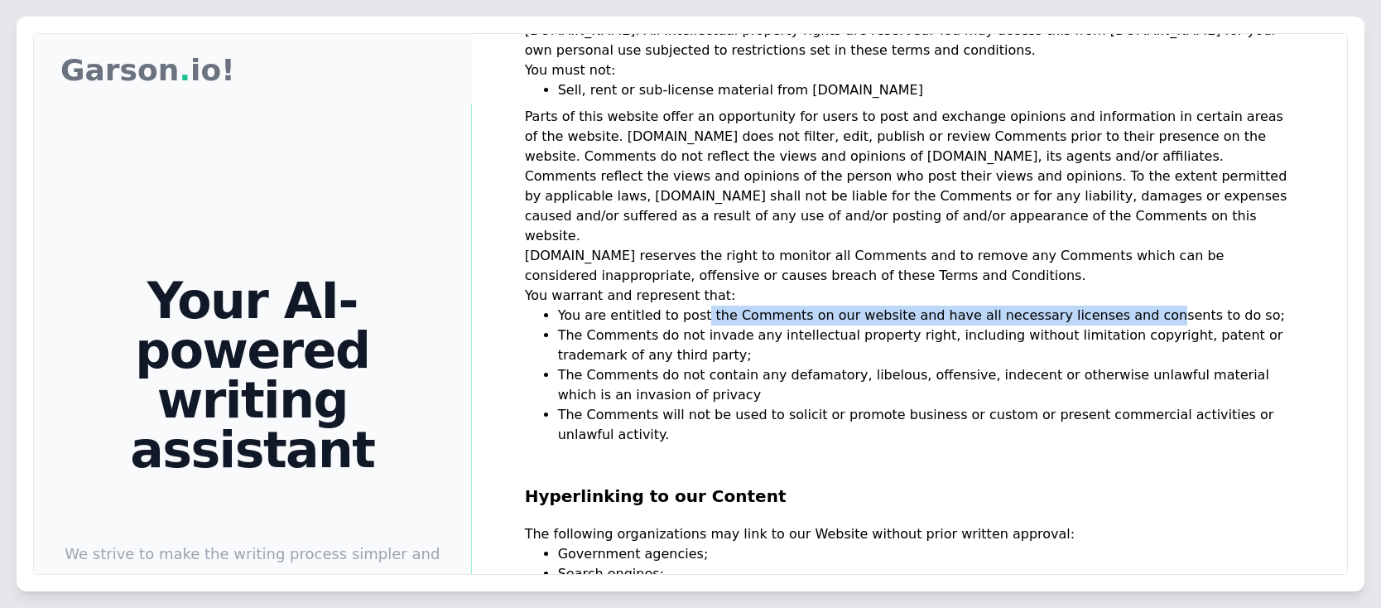
drag, startPoint x: 690, startPoint y: 285, endPoint x: 1135, endPoint y: 280, distance: 445.4
click at [1135, 305] on li "You are entitled to post the Comments on our website and have all necessary lic…" at bounding box center [926, 315] width 736 height 20
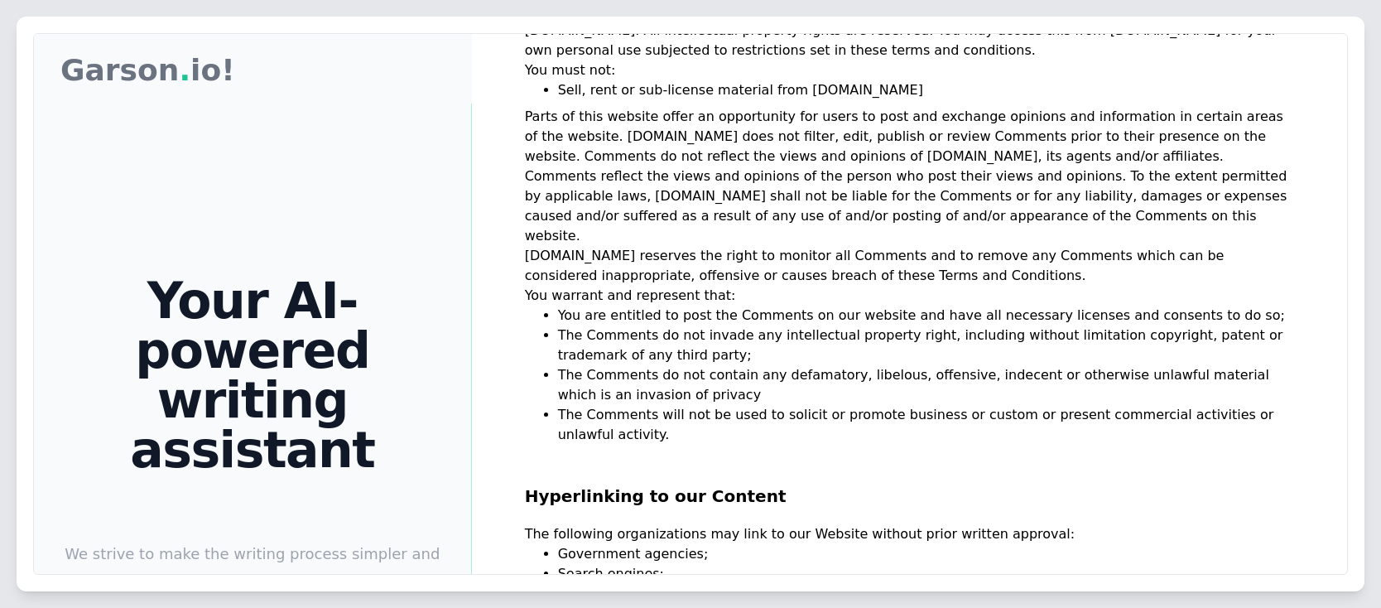
click at [724, 325] on li "The Comments do not invade any intellectual property right, including without l…" at bounding box center [926, 345] width 736 height 40
drag, startPoint x: 690, startPoint y: 293, endPoint x: 1243, endPoint y: 315, distance: 553.4
click at [1243, 325] on li "The Comments do not invade any intellectual property right, including without l…" at bounding box center [926, 345] width 736 height 40
drag, startPoint x: 599, startPoint y: 329, endPoint x: 968, endPoint y: 352, distance: 369.9
click at [968, 352] on div "Garson Garson . io! Your AI-powered writing assistant We strive to make the wri…" at bounding box center [690, 439] width 1313 height 811
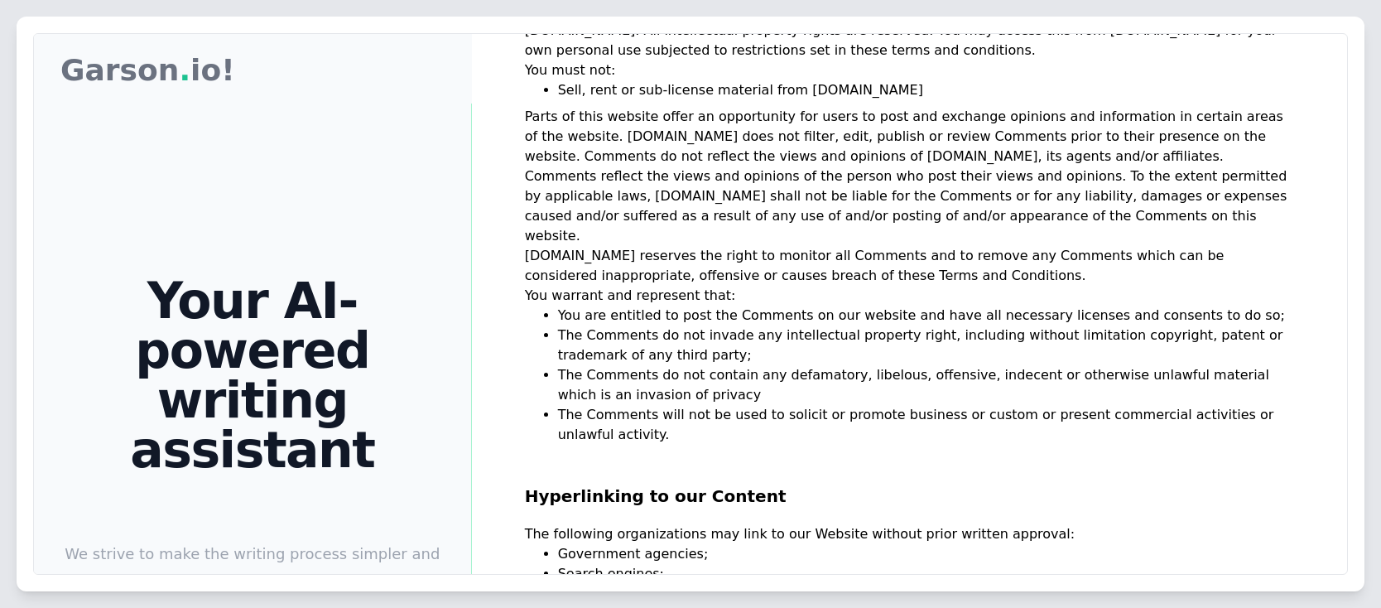
click at [884, 405] on li "The Comments will not be used to solicit or promote business or custom or prese…" at bounding box center [926, 425] width 736 height 40
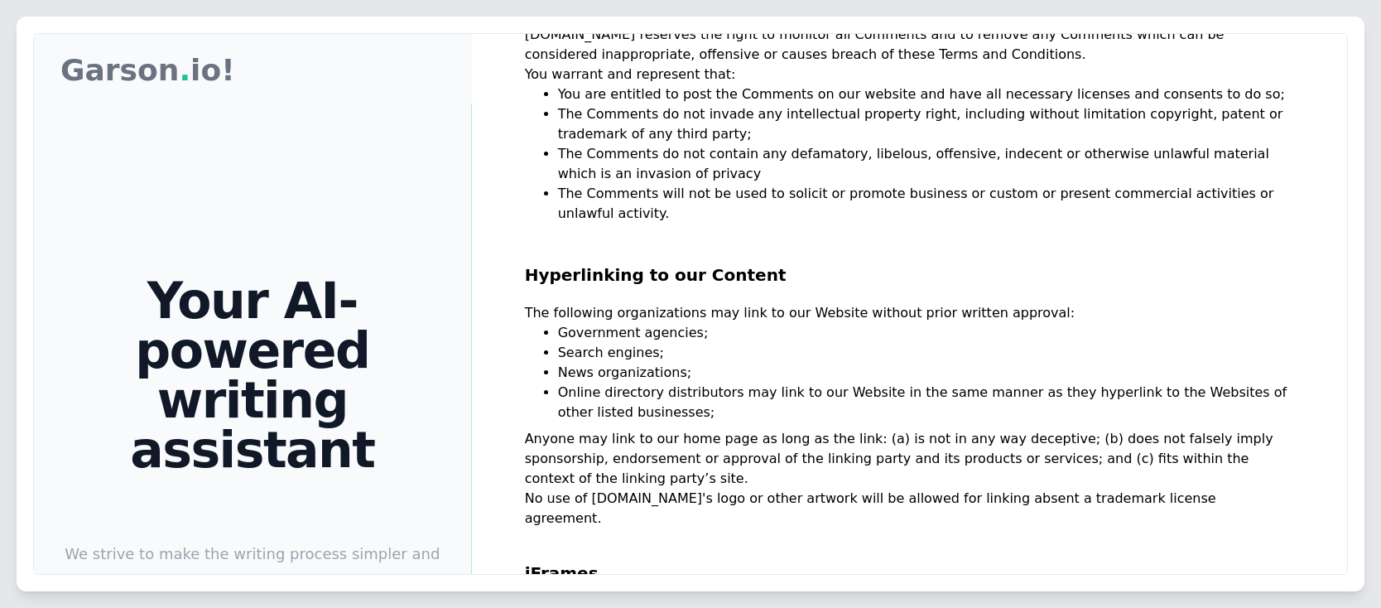
scroll to position [993, 0]
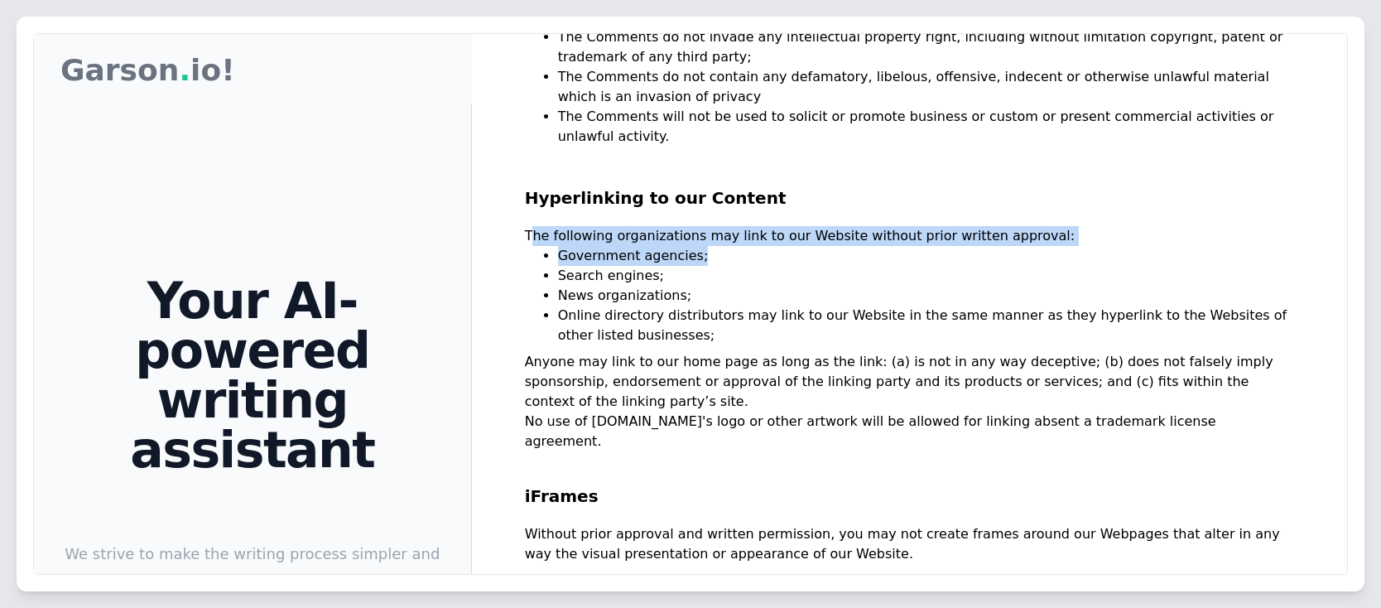
drag, startPoint x: 526, startPoint y: 205, endPoint x: 1016, endPoint y: 212, distance: 489.3
click at [1016, 212] on div "Terms and Conditions Welcome to Garson . io! These terms and conditions outline…" at bounding box center [909, 263] width 769 height 2338
click at [1016, 246] on li "Government agencies;" at bounding box center [926, 256] width 736 height 20
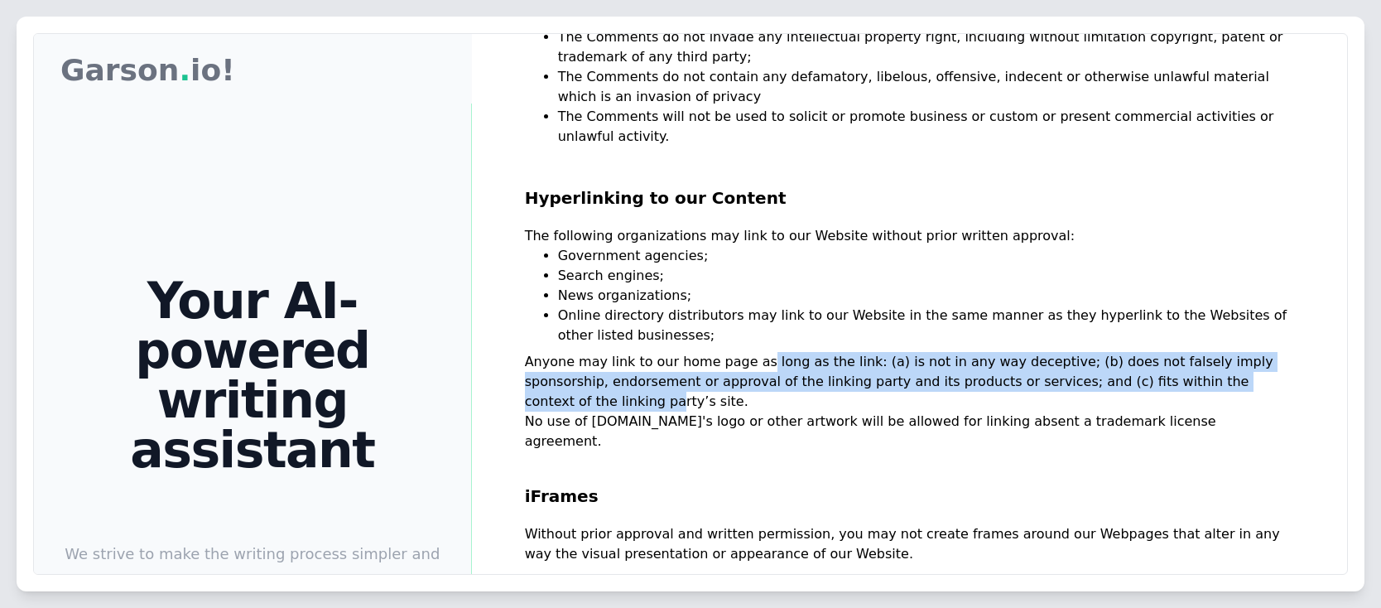
drag, startPoint x: 733, startPoint y: 320, endPoint x: 1218, endPoint y: 339, distance: 485.4
click at [1218, 352] on p "Anyone may link to our home page as long as the link: (a) is not in any way dec…" at bounding box center [909, 382] width 769 height 60
click at [887, 352] on p "Anyone may link to our home page as long as the link: (a) is not in any way dec…" at bounding box center [909, 382] width 769 height 60
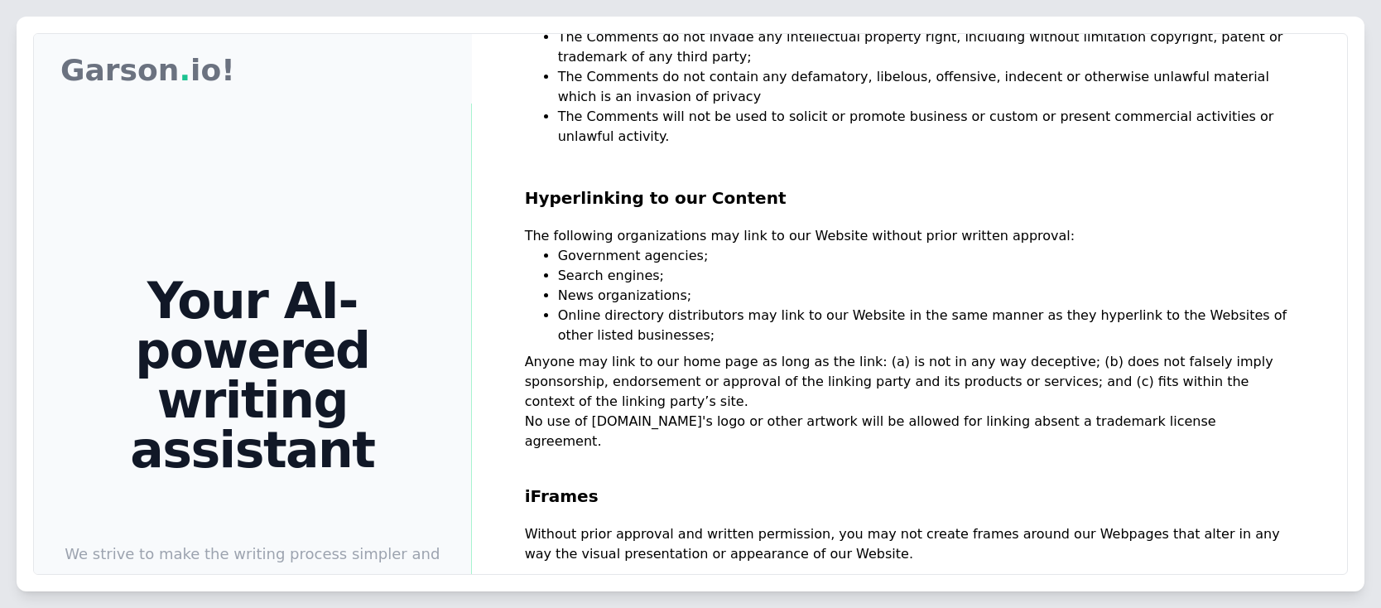
scroll to position [1192, 0]
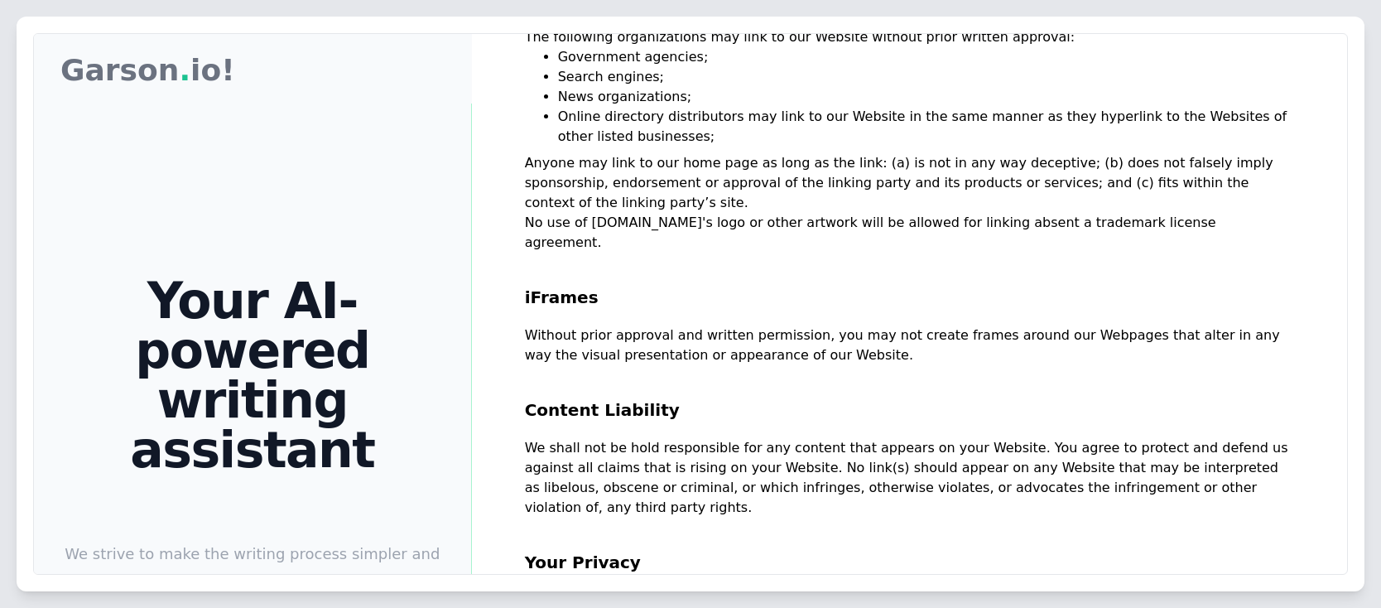
click at [630, 372] on div "Garson Garson . io! Your AI-powered writing assistant We strive to make the wri…" at bounding box center [690, 439] width 1313 height 811
click at [885, 438] on p "We shall not be hold responsible for any content that appears on your Website. …" at bounding box center [909, 477] width 769 height 79
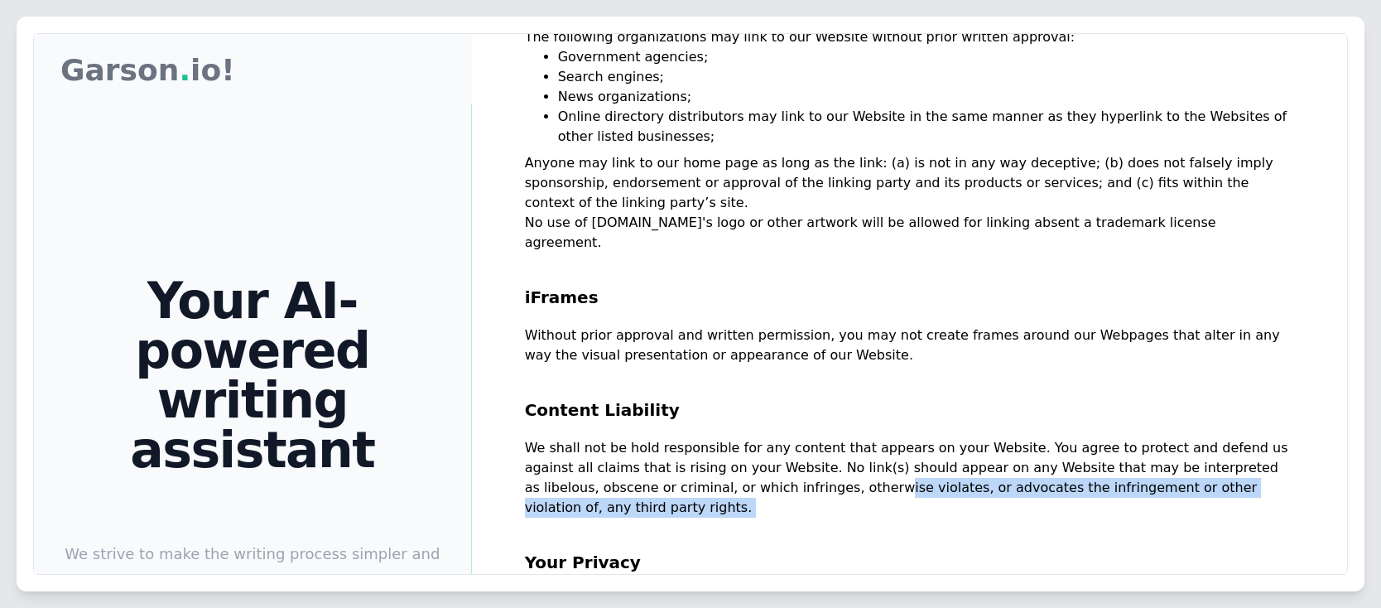
drag, startPoint x: 723, startPoint y: 409, endPoint x: 1146, endPoint y: 430, distance: 422.7
click at [1146, 430] on div "Terms and Conditions Welcome to Garson . io! These terms and conditions outline…" at bounding box center [909, 64] width 769 height 2338
click at [1146, 517] on h2 "Your Privacy" at bounding box center [909, 553] width 769 height 73
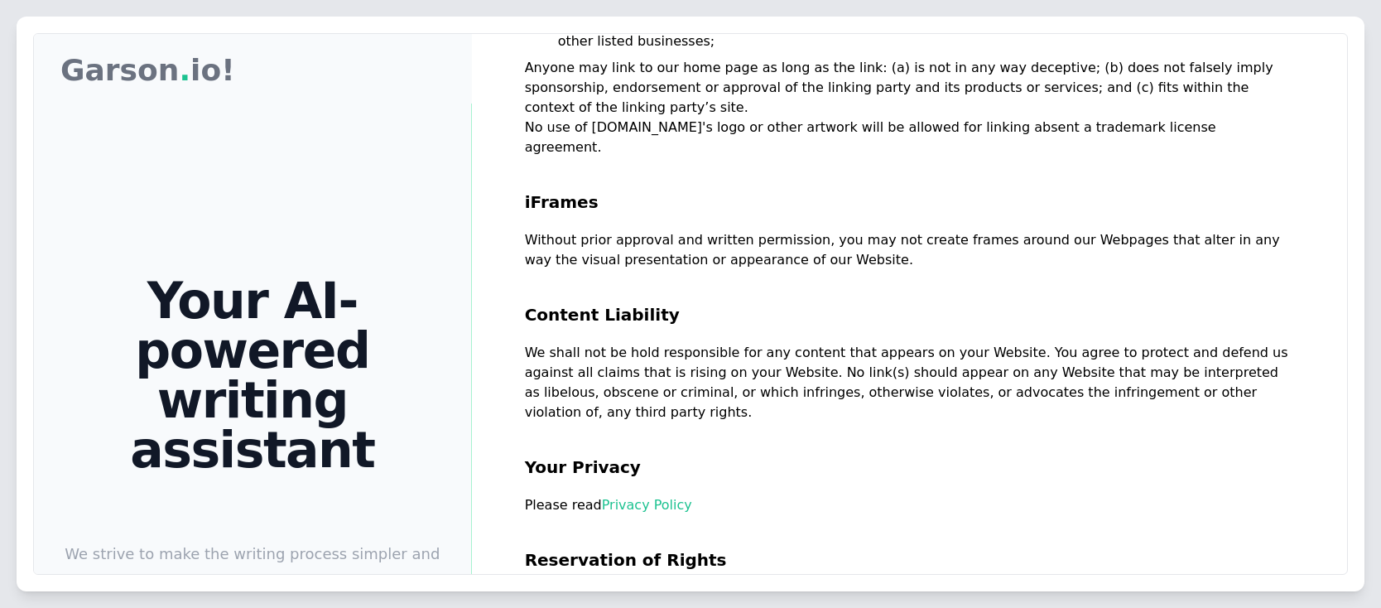
scroll to position [1291, 0]
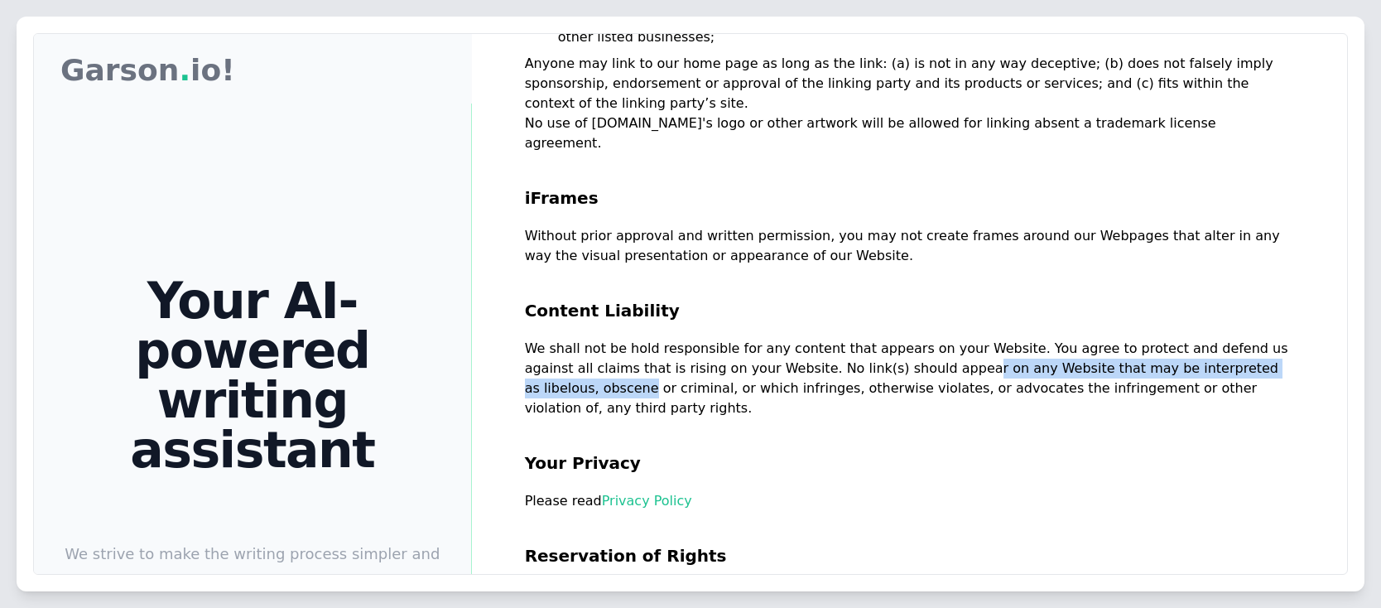
drag, startPoint x: 875, startPoint y: 292, endPoint x: 1231, endPoint y: 291, distance: 355.9
click at [1231, 339] on p "We shall not be hold responsible for any content that appears on your Website. …" at bounding box center [909, 378] width 769 height 79
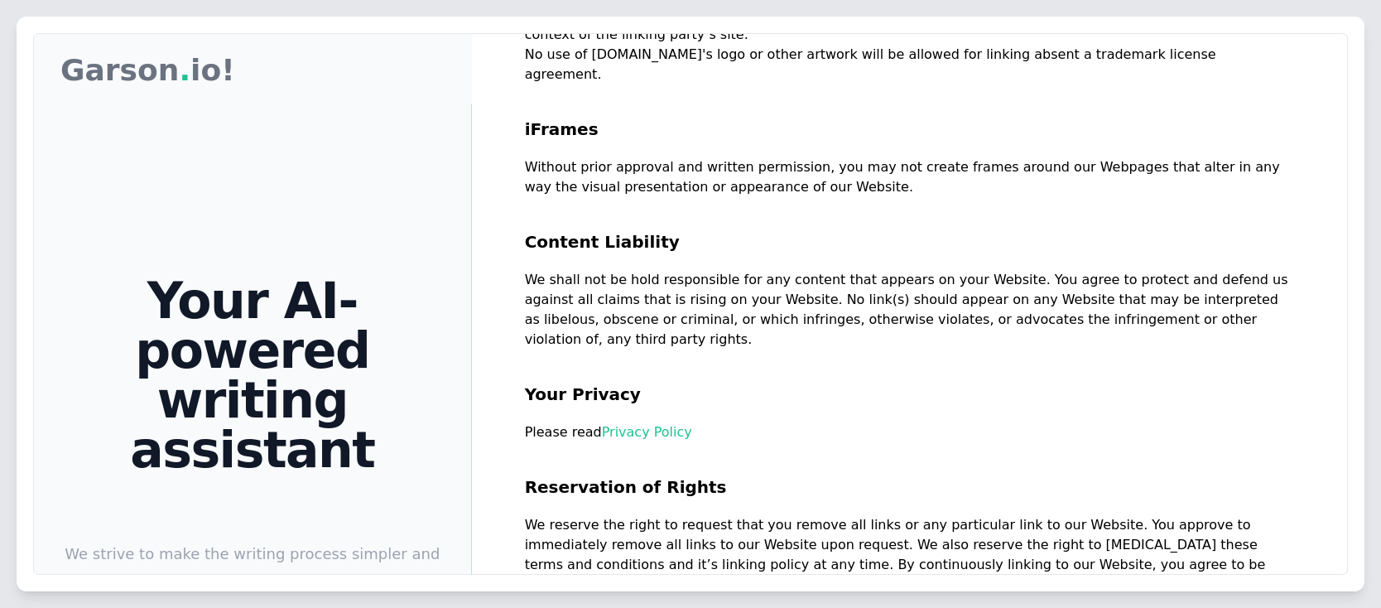
scroll to position [1391, 0]
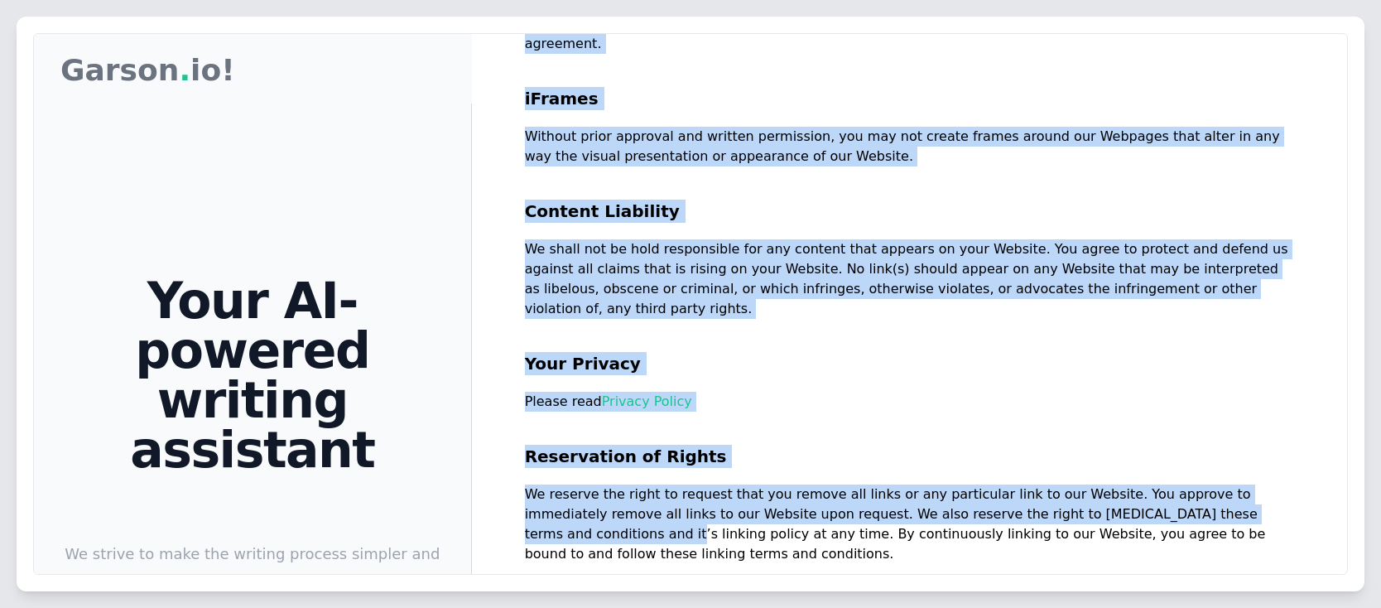
drag, startPoint x: 554, startPoint y: 396, endPoint x: 1243, endPoint y: 408, distance: 689.6
click at [1247, 408] on div "Garson Garson . io! Your AI-powered writing assistant We strive to make the wri…" at bounding box center [690, 439] width 1313 height 811
click at [856, 484] on p "We reserve the right to request that you remove all links or any particular lin…" at bounding box center [909, 523] width 769 height 79
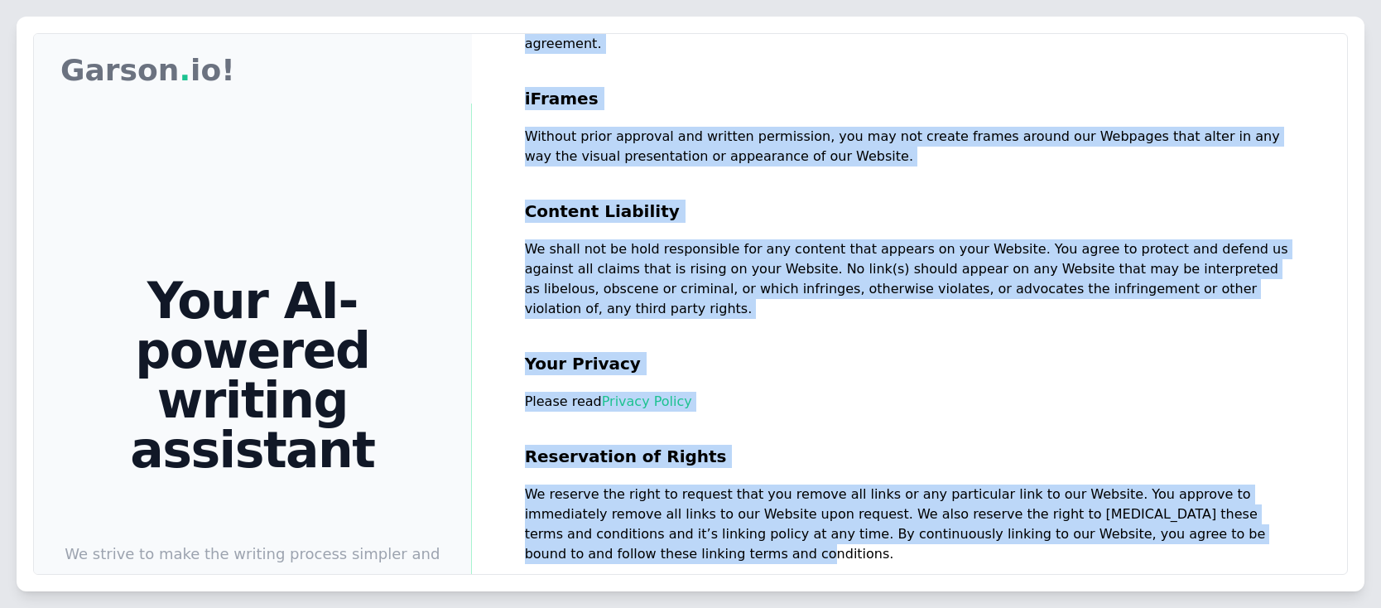
drag, startPoint x: 594, startPoint y: 438, endPoint x: 1253, endPoint y: 444, distance: 658.9
click at [1253, 444] on div "Garson Garson . io! Your AI-powered writing assistant We strive to make the wri…" at bounding box center [690, 439] width 1313 height 811
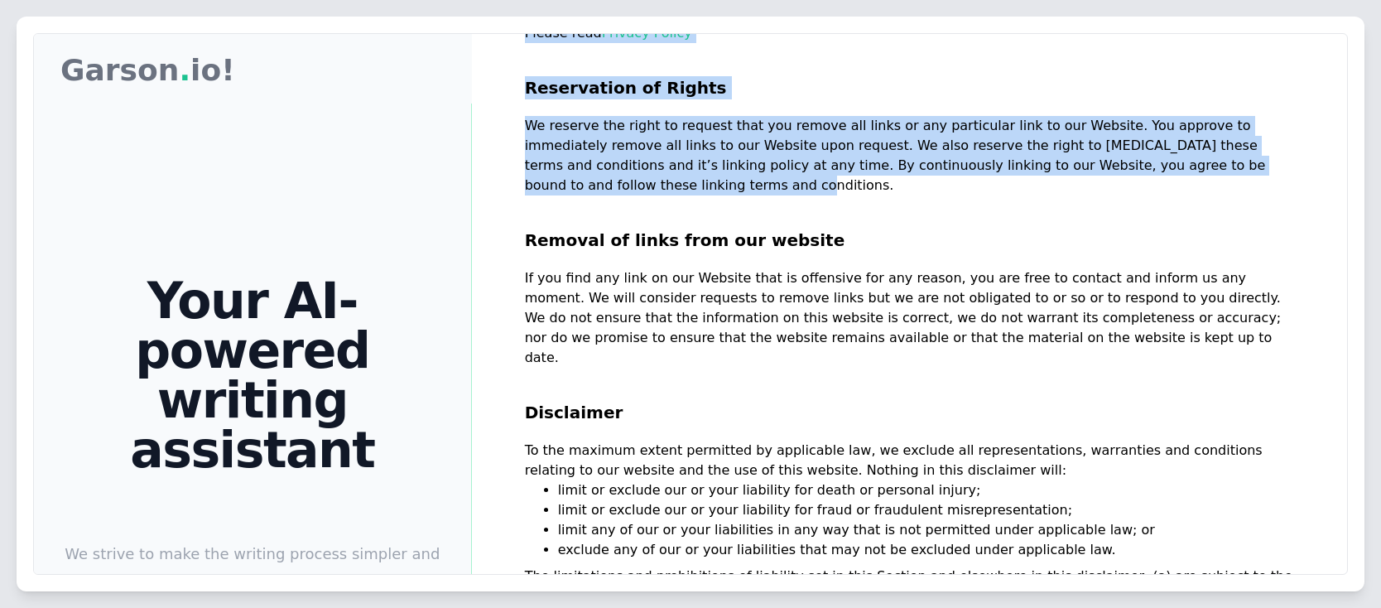
scroll to position [1788, 0]
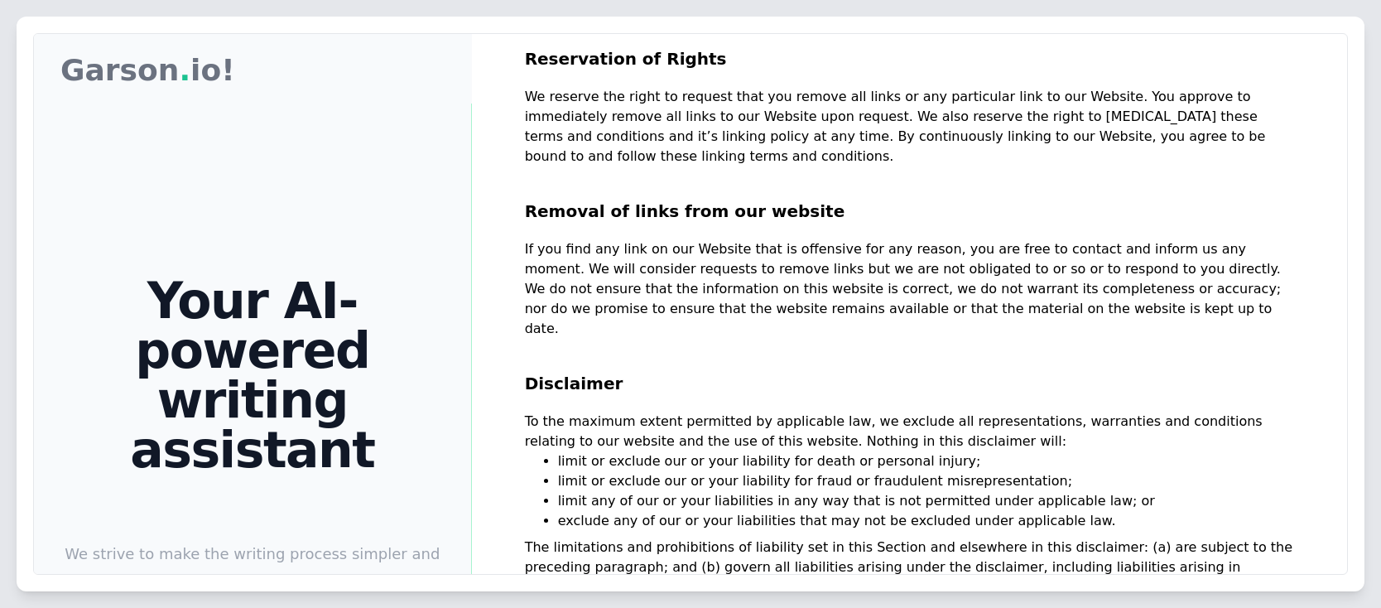
click at [689, 411] on p "To the maximum extent permitted by applicable law, we exclude all representatio…" at bounding box center [909, 431] width 769 height 40
drag, startPoint x: 666, startPoint y: 286, endPoint x: 820, endPoint y: 286, distance: 154.8
click at [820, 411] on p "To the maximum extent permitted by applicable law, we exclude all representatio…" at bounding box center [909, 431] width 769 height 40
click at [931, 451] on li "limit or exclude our or your liability for death or personal injury;" at bounding box center [926, 461] width 736 height 20
drag, startPoint x: 561, startPoint y: 407, endPoint x: 1218, endPoint y: 440, distance: 658.1
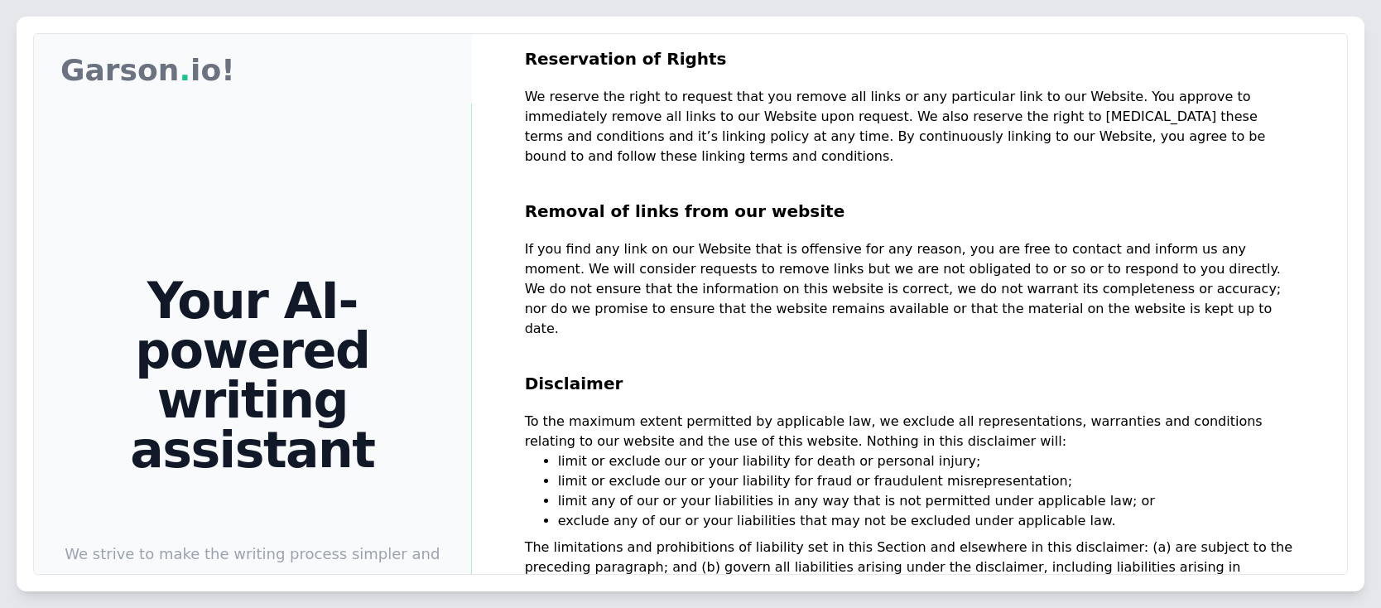
click at [1218, 440] on div "Garson Garson . io! Your AI-powered writing assistant We strive to make the wri…" at bounding box center [690, 439] width 1313 height 811
click at [1231, 537] on p "The limitations and prohibitions of liability set in this Section and elsewhere…" at bounding box center [909, 567] width 769 height 60
click at [942, 597] on p "As long as the website and the information and services on the website are prov…" at bounding box center [909, 617] width 769 height 40
drag, startPoint x: 1104, startPoint y: 465, endPoint x: 1236, endPoint y: 478, distance: 132.3
click at [1276, 597] on p "As long as the website and the information and services on the website are prov…" at bounding box center [909, 617] width 769 height 40
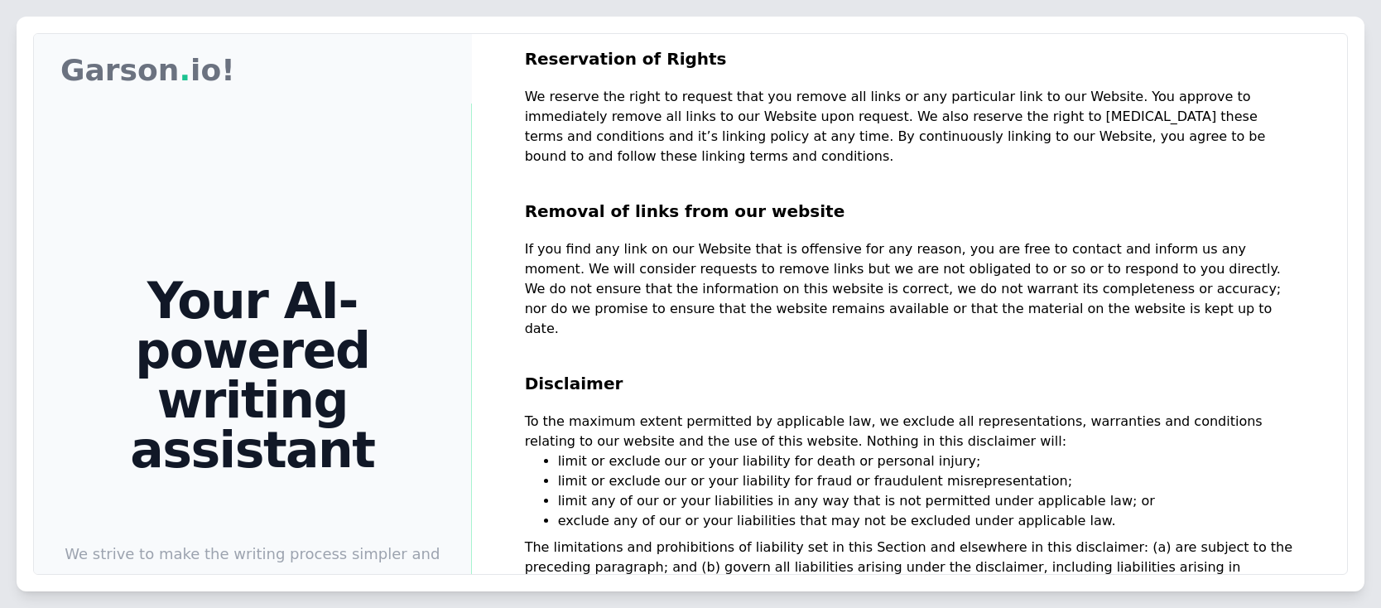
click at [699, 505] on div "Terms and Conditions Welcome to Garson . io! These terms and conditions outline…" at bounding box center [909, 338] width 875 height 608
drag, startPoint x: 736, startPoint y: 496, endPoint x: 509, endPoint y: 251, distance: 333.9
click at [509, 251] on div "Terms and Conditions Welcome to Garson . io! These terms and conditions outline…" at bounding box center [909, 338] width 875 height 608
click at [750, 595] on p "As long as the website and the information and services on the website are prov…" at bounding box center [909, 615] width 769 height 40
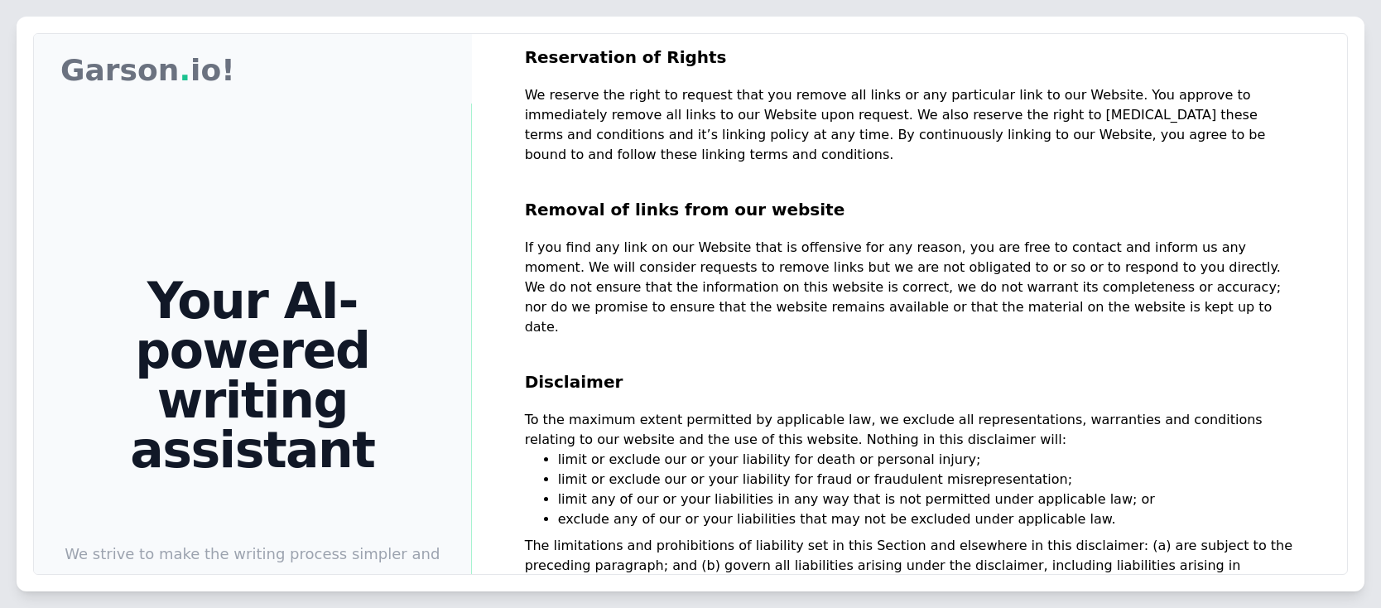
drag, startPoint x: 922, startPoint y: 381, endPoint x: 1057, endPoint y: 384, distance: 135.0
click at [1057, 509] on li "exclude any of our or your liabilities that may not be excluded under applicabl…" at bounding box center [926, 519] width 736 height 20
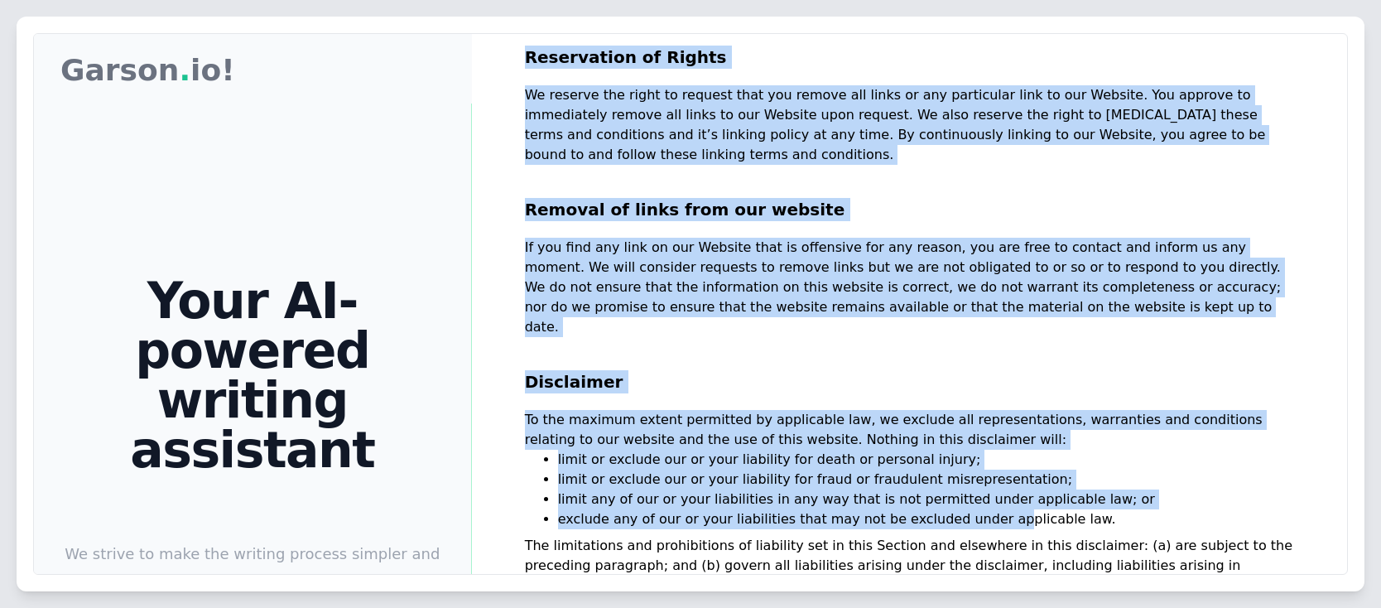
drag, startPoint x: 564, startPoint y: 390, endPoint x: 1057, endPoint y: 377, distance: 493.5
click at [1009, 383] on div "Garson Garson . io! Your AI-powered writing assistant We strive to make the wri…" at bounding box center [690, 439] width 1313 height 811
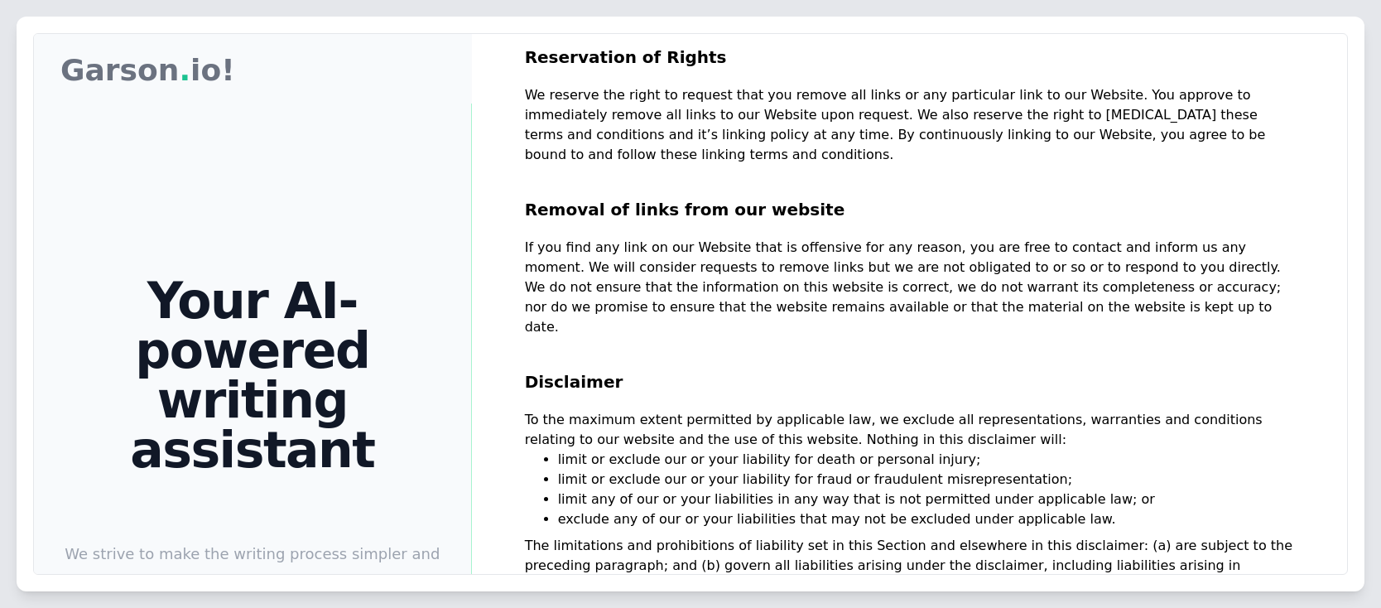
click at [1102, 509] on li "exclude any of our or your liabilities that may not be excluded under applicabl…" at bounding box center [926, 519] width 736 height 20
drag, startPoint x: 637, startPoint y: 428, endPoint x: 1275, endPoint y: 445, distance: 638.4
click at [1275, 536] on p "The limitations and prohibitions of liability set in this Section and elsewhere…" at bounding box center [909, 566] width 769 height 60
click at [1017, 469] on li "limit or exclude our or your liability for fraud or fraudulent misrepresentatio…" at bounding box center [926, 479] width 736 height 20
drag, startPoint x: 524, startPoint y: 281, endPoint x: 779, endPoint y: 518, distance: 348.5
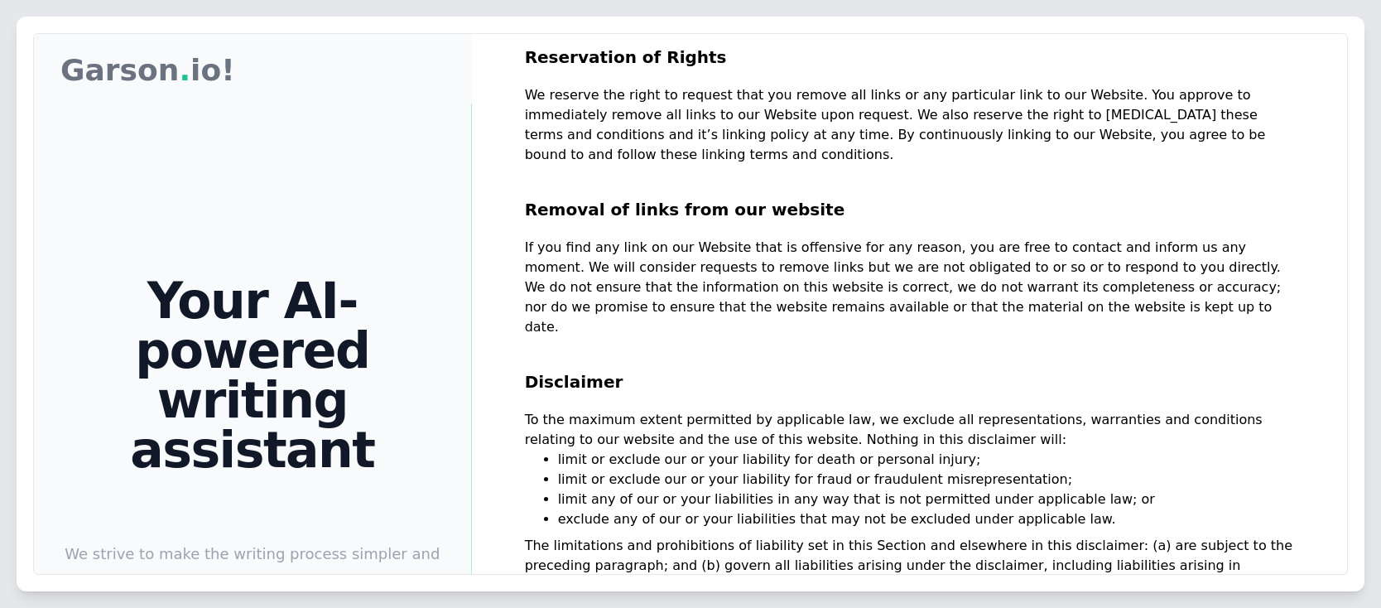
click at [779, 518] on div "Terms and Conditions Welcome to Garson . io! These terms and conditions outline…" at bounding box center [909, 338] width 875 height 608
click at [808, 489] on li "limit any of our or your liabilities in any way that is not permitted under app…" at bounding box center [926, 499] width 736 height 20
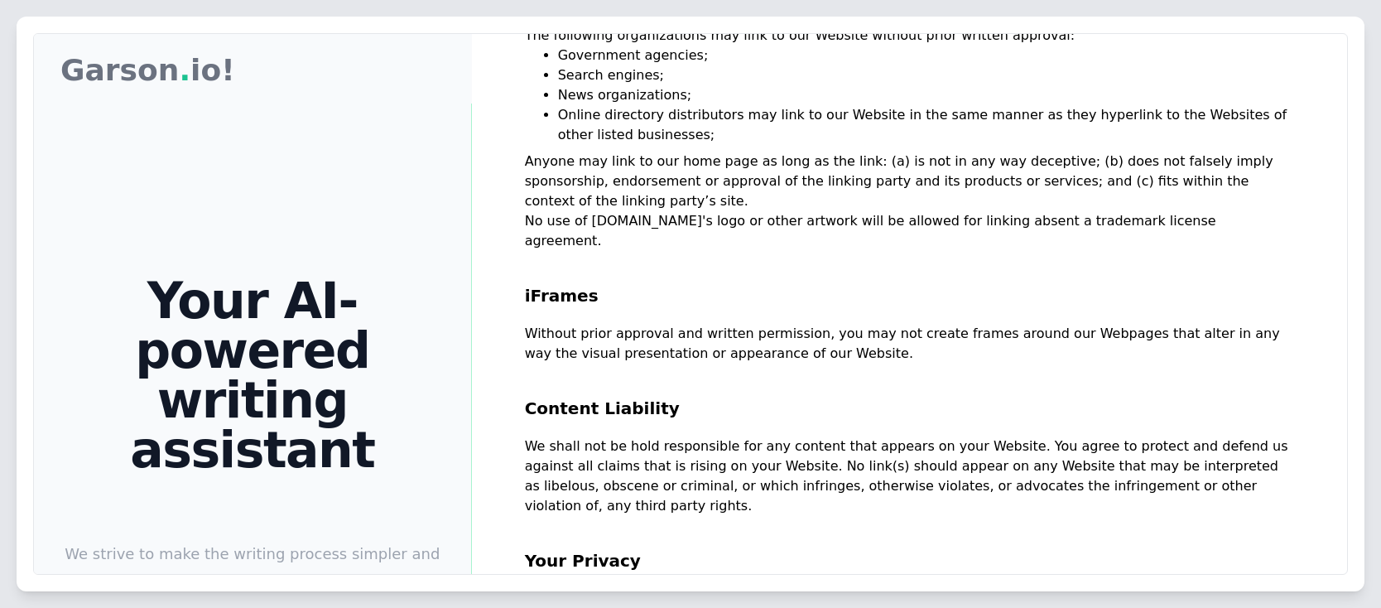
scroll to position [1094, 0]
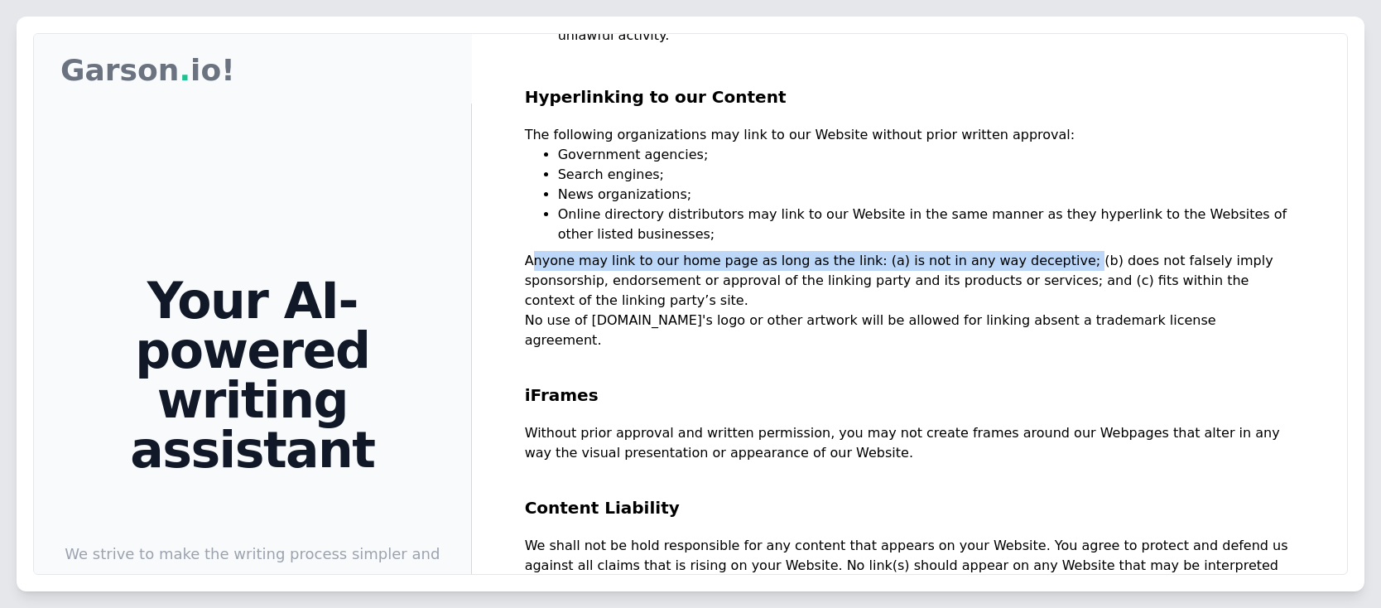
drag, startPoint x: 526, startPoint y: 219, endPoint x: 1017, endPoint y: 224, distance: 491.7
click at [1017, 251] on p "Anyone may link to our home page as long as the link: (a) is not in any way dec…" at bounding box center [909, 281] width 769 height 60
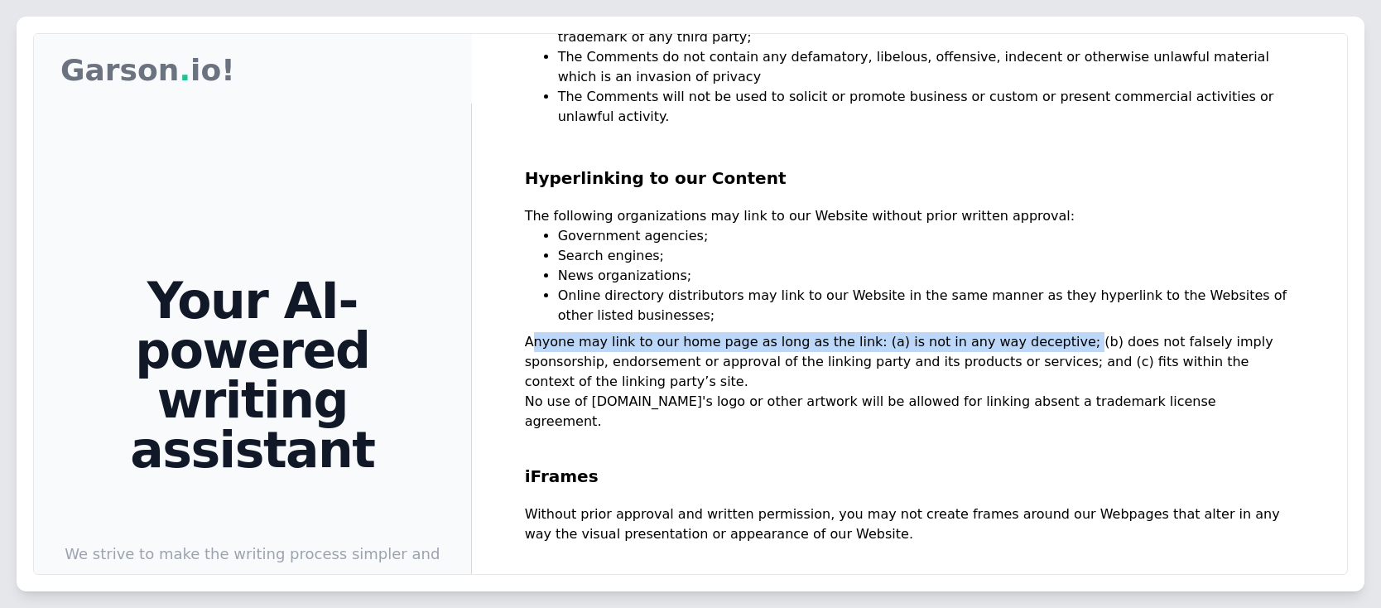
scroll to position [995, 0]
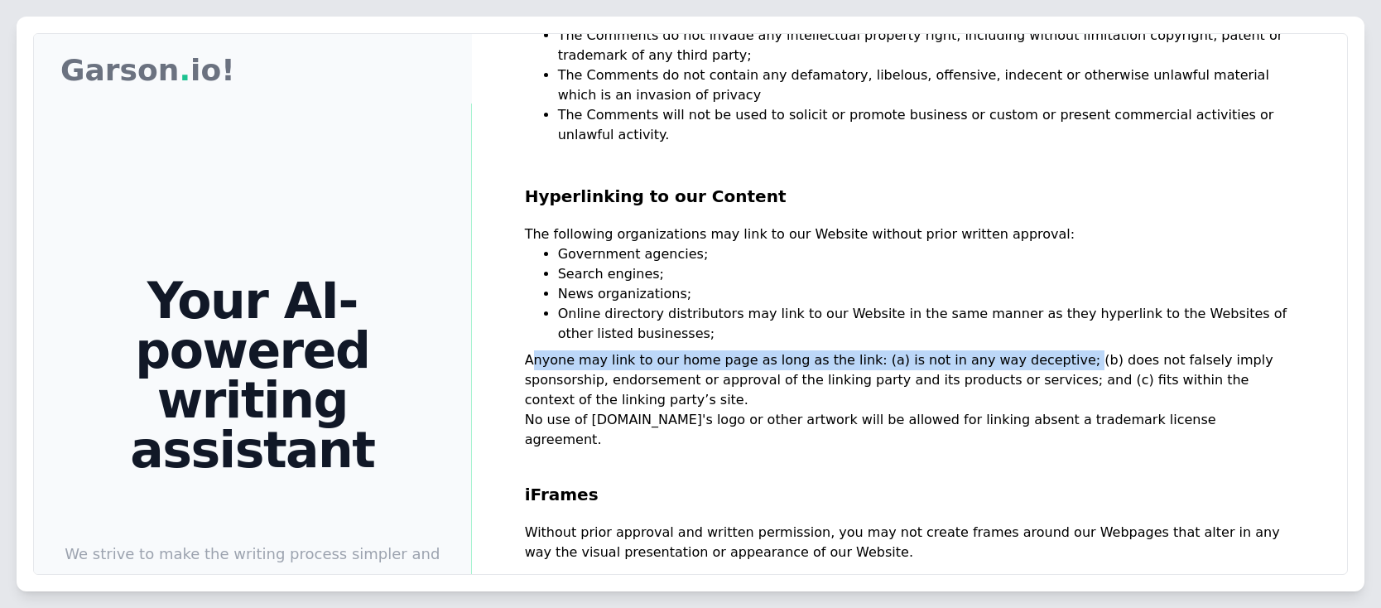
click at [1001, 350] on p "Anyone may link to our home page as long as the link: (a) is not in any way dec…" at bounding box center [909, 380] width 769 height 60
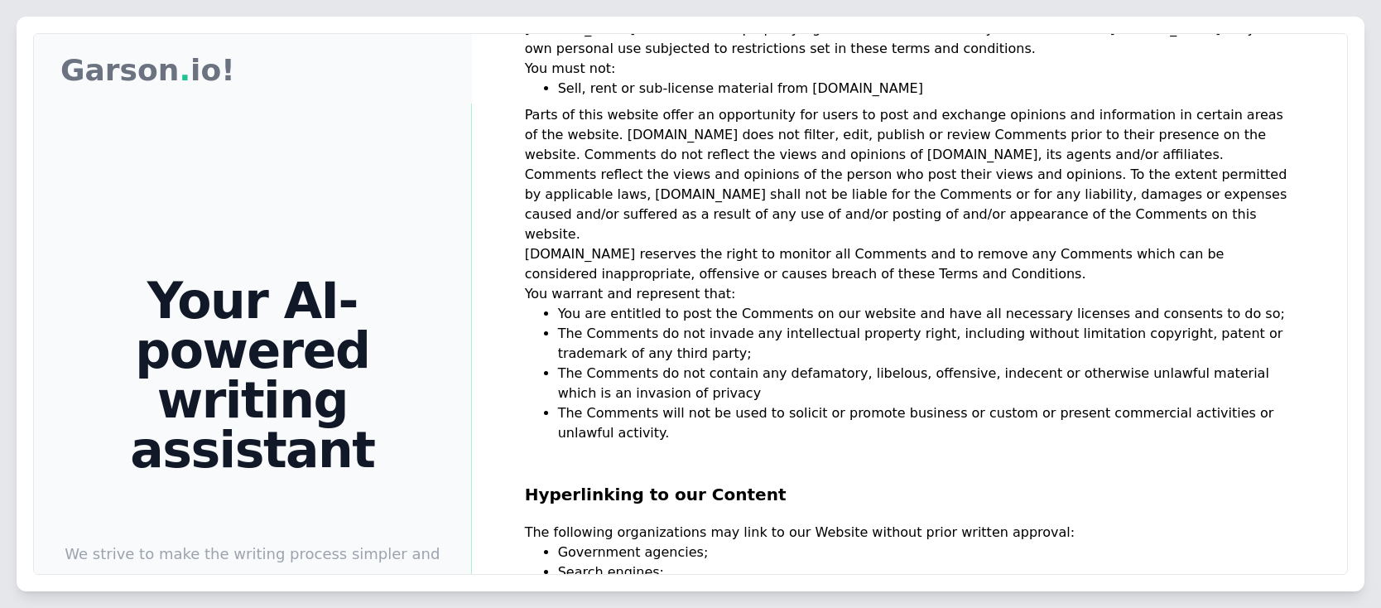
scroll to position [598, 0]
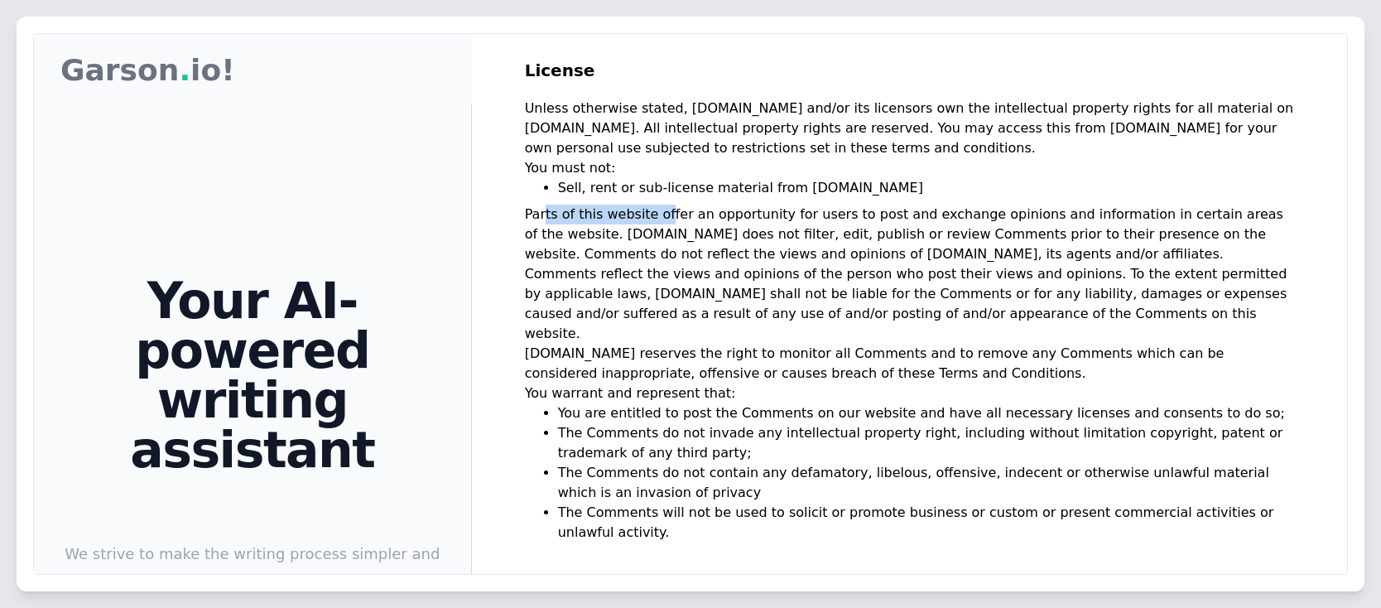
drag, startPoint x: 539, startPoint y: 195, endPoint x: 670, endPoint y: 196, distance: 130.8
click at [670, 204] on p "Parts of this website offer an opportunity for users to post and exchange opini…" at bounding box center [909, 273] width 769 height 139
click at [672, 204] on p "Parts of this website offer an opportunity for users to post and exchange opini…" at bounding box center [909, 273] width 769 height 139
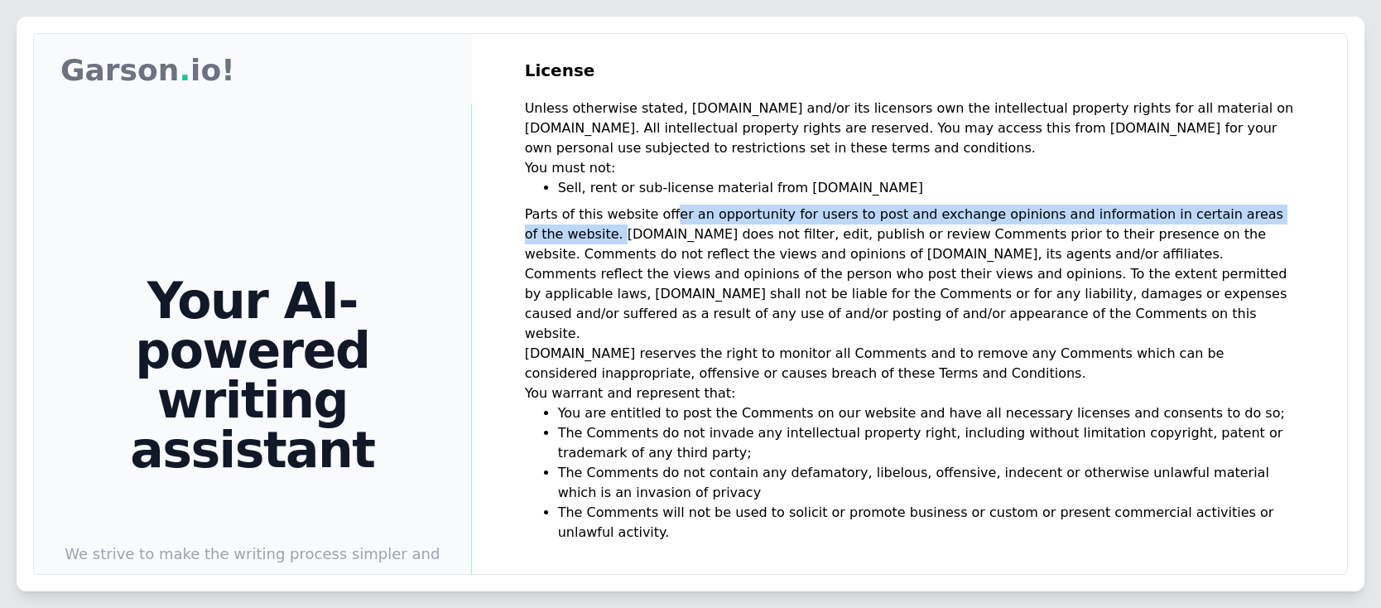
drag, startPoint x: 660, startPoint y: 196, endPoint x: 1282, endPoint y: 202, distance: 622.5
click at [1282, 202] on div "Terms and Conditions Welcome to Garson . io! These terms and conditions outline…" at bounding box center [909, 338] width 875 height 608
drag, startPoint x: 524, startPoint y: 200, endPoint x: 1305, endPoint y: 200, distance: 780.6
click at [1305, 200] on div "Terms and Conditions Welcome to Garson . io! These terms and conditions outline…" at bounding box center [909, 338] width 875 height 608
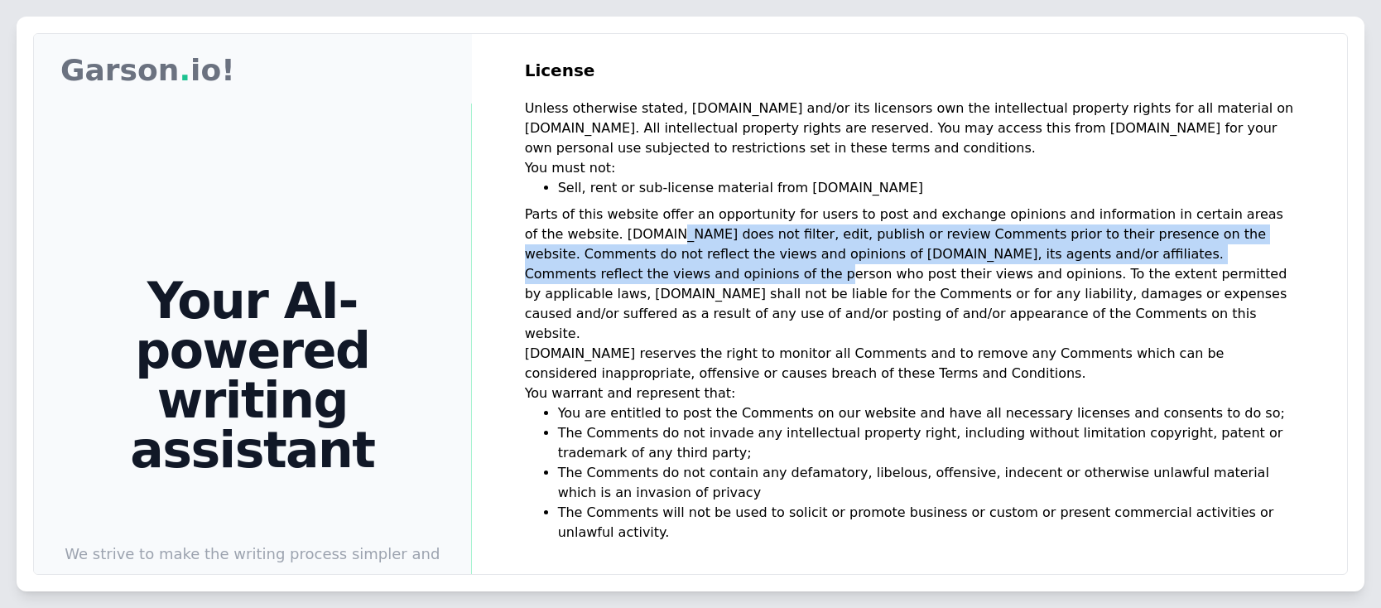
drag, startPoint x: 565, startPoint y: 219, endPoint x: 1209, endPoint y: 225, distance: 643.2
click at [1209, 225] on p "Parts of this website offer an opportunity for users to post and exchange opini…" at bounding box center [909, 273] width 769 height 139
click at [728, 234] on p "Parts of this website offer an opportunity for users to post and exchange opini…" at bounding box center [909, 273] width 769 height 139
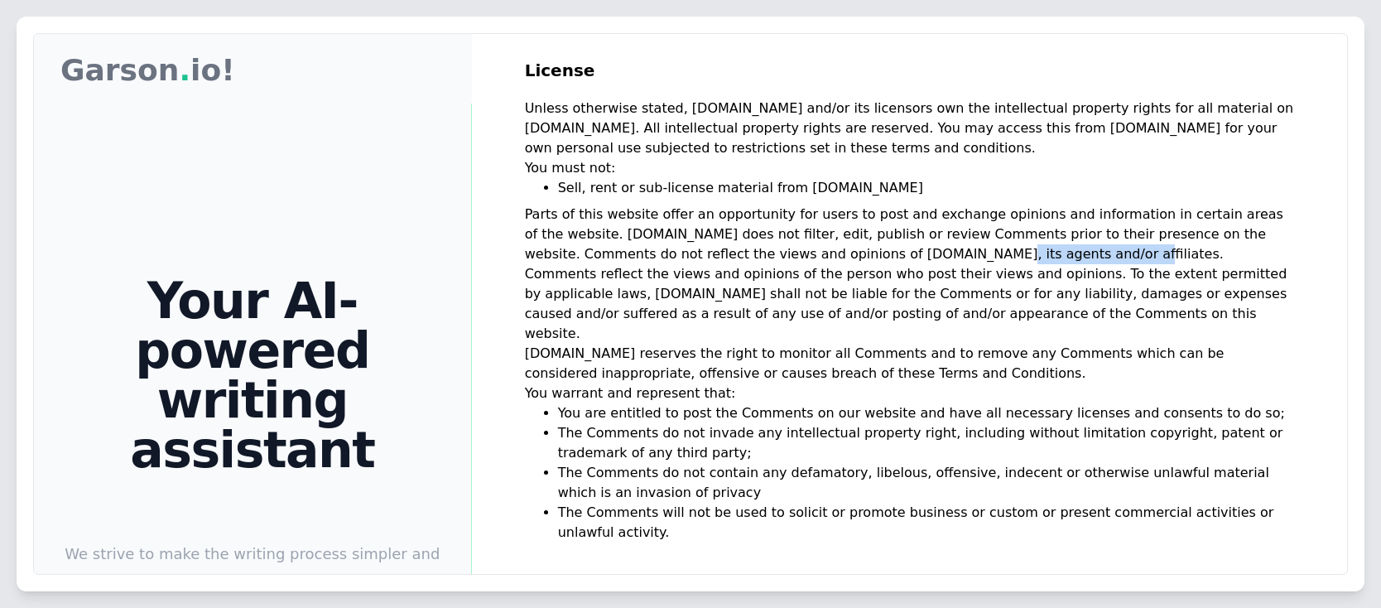
drag, startPoint x: 743, startPoint y: 225, endPoint x: 874, endPoint y: 243, distance: 132.9
click at [874, 243] on p "Parts of this website offer an opportunity for users to post and exchange opini…" at bounding box center [909, 273] width 769 height 139
click at [884, 233] on p "Parts of this website offer an opportunity for users to post and exchange opini…" at bounding box center [909, 273] width 769 height 139
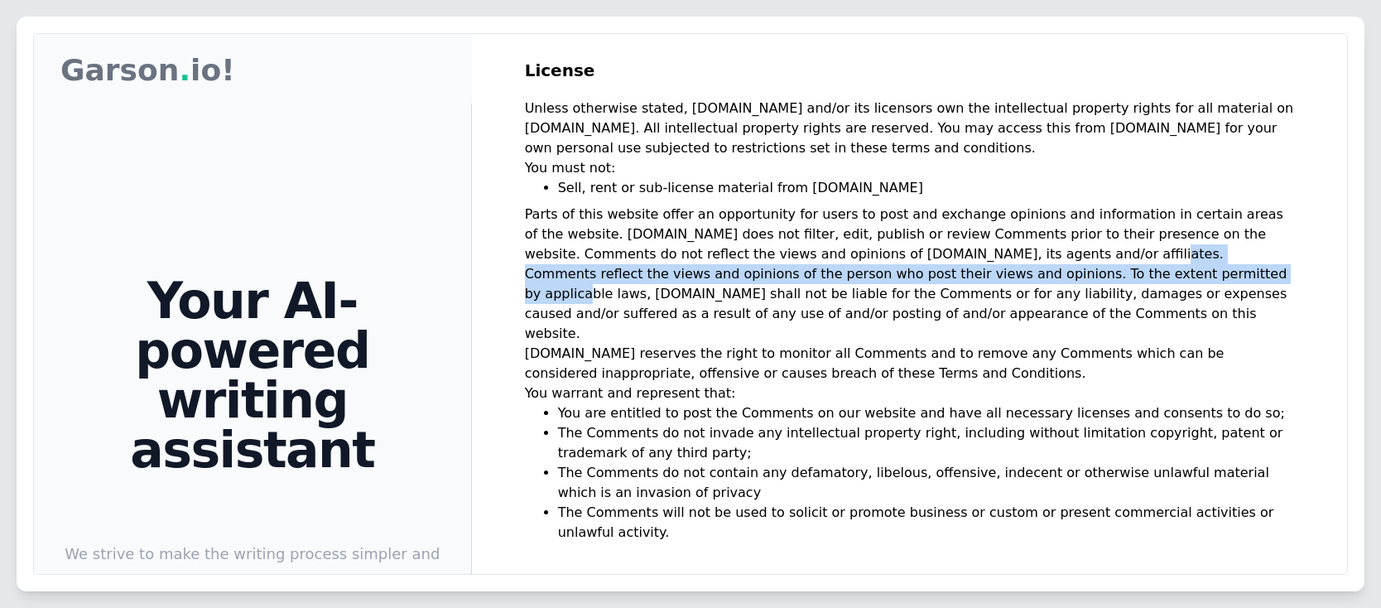
drag, startPoint x: 901, startPoint y: 232, endPoint x: 911, endPoint y: 261, distance: 30.6
click at [911, 261] on p "Parts of this website offer an opportunity for users to post and exchange opini…" at bounding box center [909, 273] width 769 height 139
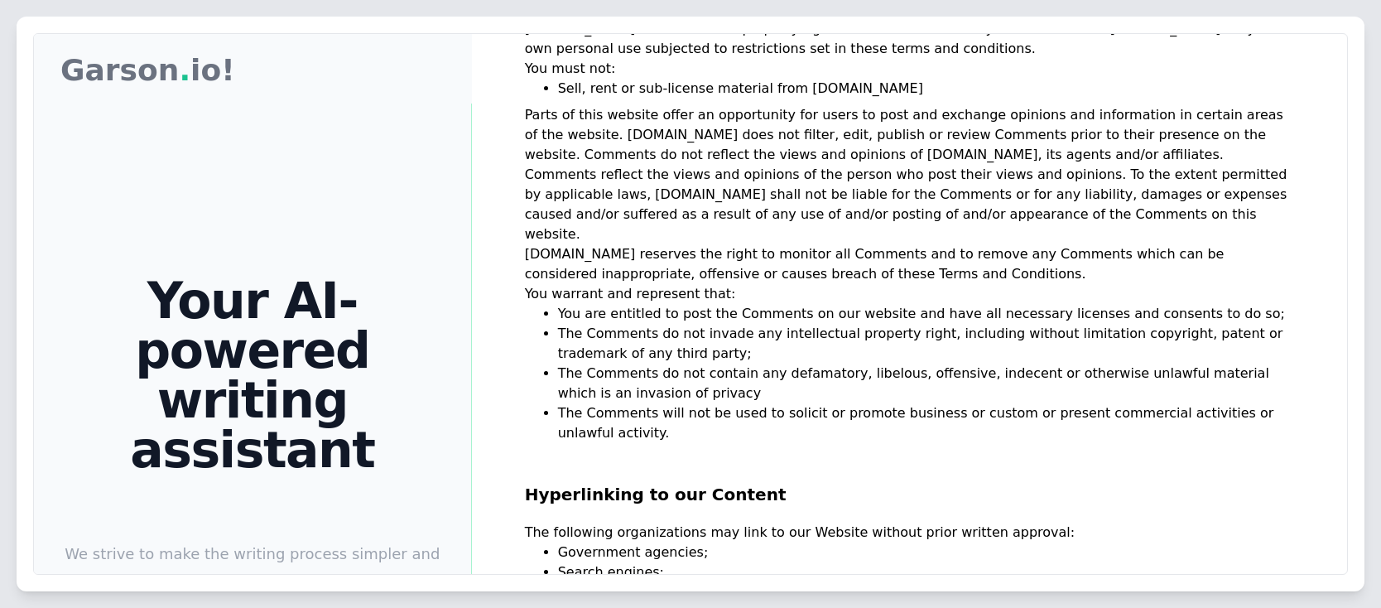
scroll to position [796, 0]
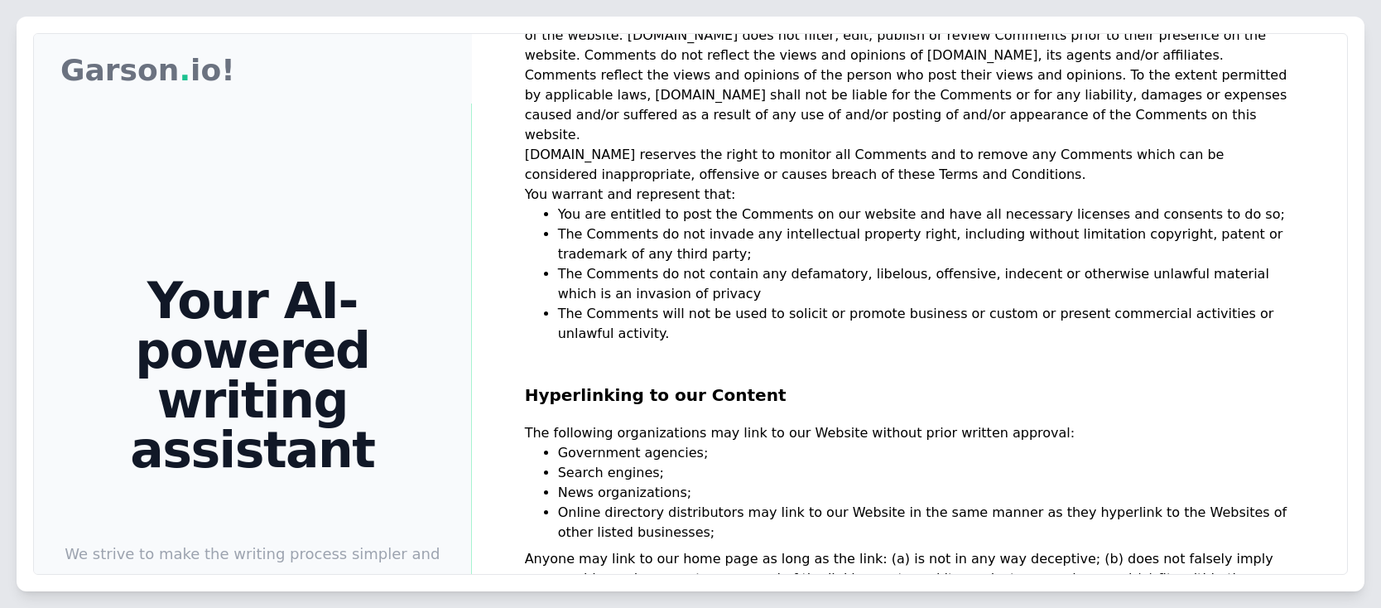
drag, startPoint x: 89, startPoint y: 513, endPoint x: 397, endPoint y: 521, distance: 308.0
click at [397, 541] on p "We strive to make the writing process simpler and easier than ever before. Gars…" at bounding box center [252, 607] width 384 height 132
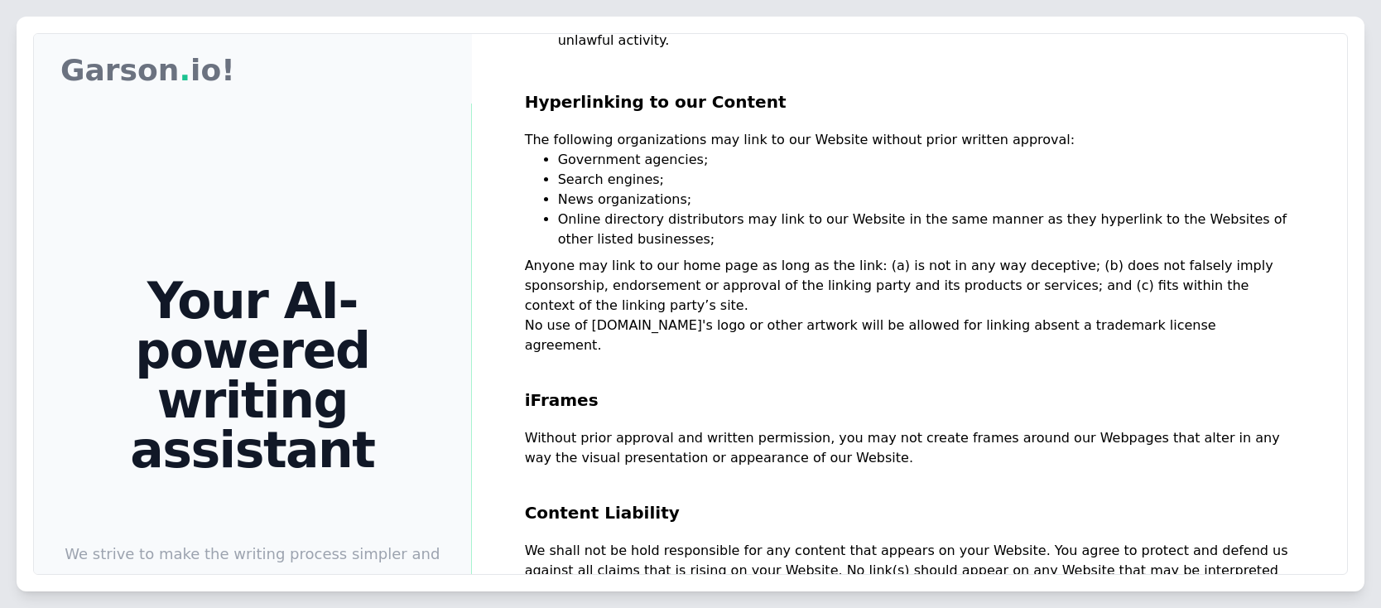
scroll to position [1094, 0]
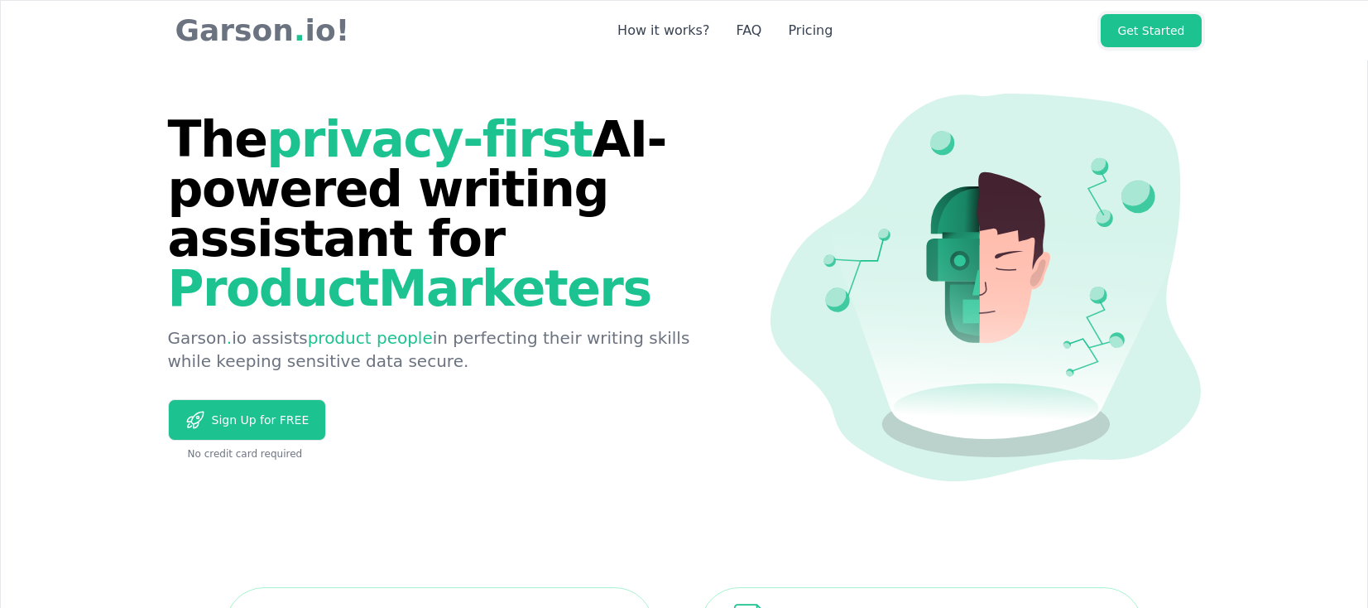
click at [1152, 31] on link "Get Started" at bounding box center [1151, 30] width 100 height 33
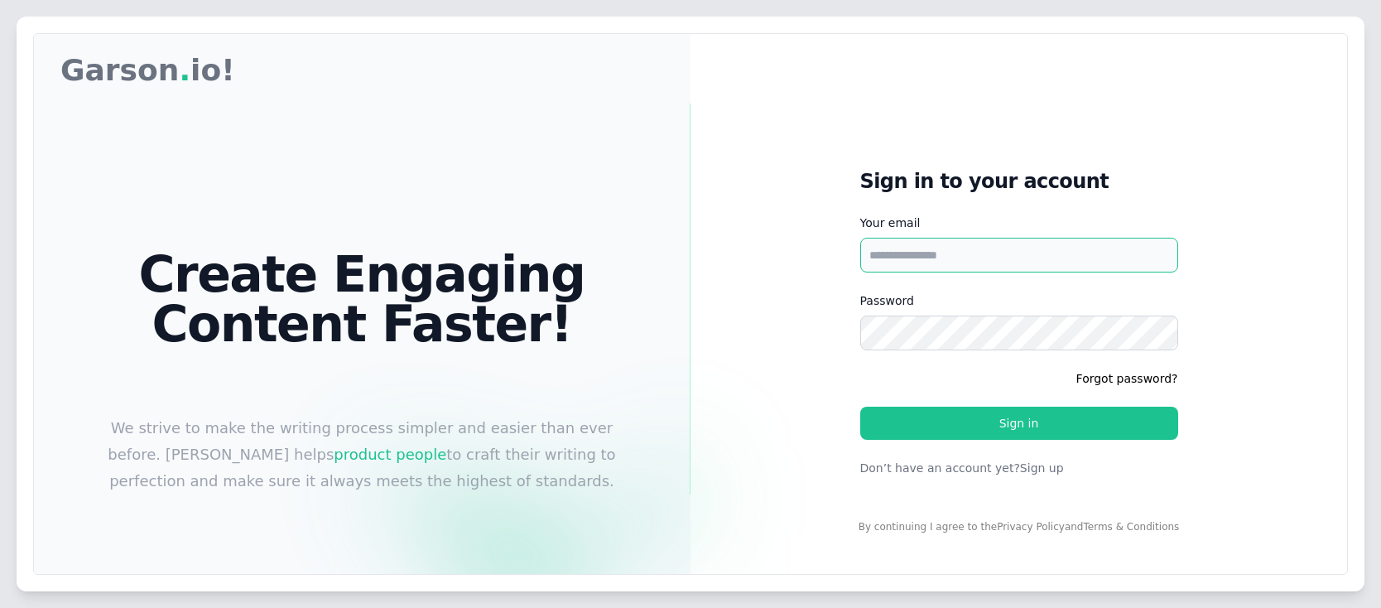
type input "**********"
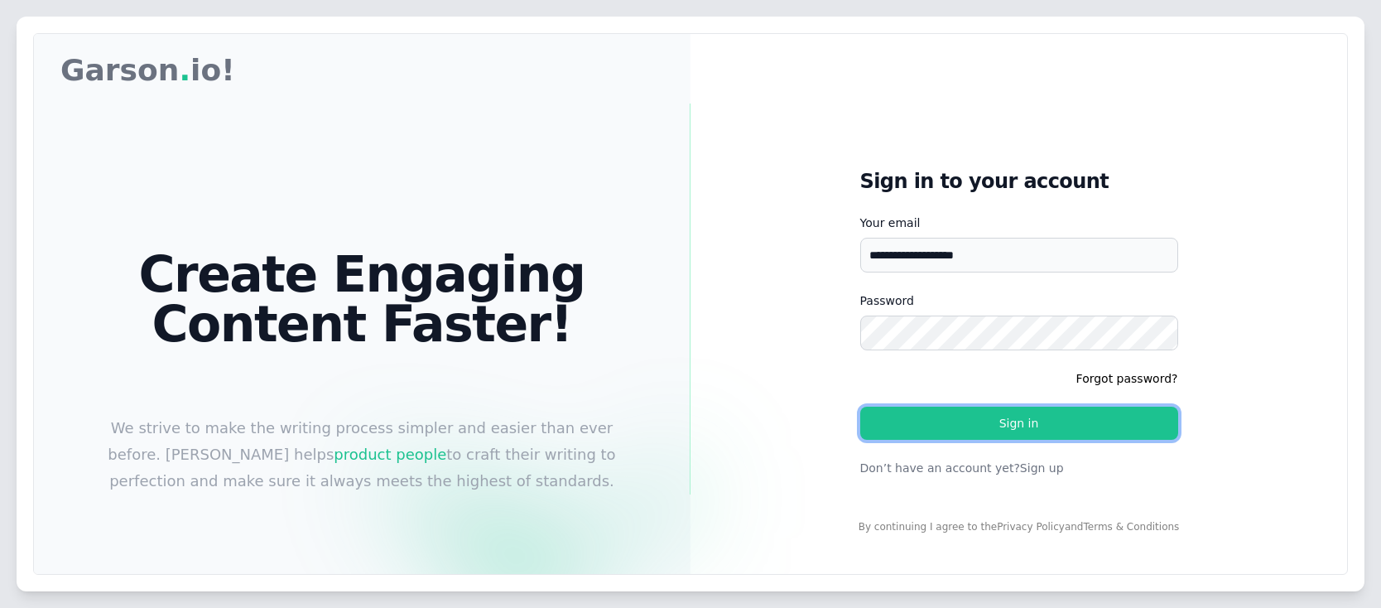
click at [993, 416] on button "Sign in" at bounding box center [1019, 422] width 318 height 33
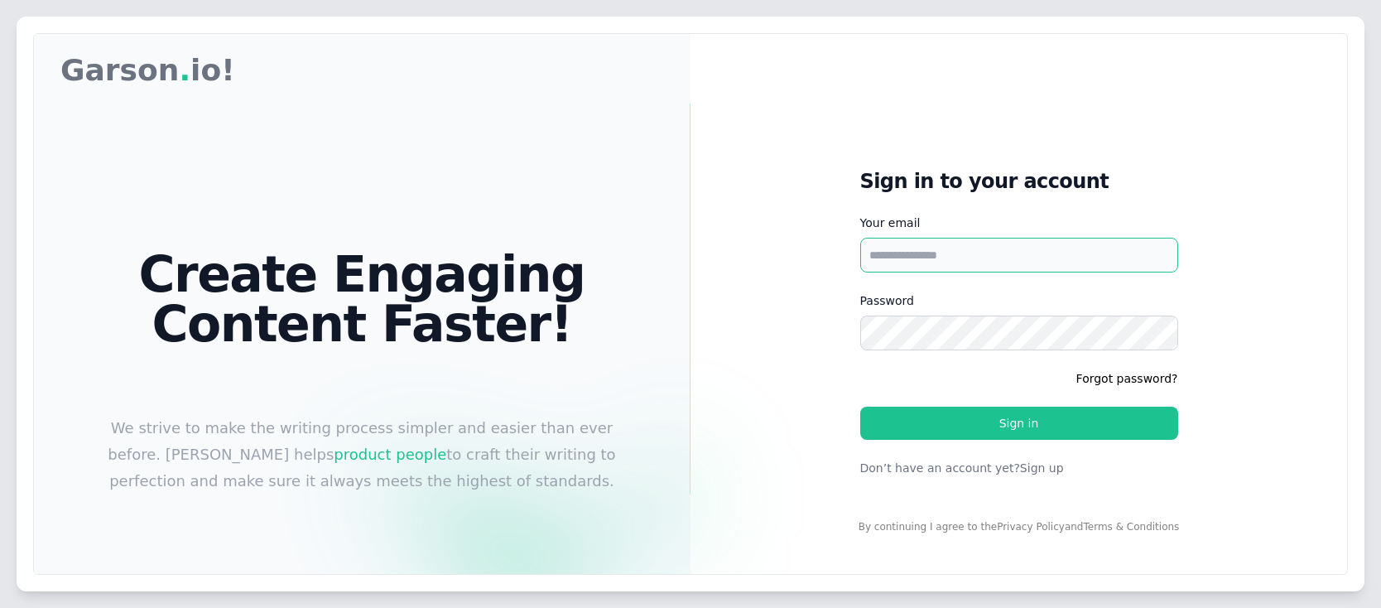
type input "**********"
click at [1006, 249] on input "**********" at bounding box center [1019, 255] width 318 height 35
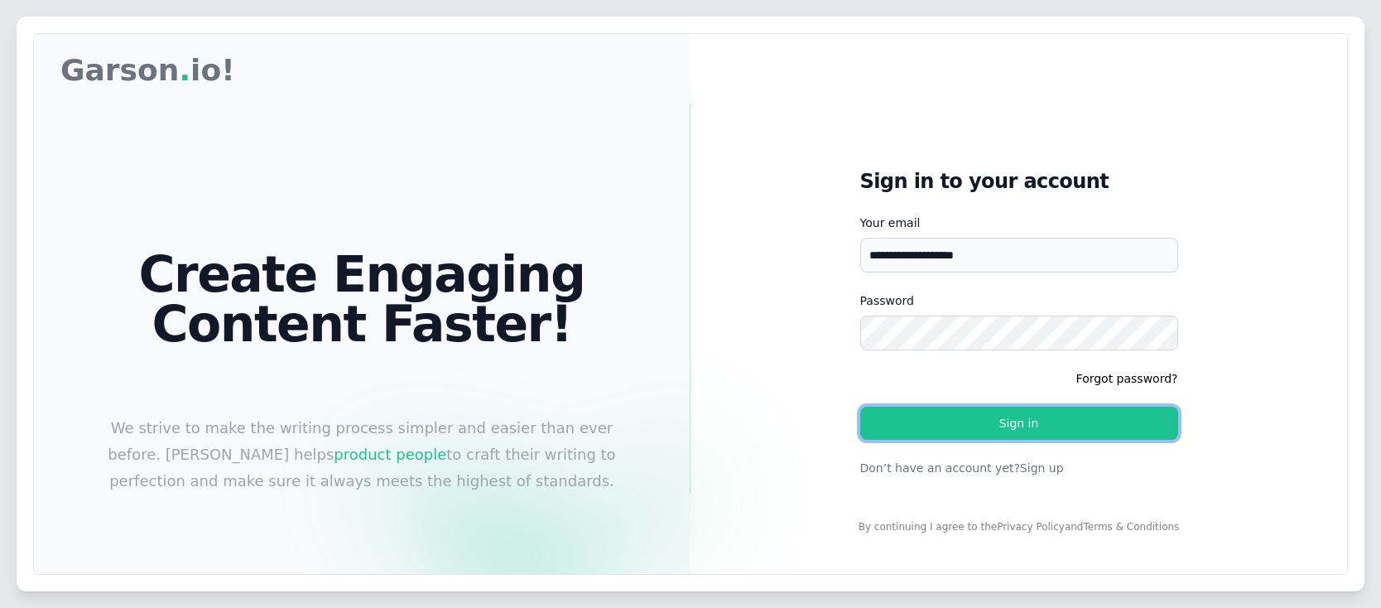
click at [1001, 416] on button "Sign in" at bounding box center [1019, 422] width 318 height 33
